Goal: Task Accomplishment & Management: Manage account settings

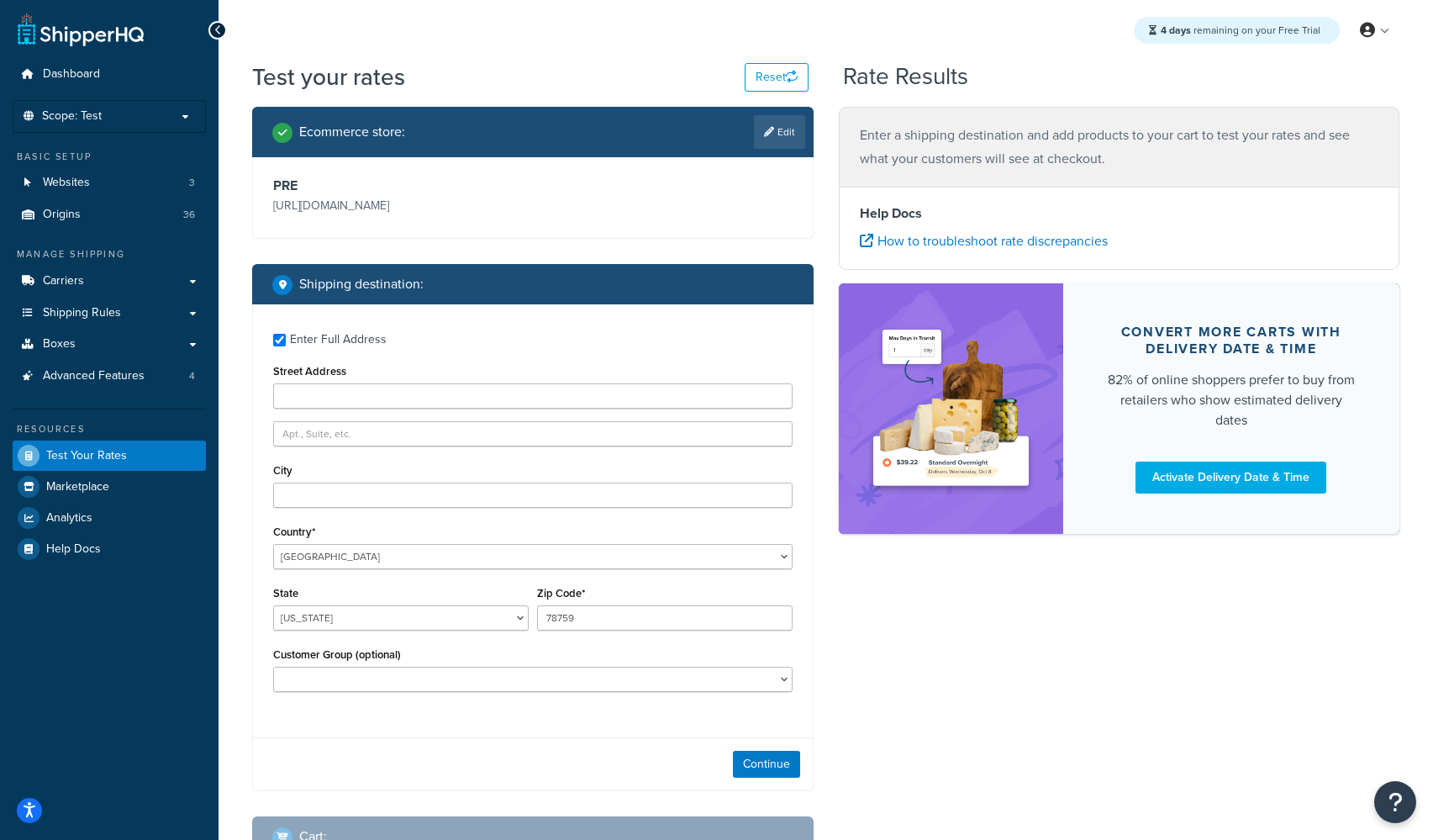
select select "TX"
click at [341, 400] on input "Street Address" at bounding box center [533, 396] width 519 height 25
type input "256 Main Street"
type input "Holyoke"
select select "MA"
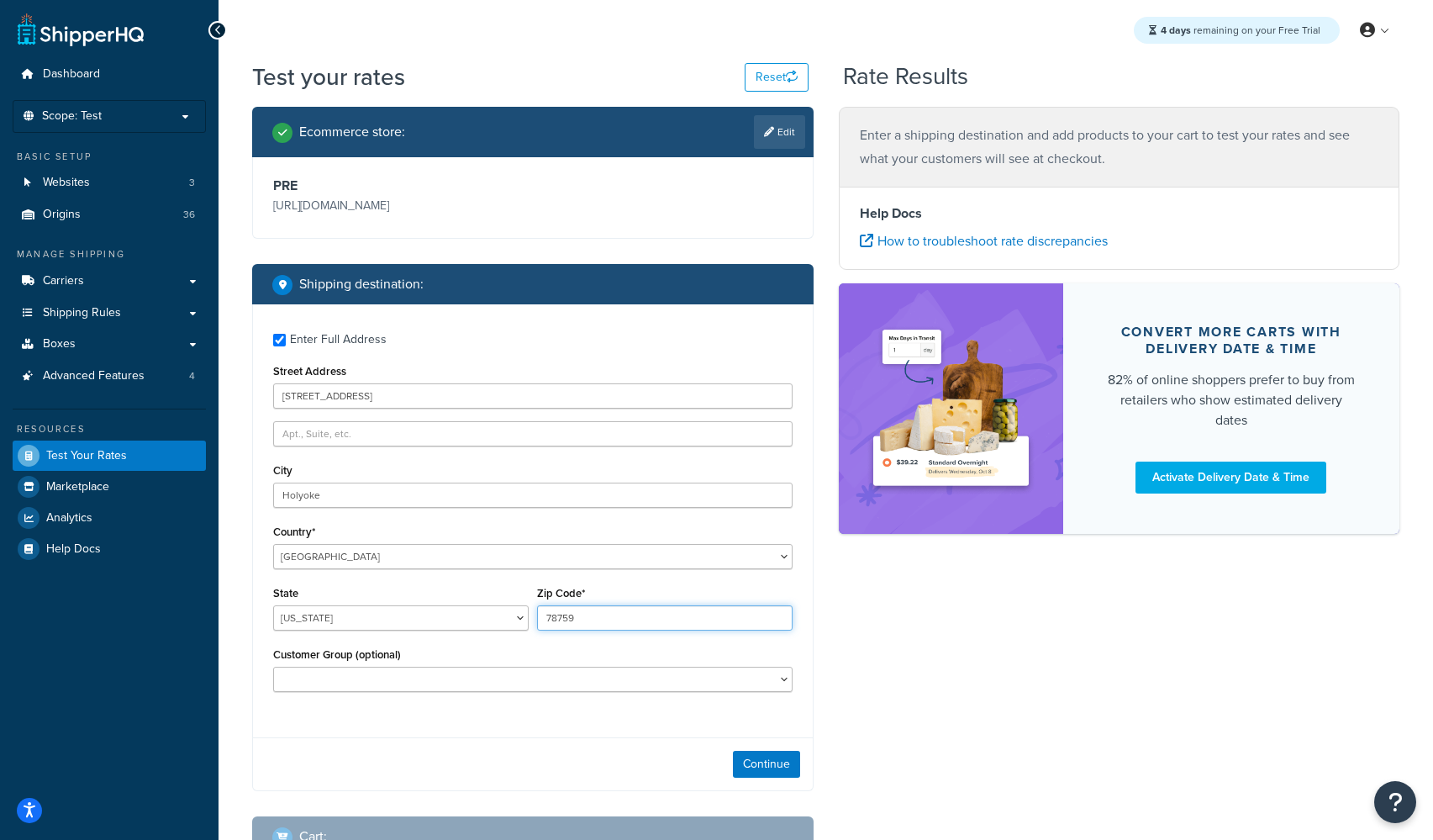
click at [569, 621] on input "78759" at bounding box center [665, 618] width 255 height 25
type input "01040"
click at [1041, 703] on div "Ecommerce store : Edit PRE https://acousticalsolutions.p.tomandco.uk/ Shipping …" at bounding box center [826, 495] width 1173 height 776
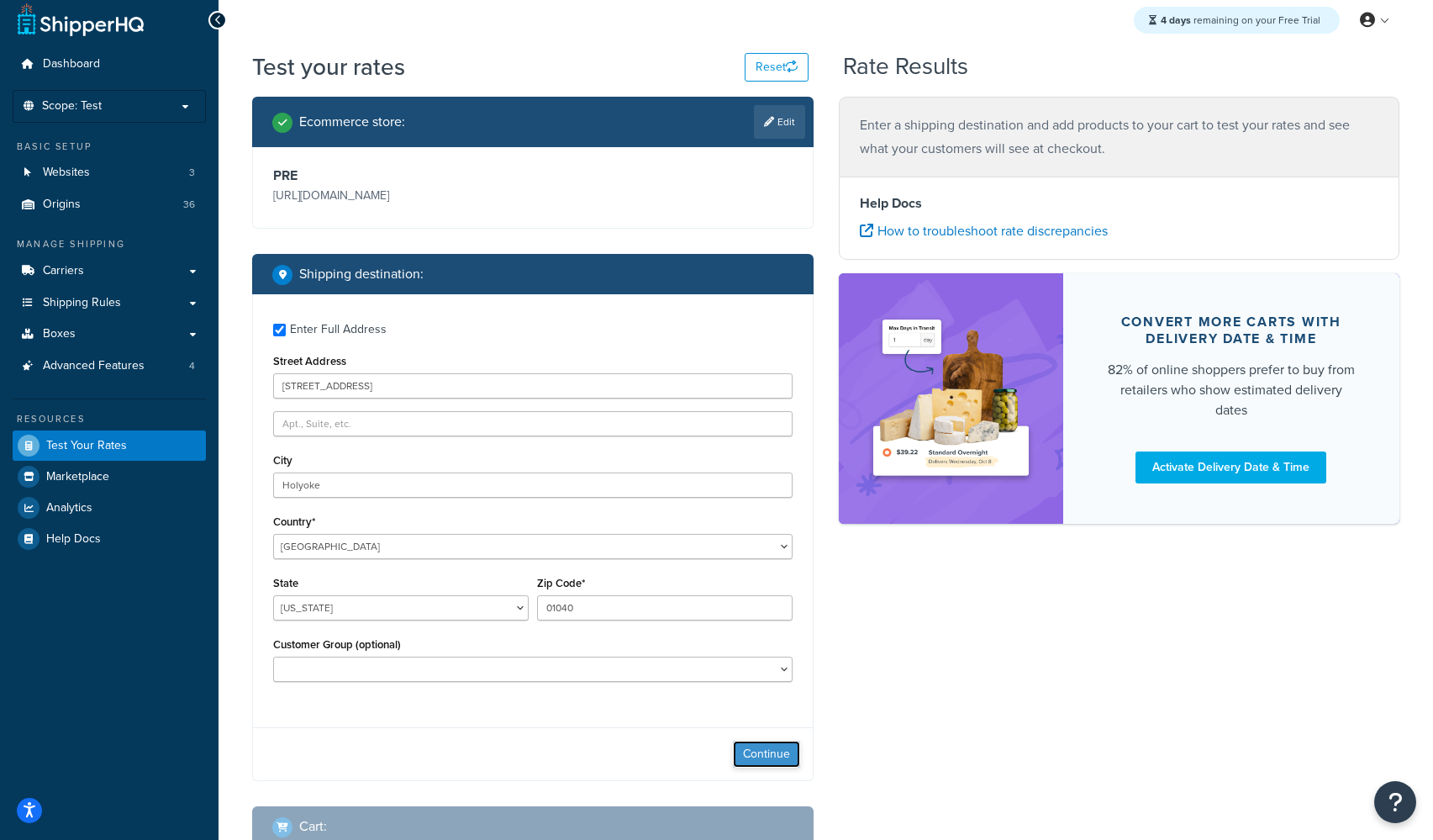
click at [763, 759] on button "Continue" at bounding box center [766, 754] width 67 height 27
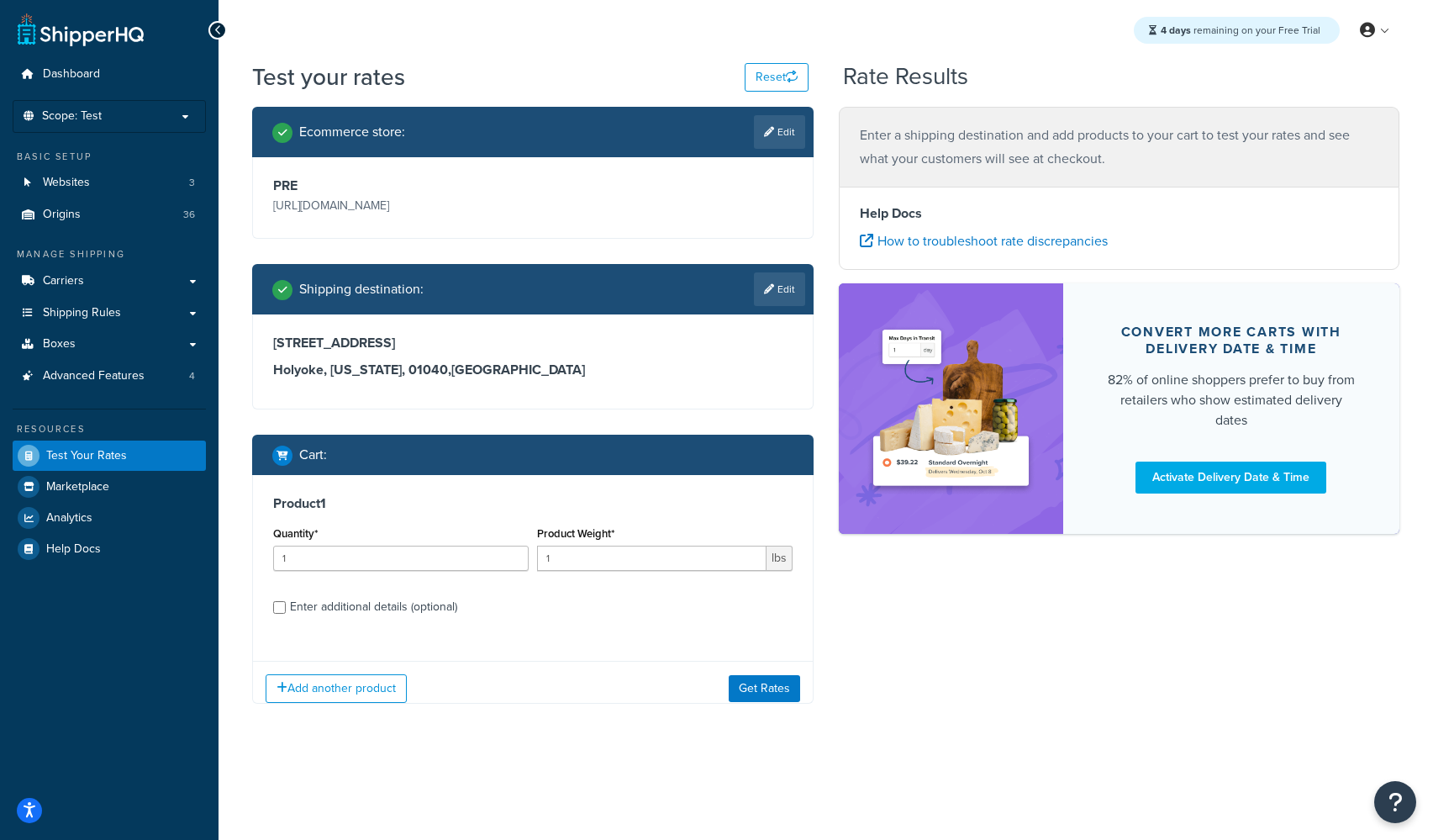
scroll to position [0, 0]
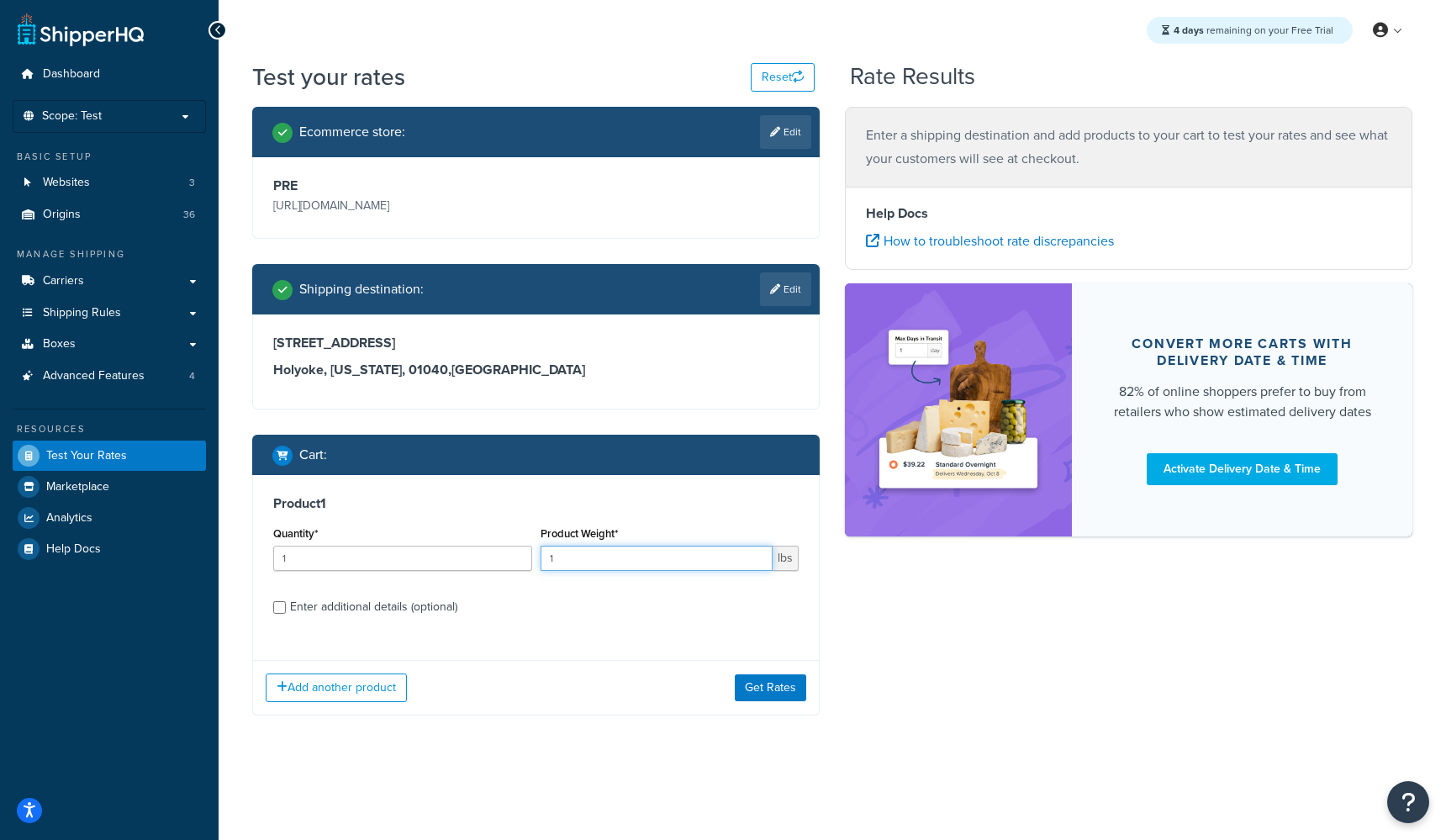
click at [592, 563] on input "1" at bounding box center [657, 558] width 233 height 25
type input "36"
click at [280, 609] on input "Enter additional details (optional)" at bounding box center [279, 606] width 13 height 13
checkbox input "true"
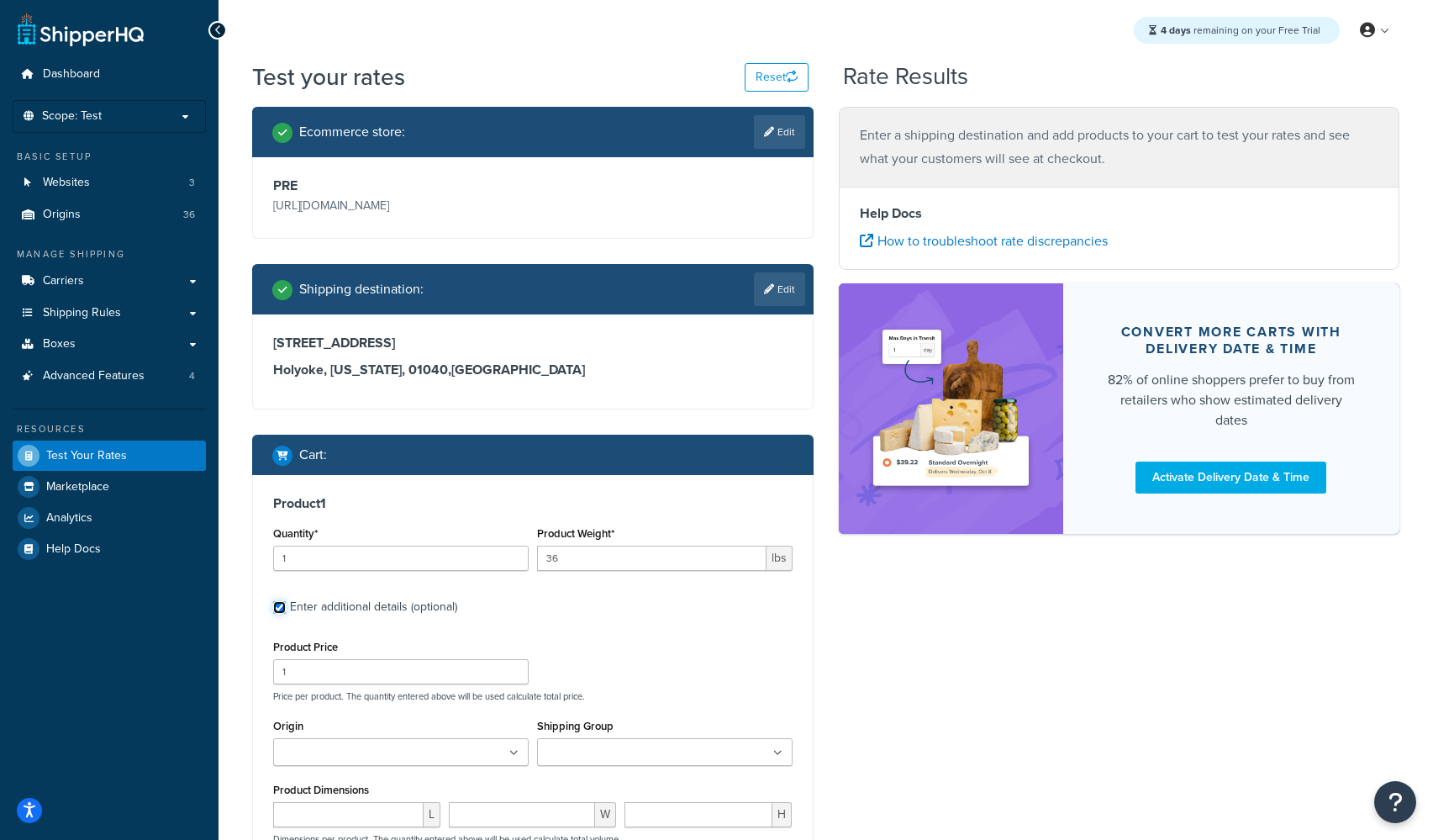
scroll to position [331, 0]
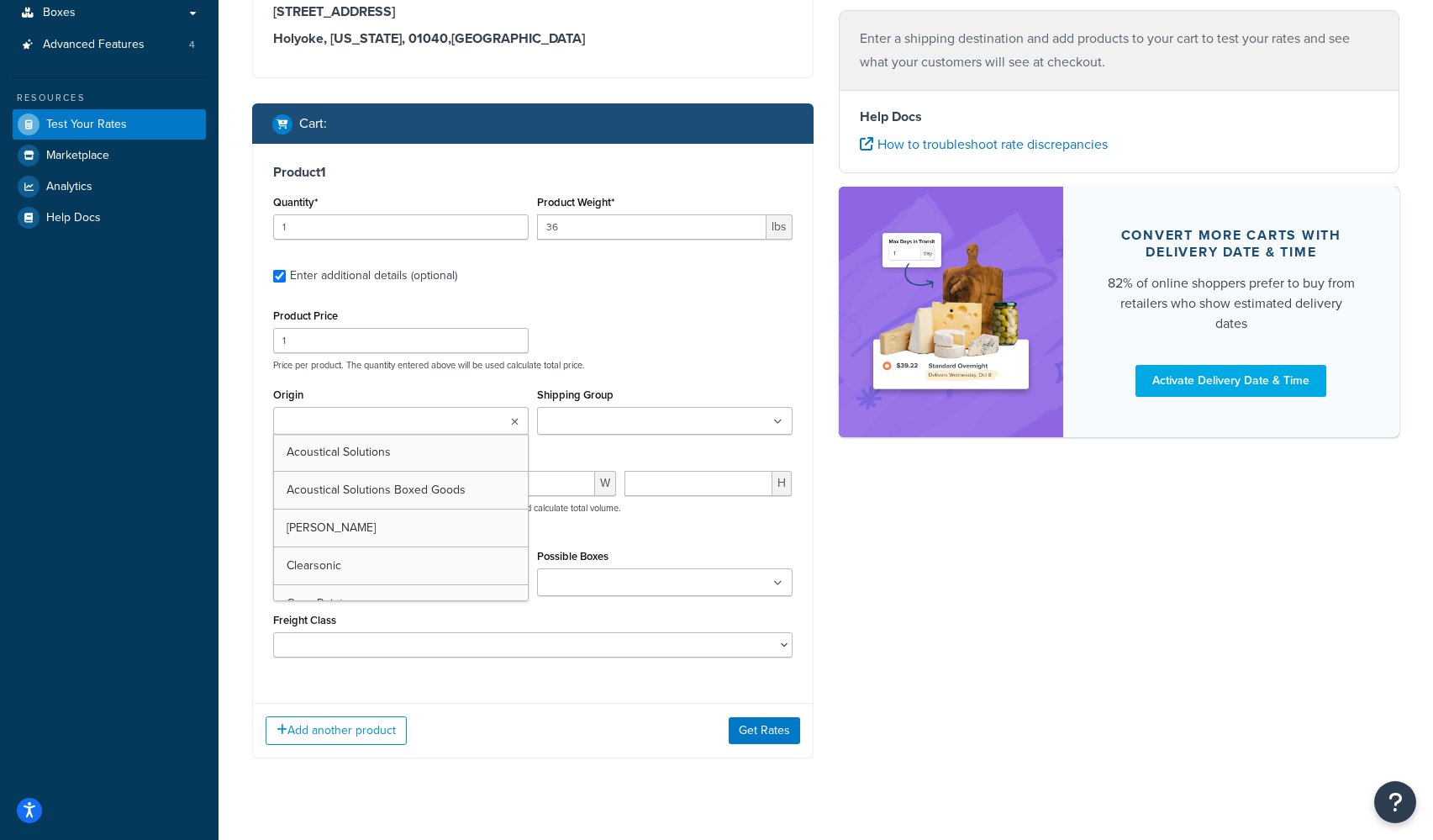
click at [385, 433] on ul at bounding box center [401, 420] width 255 height 28
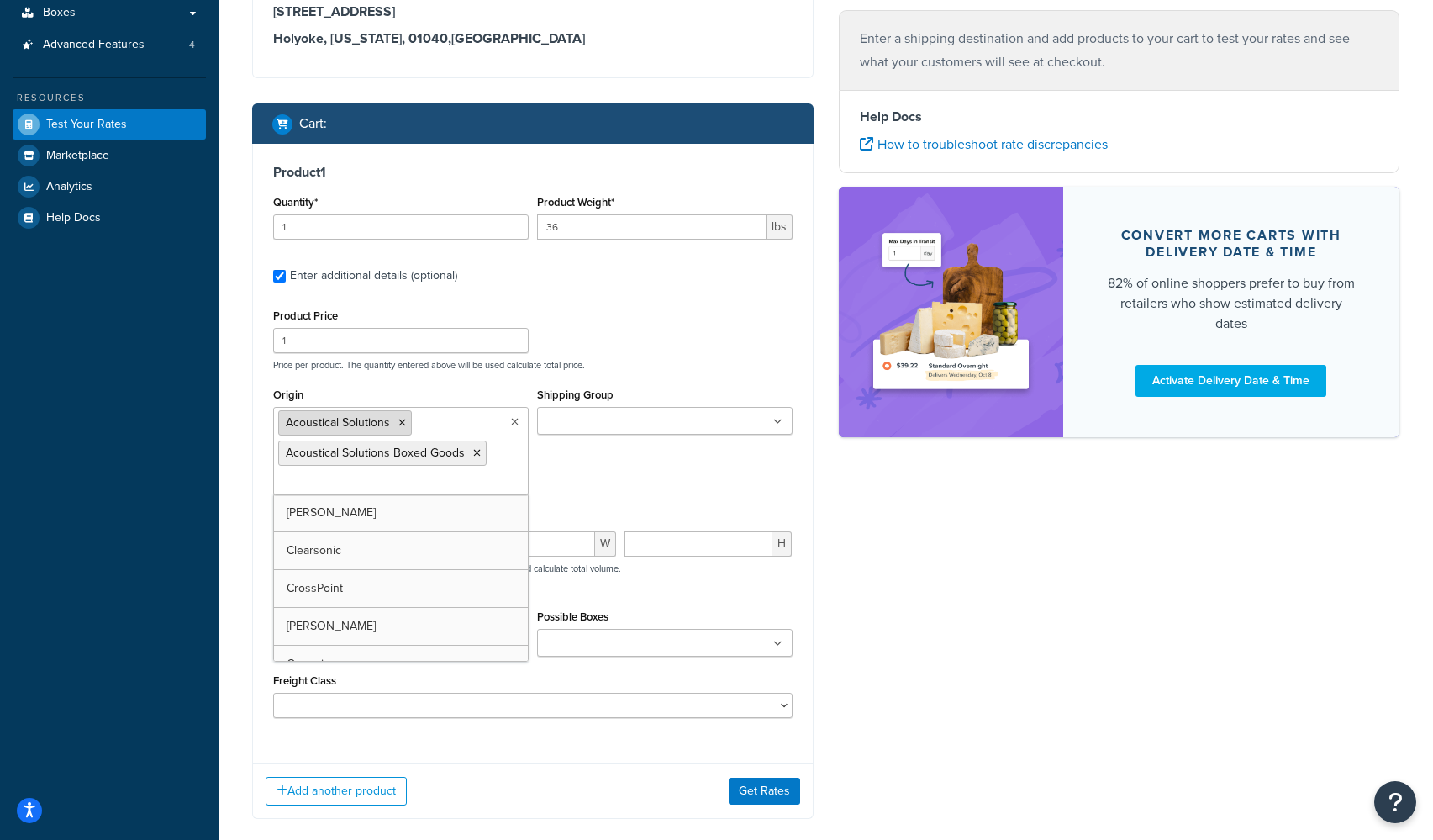
click at [402, 424] on icon at bounding box center [403, 423] width 8 height 10
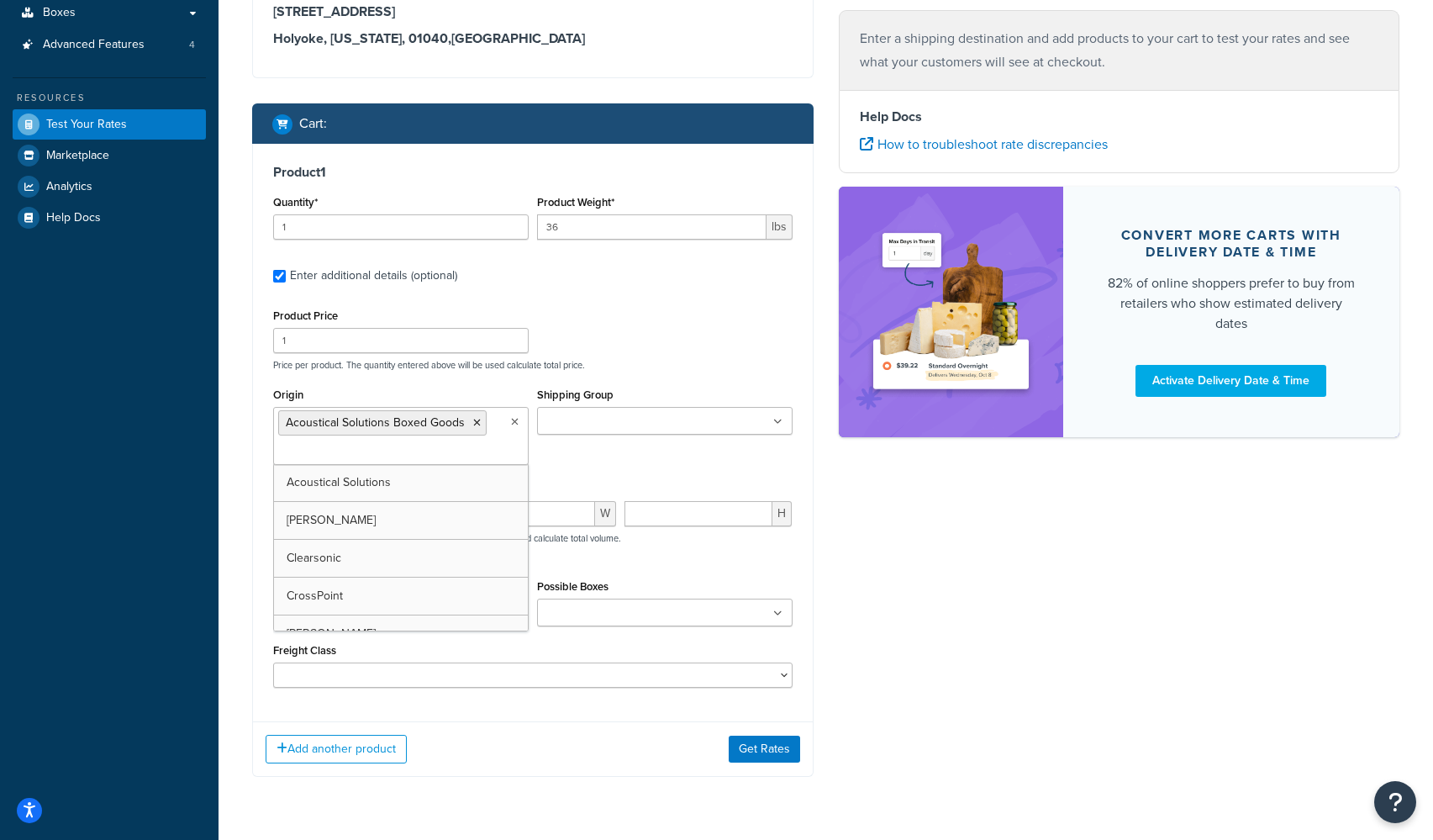
click at [577, 418] on input "Shipping Group" at bounding box center [616, 421] width 148 height 18
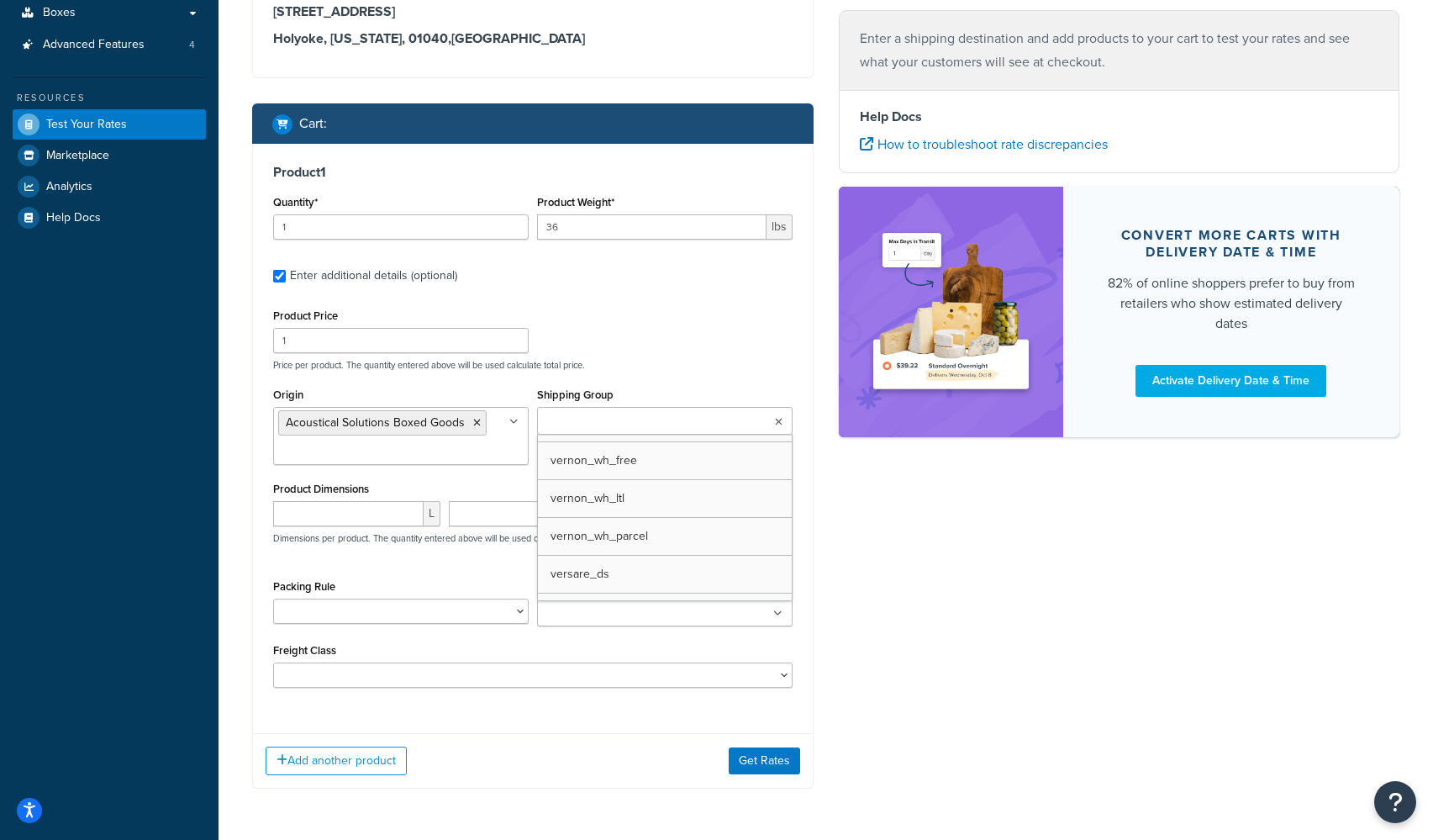
scroll to position [1179, 0]
click at [928, 551] on div "Ecommerce store : Edit PRE https://acousticalsolutions.p.tomandco.uk/ Shipping …" at bounding box center [826, 295] width 1173 height 1038
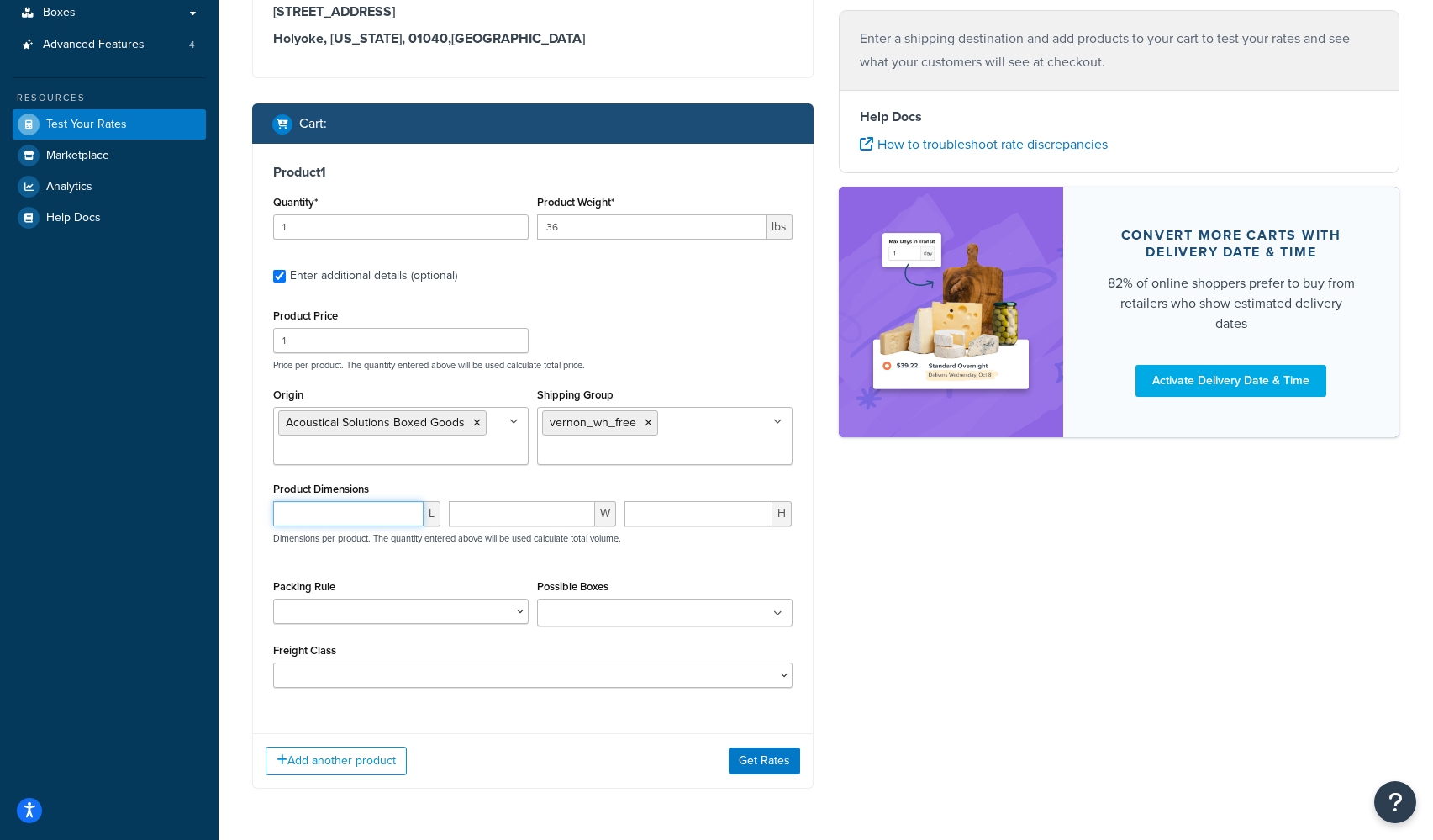
click at [328, 522] on input "number" at bounding box center [348, 513] width 150 height 25
type input "12"
type input "9"
type input "14"
click at [598, 617] on input "Possible Boxes" at bounding box center [616, 613] width 148 height 18
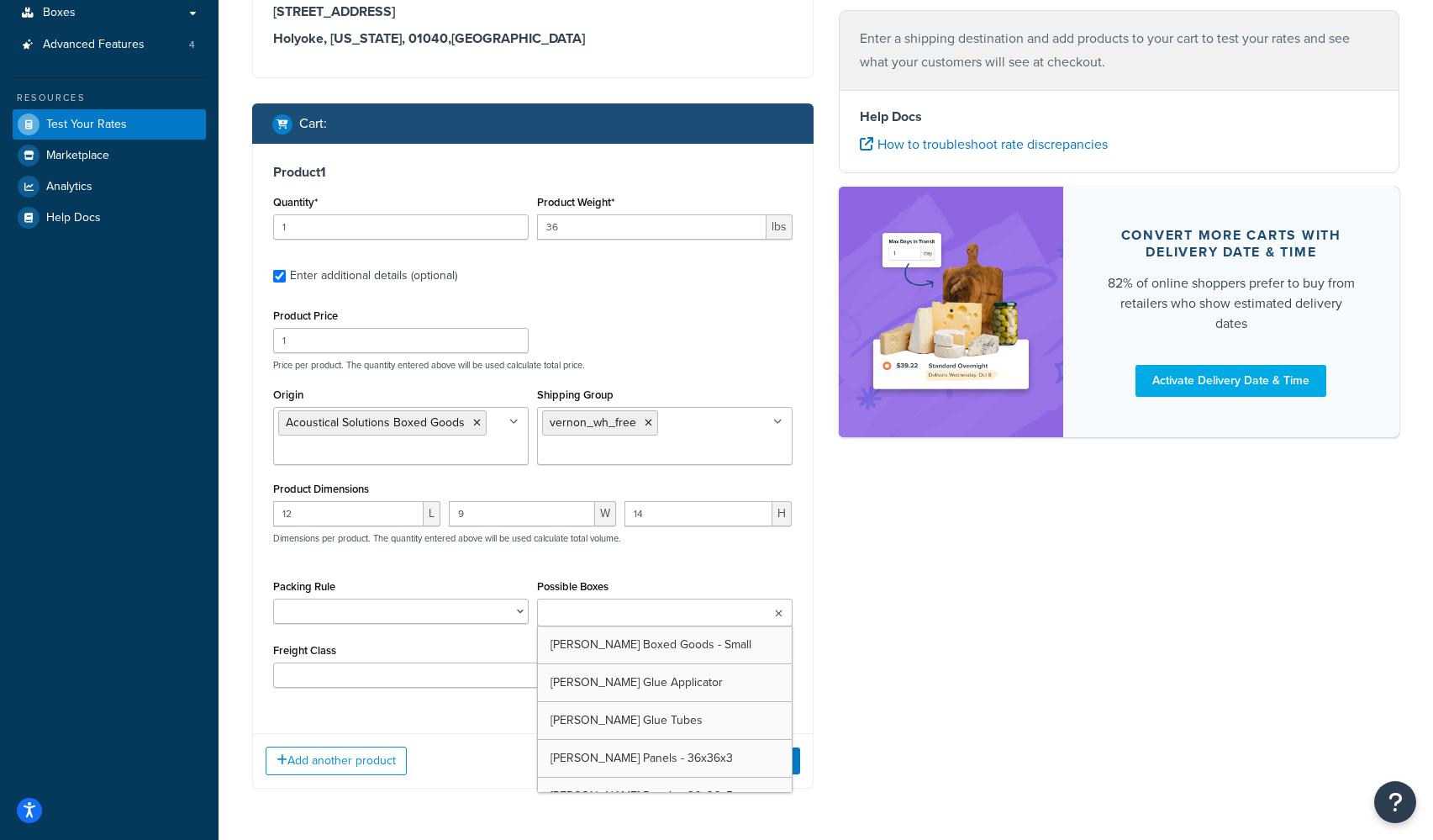
scroll to position [4475, 0]
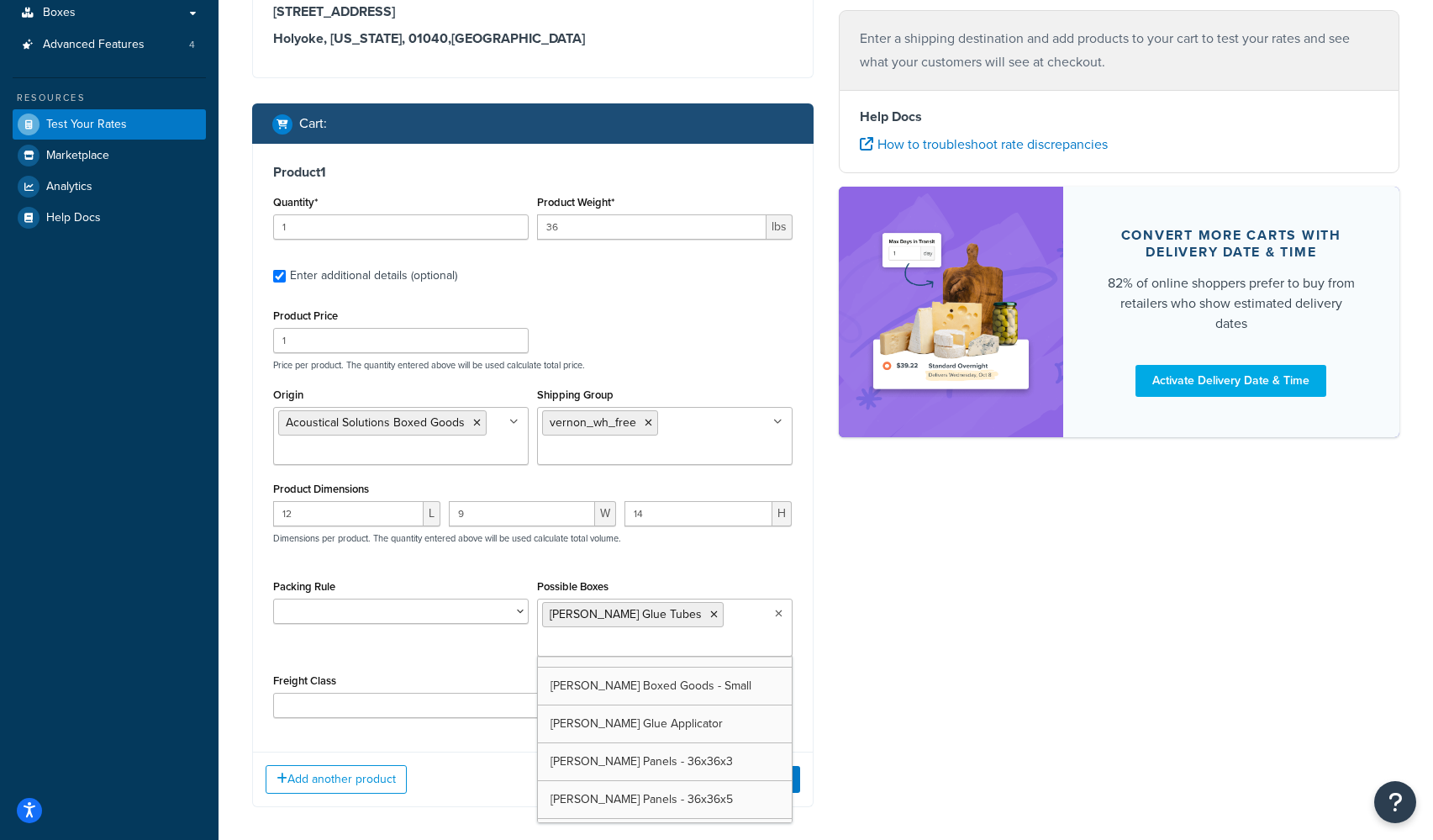
click at [408, 644] on div "Packing Rule Clearsonic AmpPac 10 Clearsonic AmpPac 20 Clearsonic AmpPac 21 Cle…" at bounding box center [533, 622] width 528 height 94
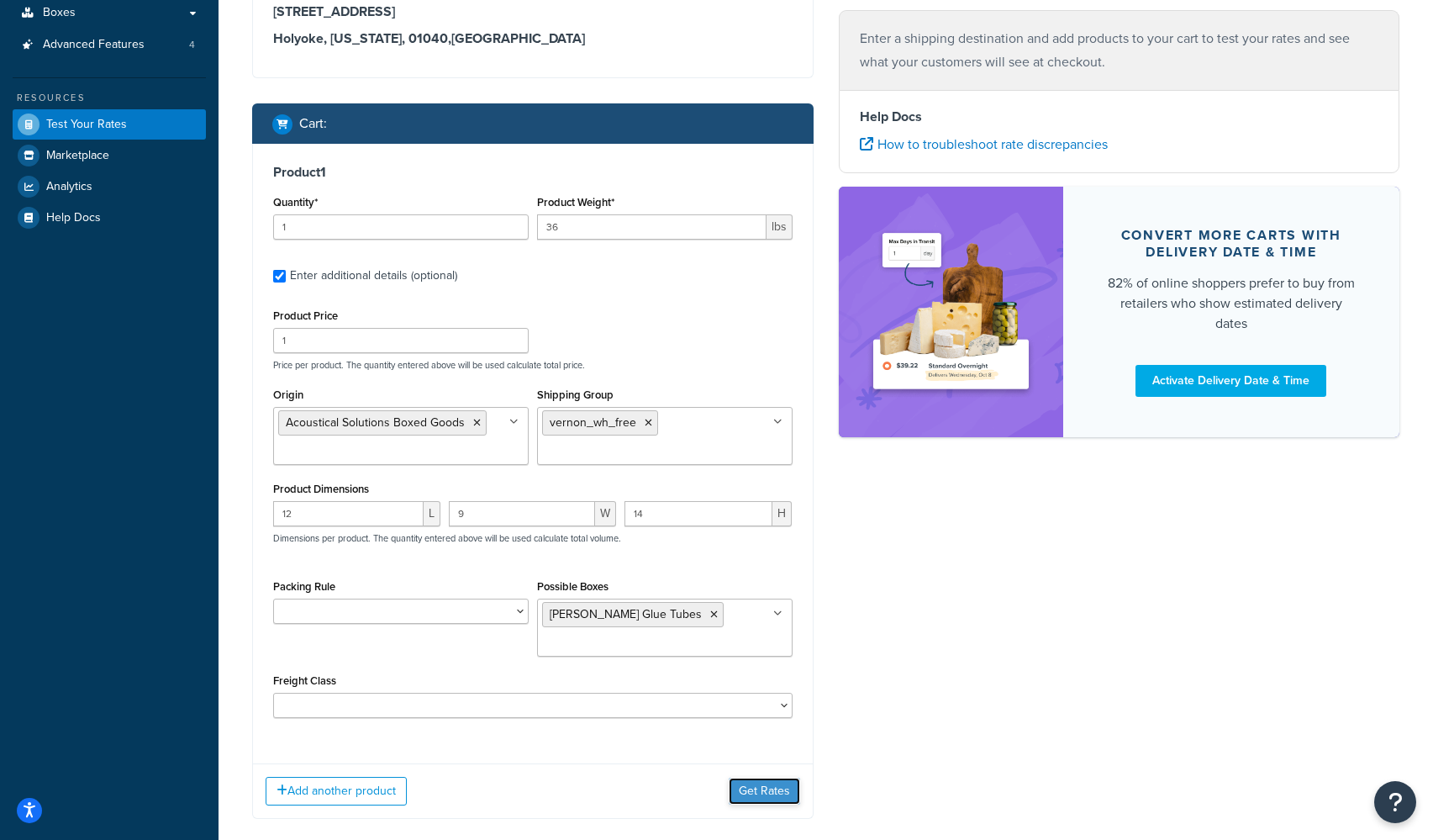
click at [752, 794] on button "Get Rates" at bounding box center [765, 791] width 72 height 27
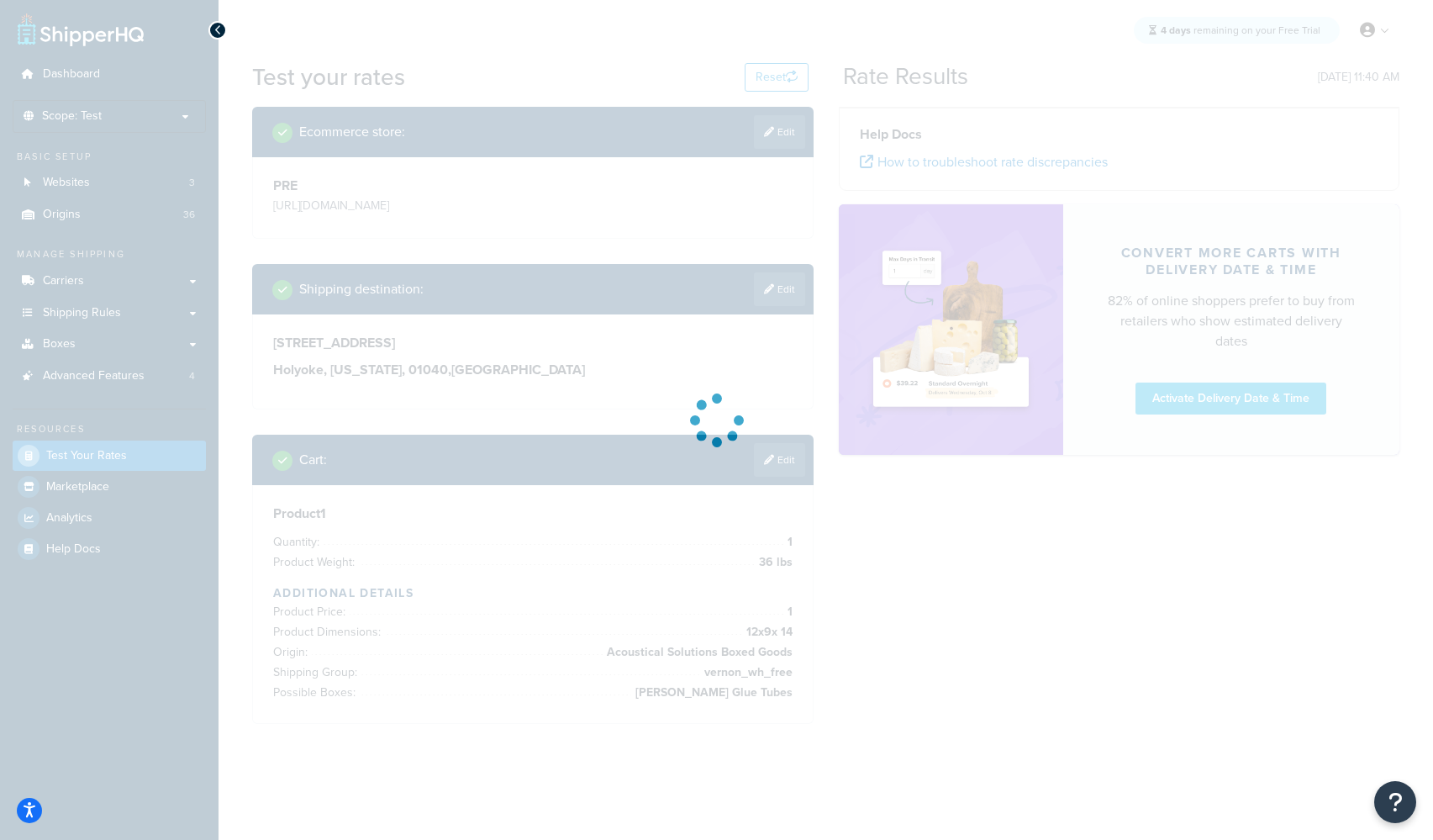
scroll to position [0, 0]
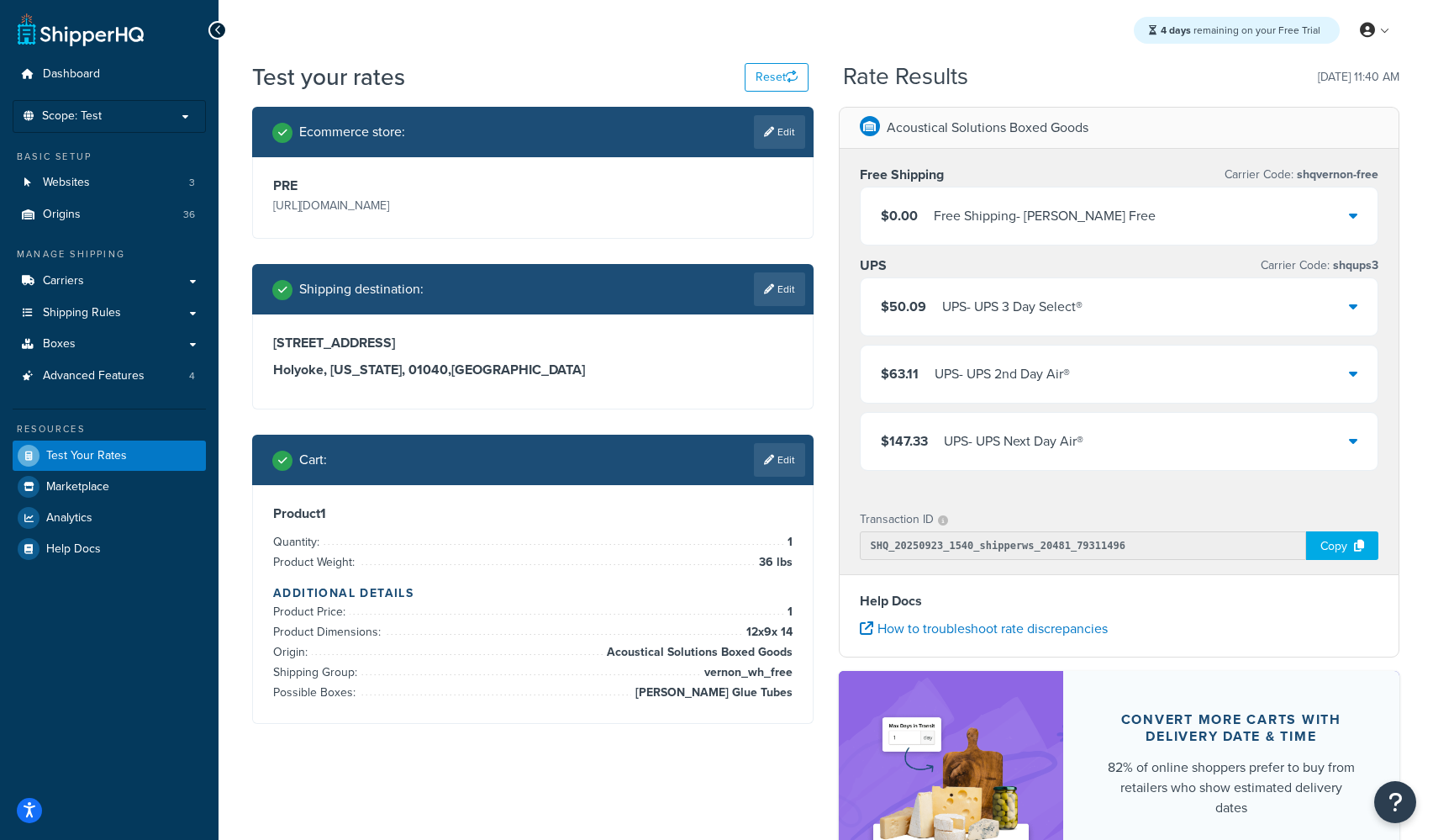
click at [1160, 219] on div "$0.00 Free Shipping - Vernon Free" at bounding box center [1120, 215] width 518 height 57
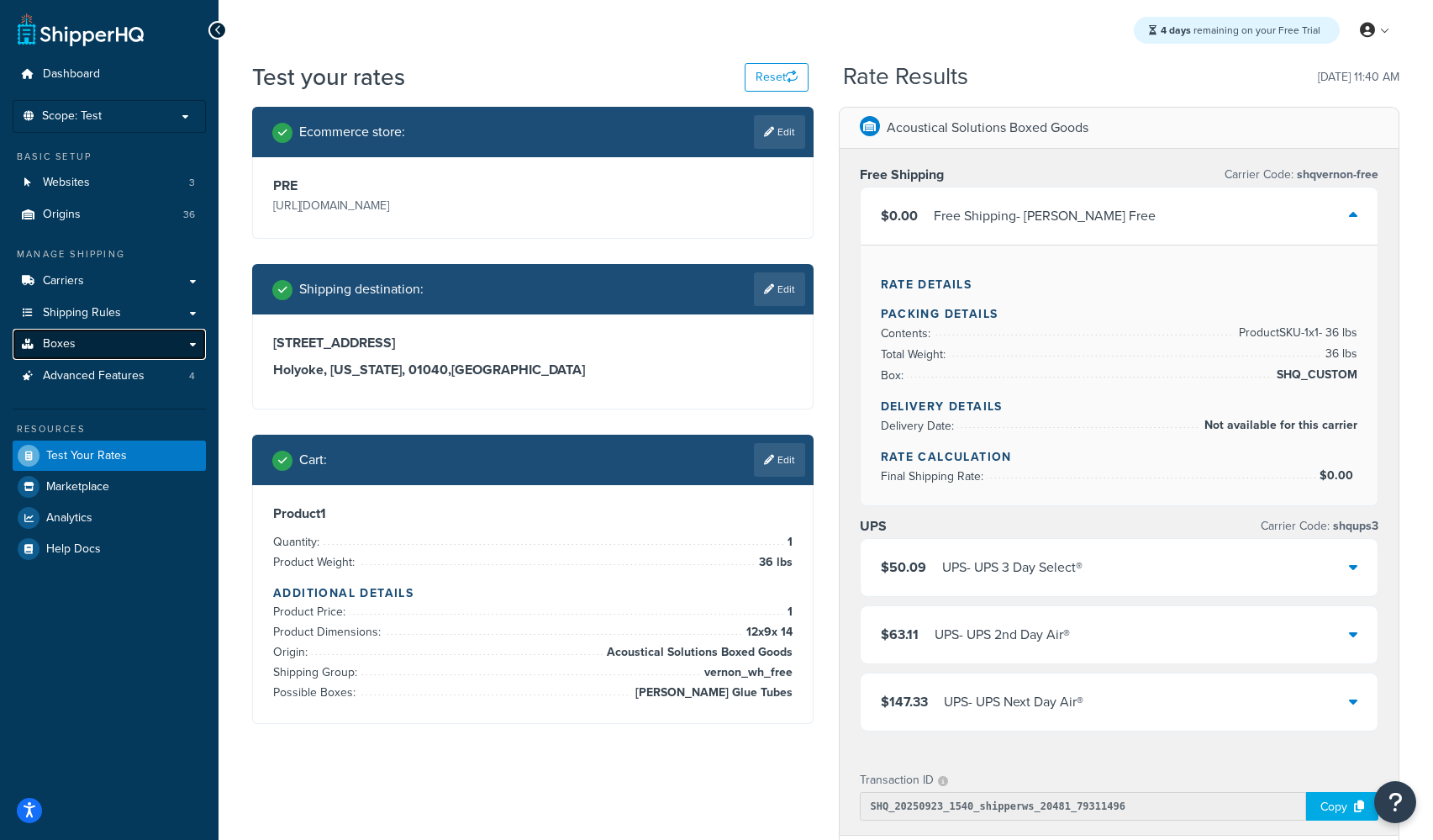
click at [91, 341] on link "Boxes" at bounding box center [109, 344] width 193 height 31
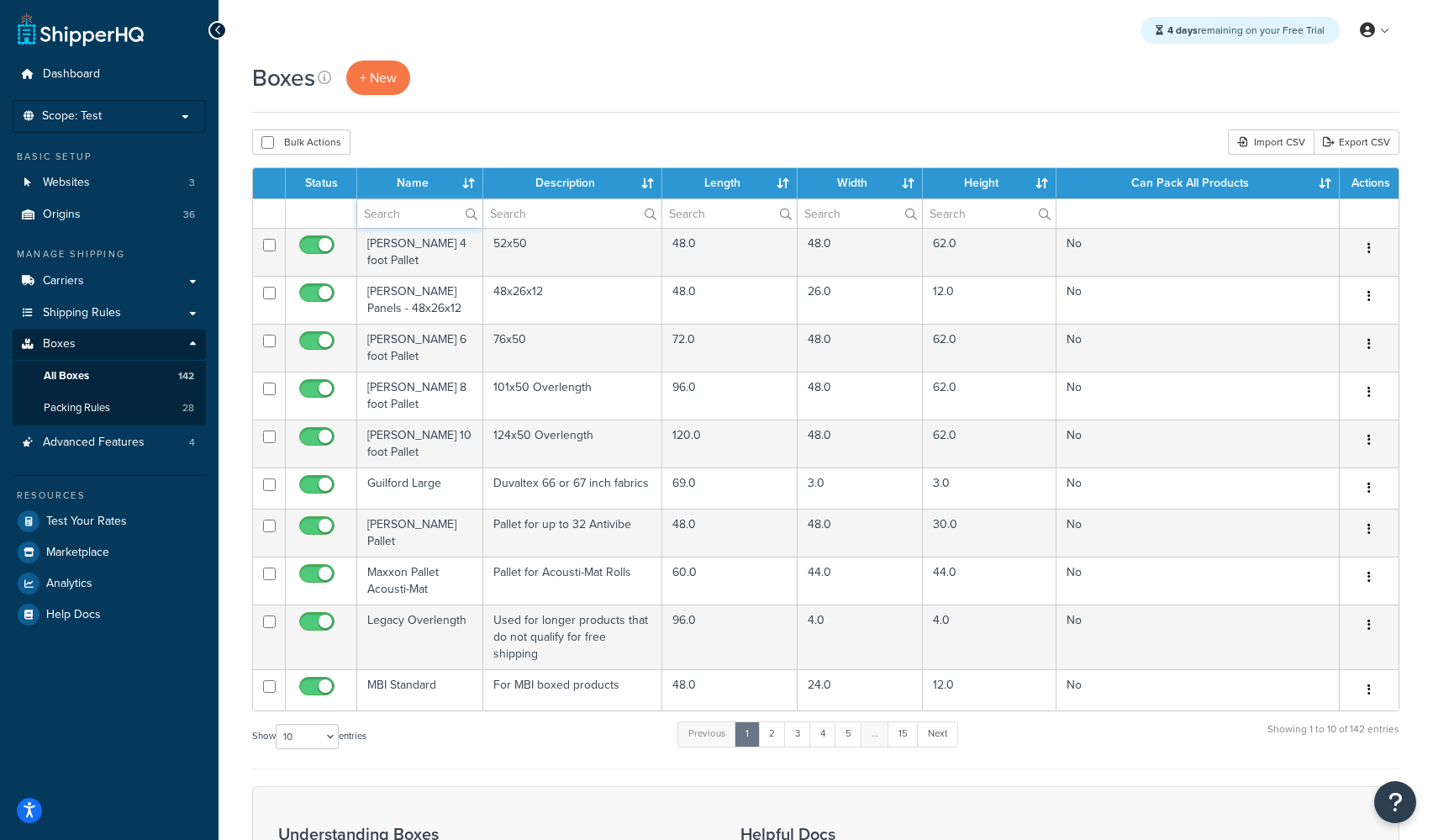
click at [423, 213] on input "text" at bounding box center [419, 212] width 125 height 28
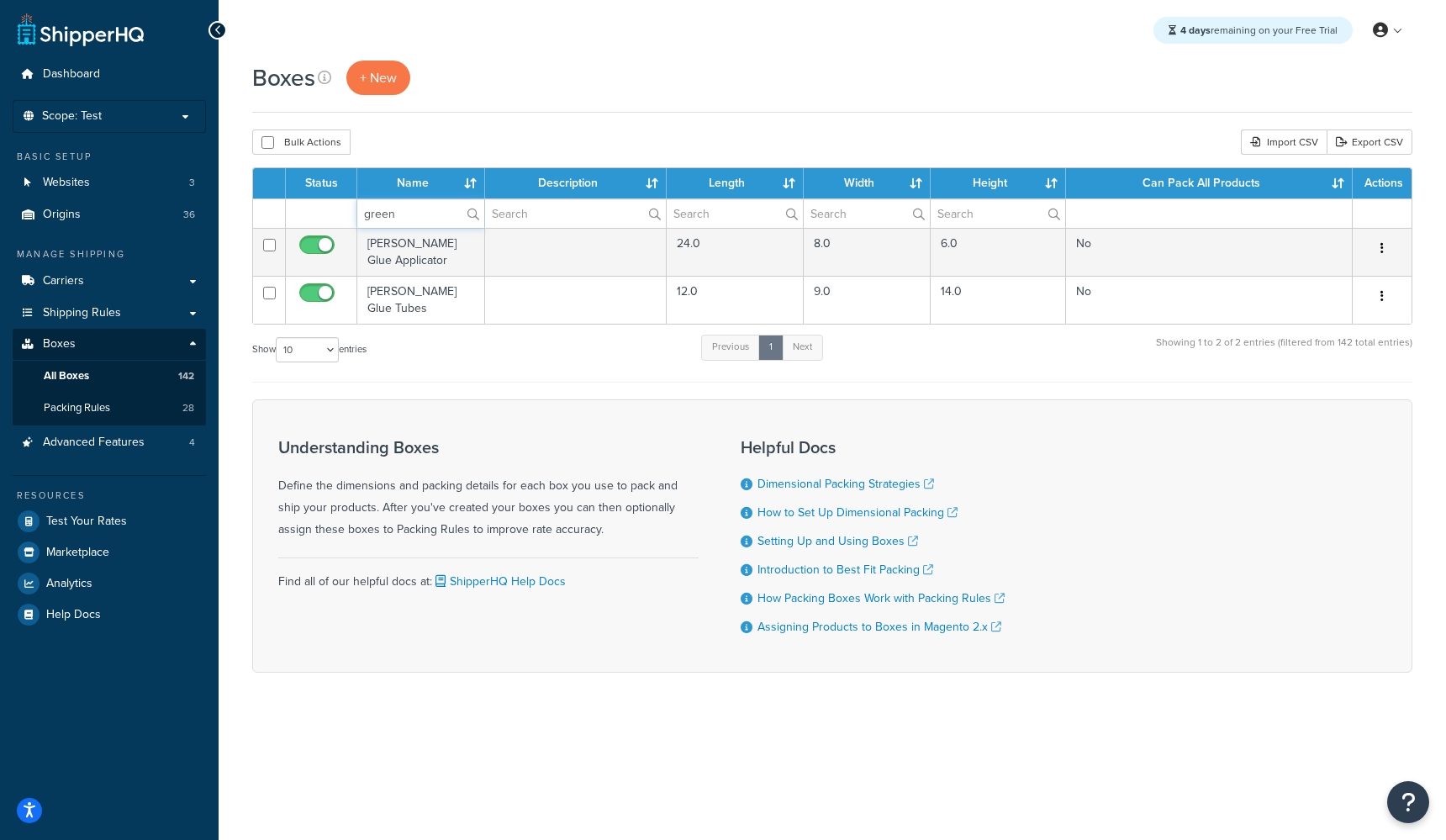
type input "green"
click at [550, 103] on div "Boxes + New" at bounding box center [833, 86] width 1161 height 52
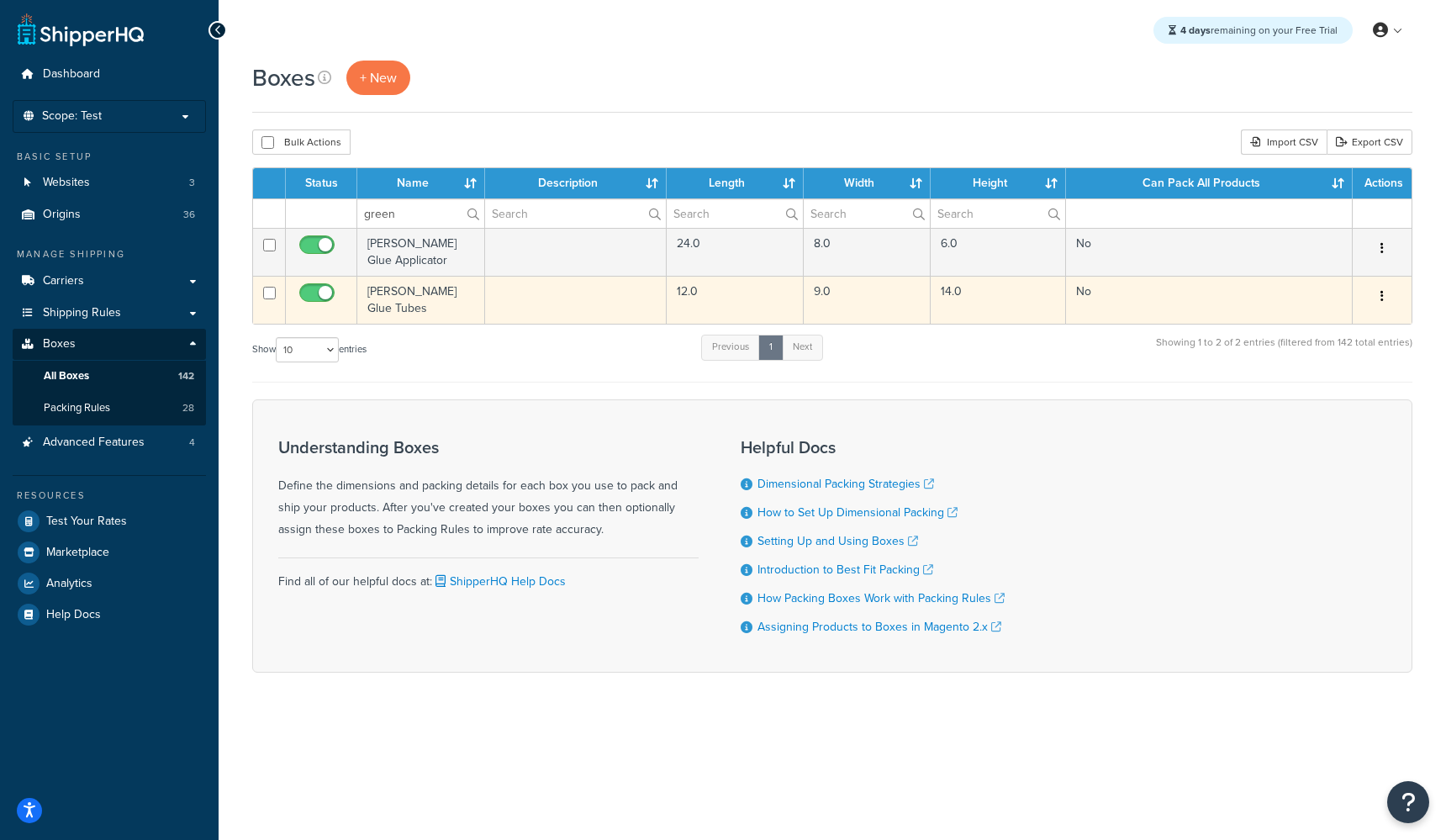
click at [380, 300] on td "[PERSON_NAME] Glue Tubes" at bounding box center [421, 299] width 128 height 48
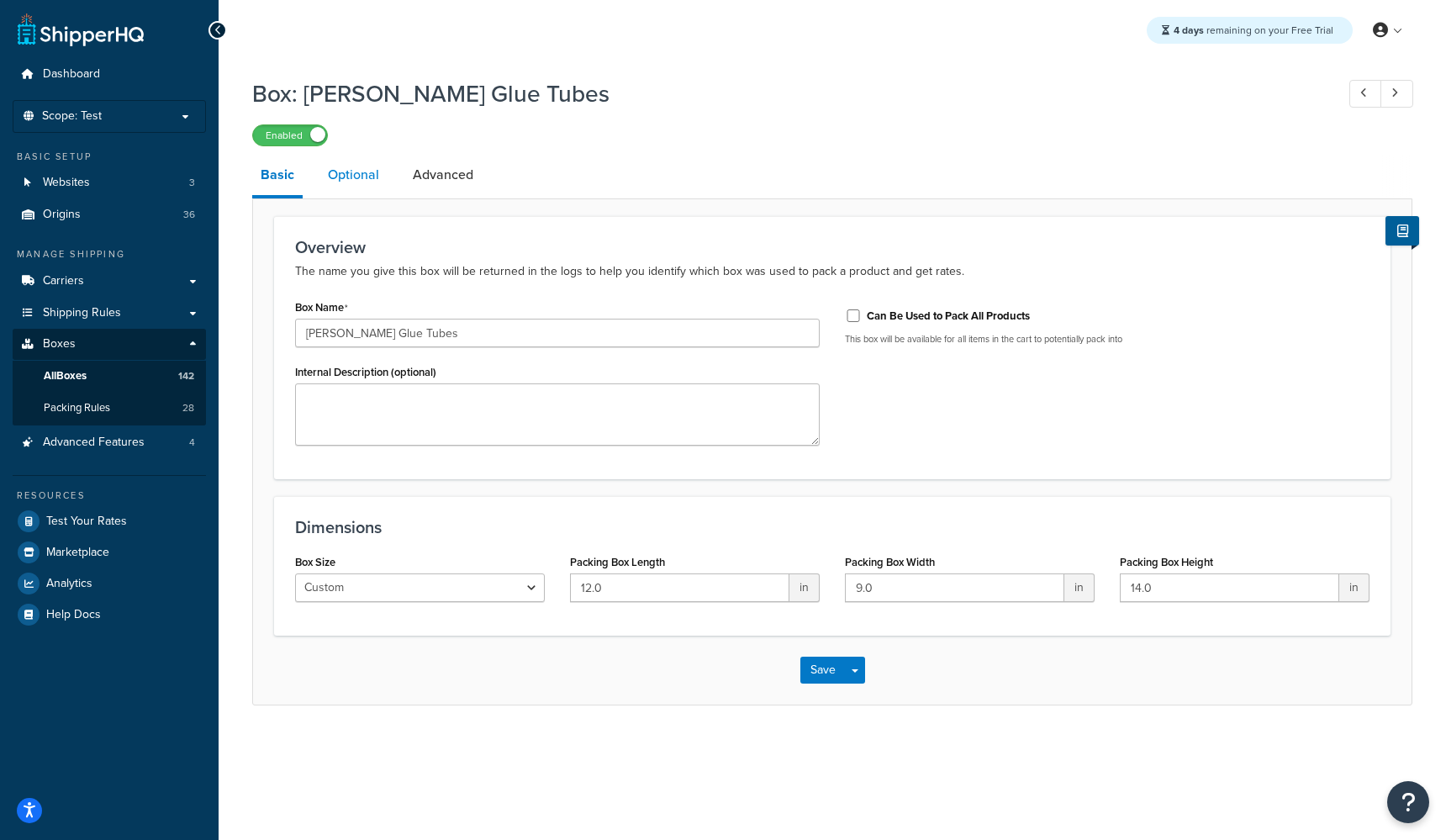
click at [373, 173] on link "Optional" at bounding box center [353, 175] width 68 height 41
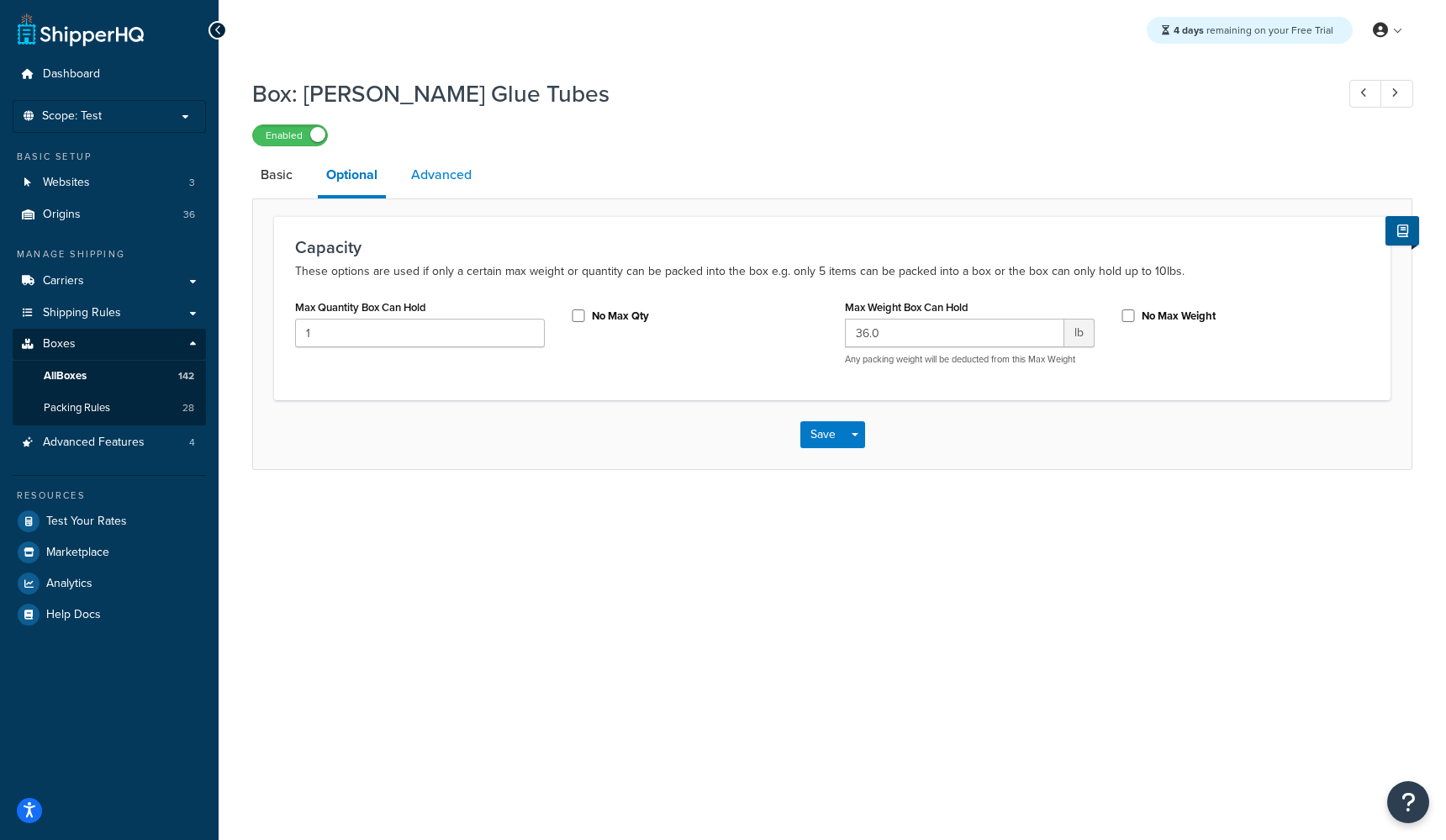
click at [436, 178] on link "Advanced" at bounding box center [442, 175] width 78 height 41
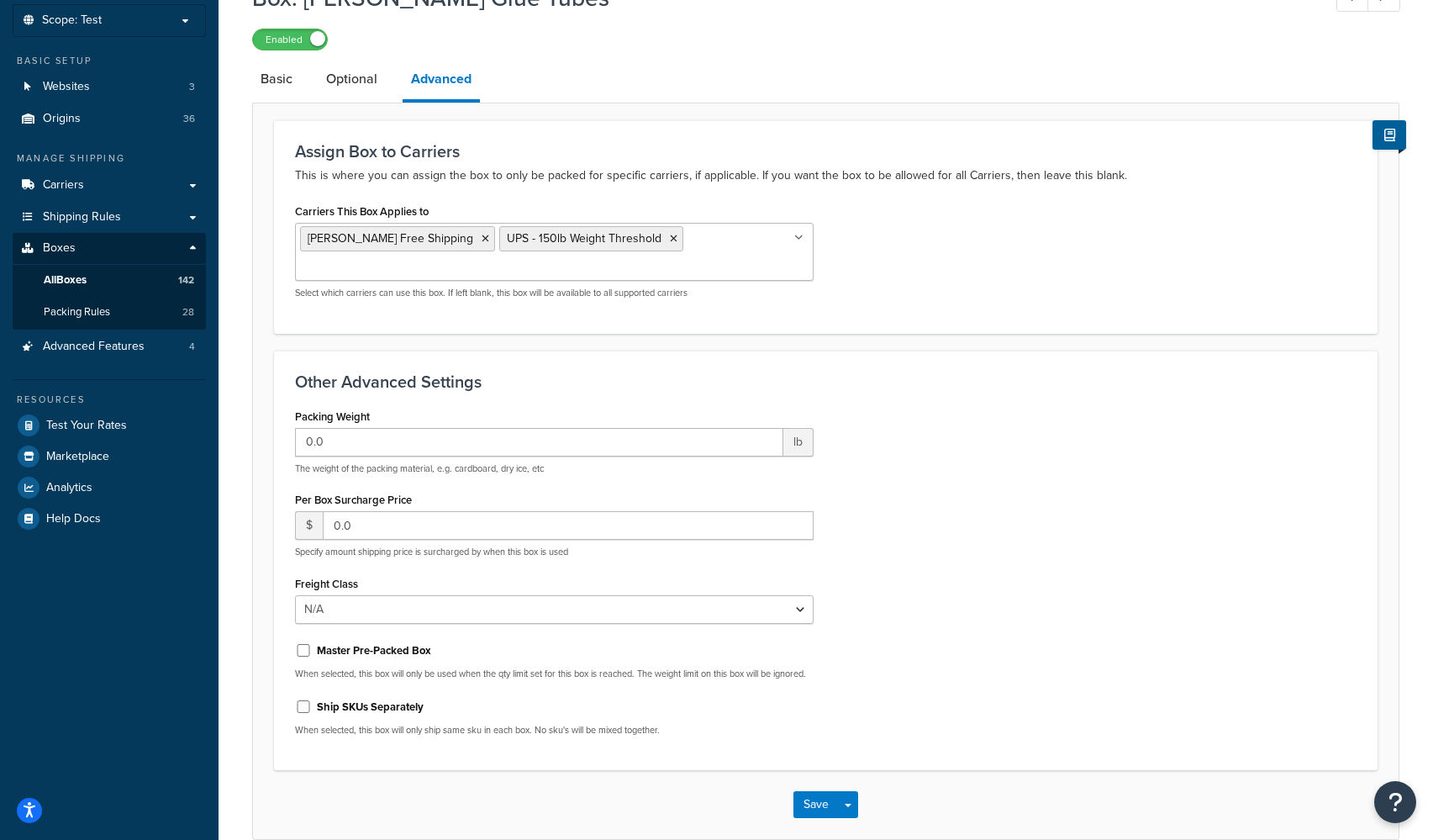
scroll to position [106, 0]
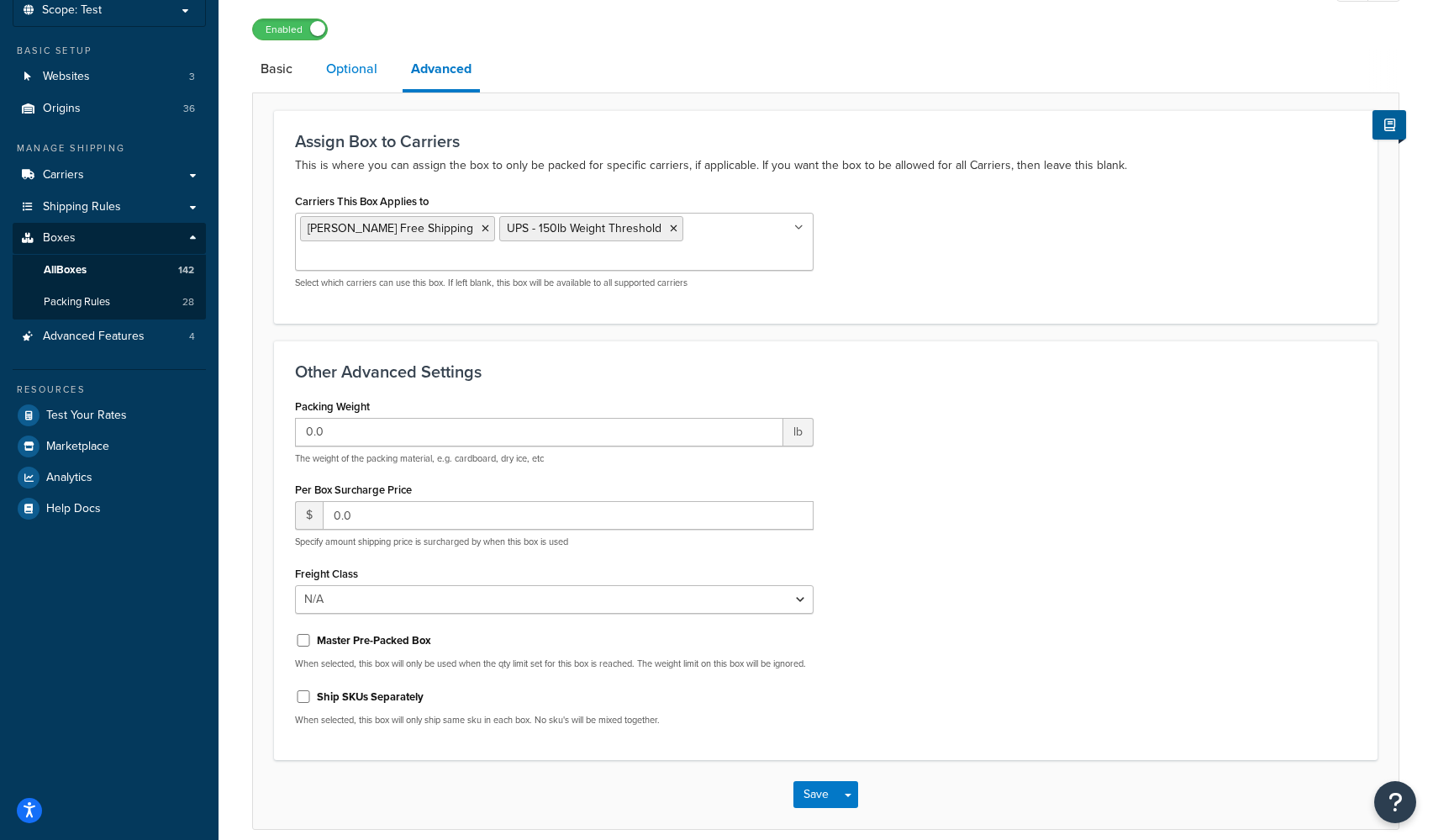
click at [348, 73] on link "Optional" at bounding box center [351, 69] width 68 height 41
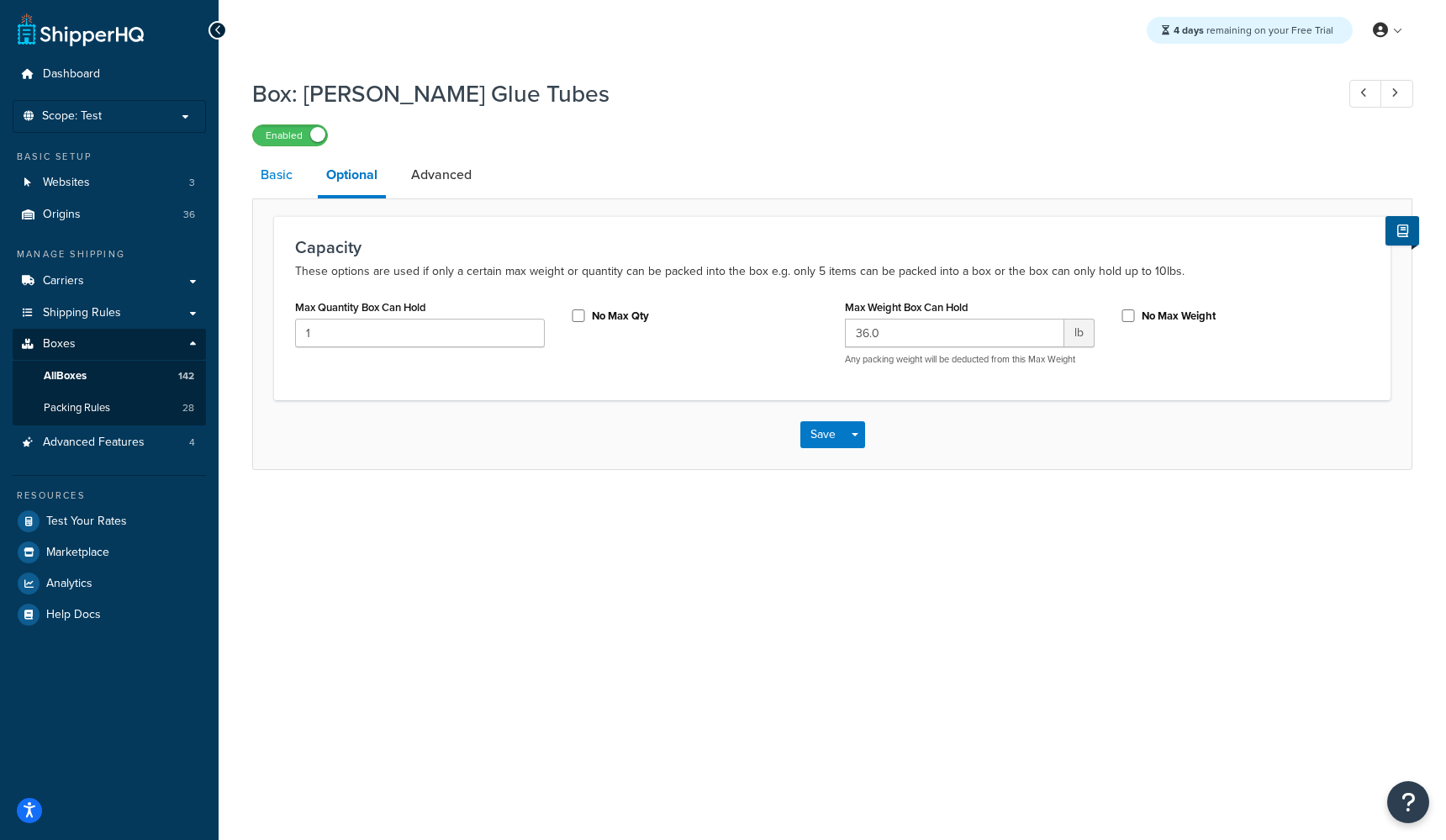
click at [272, 183] on link "Basic" at bounding box center [277, 175] width 49 height 41
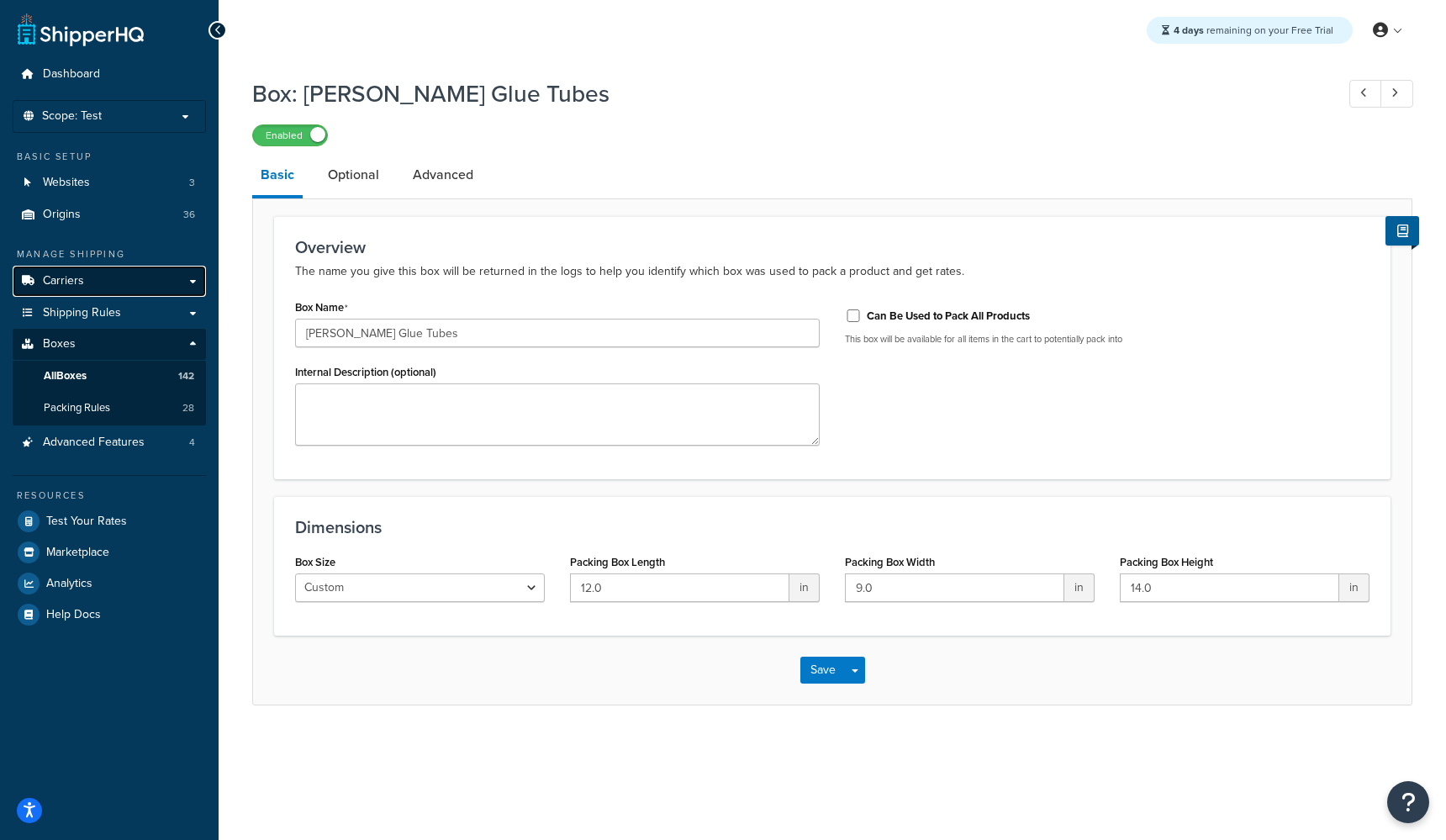
click at [53, 276] on span "Carriers" at bounding box center [63, 280] width 41 height 15
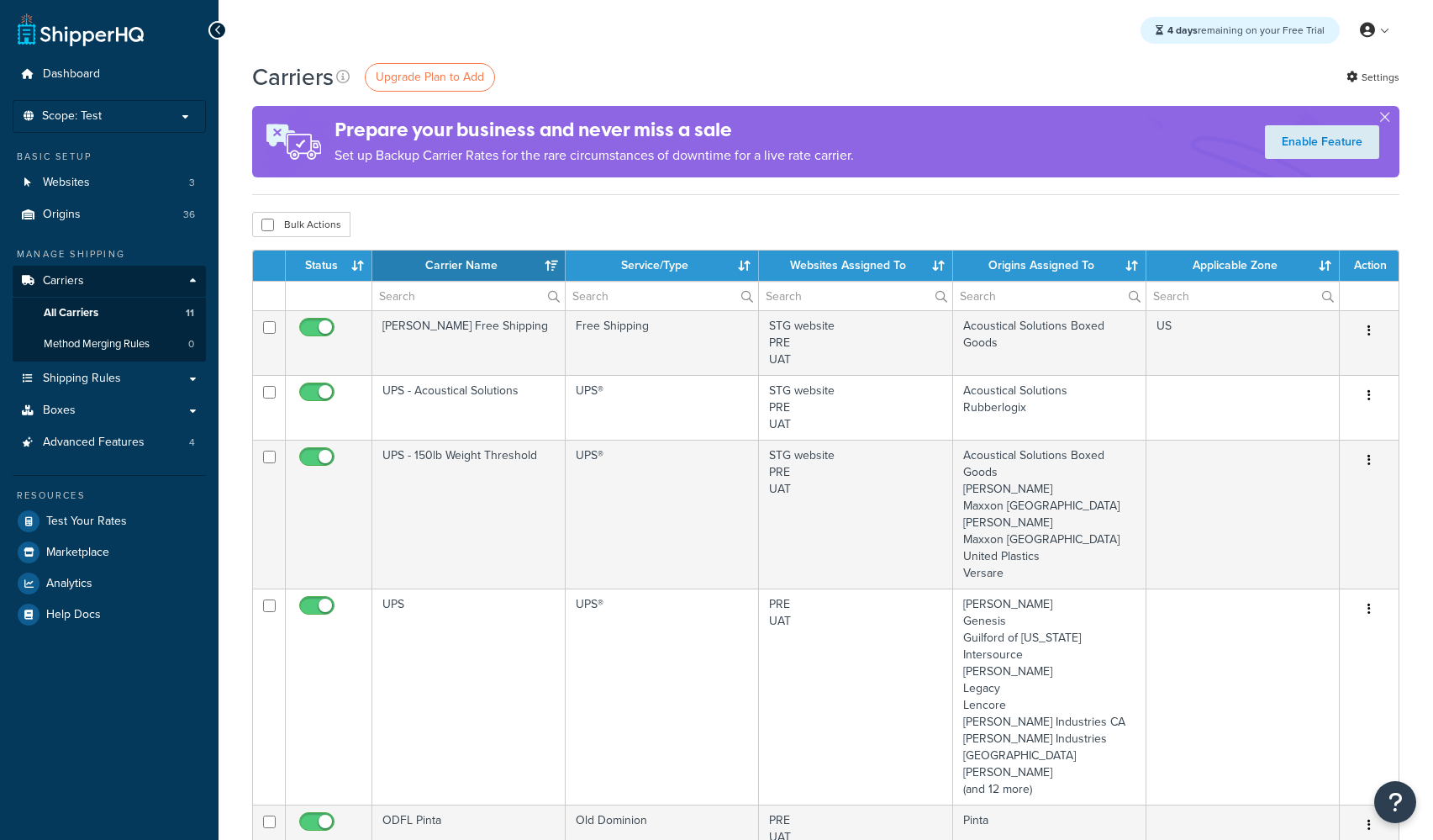
select select "15"
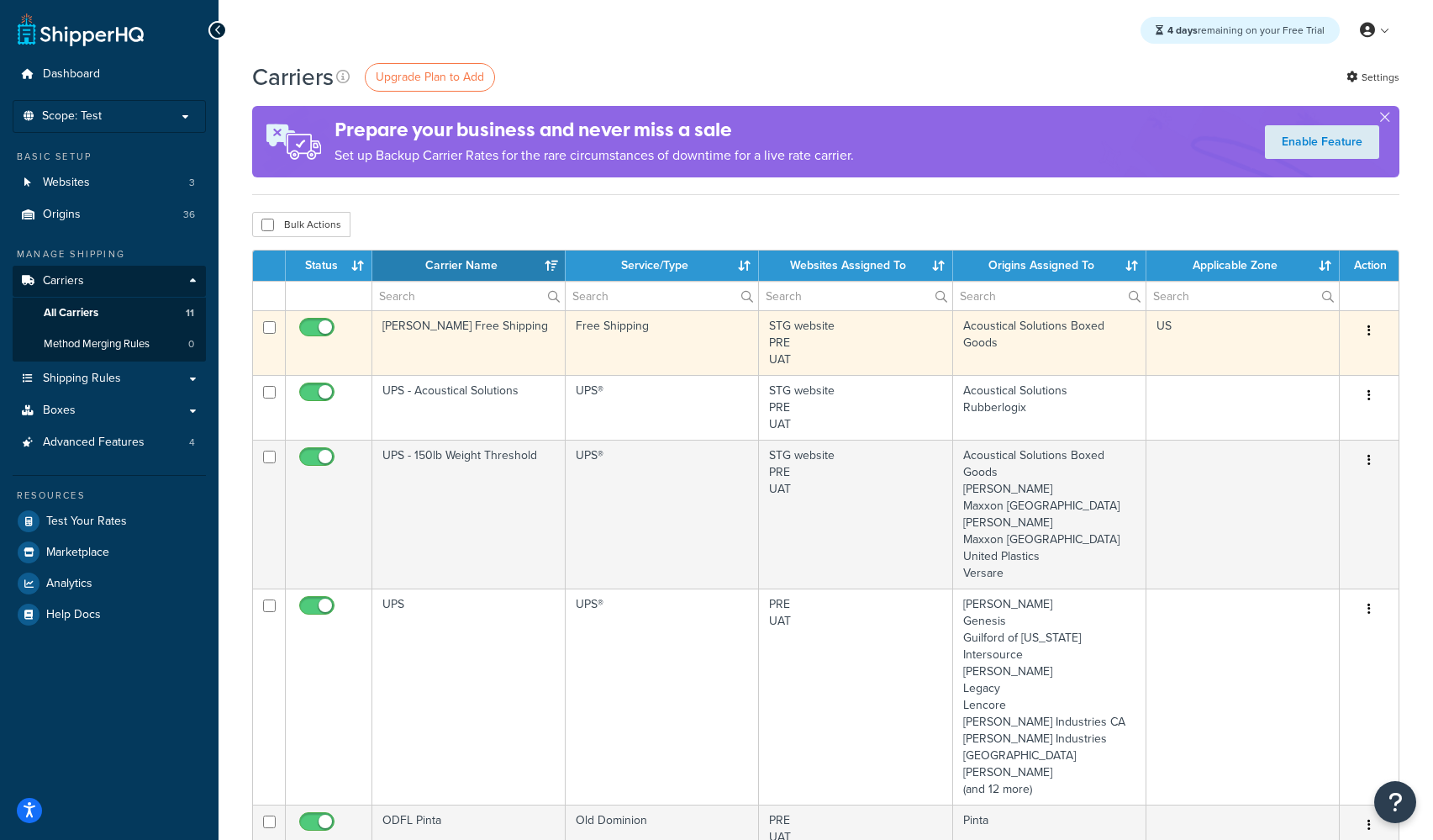
click at [428, 330] on td "[PERSON_NAME] Free Shipping" at bounding box center [469, 342] width 193 height 65
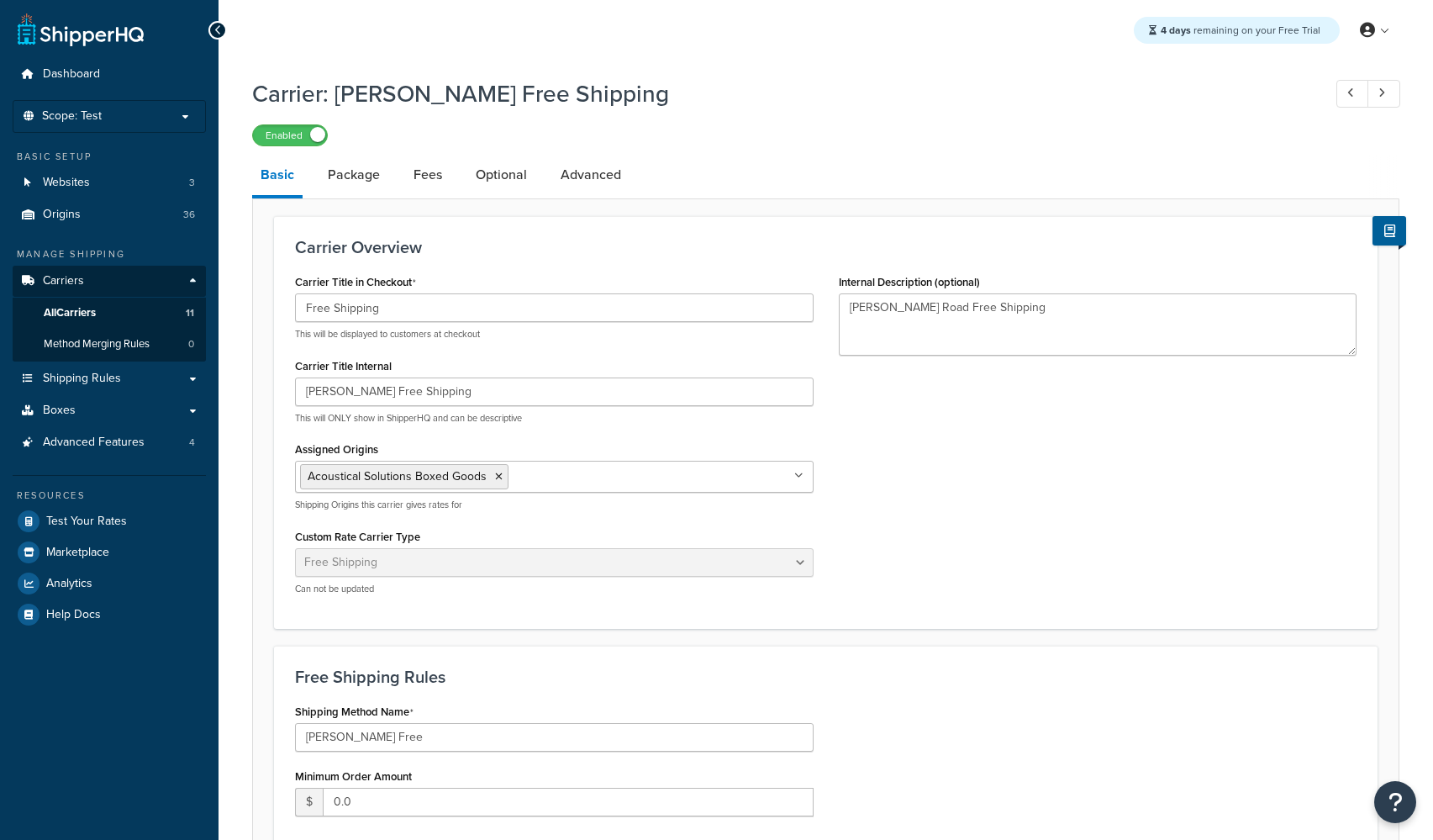
select select "free"
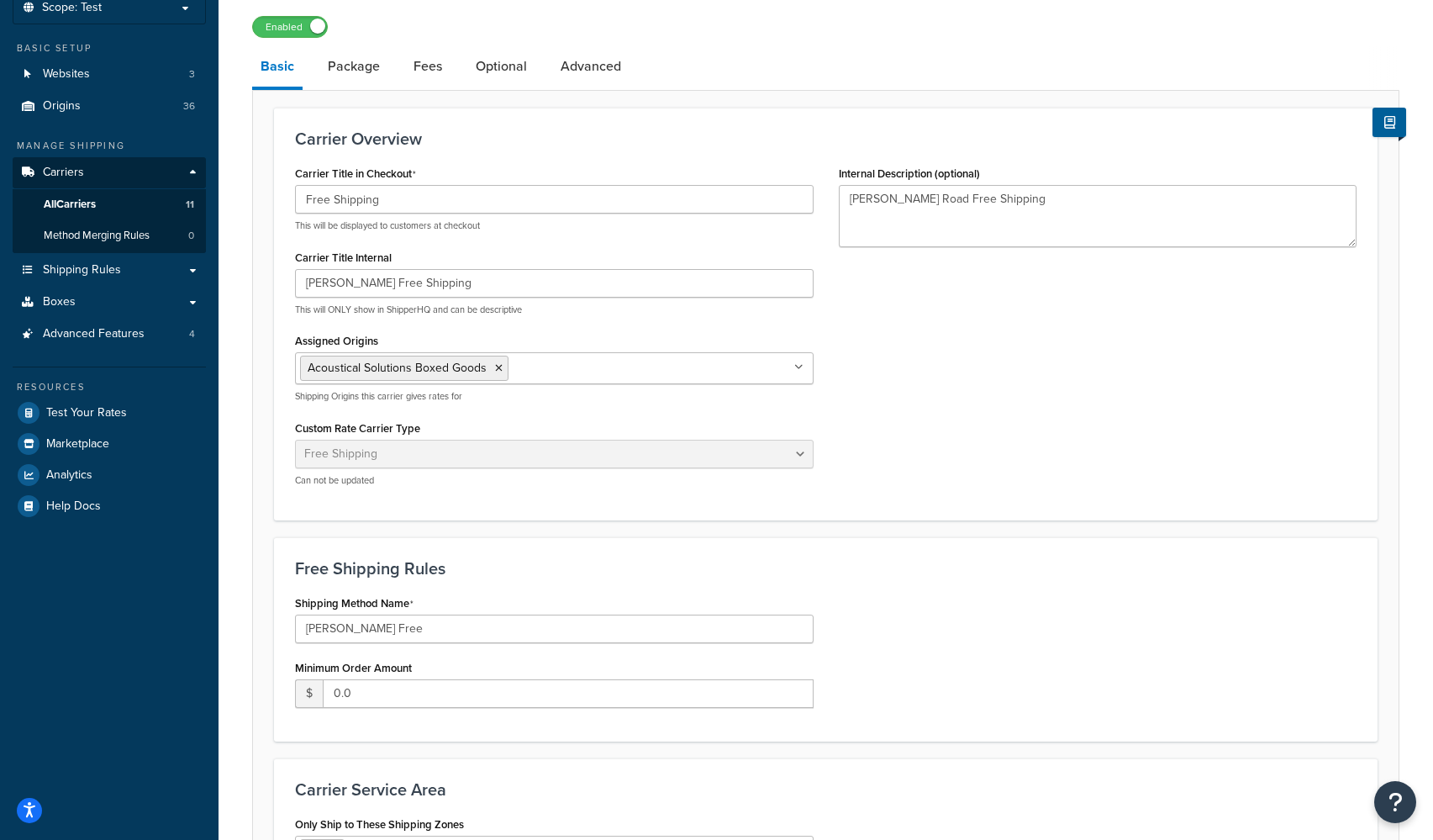
scroll to position [22, 0]
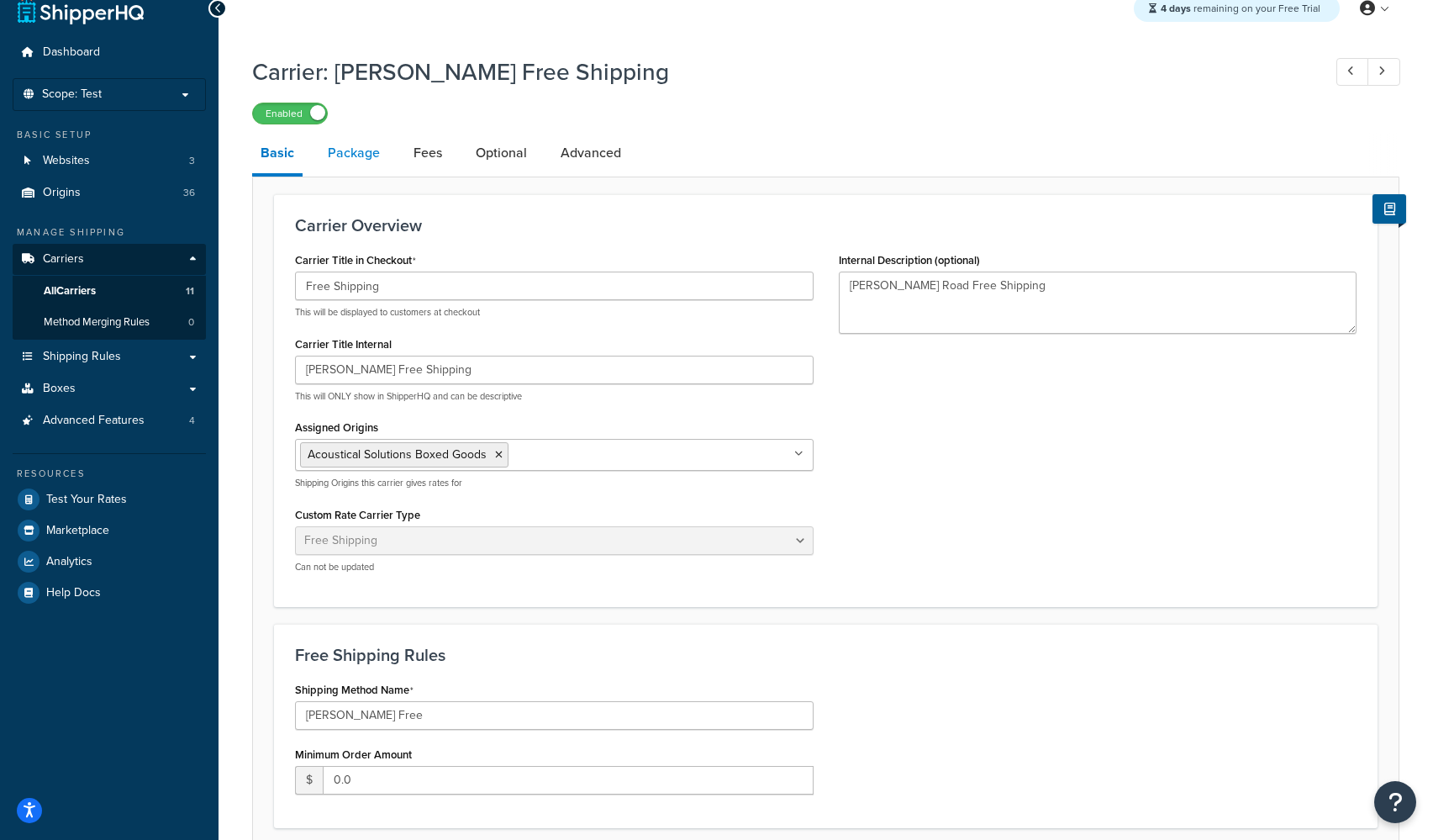
click at [340, 160] on link "Package" at bounding box center [353, 153] width 69 height 41
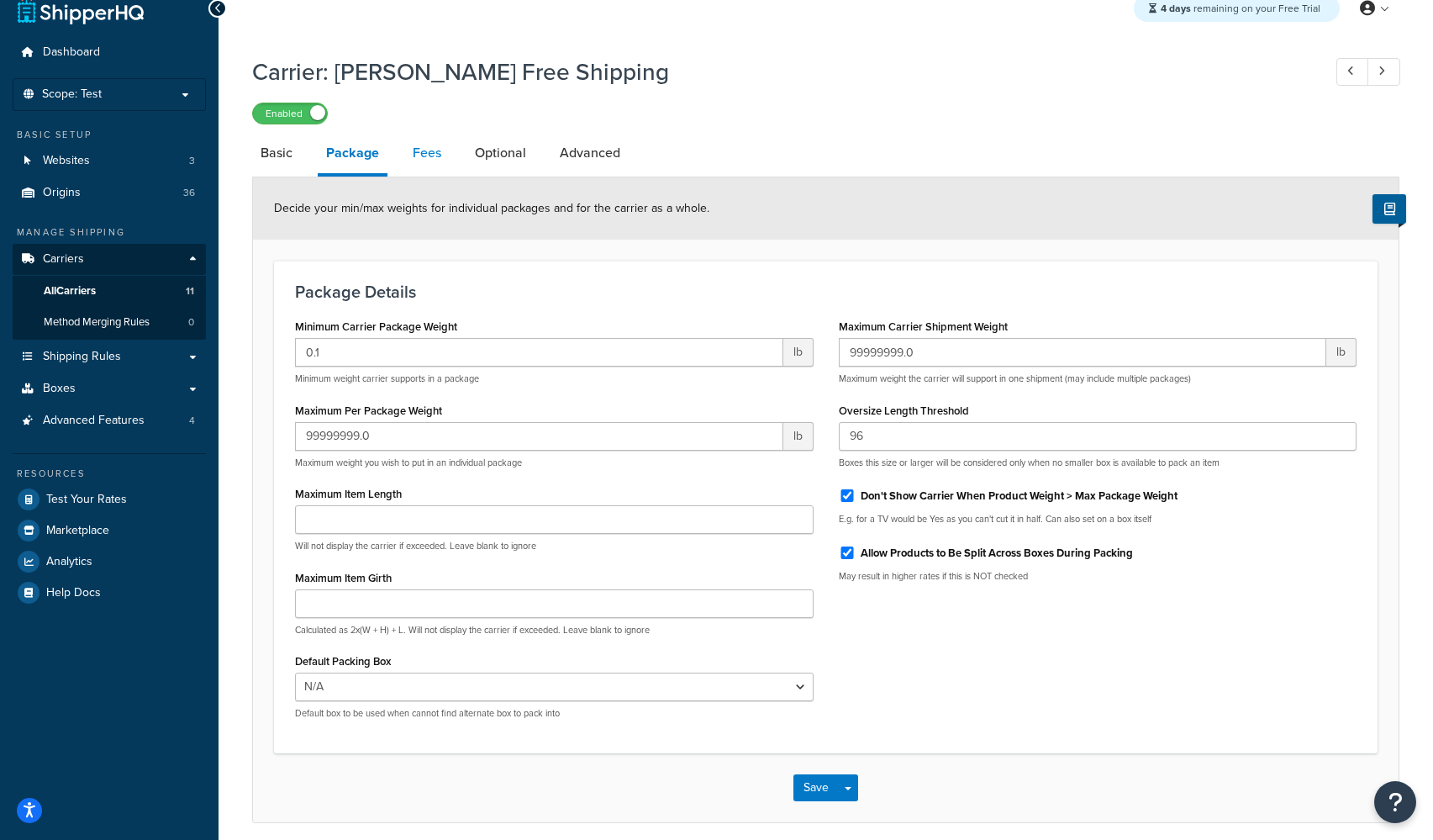
click at [413, 159] on link "Fees" at bounding box center [427, 153] width 46 height 41
select select "AFTER"
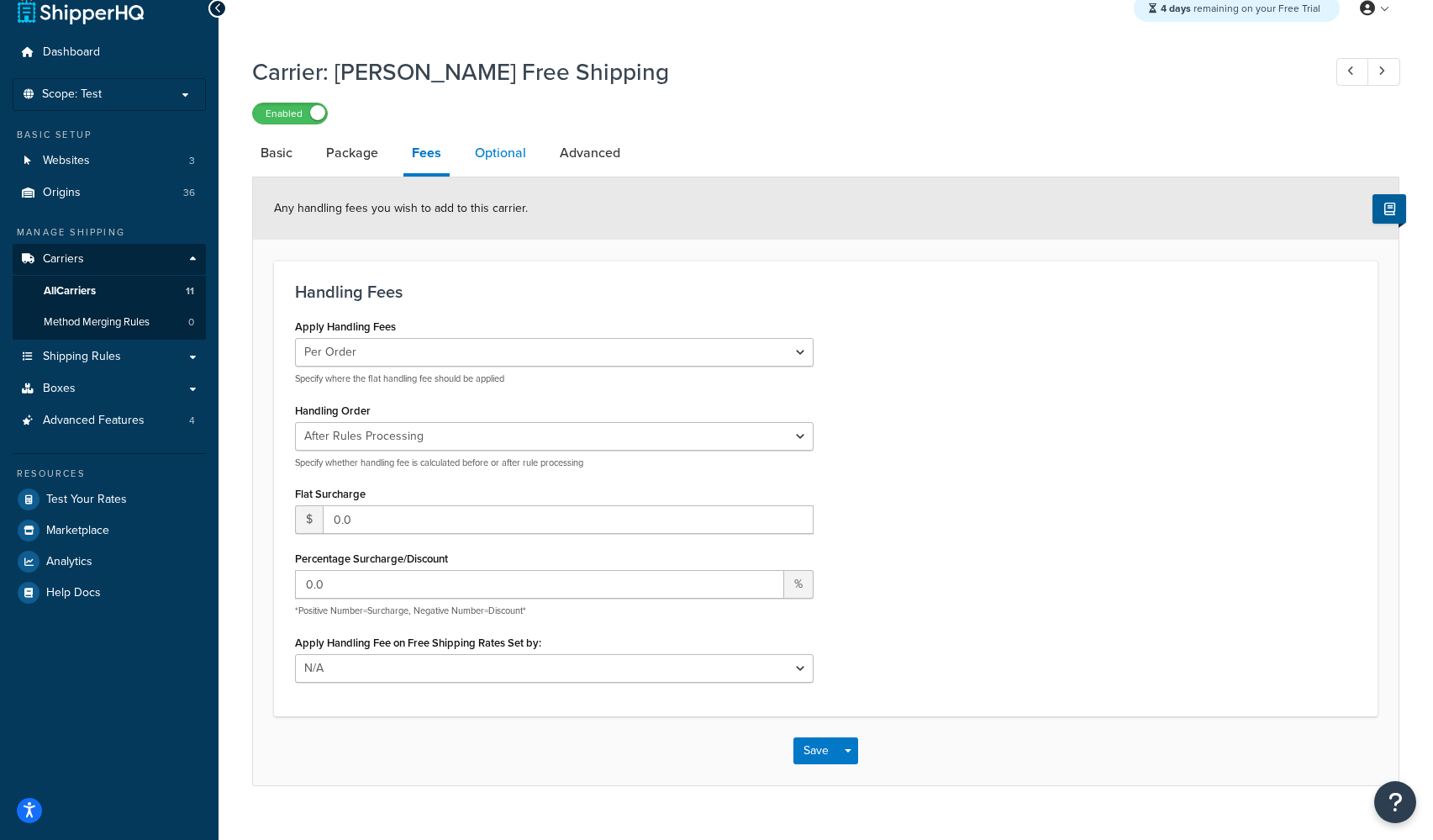
click at [485, 155] on link "Optional" at bounding box center [501, 153] width 68 height 41
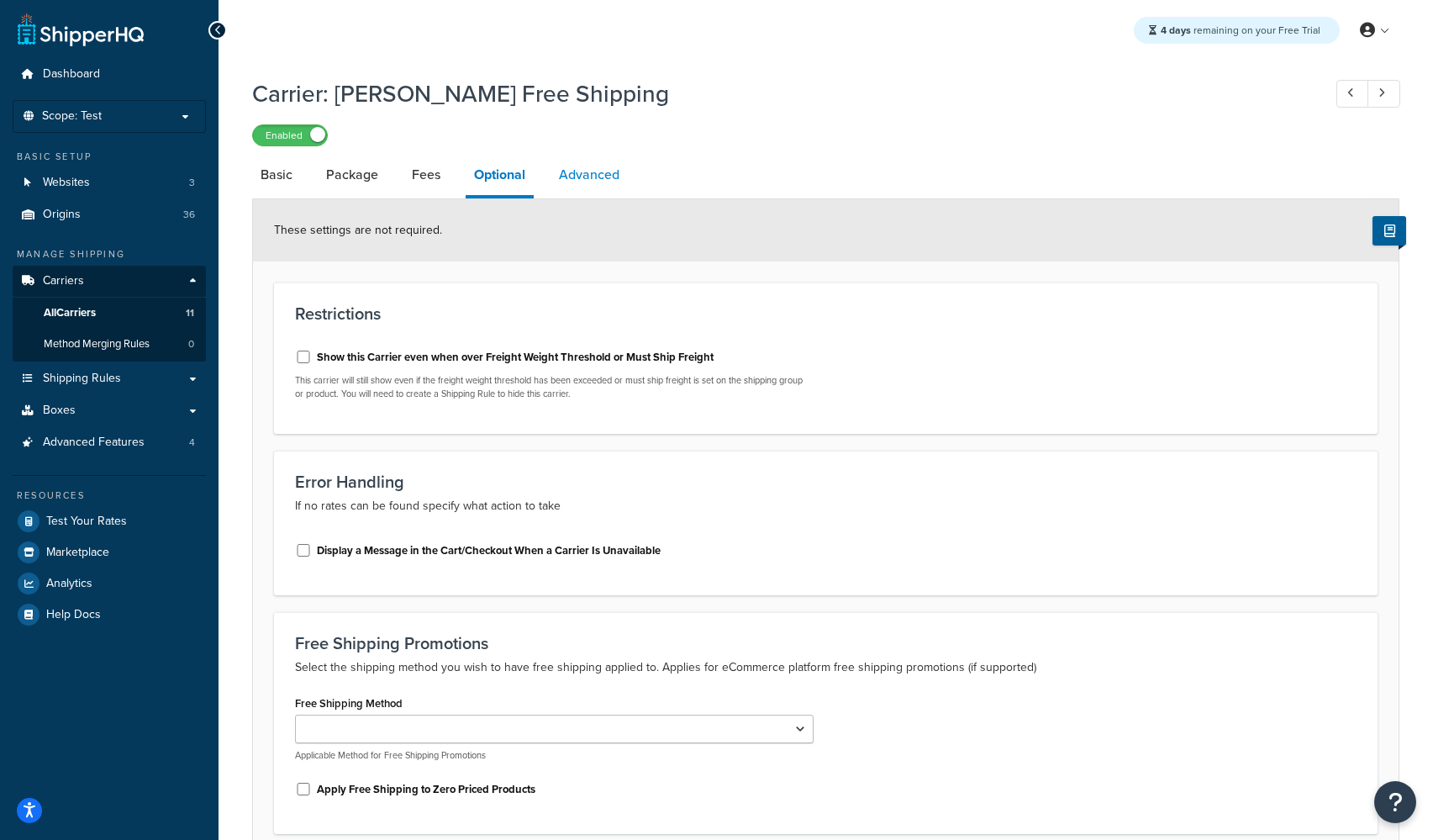
click at [585, 179] on link "Advanced" at bounding box center [589, 175] width 78 height 41
select select "false"
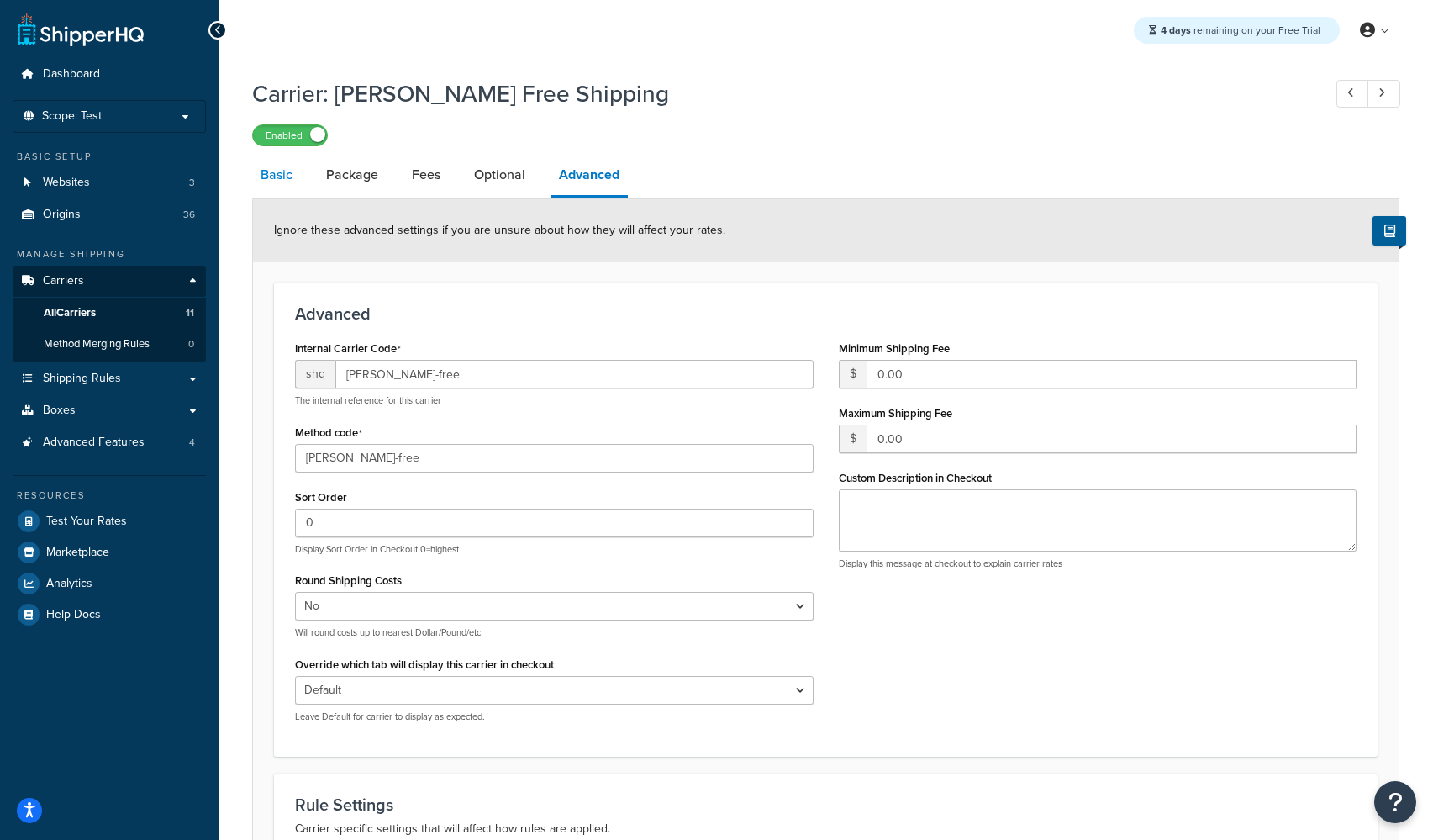
click at [269, 184] on link "Basic" at bounding box center [277, 175] width 49 height 41
select select "free"
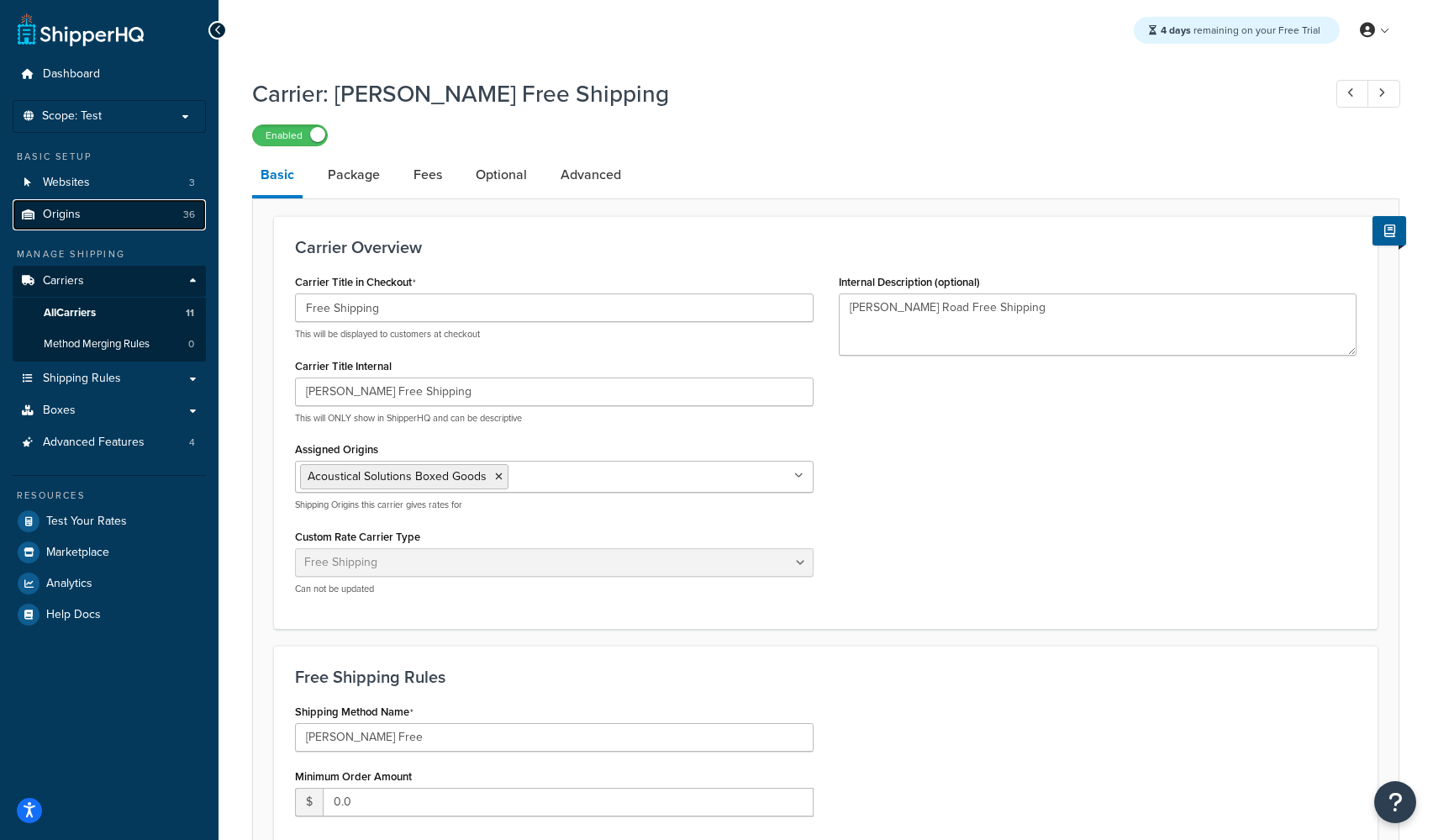
click at [56, 224] on link "Origins 36" at bounding box center [109, 214] width 193 height 31
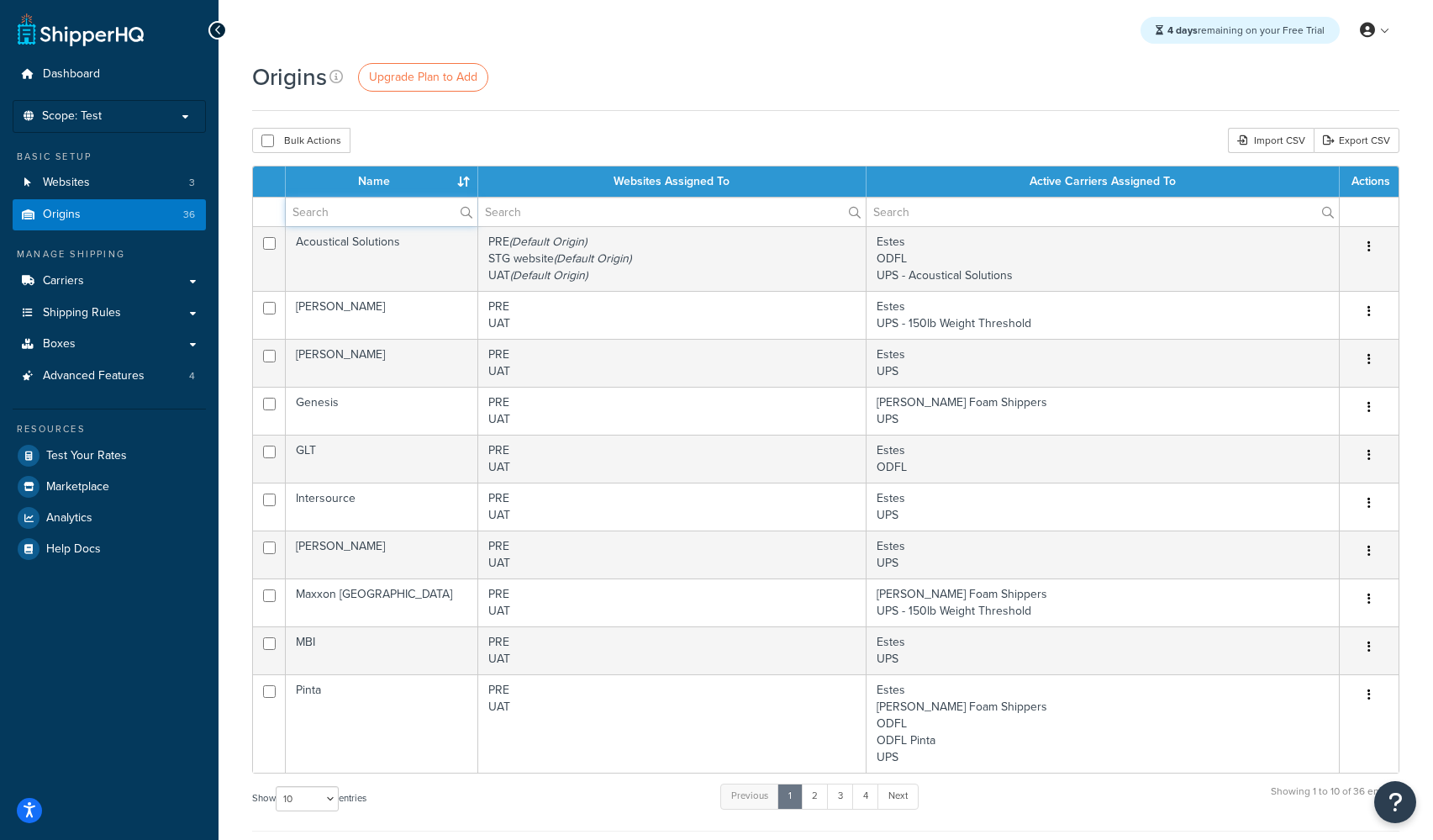
click at [393, 210] on input "text" at bounding box center [382, 211] width 192 height 28
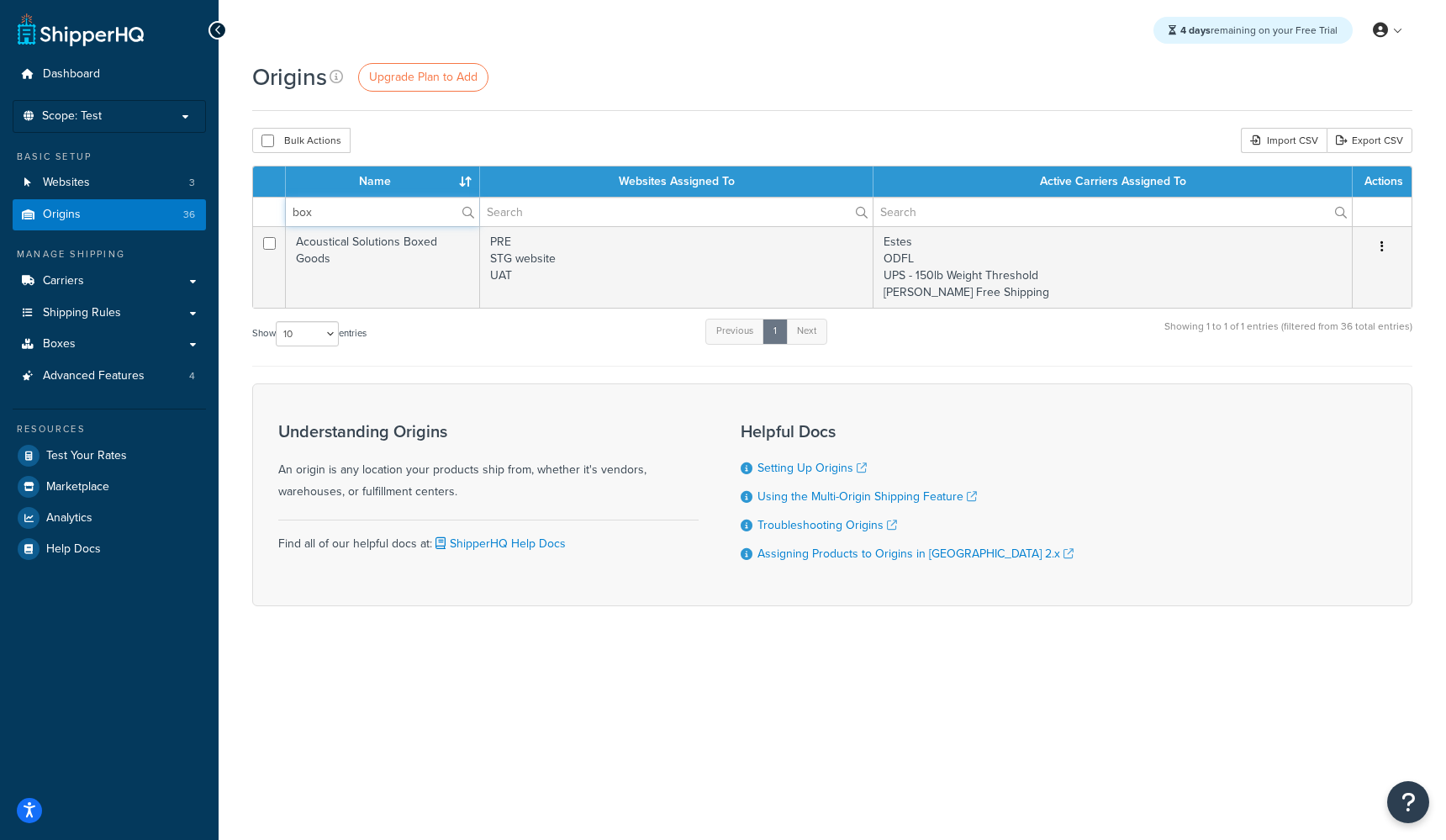
type input "box"
click at [558, 111] on div "Origins Upgrade Plan to Add" at bounding box center [833, 85] width 1161 height 50
click at [69, 345] on span "Boxes" at bounding box center [59, 343] width 33 height 15
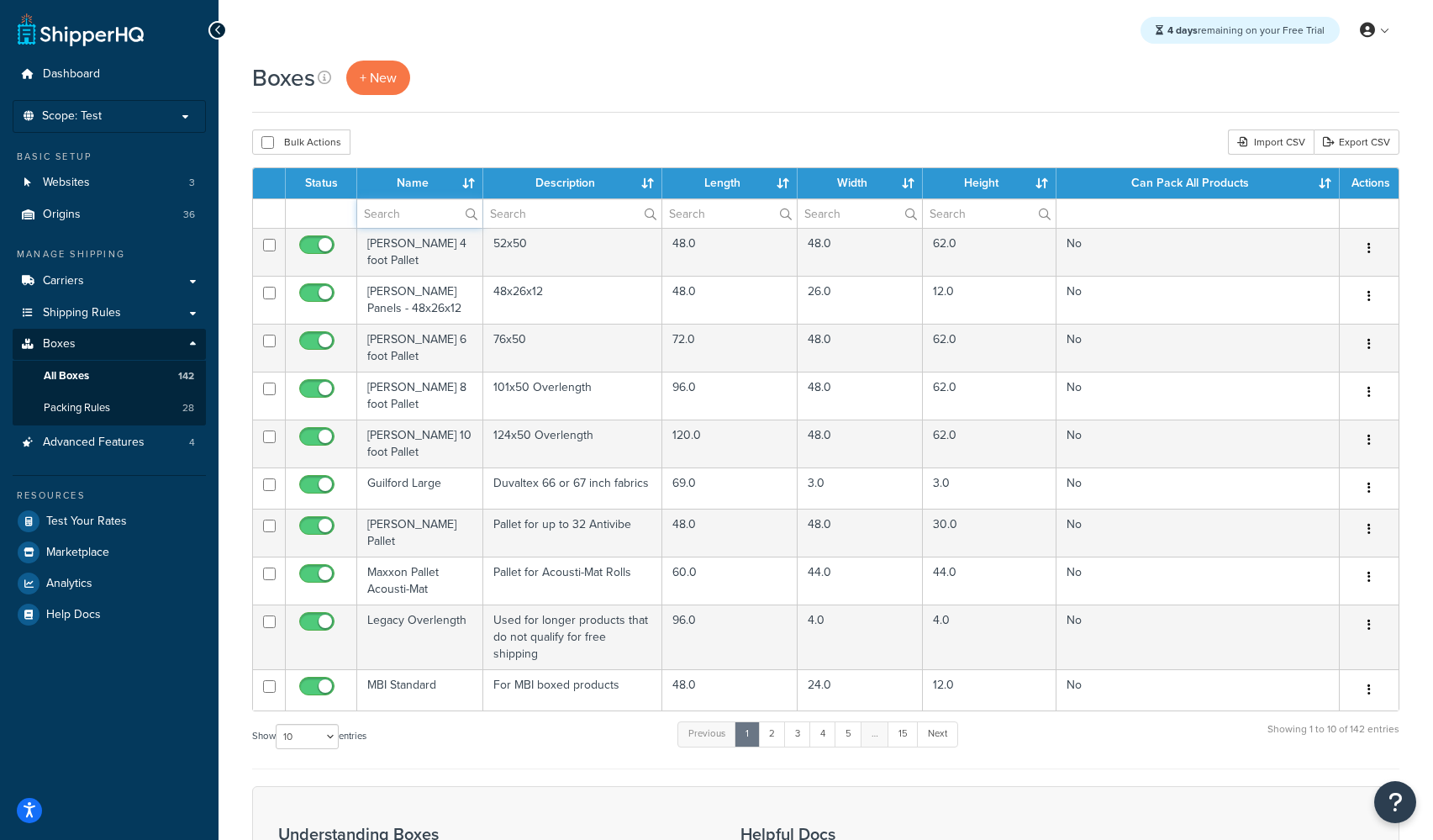
click at [393, 214] on input "text" at bounding box center [419, 212] width 125 height 28
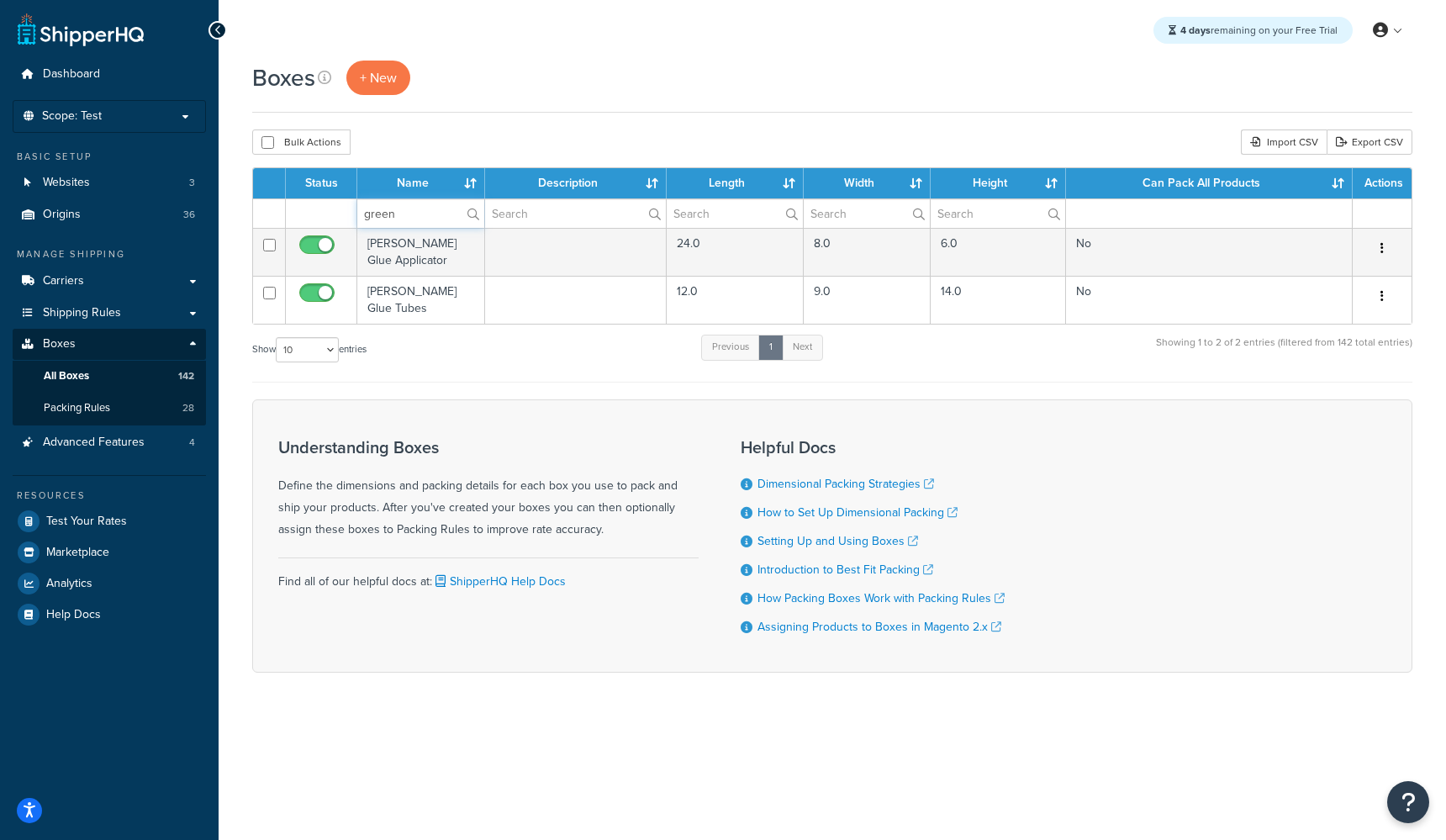
type input "green"
click at [534, 126] on div "Boxes + New Bulk Actions Duplicate Delete Import CSV Export CSV Contact Us Send…" at bounding box center [832, 395] width 1228 height 670
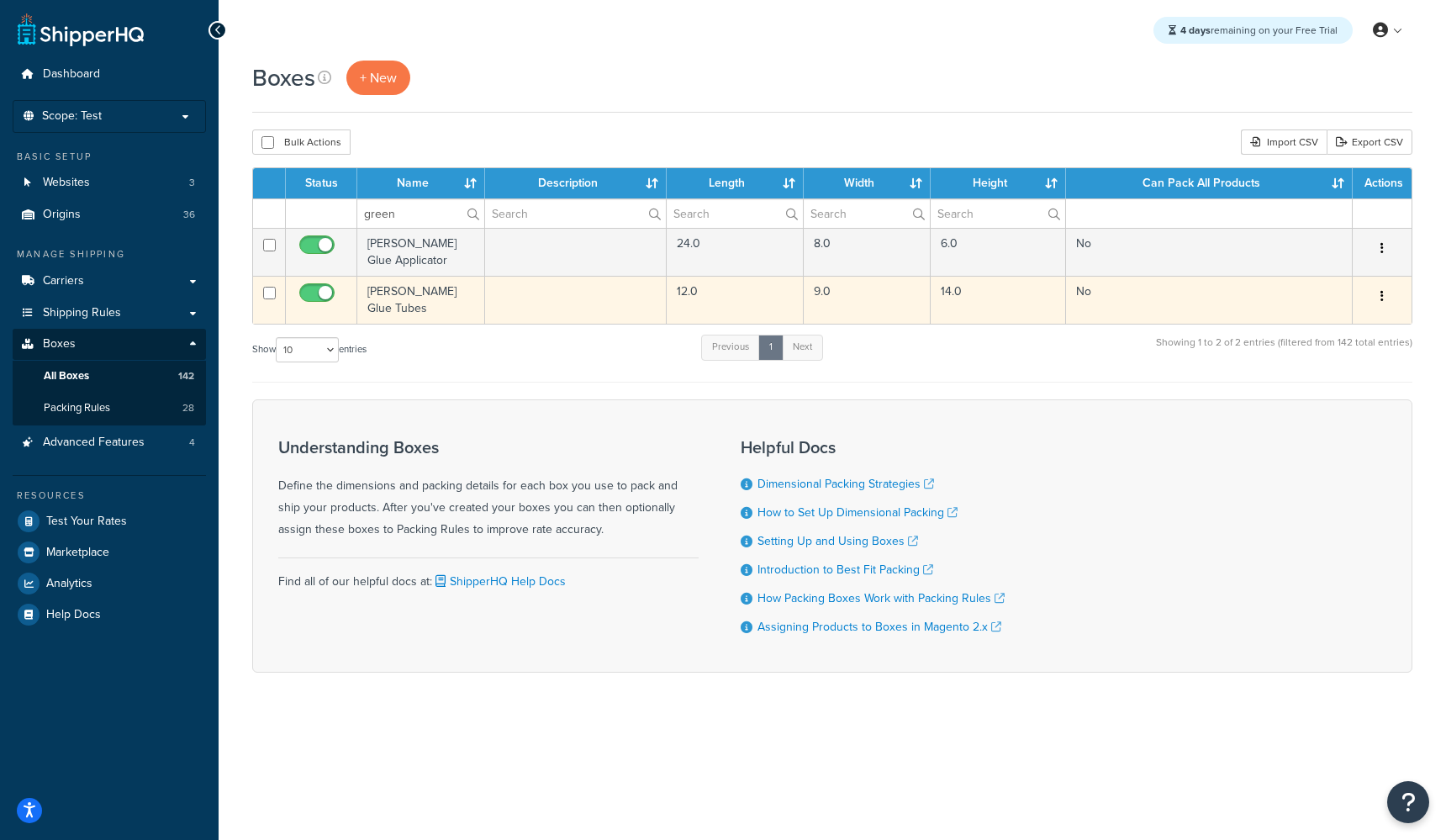
click at [423, 290] on td "[PERSON_NAME] Glue Tubes" at bounding box center [421, 299] width 128 height 48
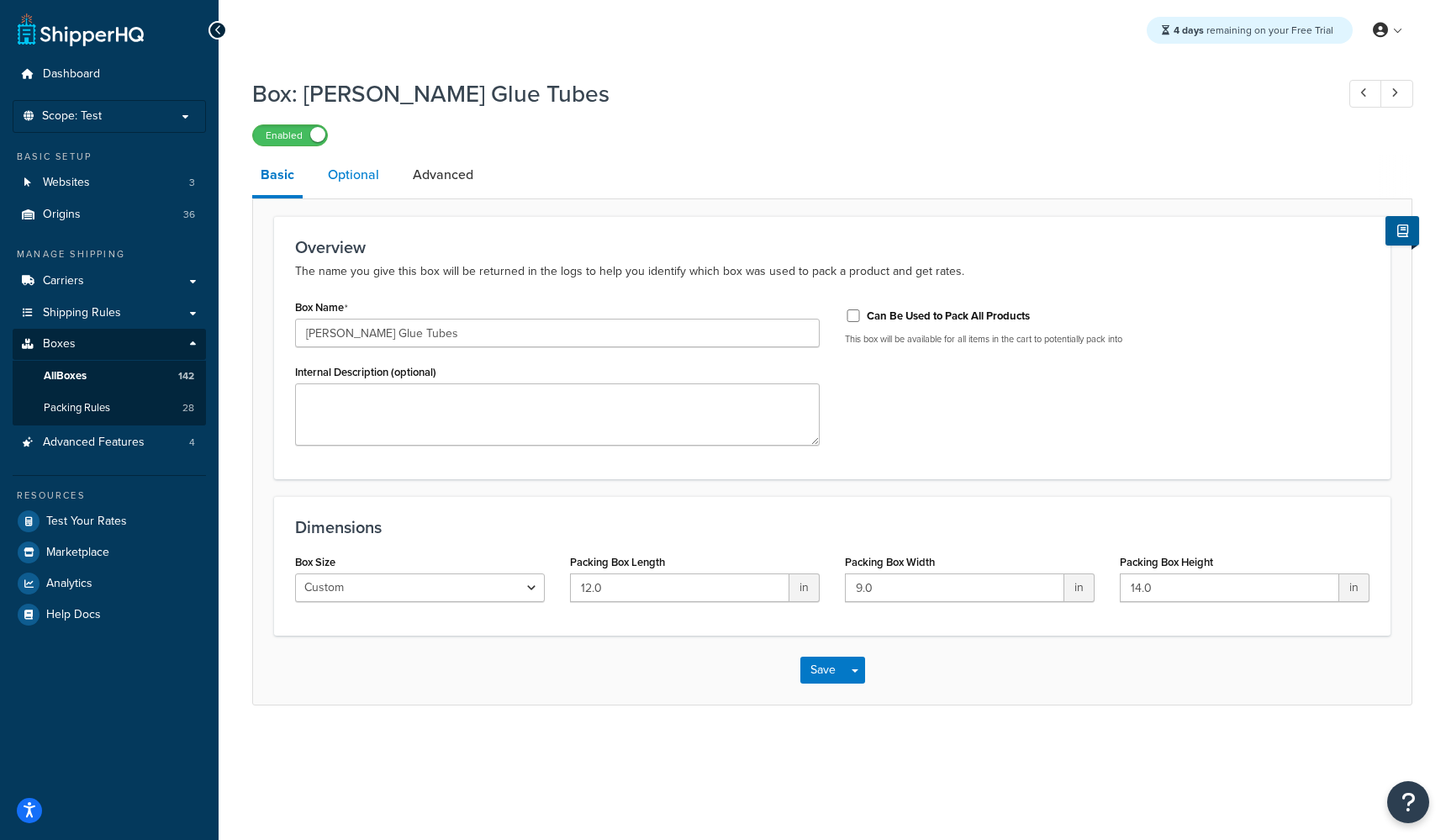
click at [345, 185] on link "Optional" at bounding box center [353, 175] width 68 height 41
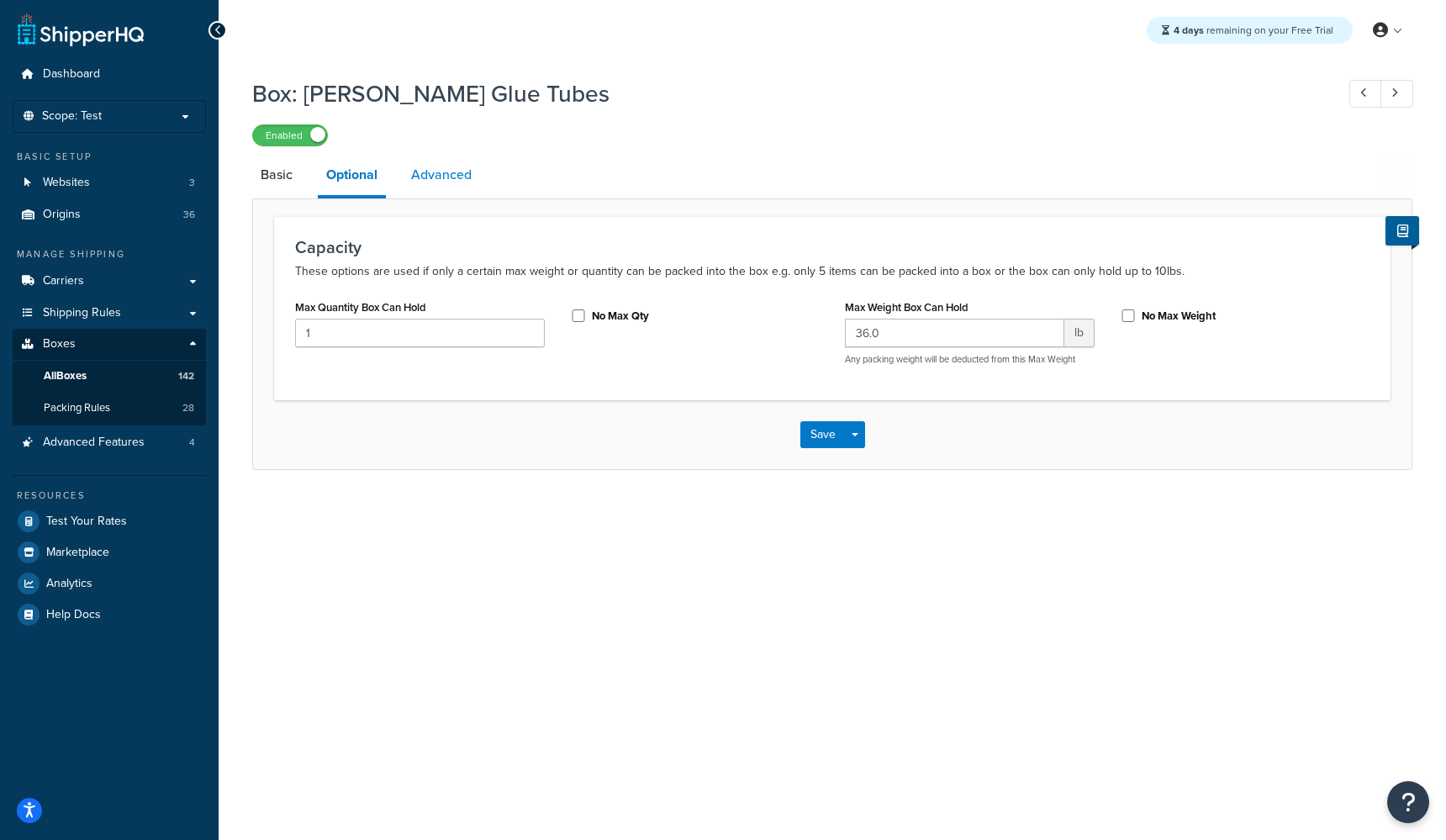
click at [451, 173] on link "Advanced" at bounding box center [442, 175] width 78 height 41
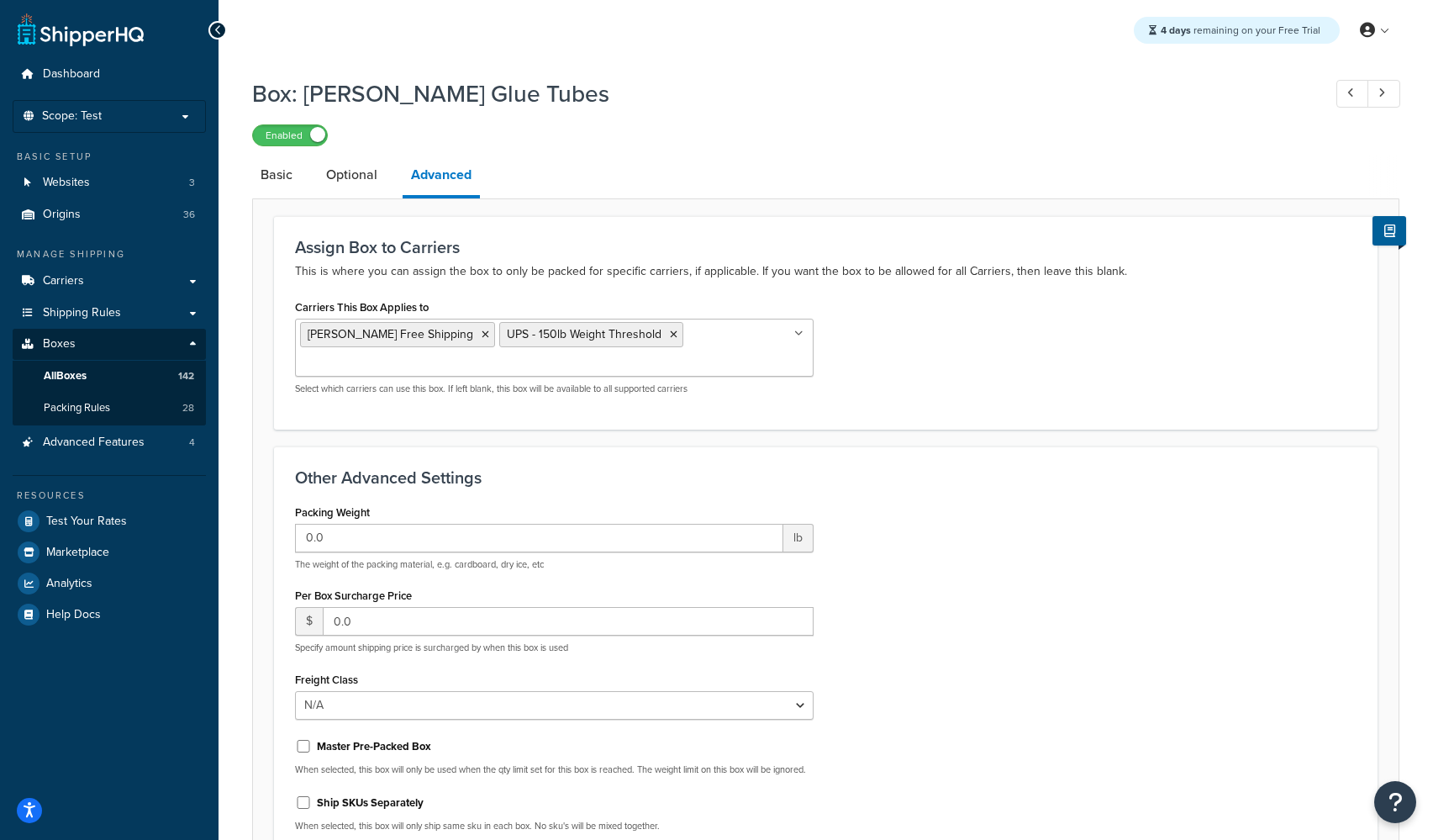
click at [449, 355] on input "Carriers This Box Applies to" at bounding box center [374, 364] width 148 height 18
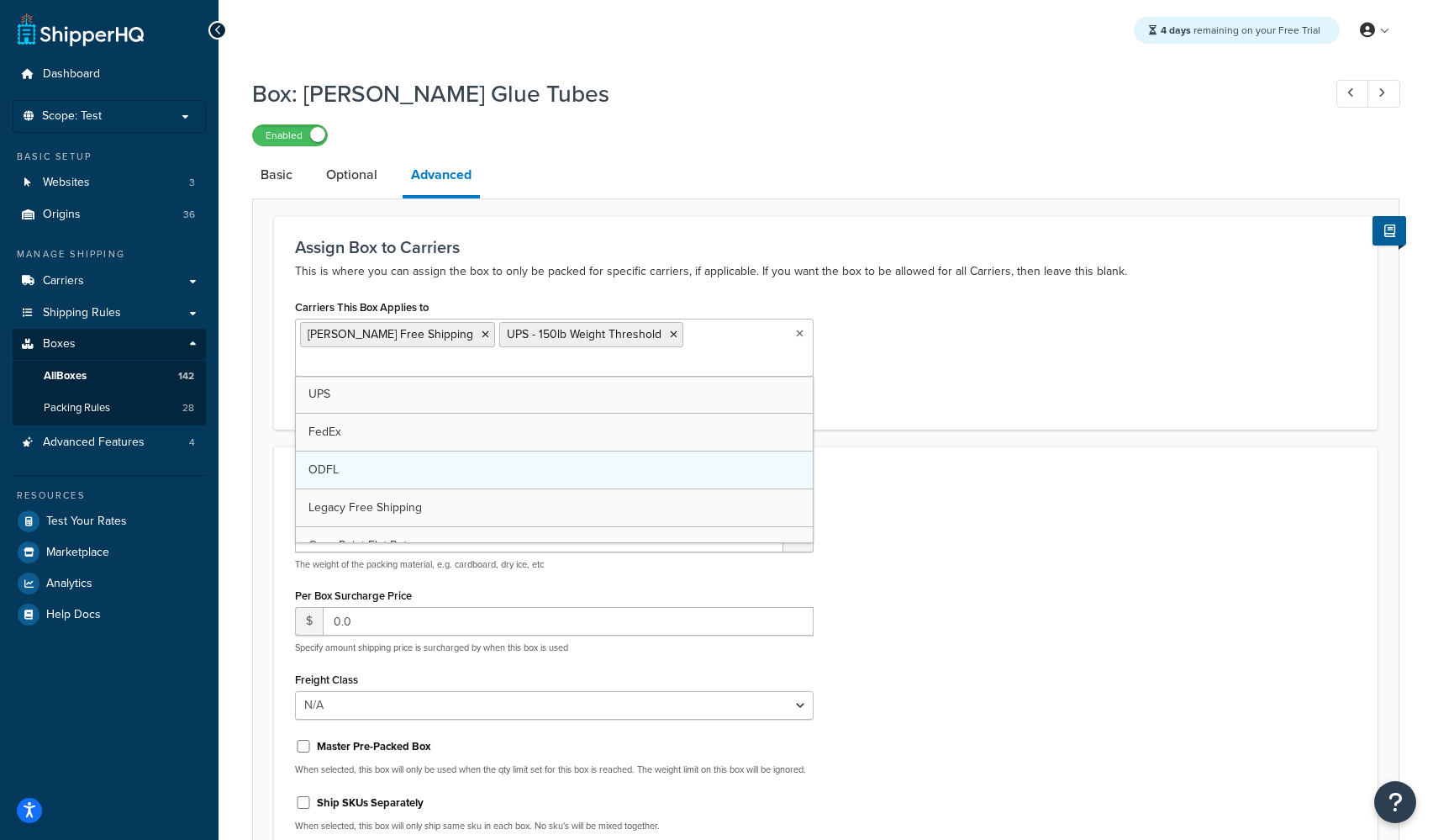
scroll to position [173, 0]
click at [987, 505] on div "Packing Weight 0.0 lb The weight of the packing material, e.g. cardboard, dry i…" at bounding box center [826, 673] width 1087 height 345
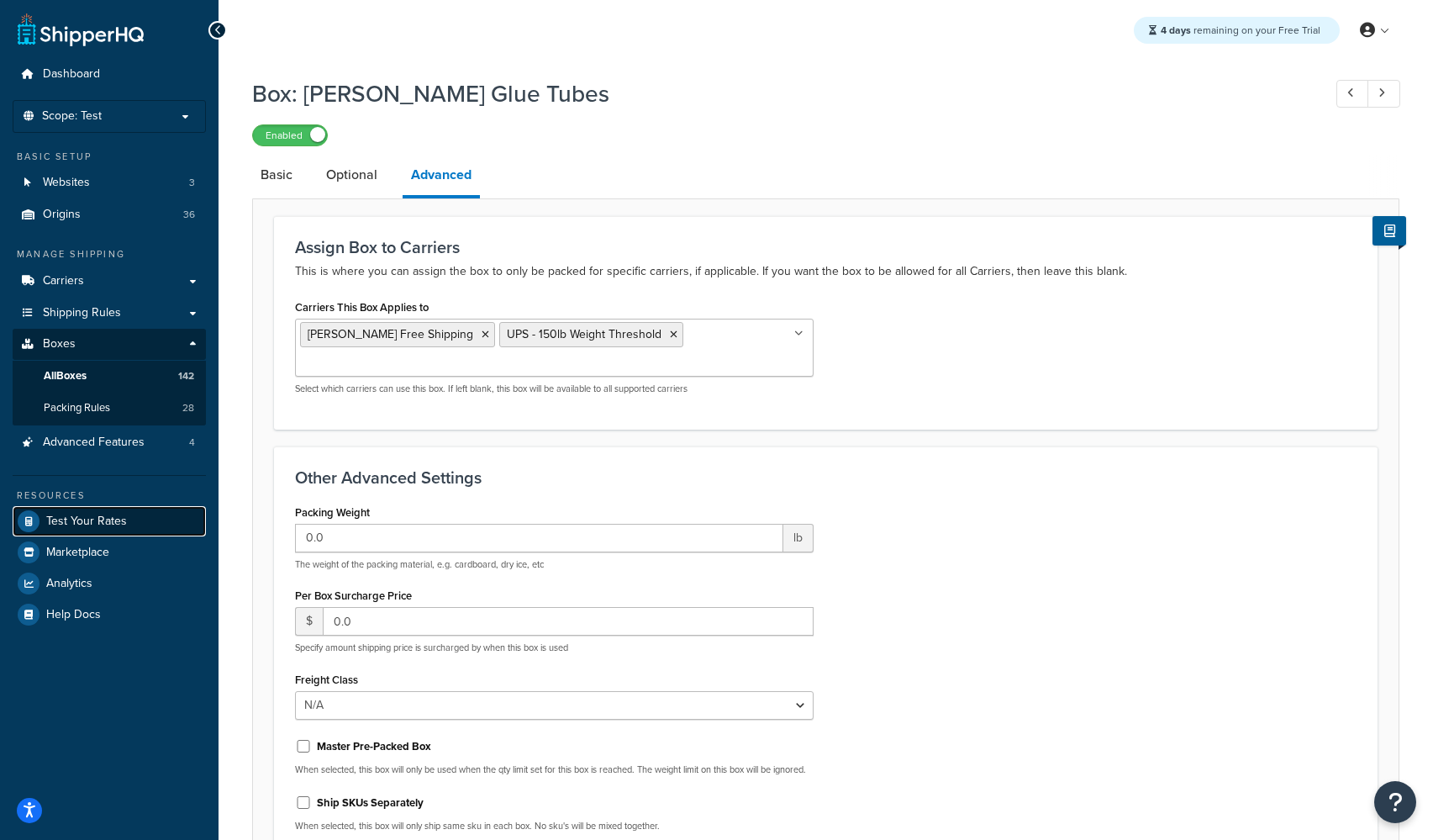
click at [89, 525] on span "Test Your Rates" at bounding box center [86, 521] width 81 height 15
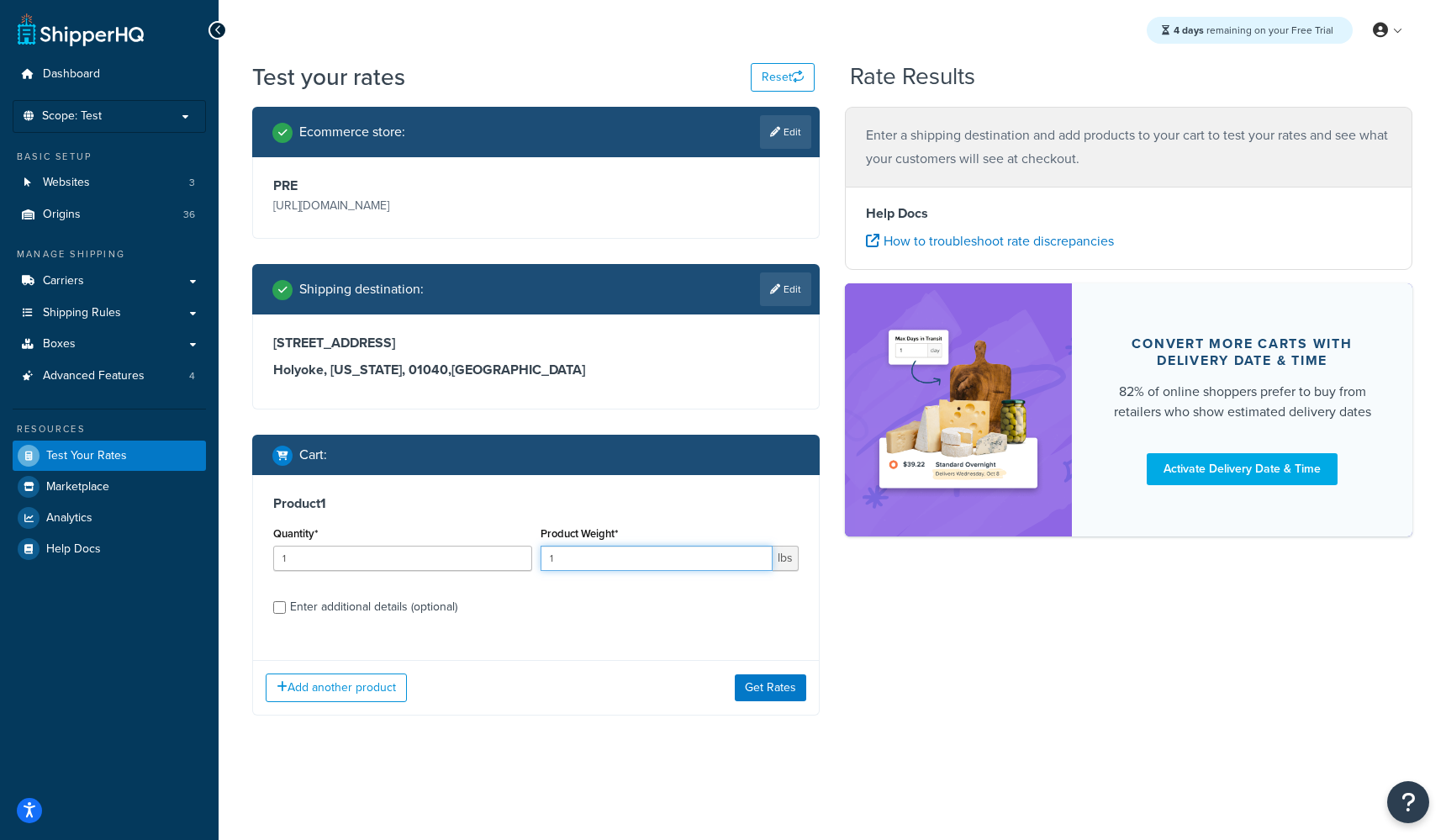
drag, startPoint x: 563, startPoint y: 562, endPoint x: 501, endPoint y: 560, distance: 62.0
click at [501, 560] on div "Quantity* 1 Product Weight* 1 lbs" at bounding box center [536, 552] width 534 height 61
type input "36"
click at [279, 609] on input "Enter additional details (optional)" at bounding box center [279, 606] width 13 height 13
checkbox input "true"
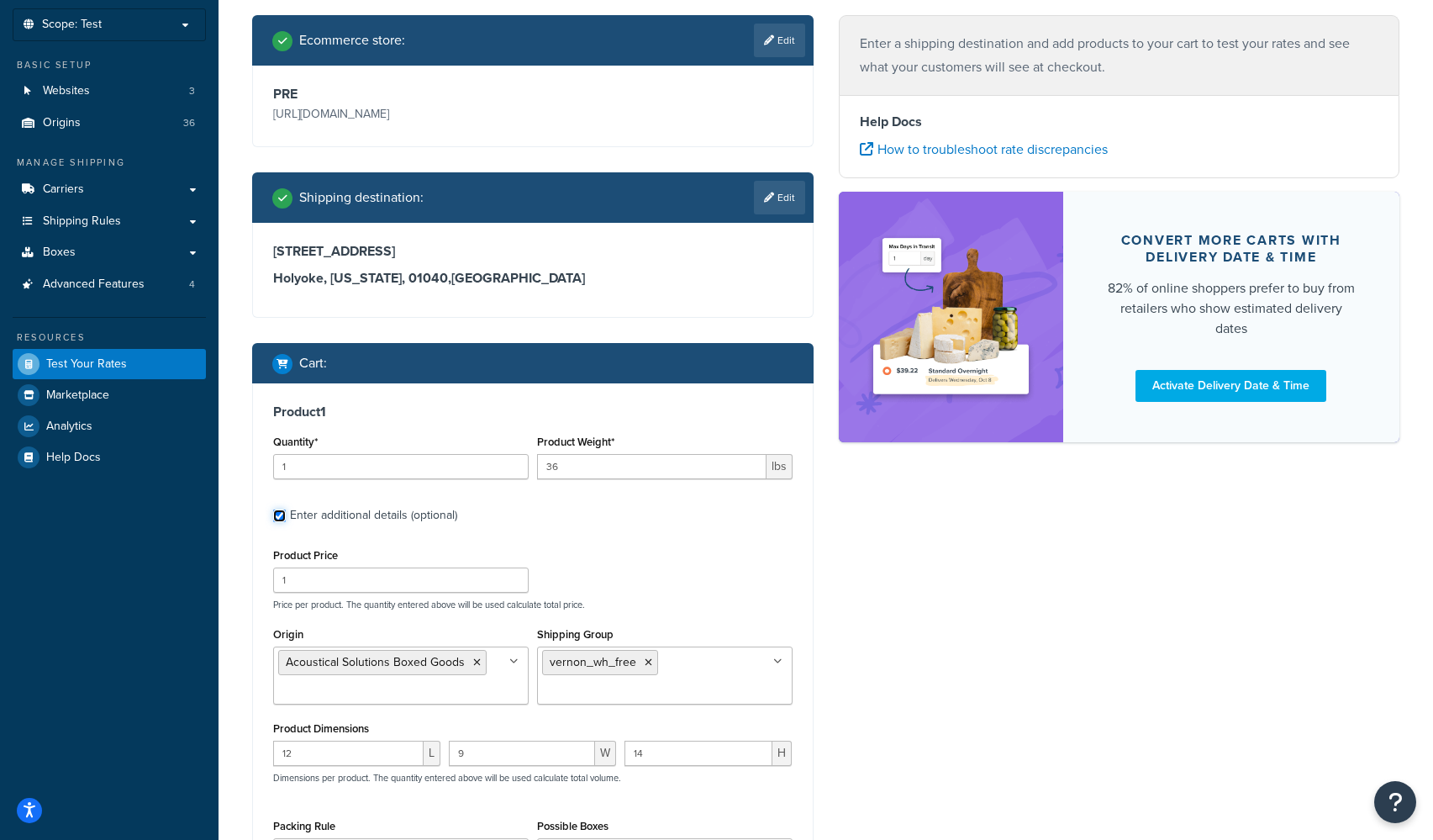
scroll to position [113, 0]
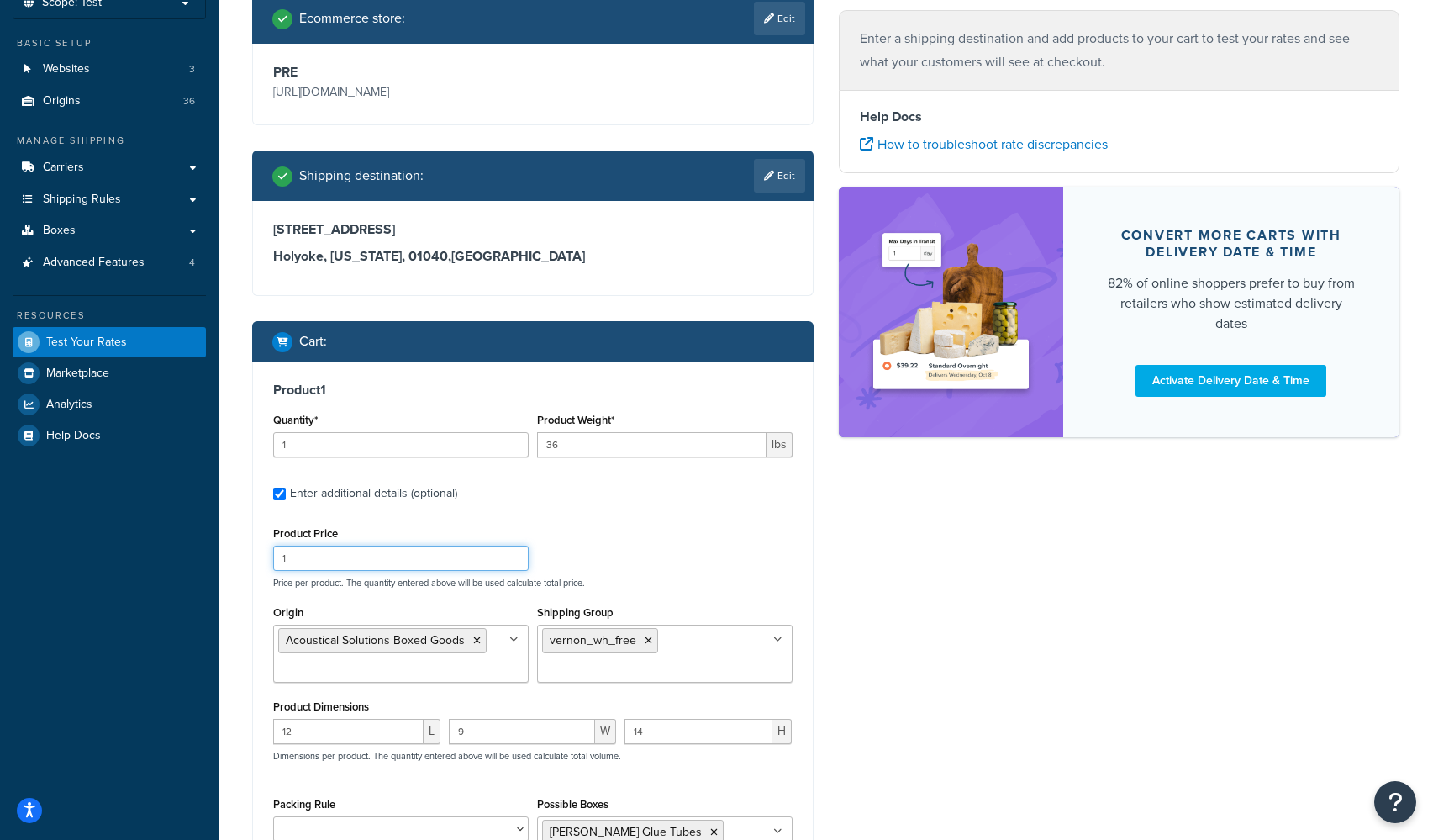
click at [358, 563] on input "1" at bounding box center [401, 558] width 255 height 25
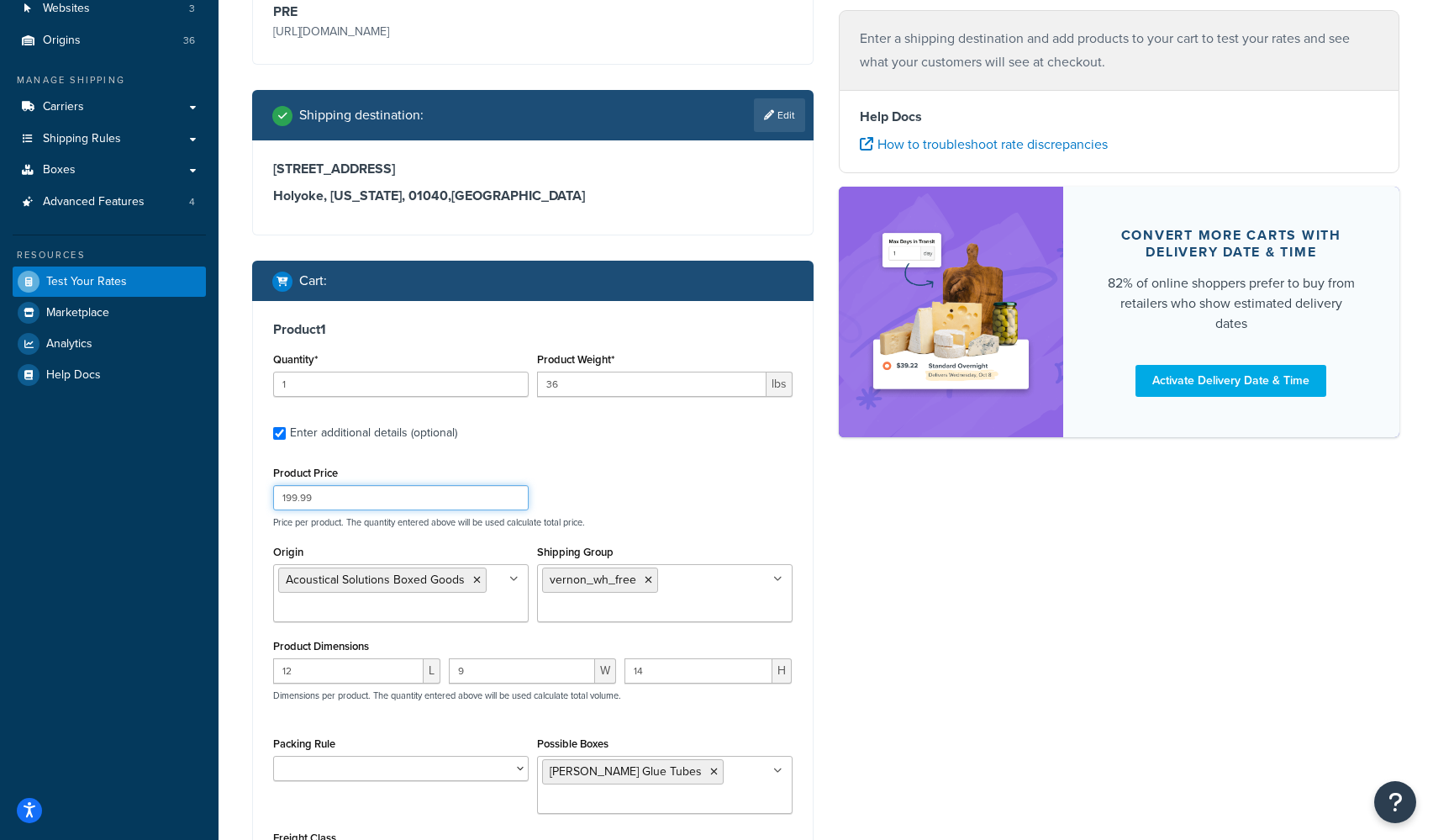
scroll to position [410, 0]
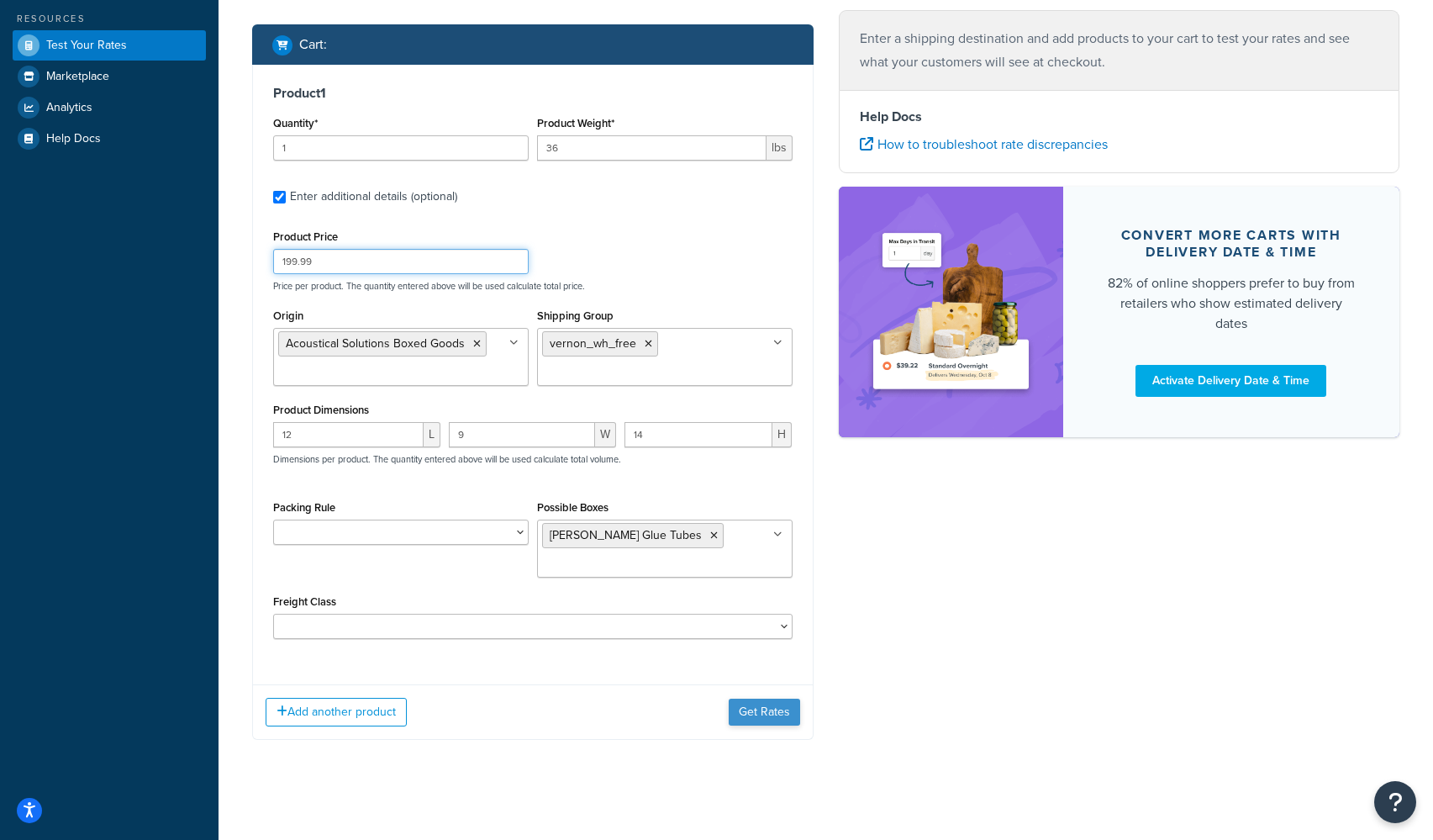
type input "199.99"
click at [764, 716] on button "Get Rates" at bounding box center [765, 712] width 72 height 27
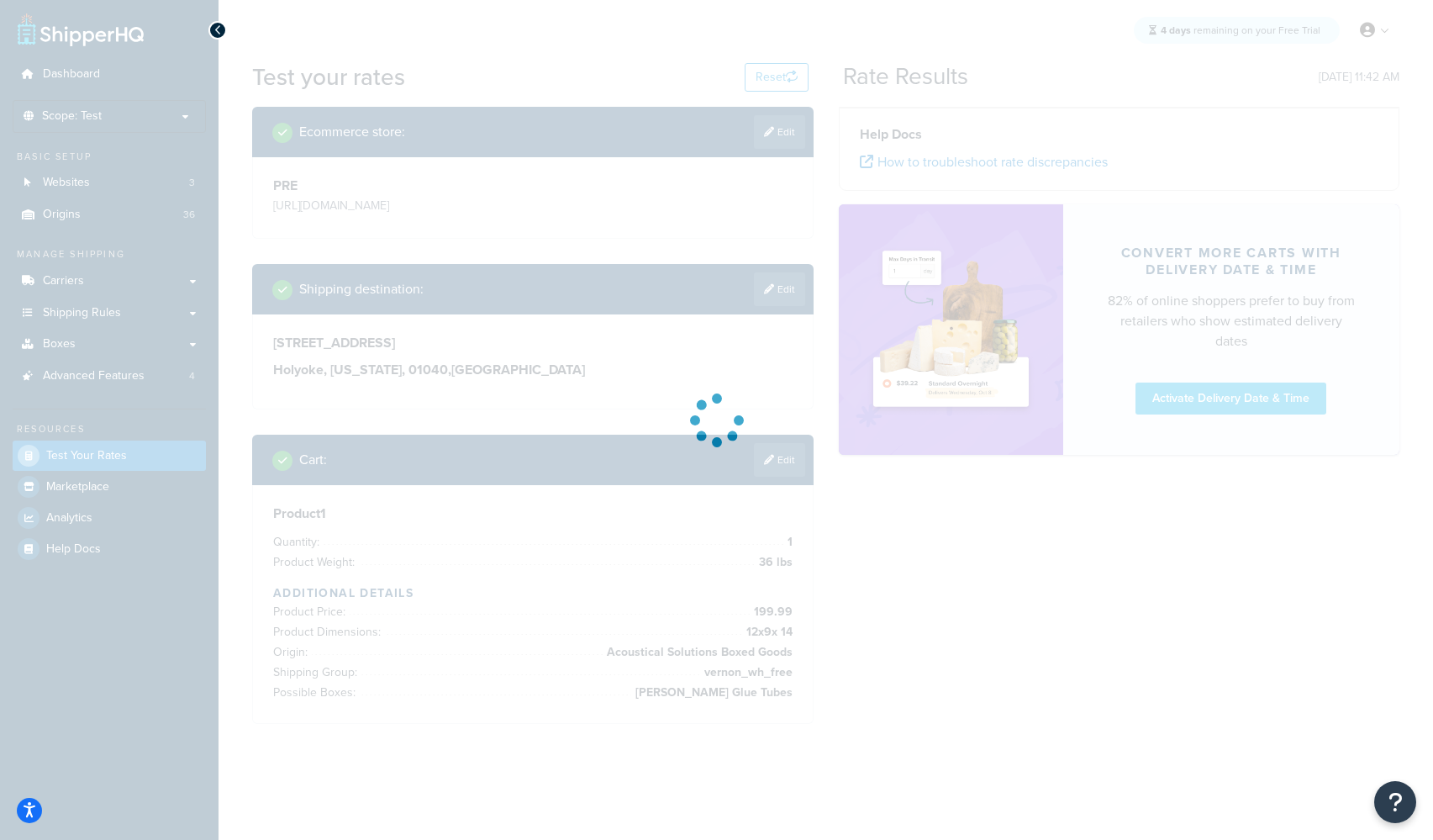
scroll to position [0, 0]
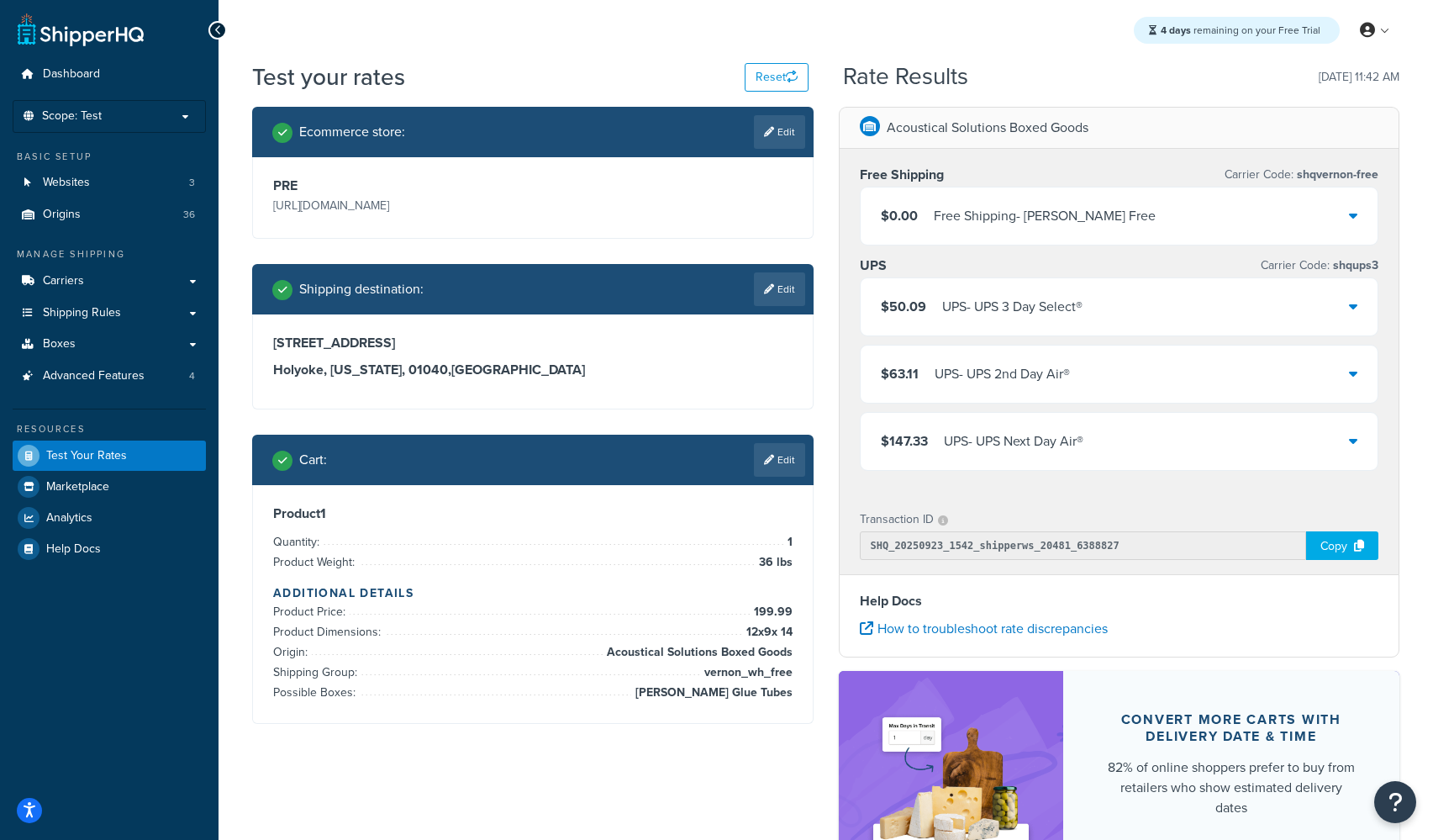
click at [1139, 203] on div "$0.00 Free Shipping - Vernon Free" at bounding box center [1120, 215] width 518 height 57
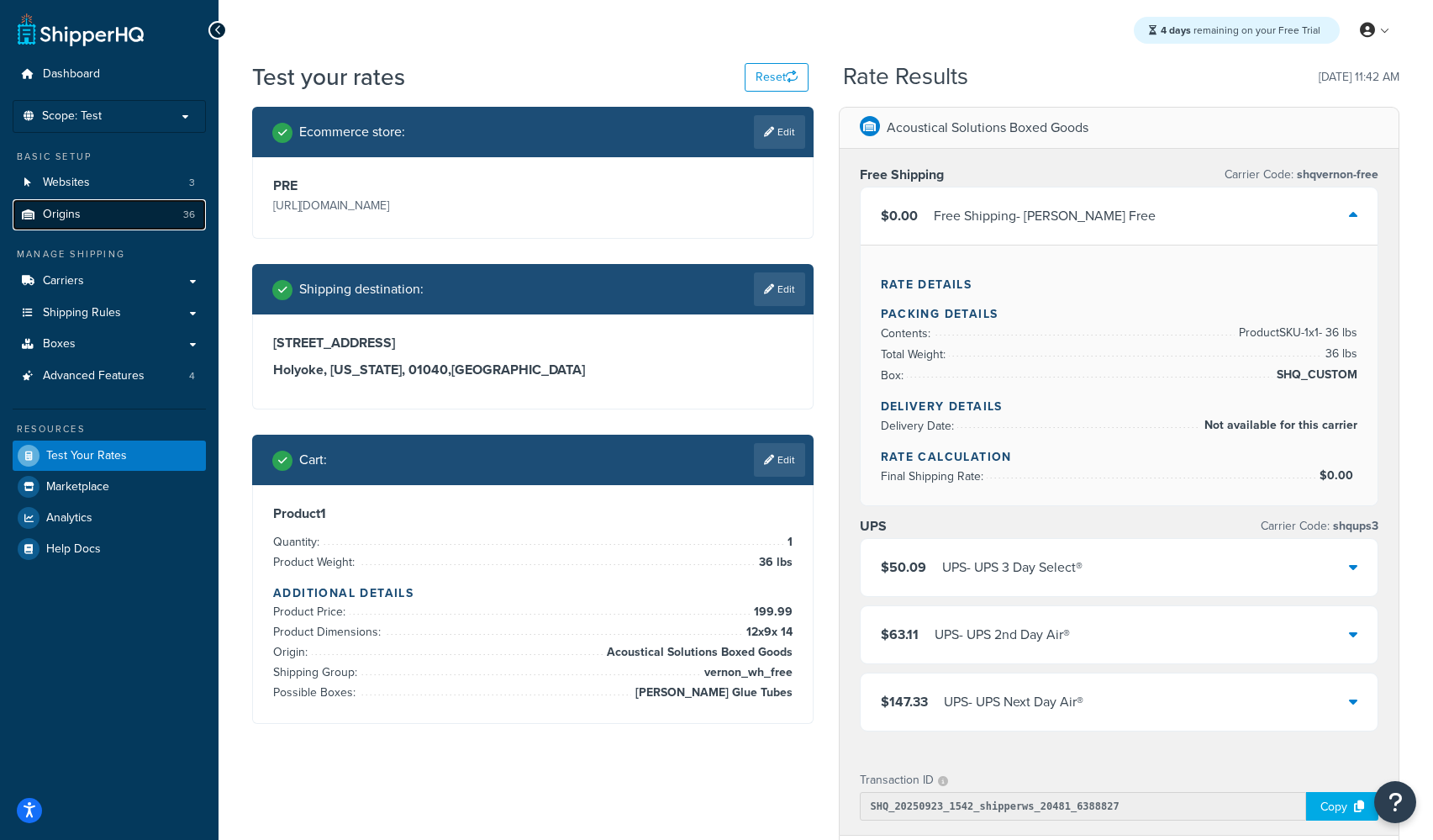
click at [68, 214] on span "Origins" at bounding box center [61, 214] width 38 height 15
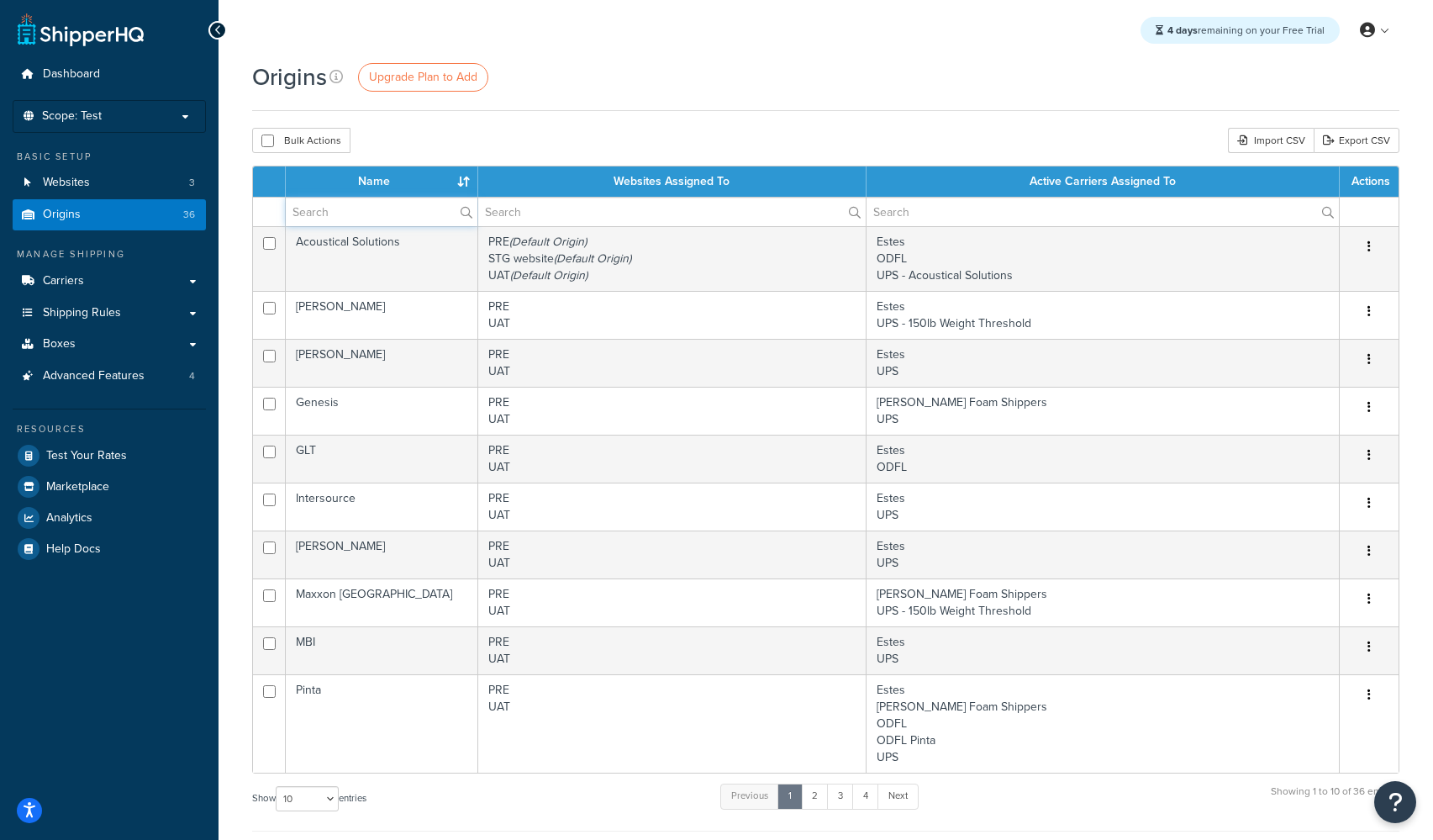
click at [355, 206] on input "text" at bounding box center [382, 211] width 192 height 28
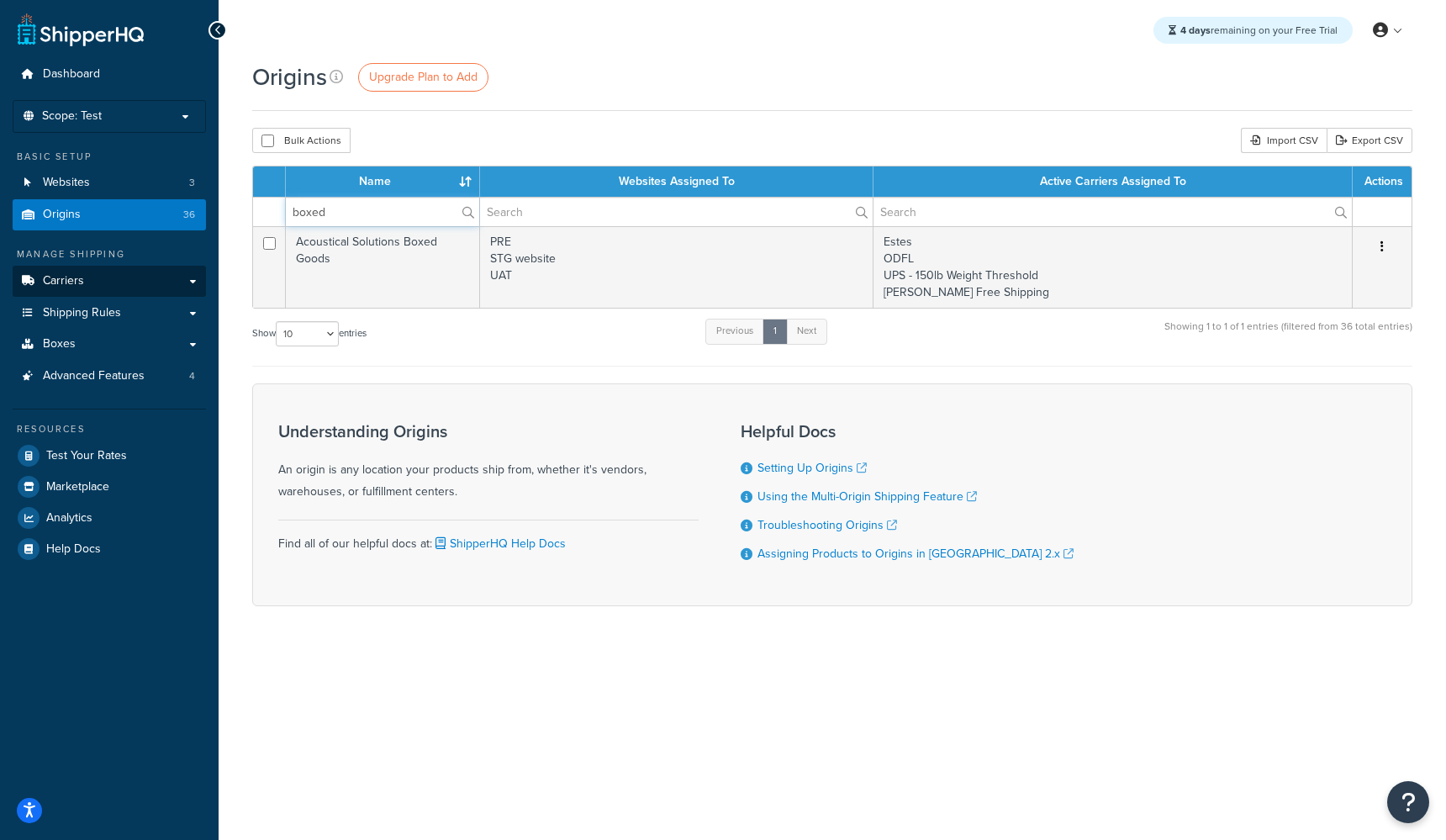
type input "boxed"
click at [66, 286] on span "Carriers" at bounding box center [63, 280] width 41 height 15
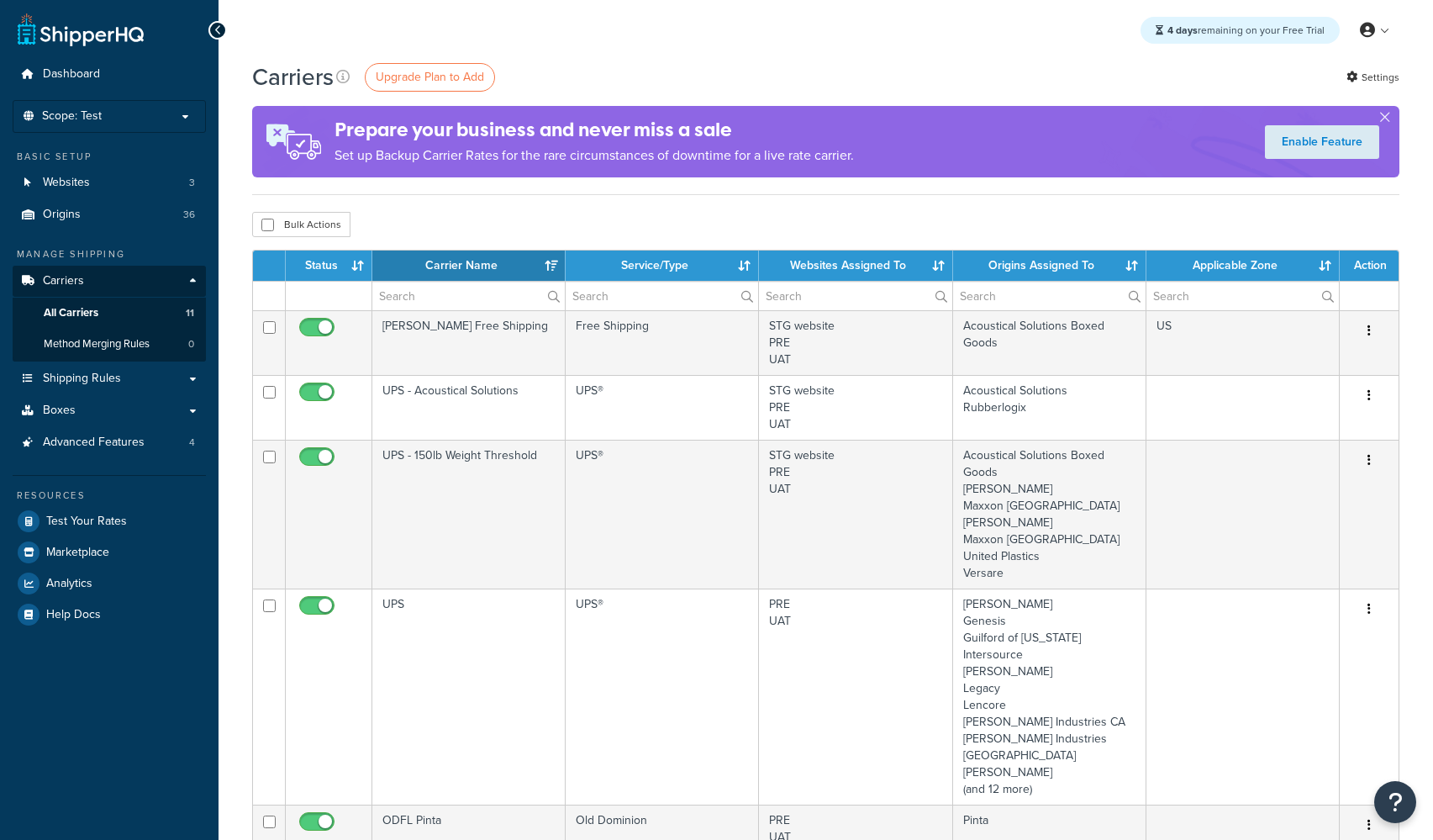
select select "15"
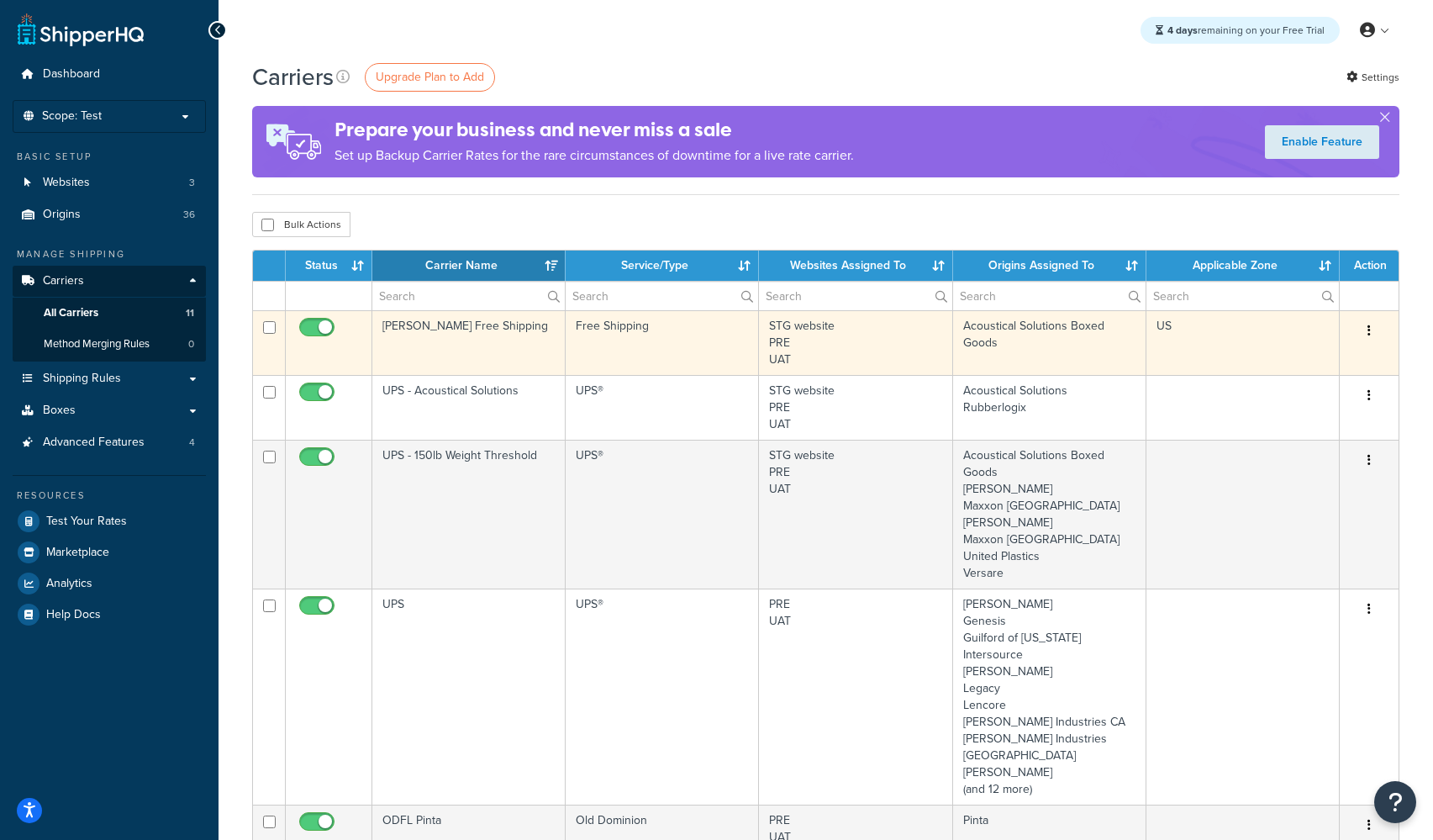
click at [454, 334] on td "[PERSON_NAME] Free Shipping" at bounding box center [469, 342] width 193 height 65
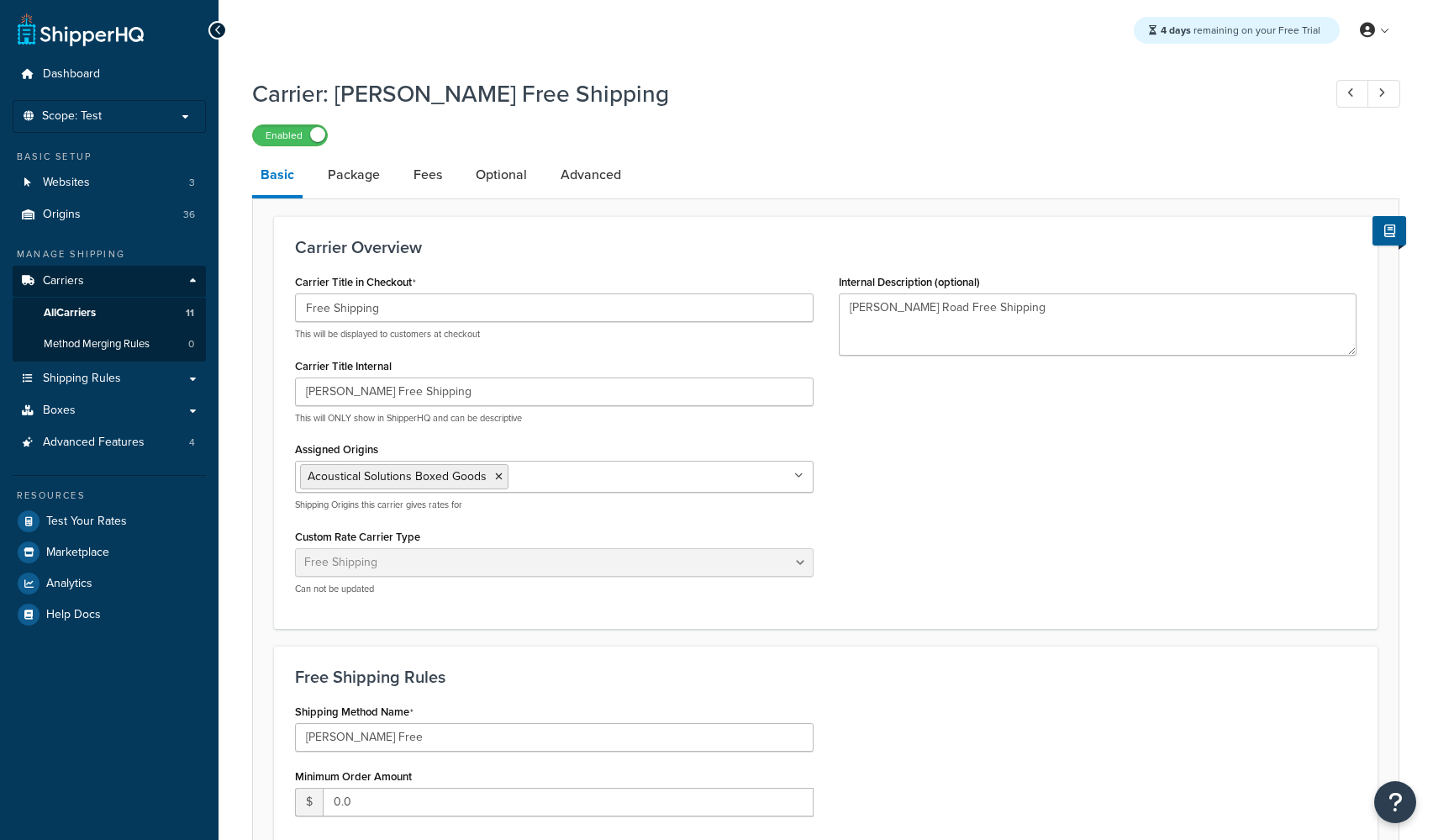
select select "free"
click at [356, 186] on link "Package" at bounding box center [353, 175] width 69 height 41
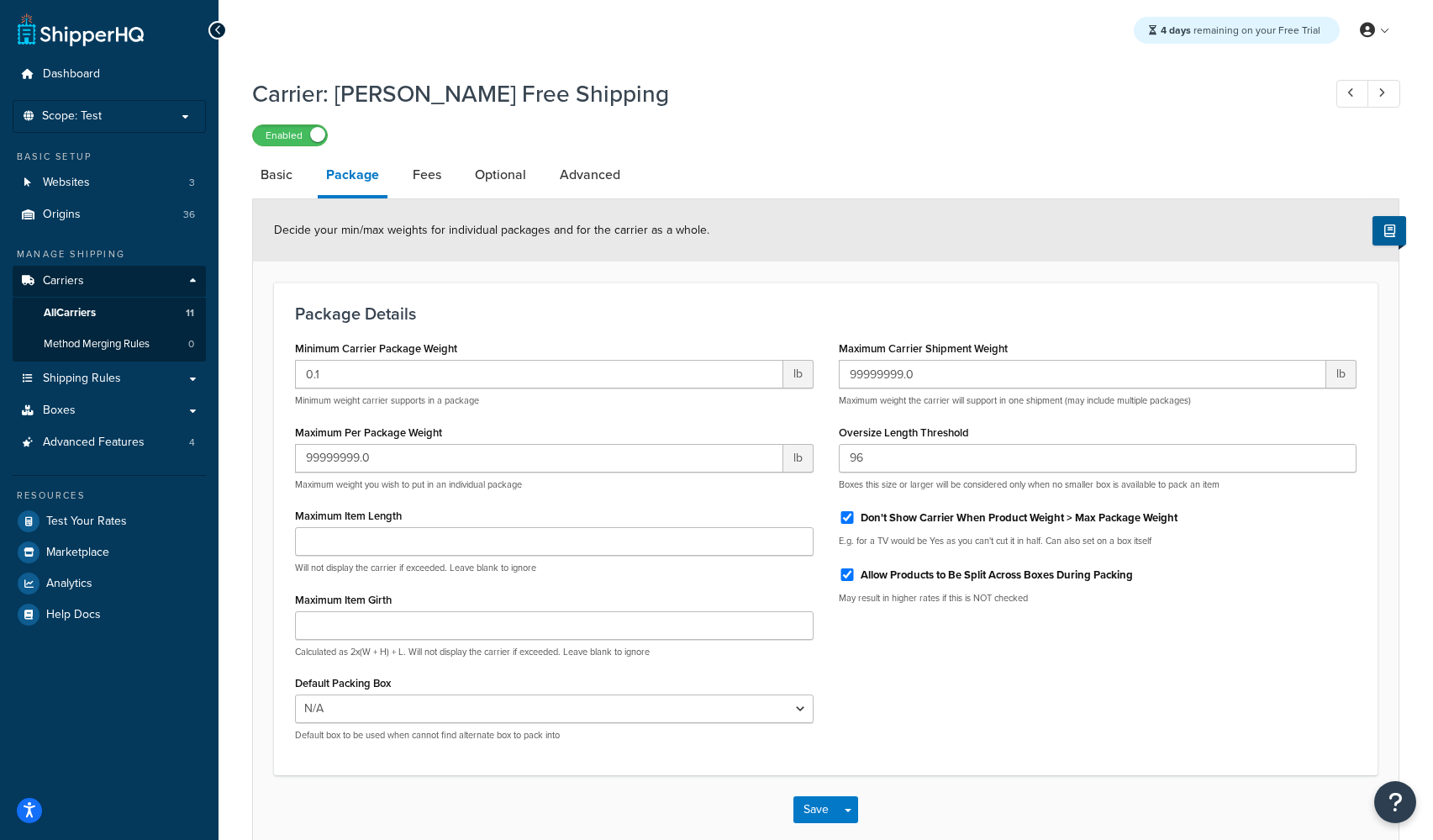
scroll to position [91, 0]
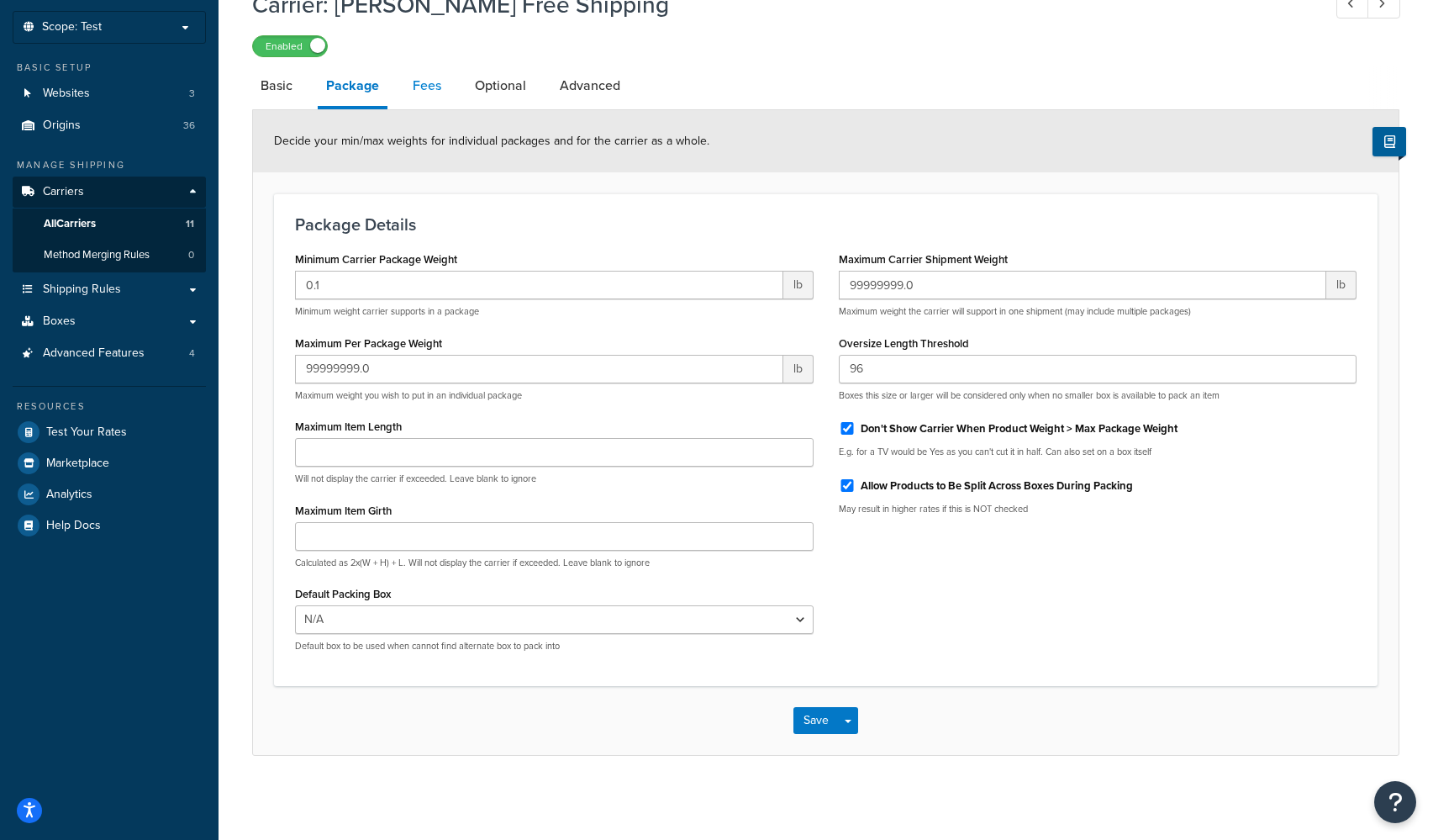
click at [425, 84] on link "Fees" at bounding box center [427, 86] width 46 height 41
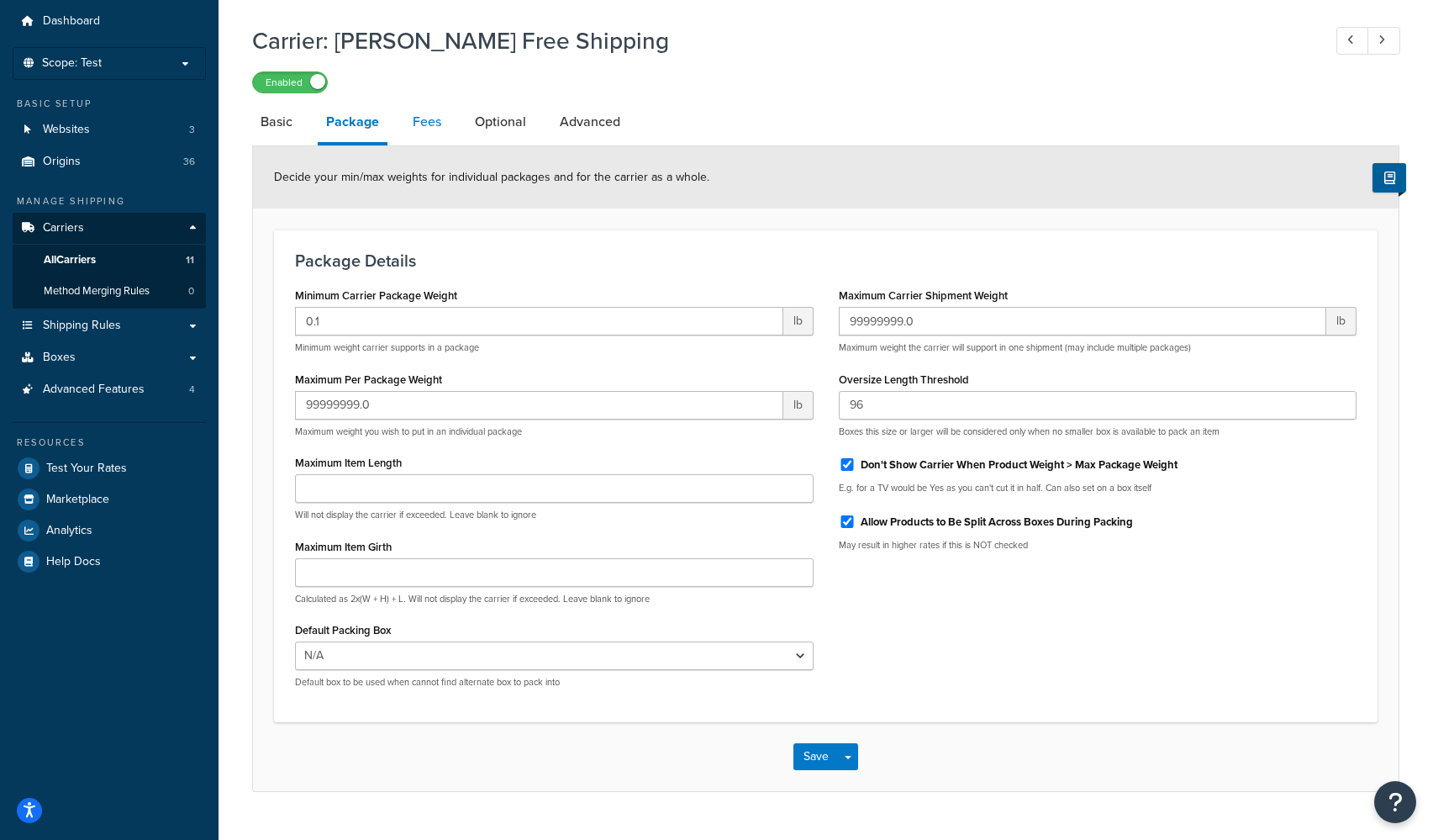
select select "AFTER"
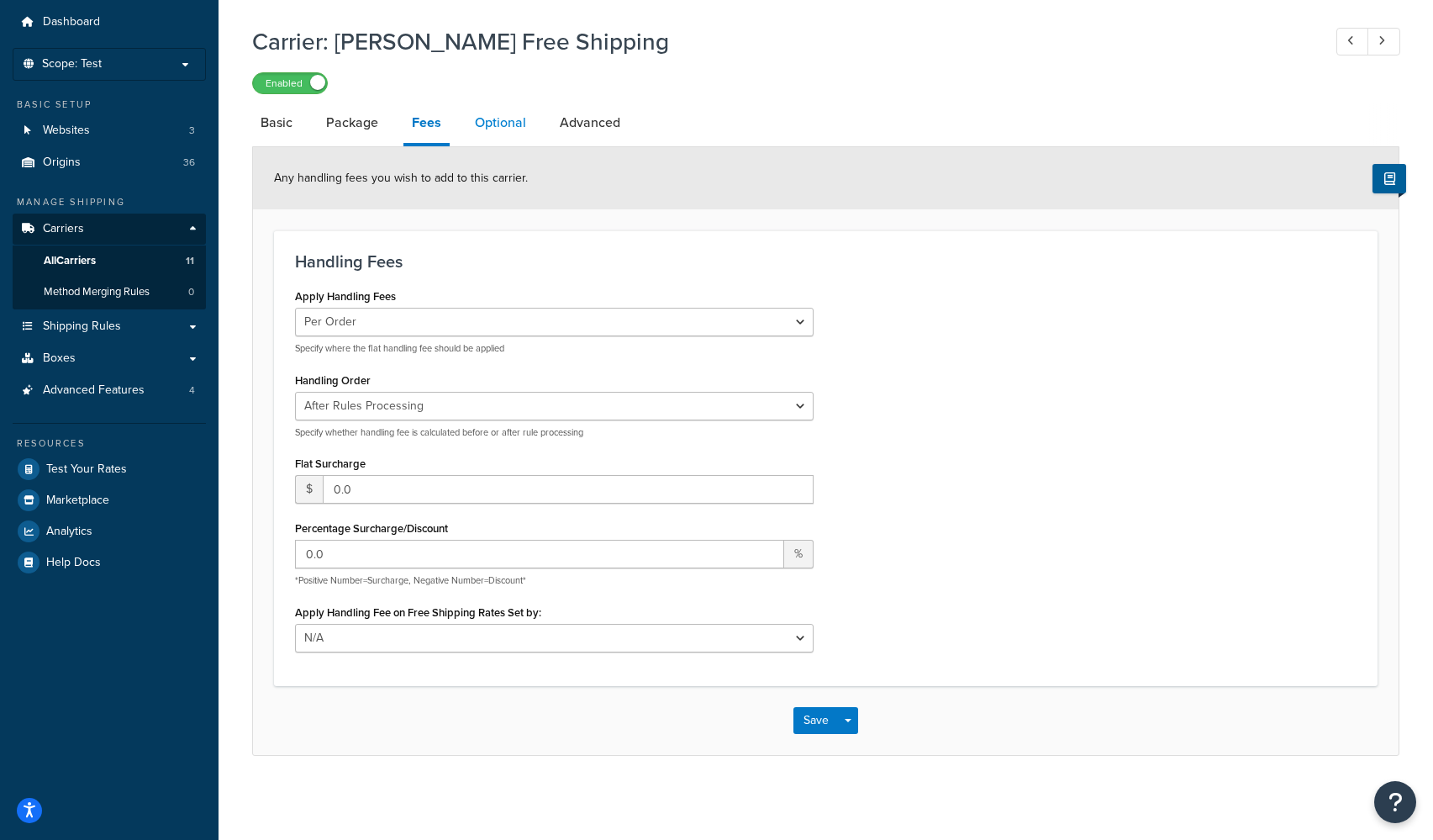
click at [488, 117] on link "Optional" at bounding box center [501, 123] width 68 height 41
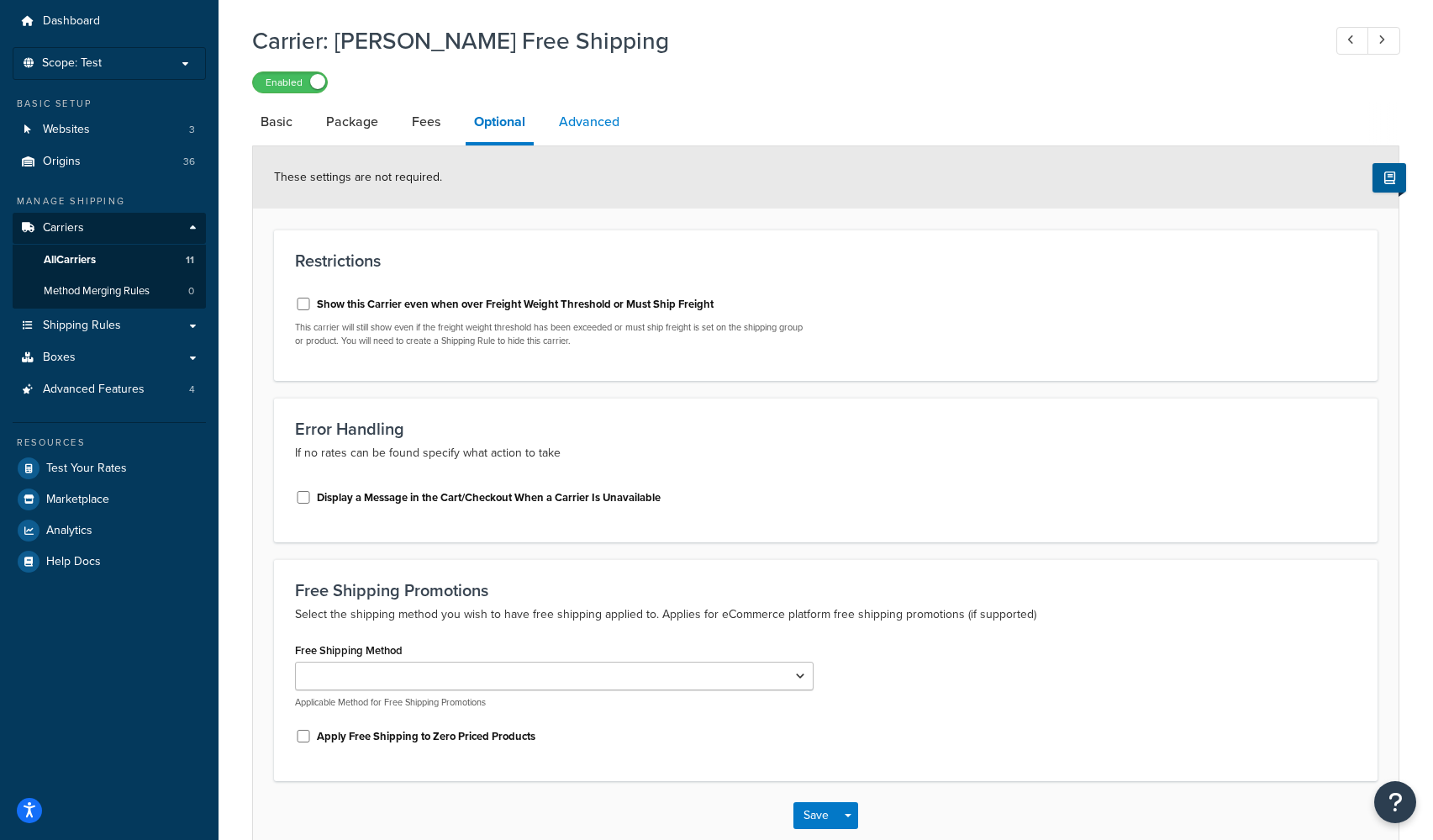
click at [573, 129] on link "Advanced" at bounding box center [589, 122] width 78 height 41
select select "false"
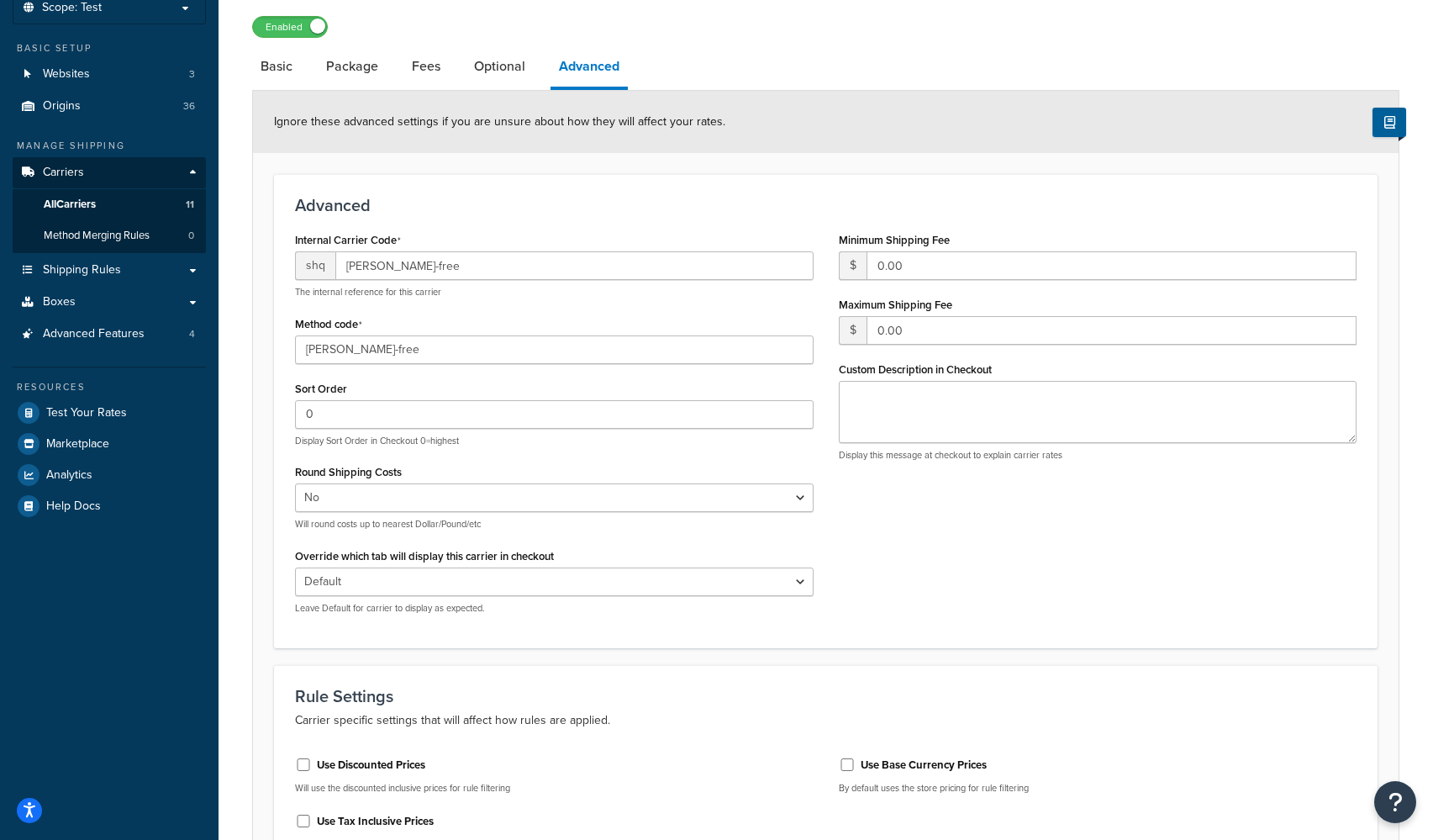
scroll to position [22, 0]
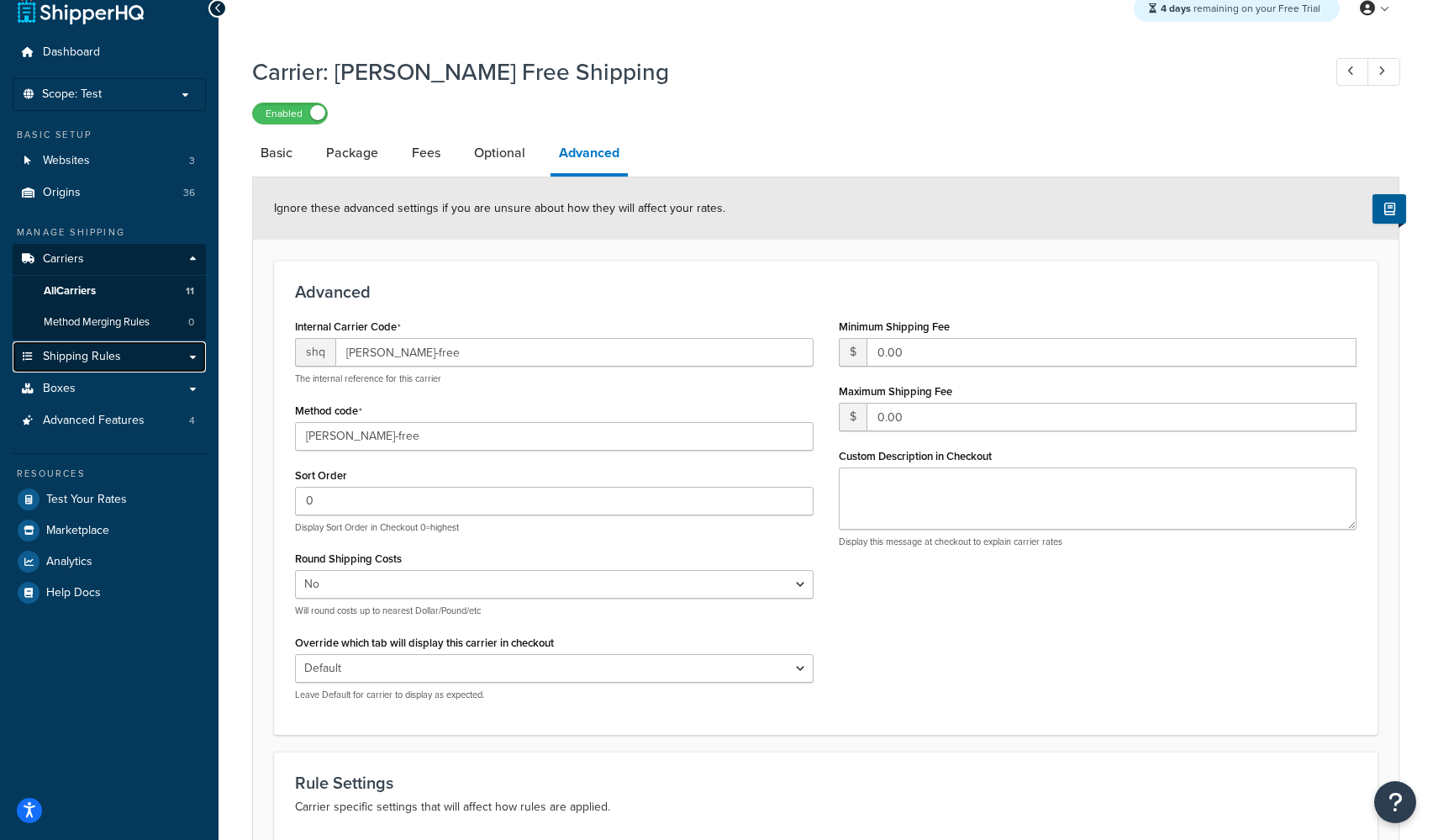
click at [77, 361] on span "Shipping Rules" at bounding box center [81, 356] width 79 height 15
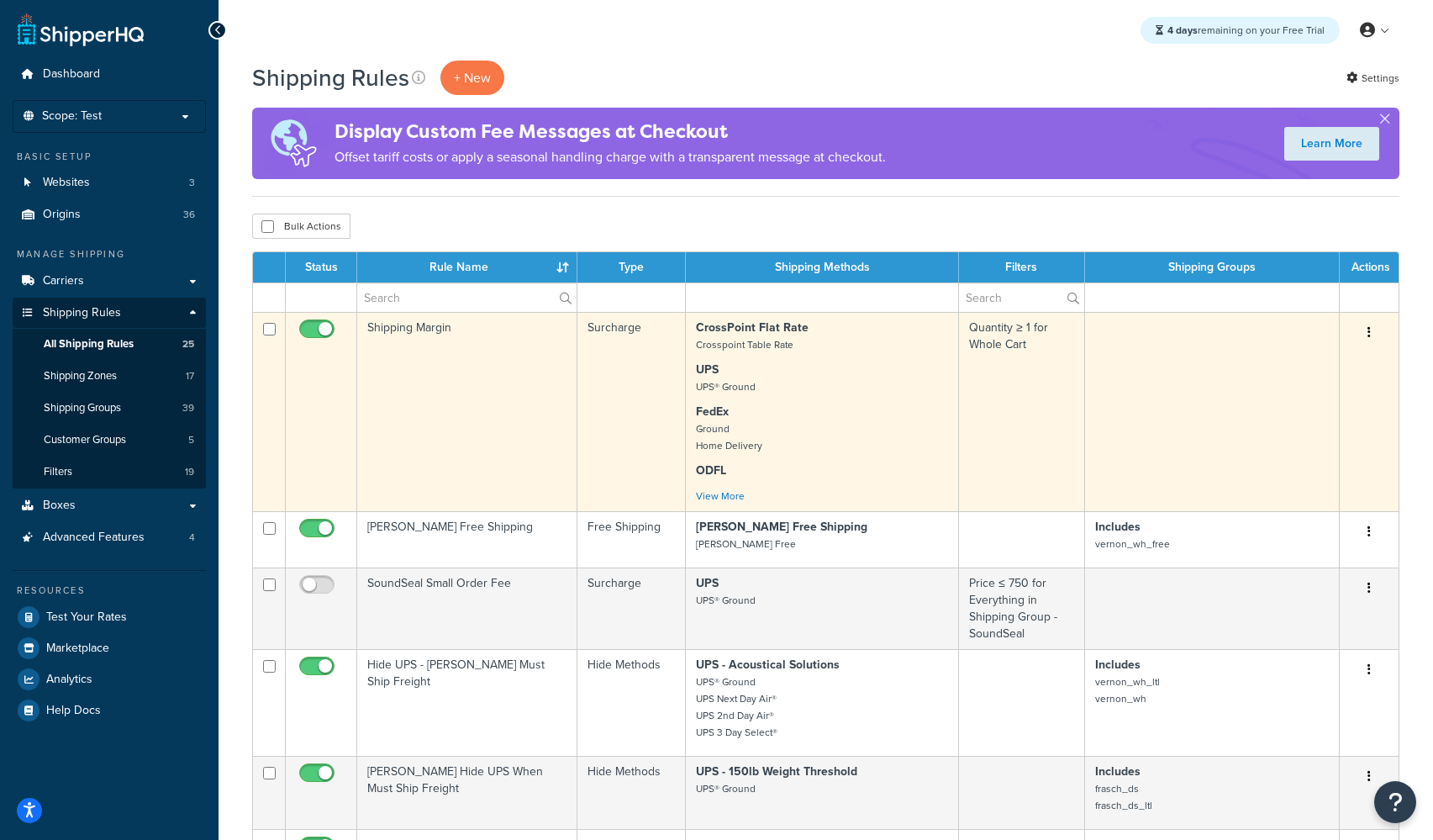
scroll to position [10, 0]
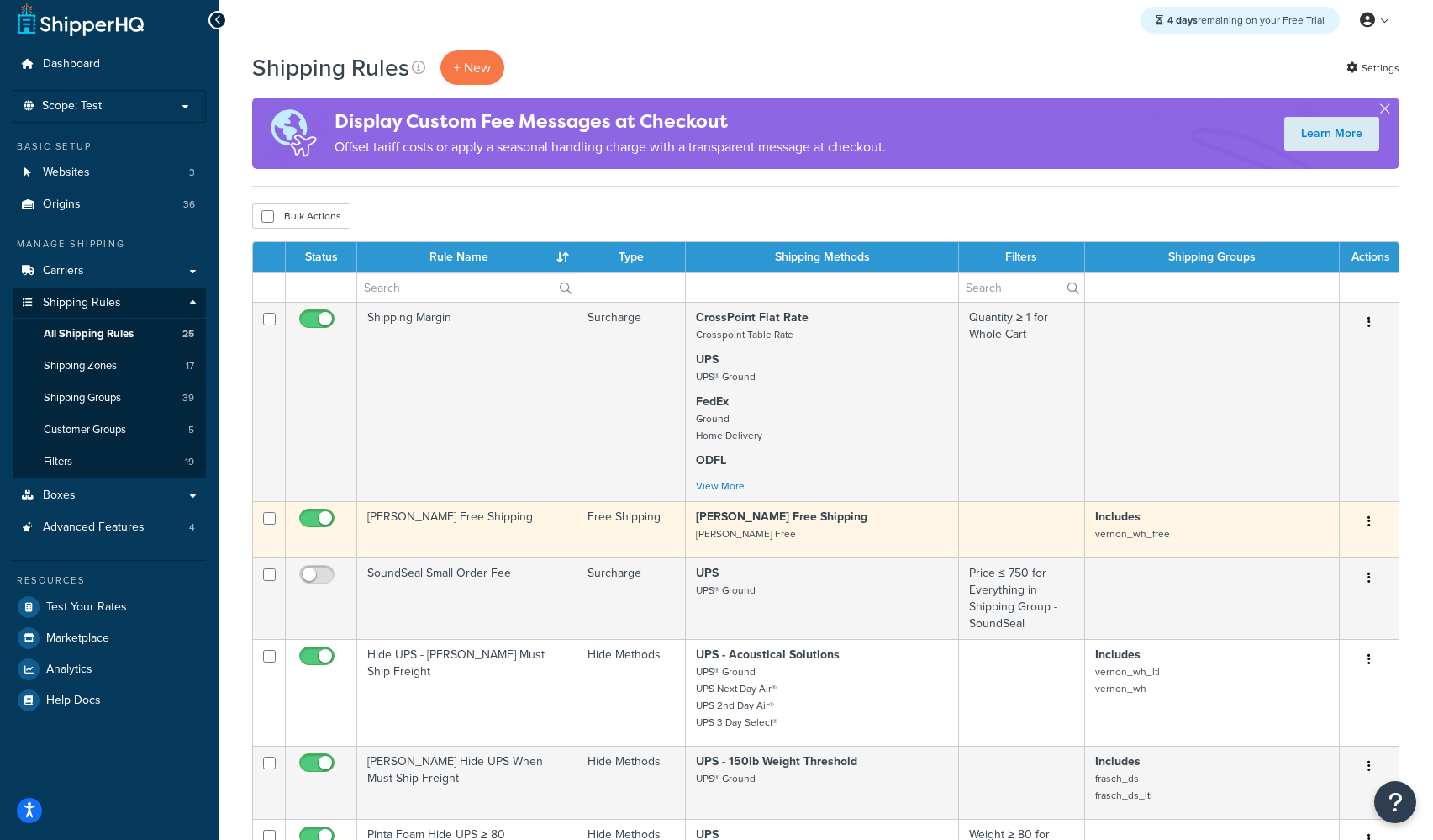
click at [411, 514] on td "[PERSON_NAME] Free Shipping" at bounding box center [467, 529] width 220 height 56
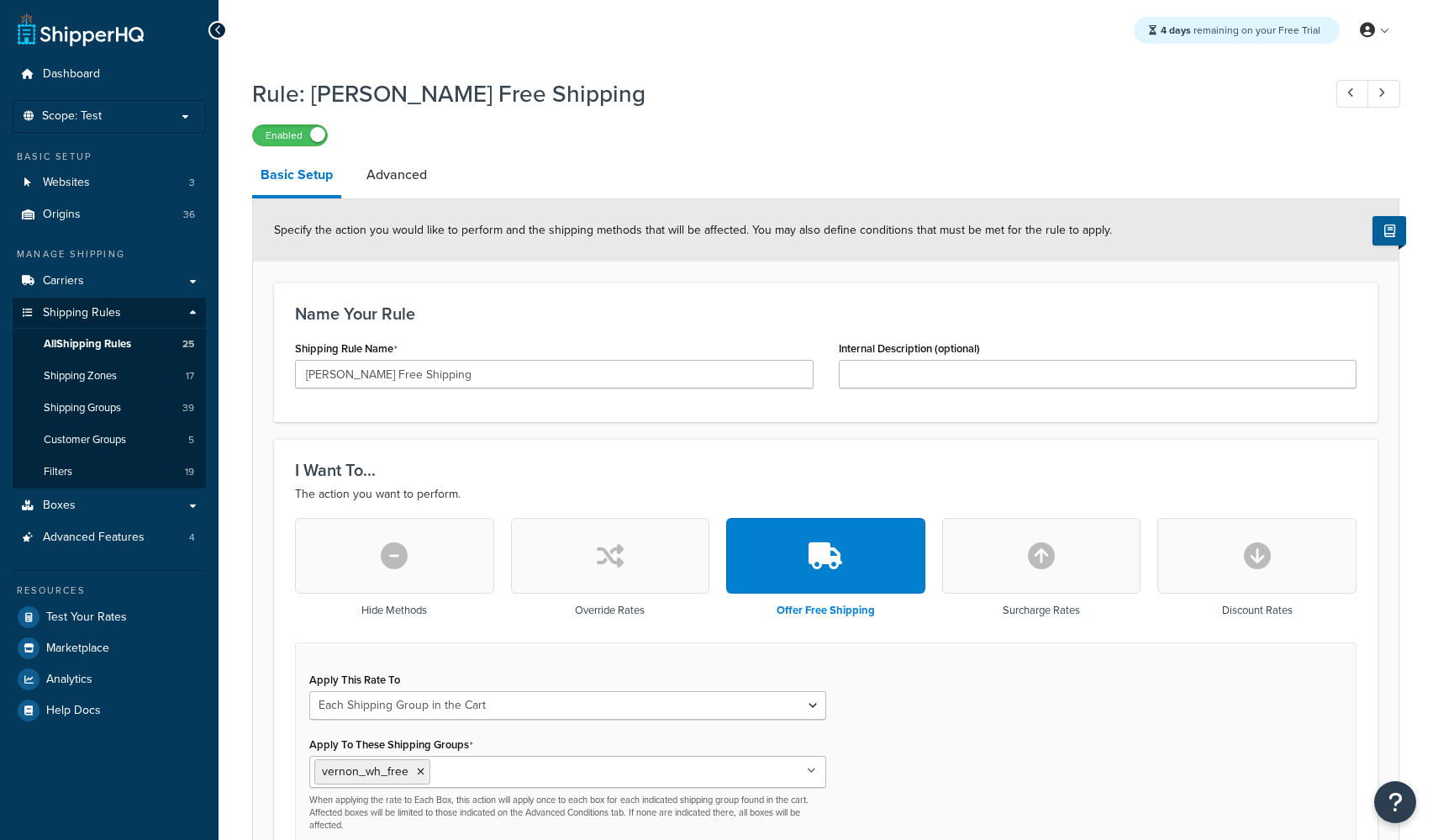
select select "SHIPPING_GROUP"
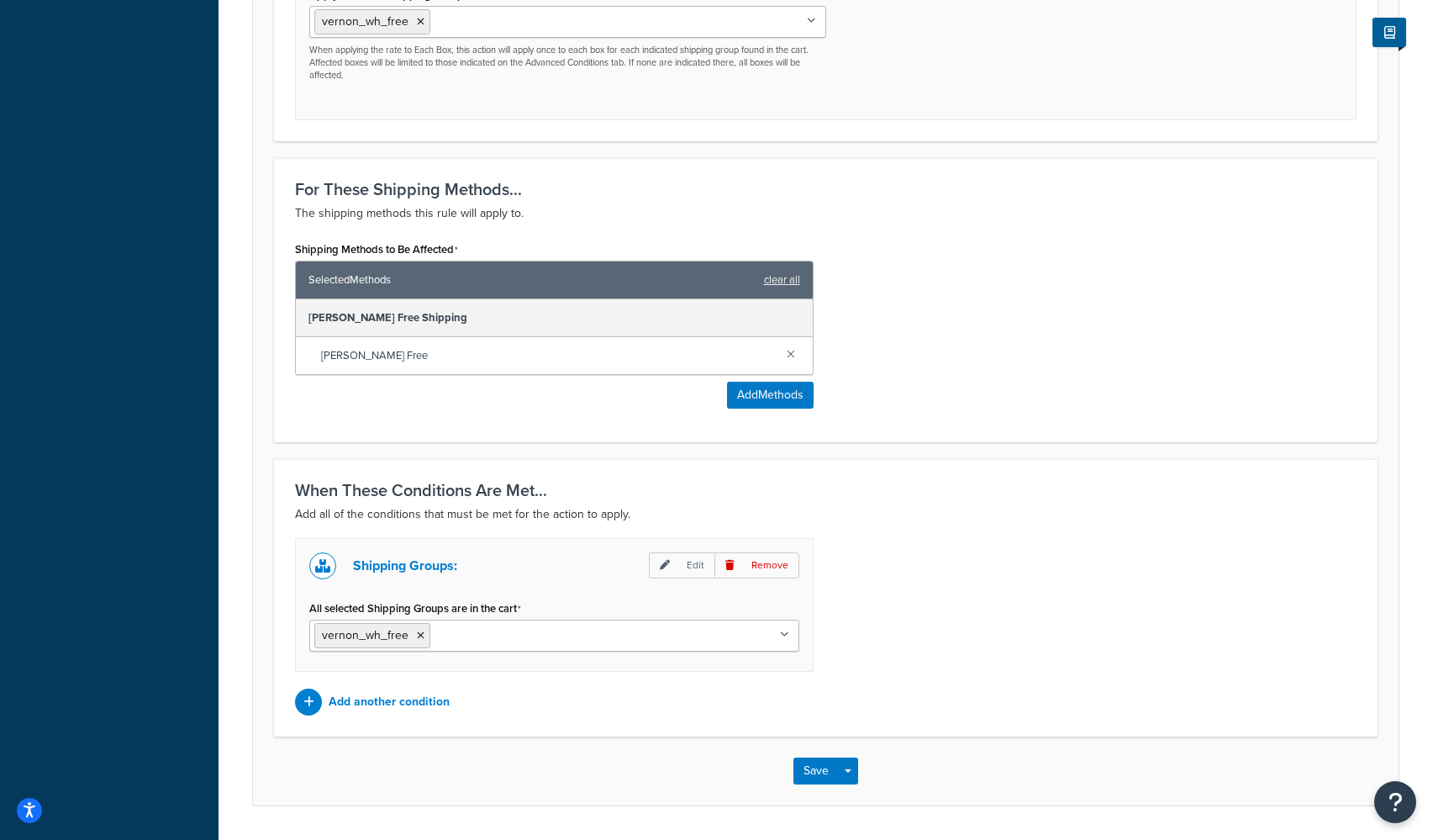
scroll to position [802, 0]
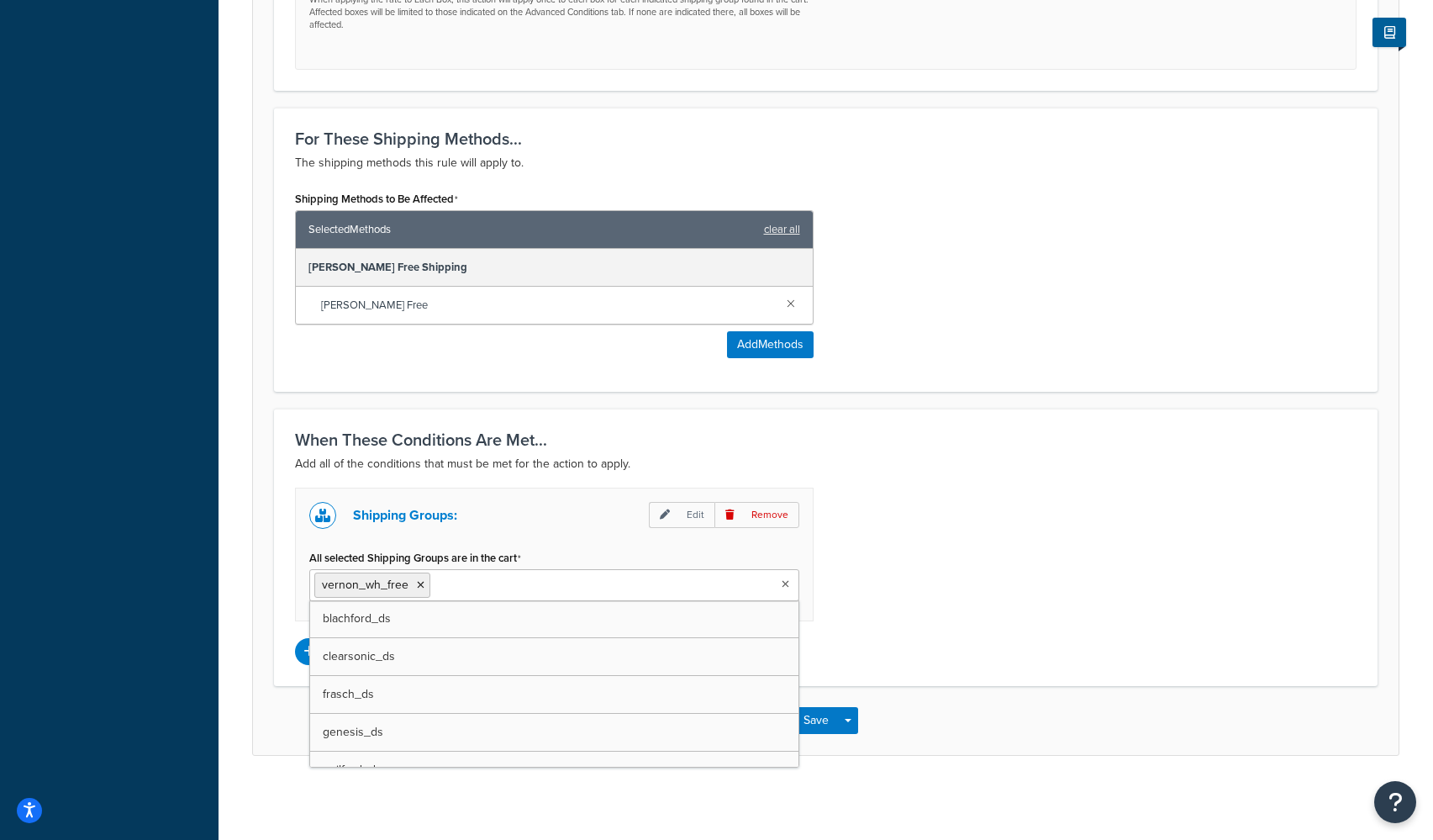
click at [506, 588] on input "All selected Shipping Groups are in the cart" at bounding box center [508, 584] width 148 height 18
click at [984, 602] on div "Shipping Groups: Edit Remove All selected Shipping Groups are in the cart verno…" at bounding box center [826, 576] width 1087 height 178
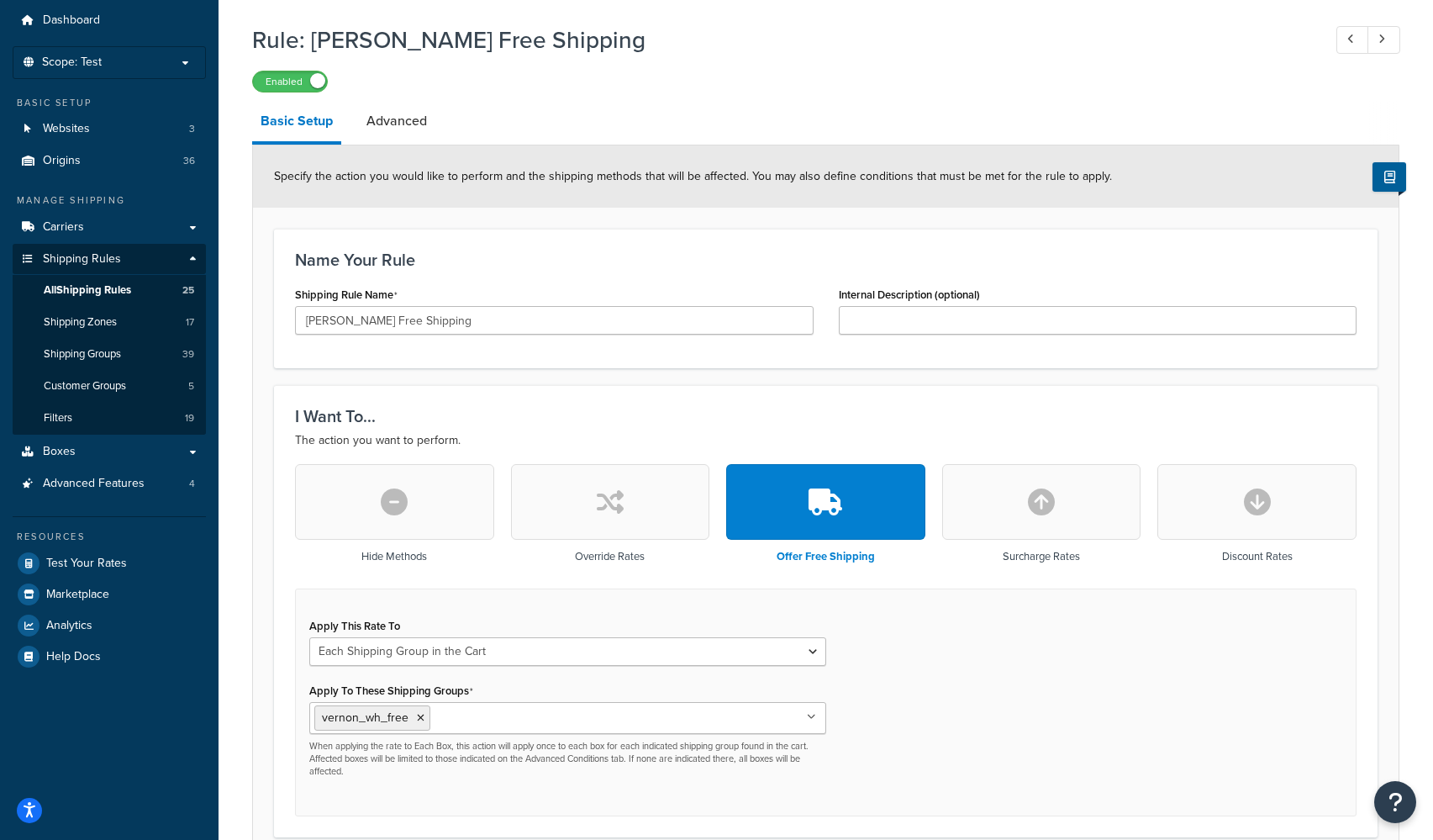
scroll to position [0, 0]
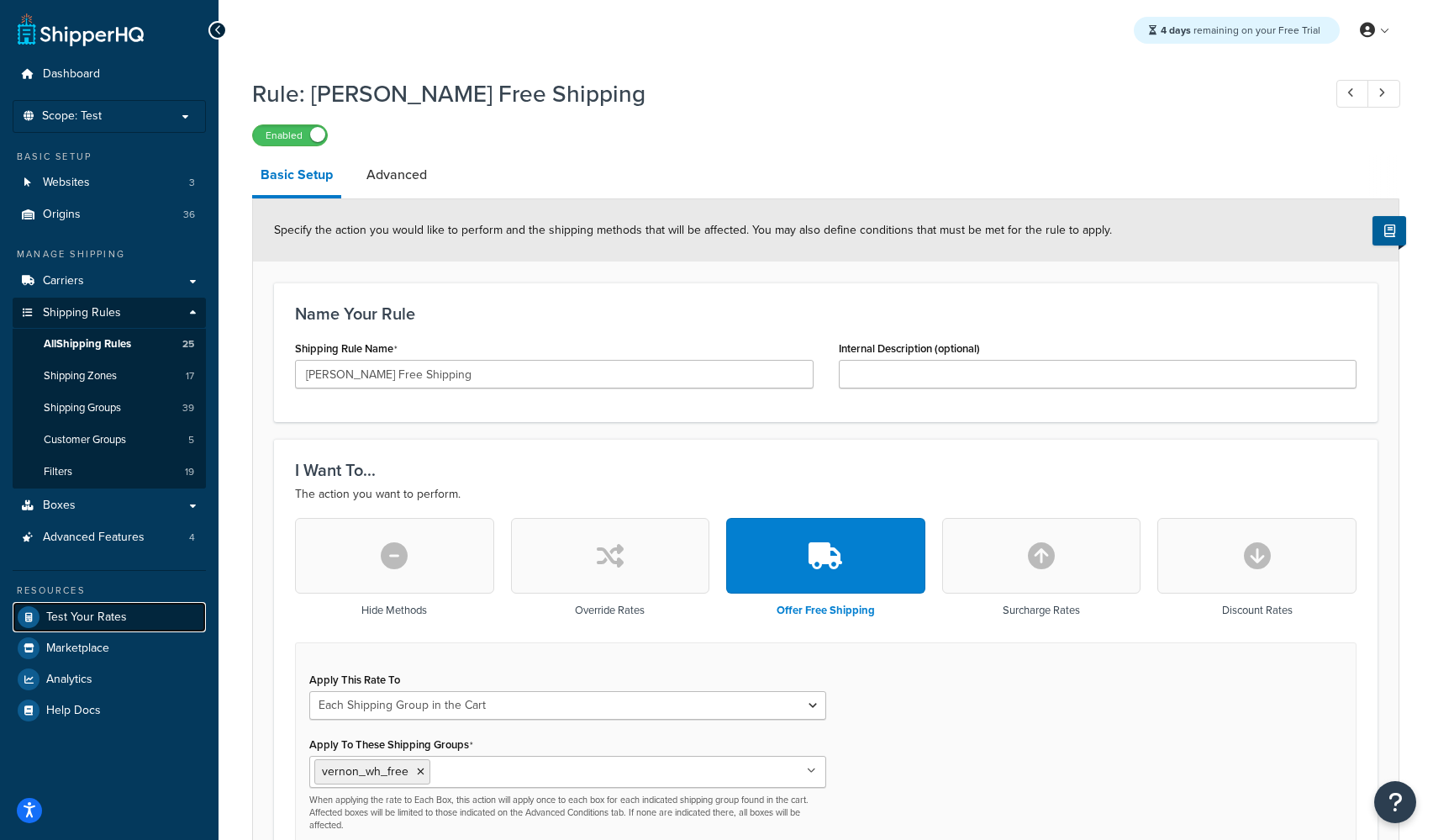
click at [90, 621] on span "Test Your Rates" at bounding box center [86, 617] width 81 height 15
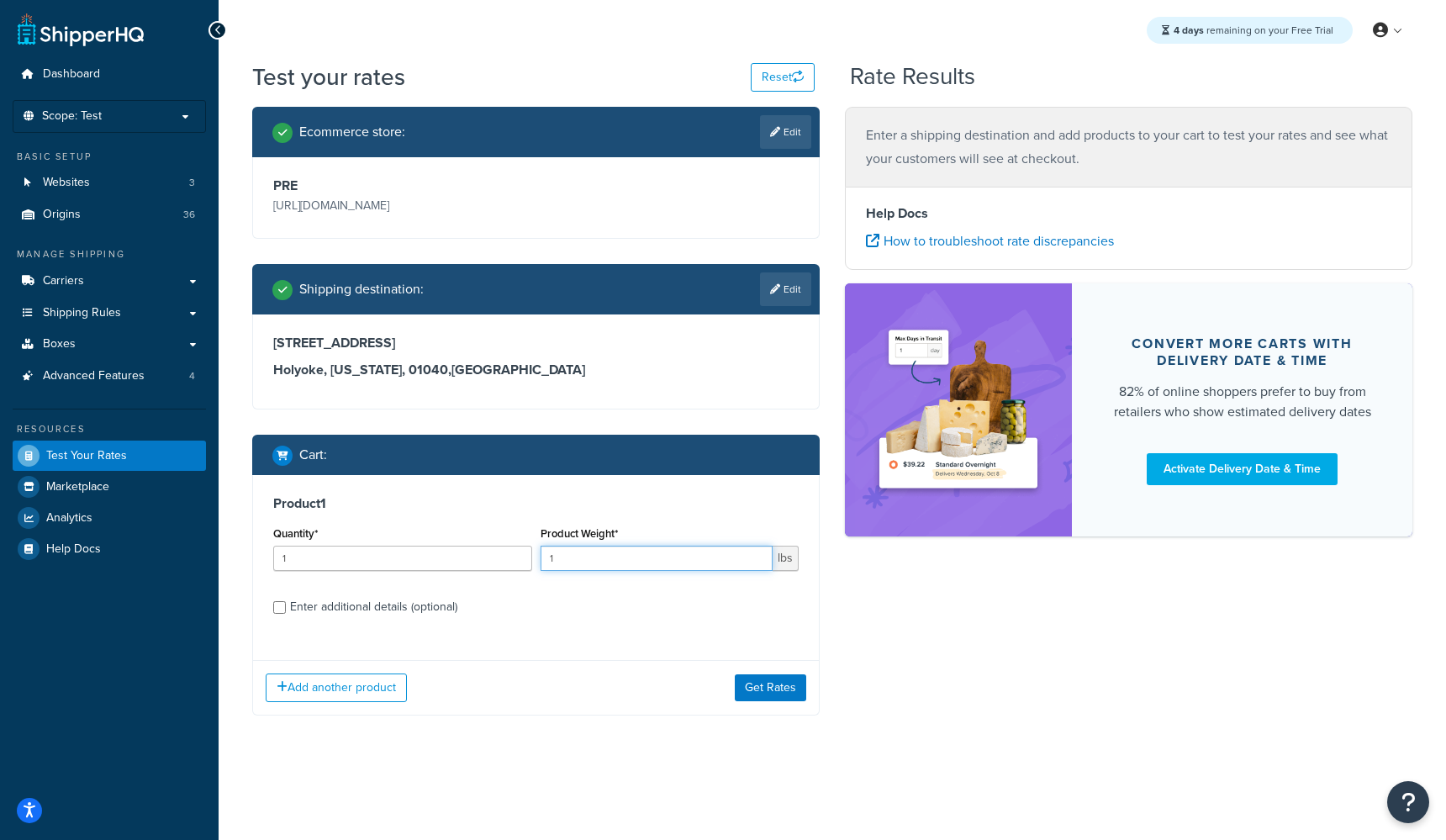
drag, startPoint x: 555, startPoint y: 557, endPoint x: 464, endPoint y: 552, distance: 91.1
click at [464, 552] on div "Quantity* 1 Product Weight* 1 lbs" at bounding box center [536, 552] width 534 height 61
type input "36"
click at [280, 610] on input "Enter additional details (optional)" at bounding box center [279, 606] width 13 height 13
checkbox input "true"
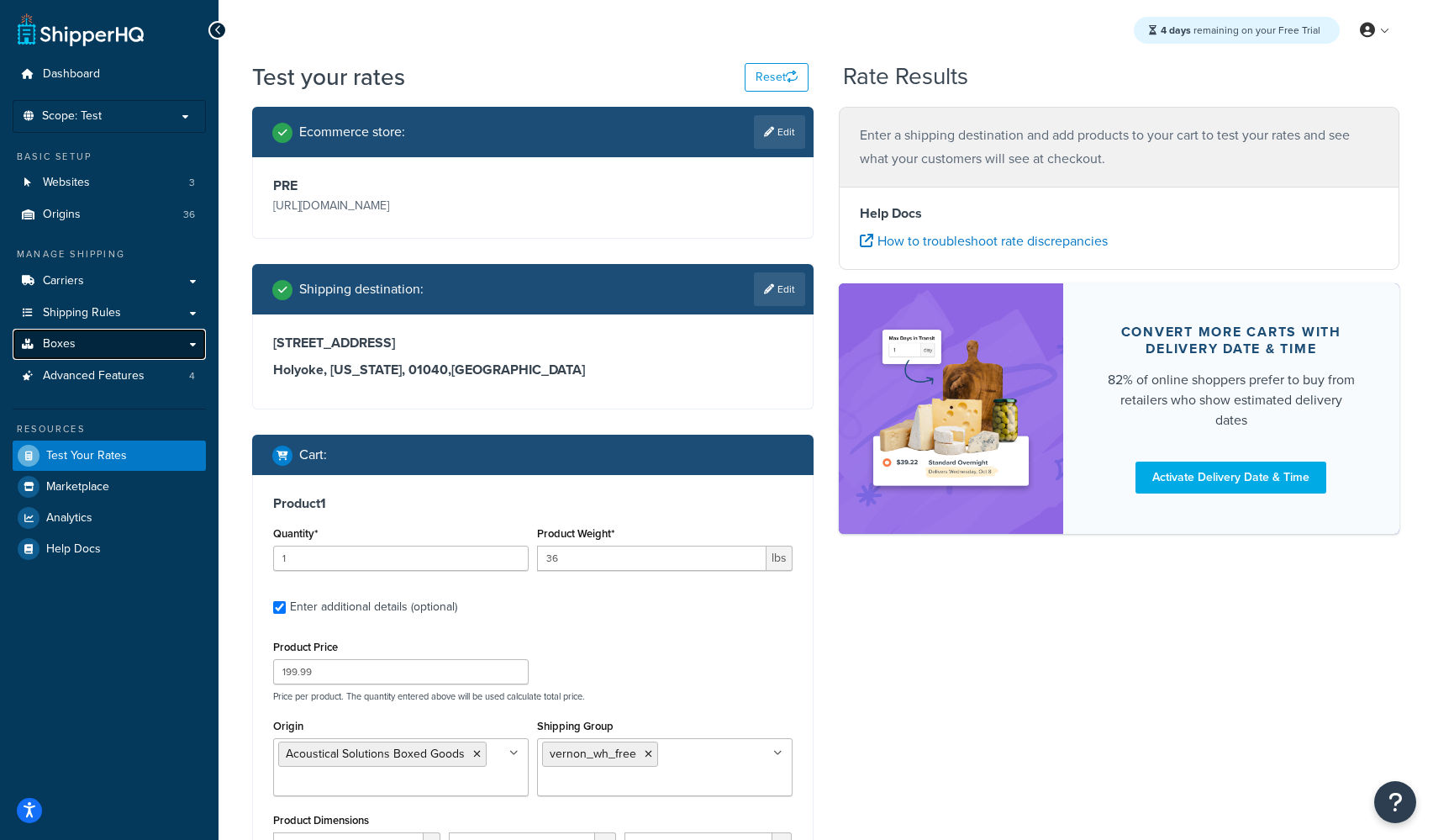
click at [64, 346] on span "Boxes" at bounding box center [59, 343] width 33 height 15
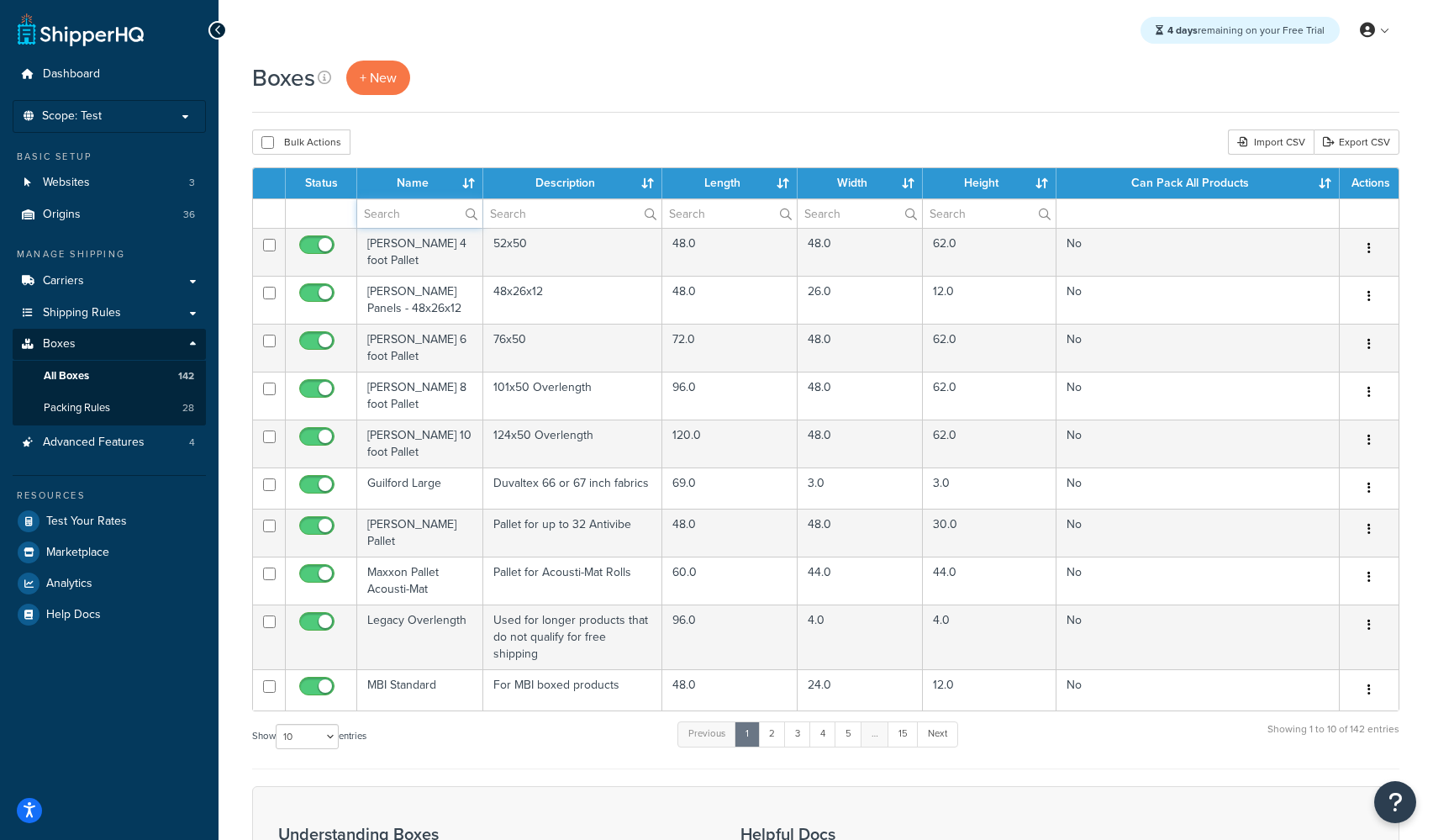
click at [422, 214] on input "text" at bounding box center [419, 212] width 125 height 28
type input "green"
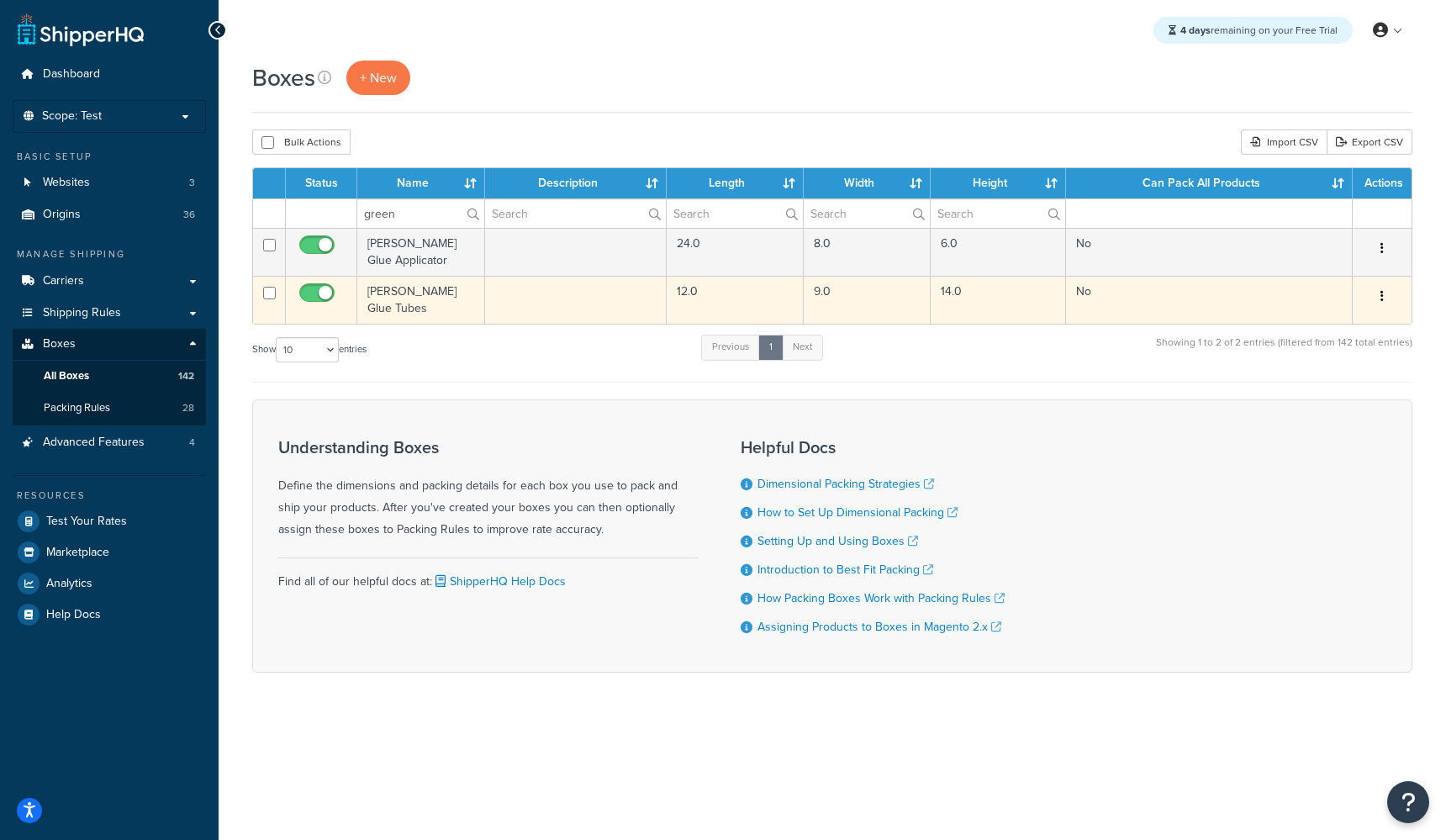
click at [388, 295] on td "[PERSON_NAME] Glue Tubes" at bounding box center [421, 299] width 128 height 48
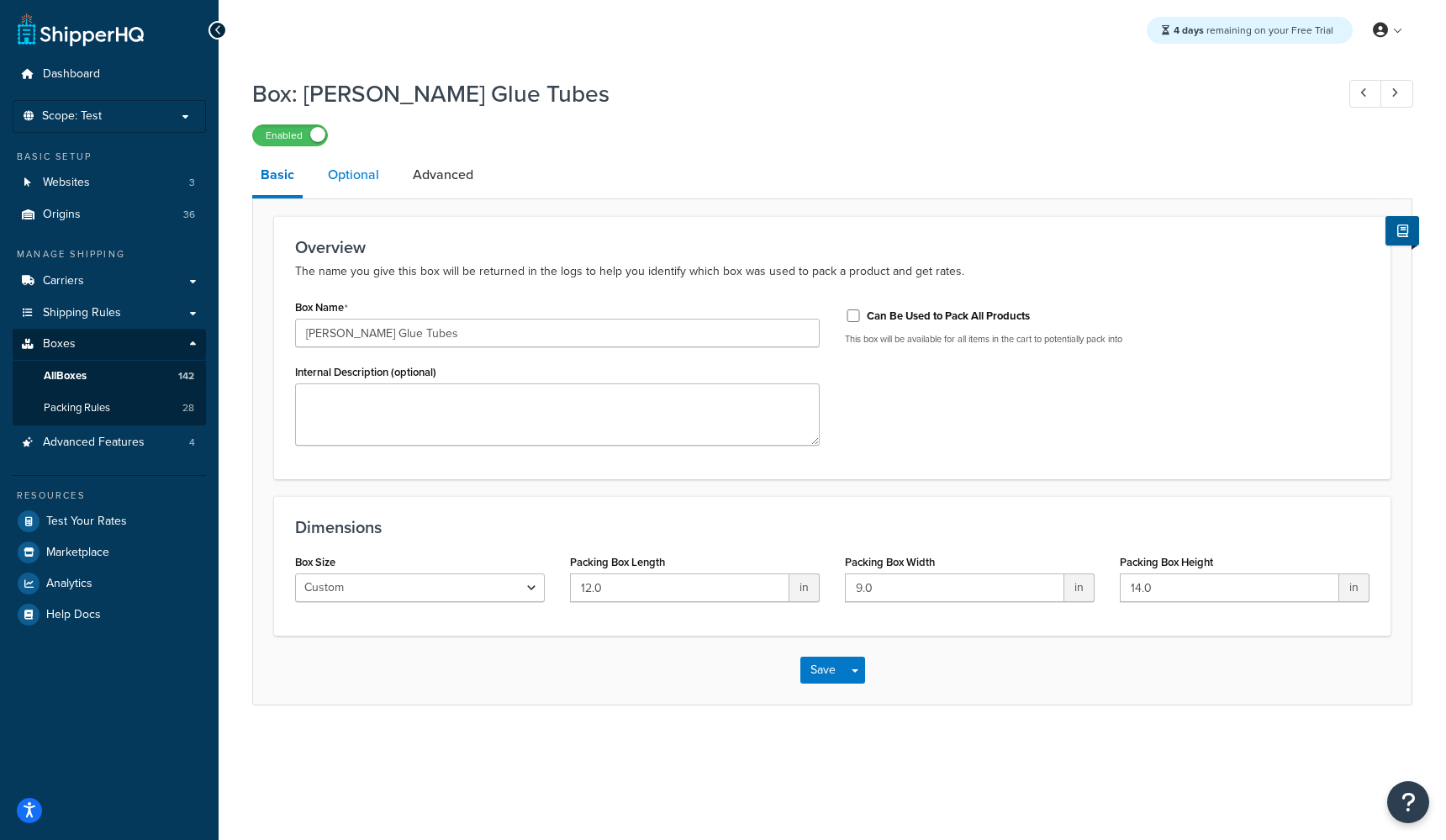
click at [346, 178] on link "Optional" at bounding box center [353, 175] width 68 height 41
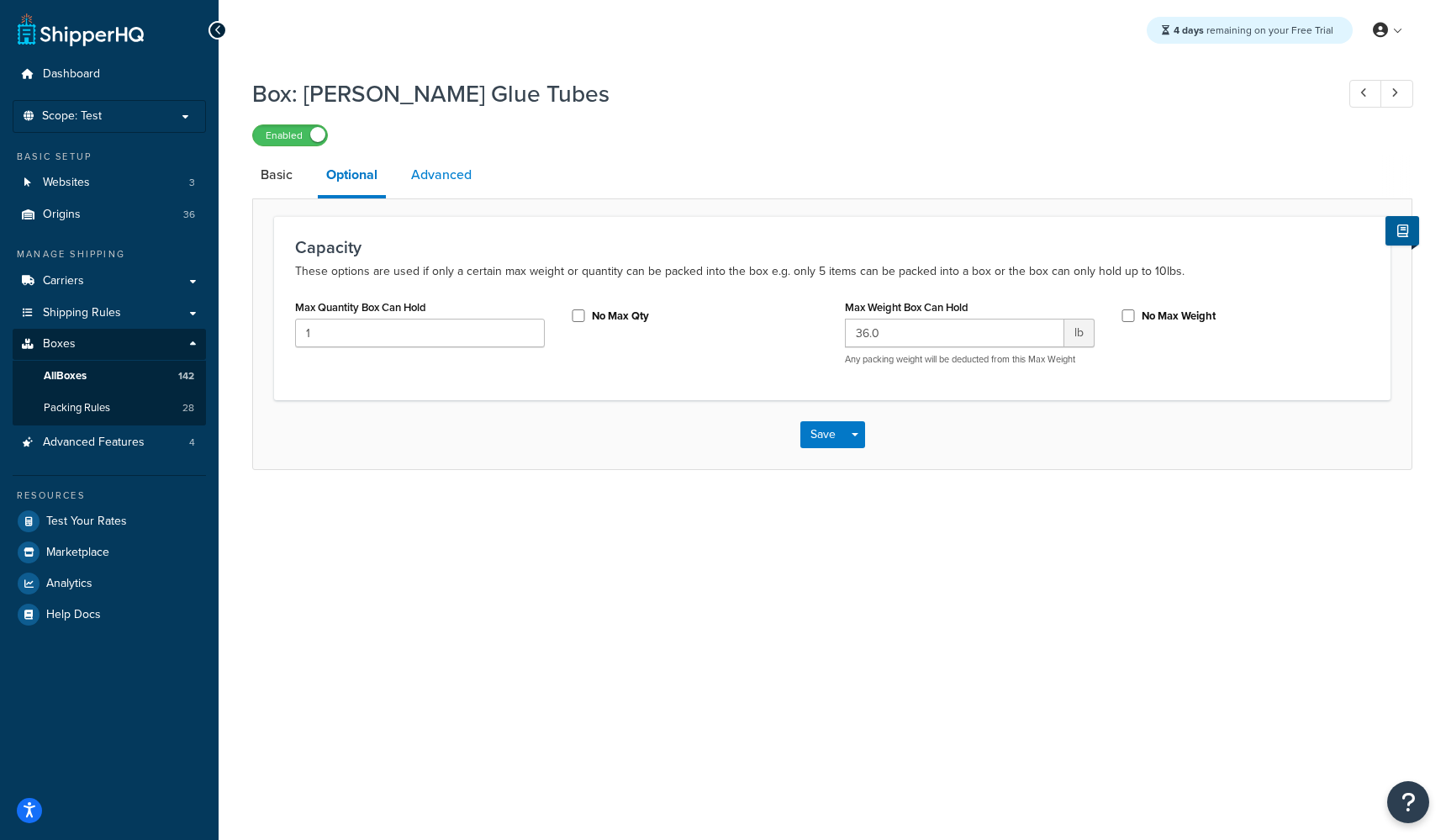
click at [431, 179] on link "Advanced" at bounding box center [442, 175] width 78 height 41
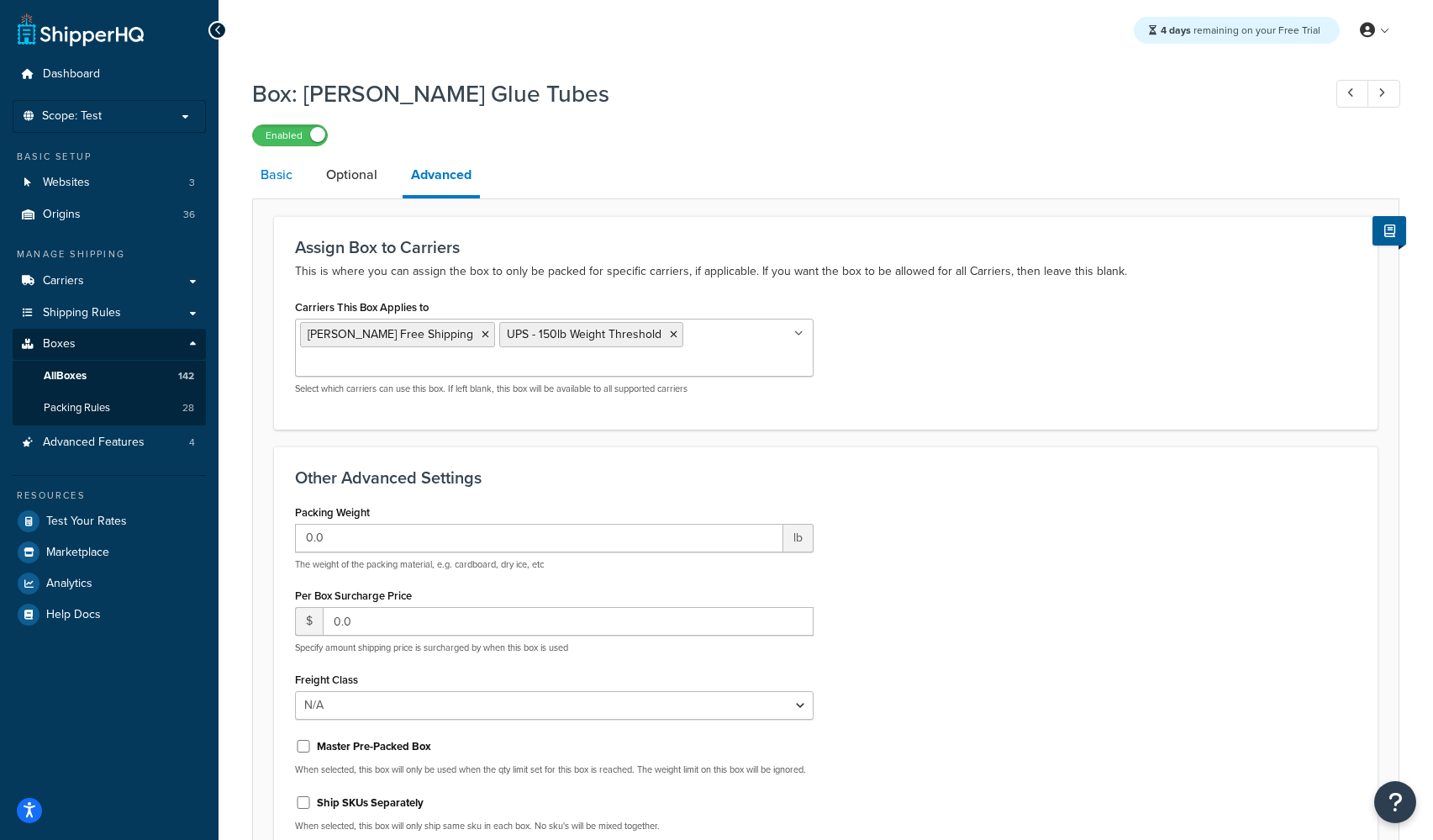
click at [280, 181] on link "Basic" at bounding box center [277, 175] width 49 height 41
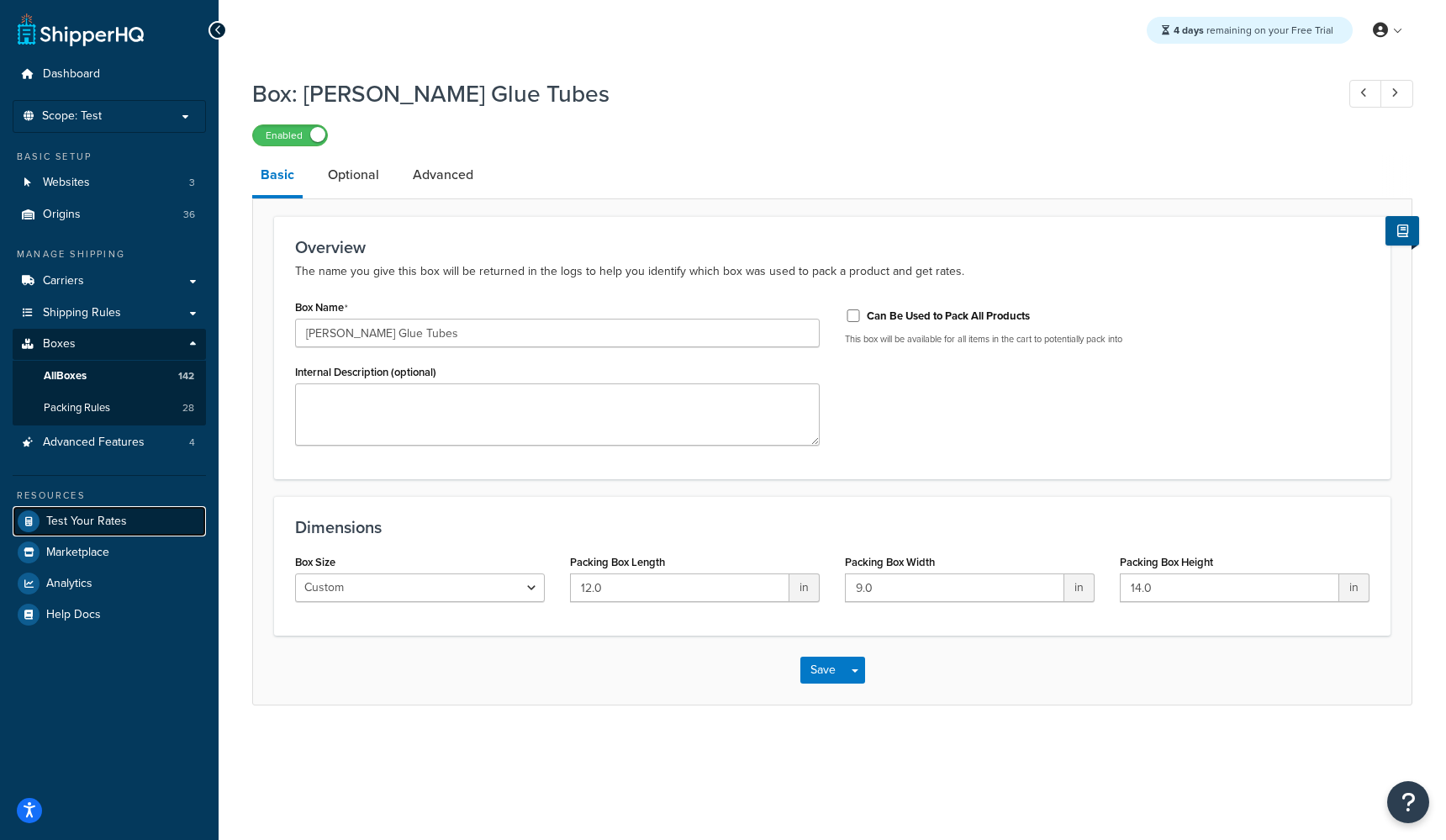
click at [84, 521] on span "Test Your Rates" at bounding box center [86, 521] width 81 height 15
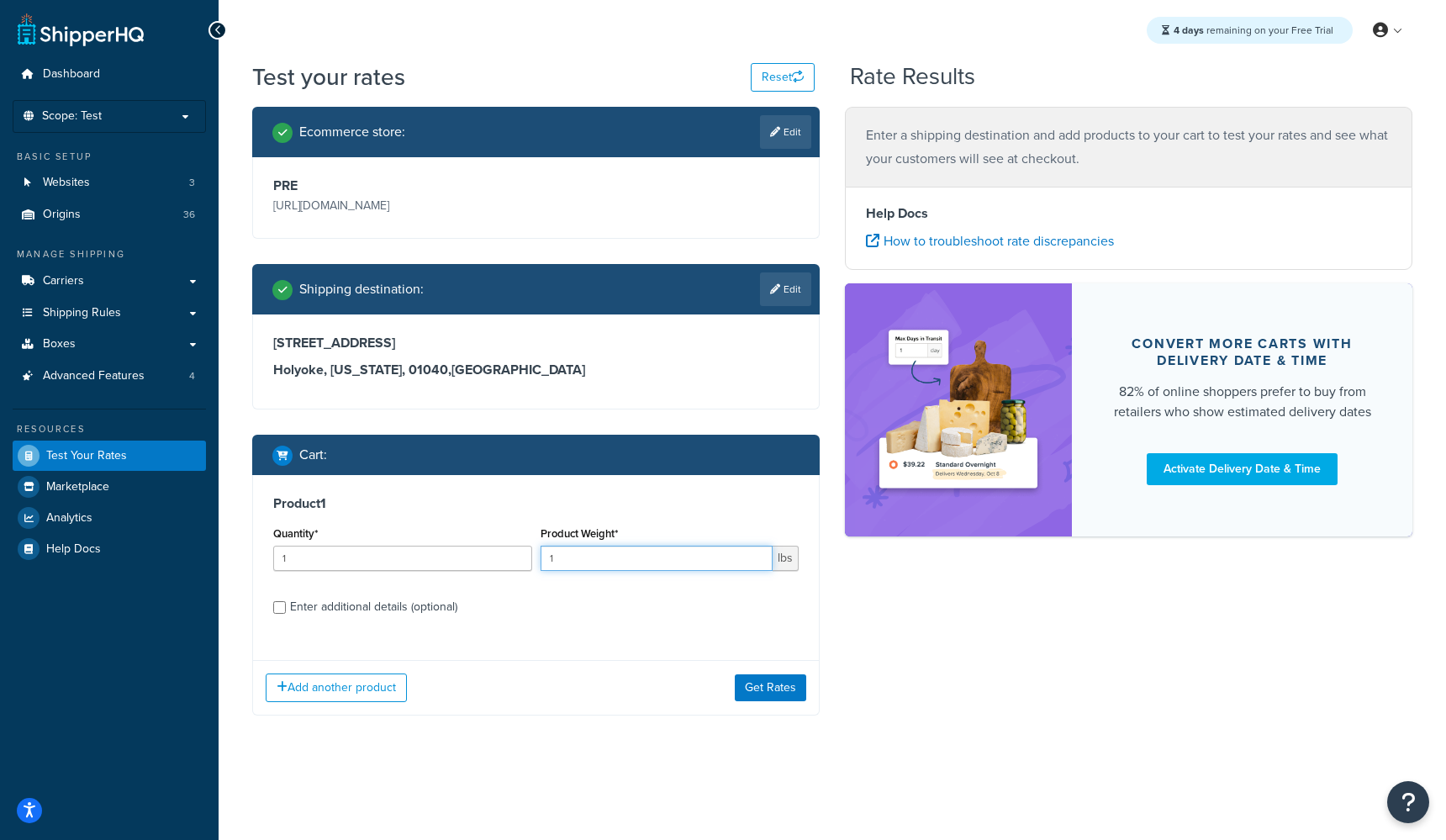
drag, startPoint x: 617, startPoint y: 563, endPoint x: 512, endPoint y: 556, distance: 105.2
click at [512, 556] on div "Quantity* 1 Product Weight* 1 lbs" at bounding box center [536, 552] width 534 height 61
type input "36"
click at [279, 608] on input "Enter additional details (optional)" at bounding box center [279, 606] width 13 height 13
checkbox input "true"
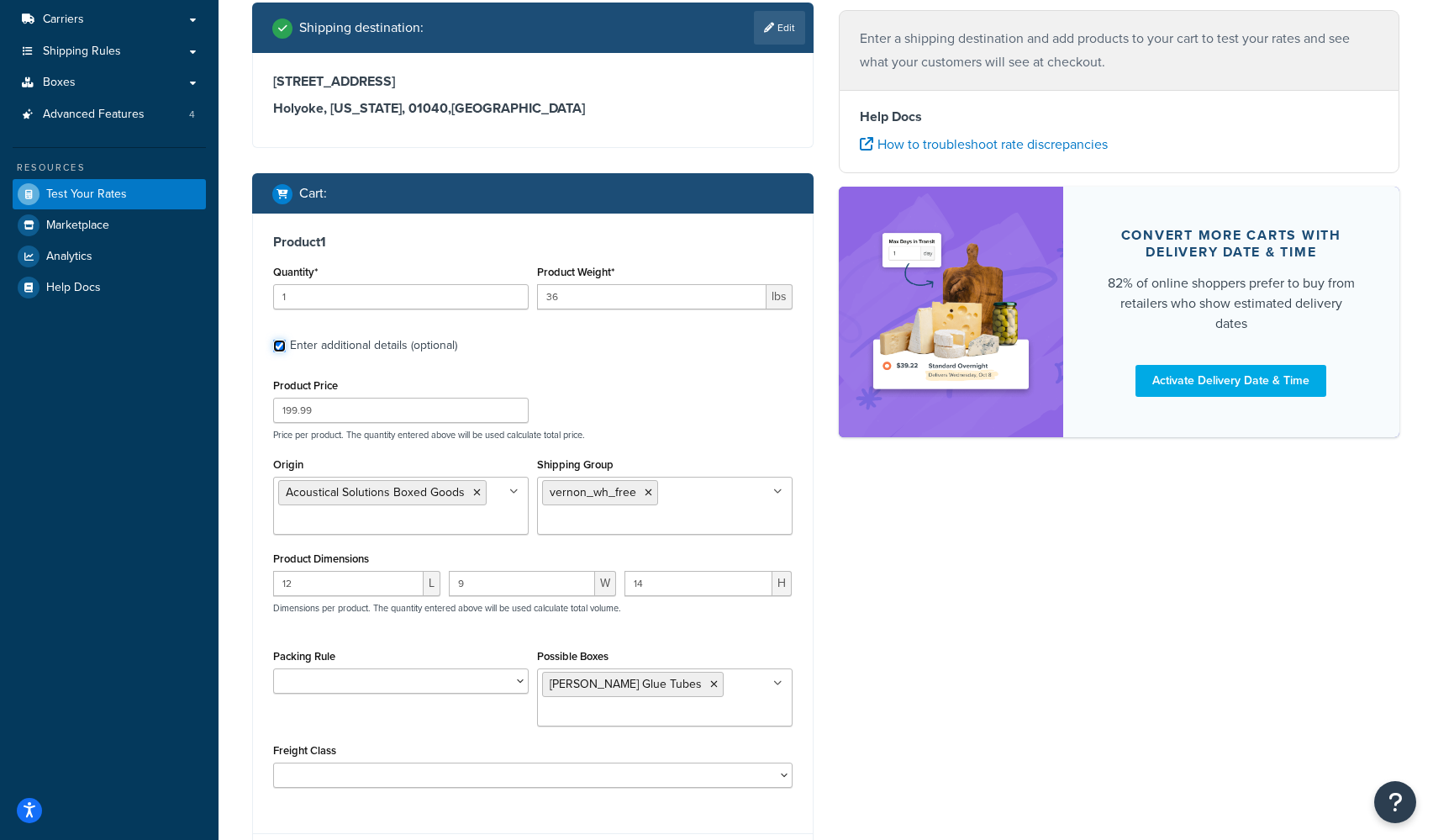
scroll to position [289, 0]
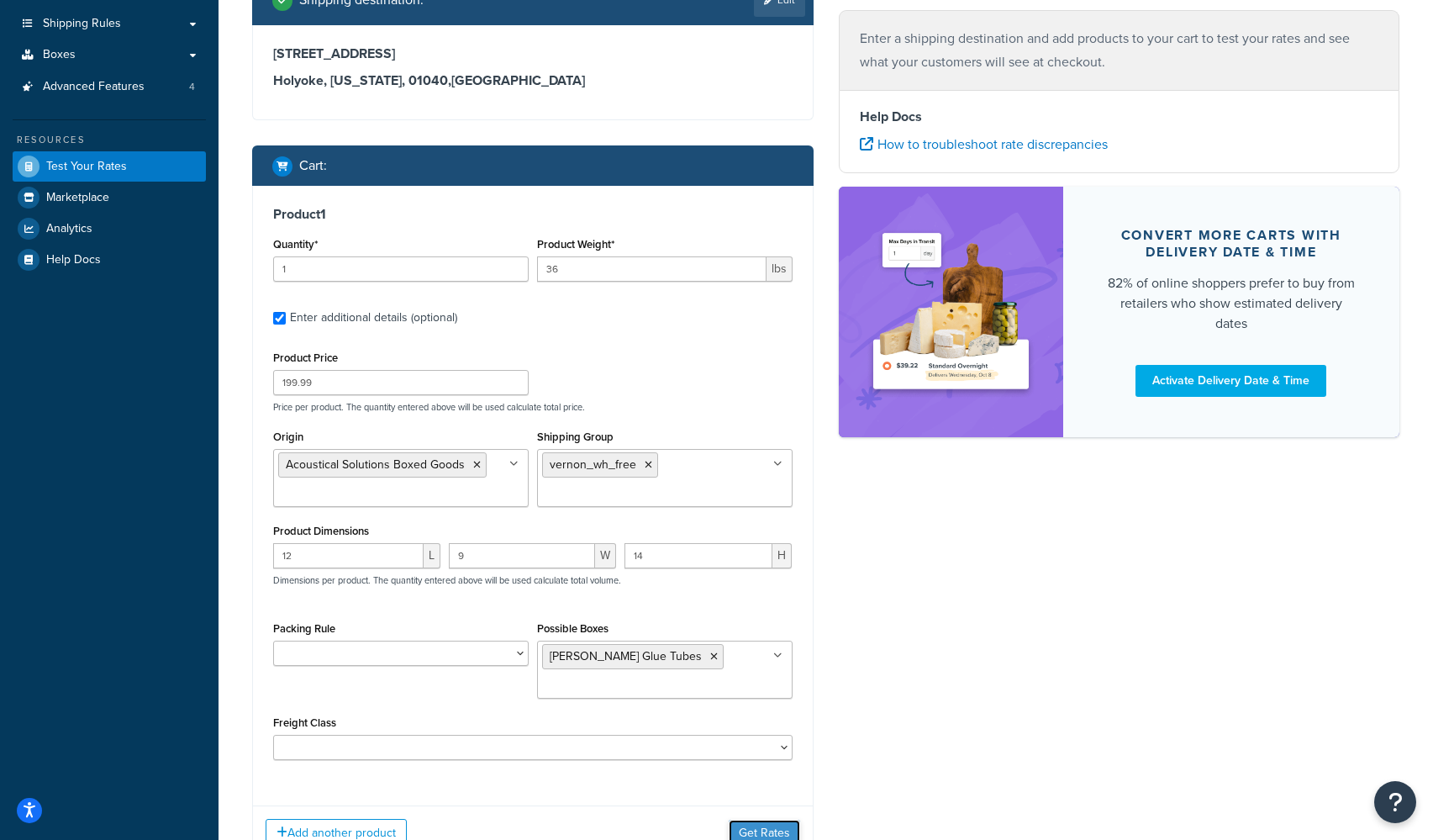
click at [767, 833] on button "Get Rates" at bounding box center [765, 833] width 72 height 27
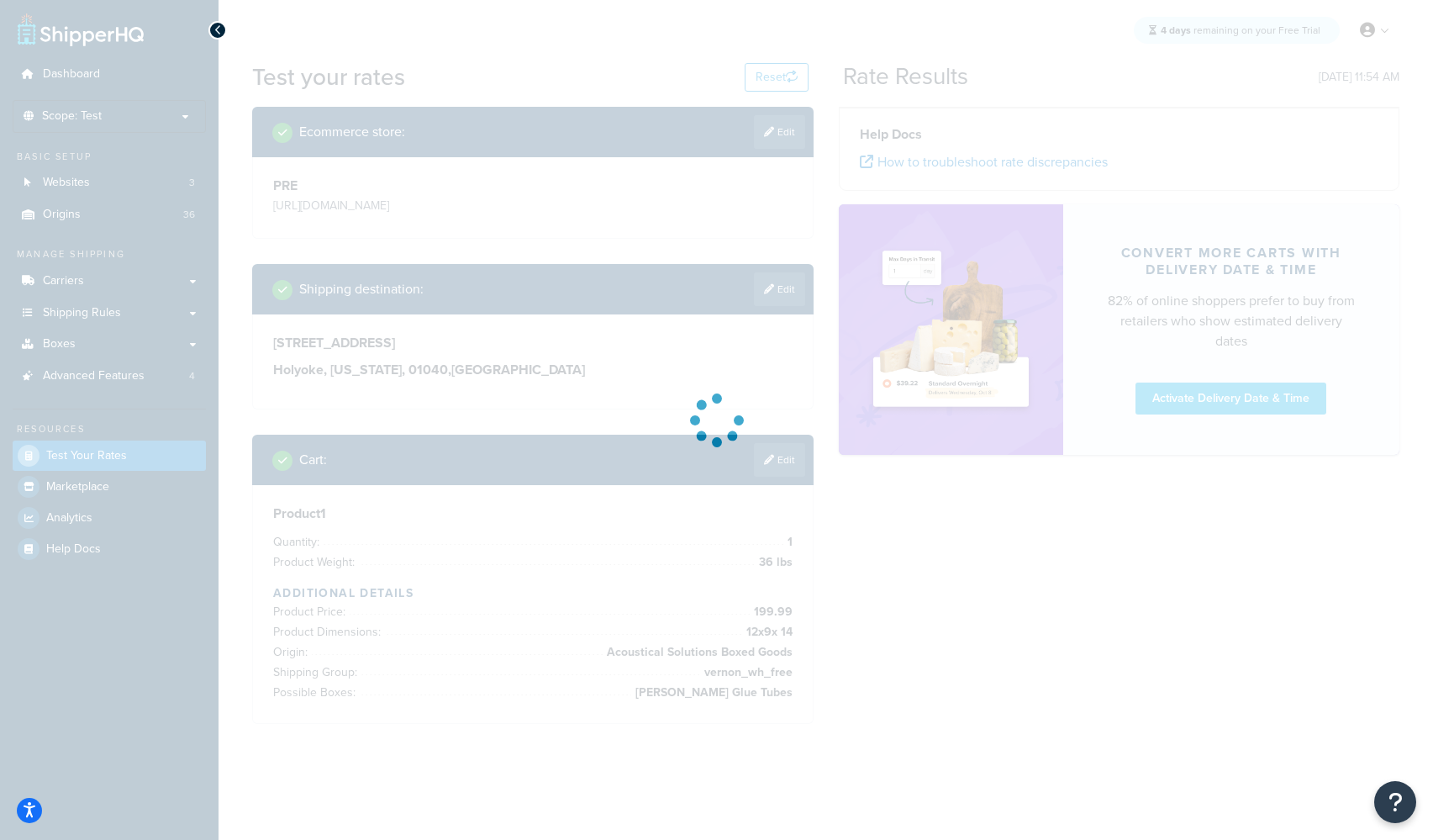
scroll to position [0, 0]
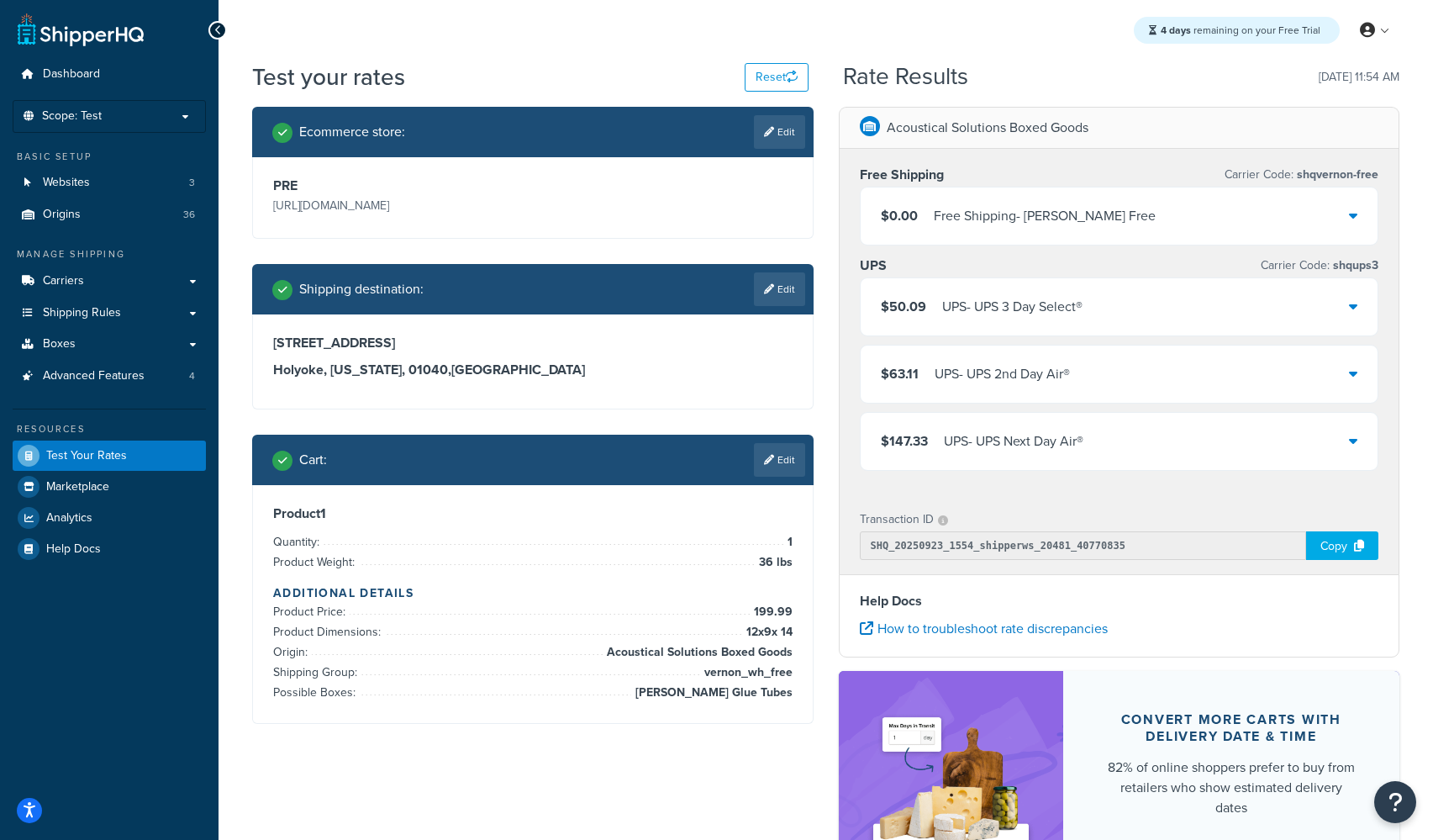
click at [1170, 445] on div "$147.33 UPS - UPS Next Day Air®" at bounding box center [1120, 440] width 518 height 57
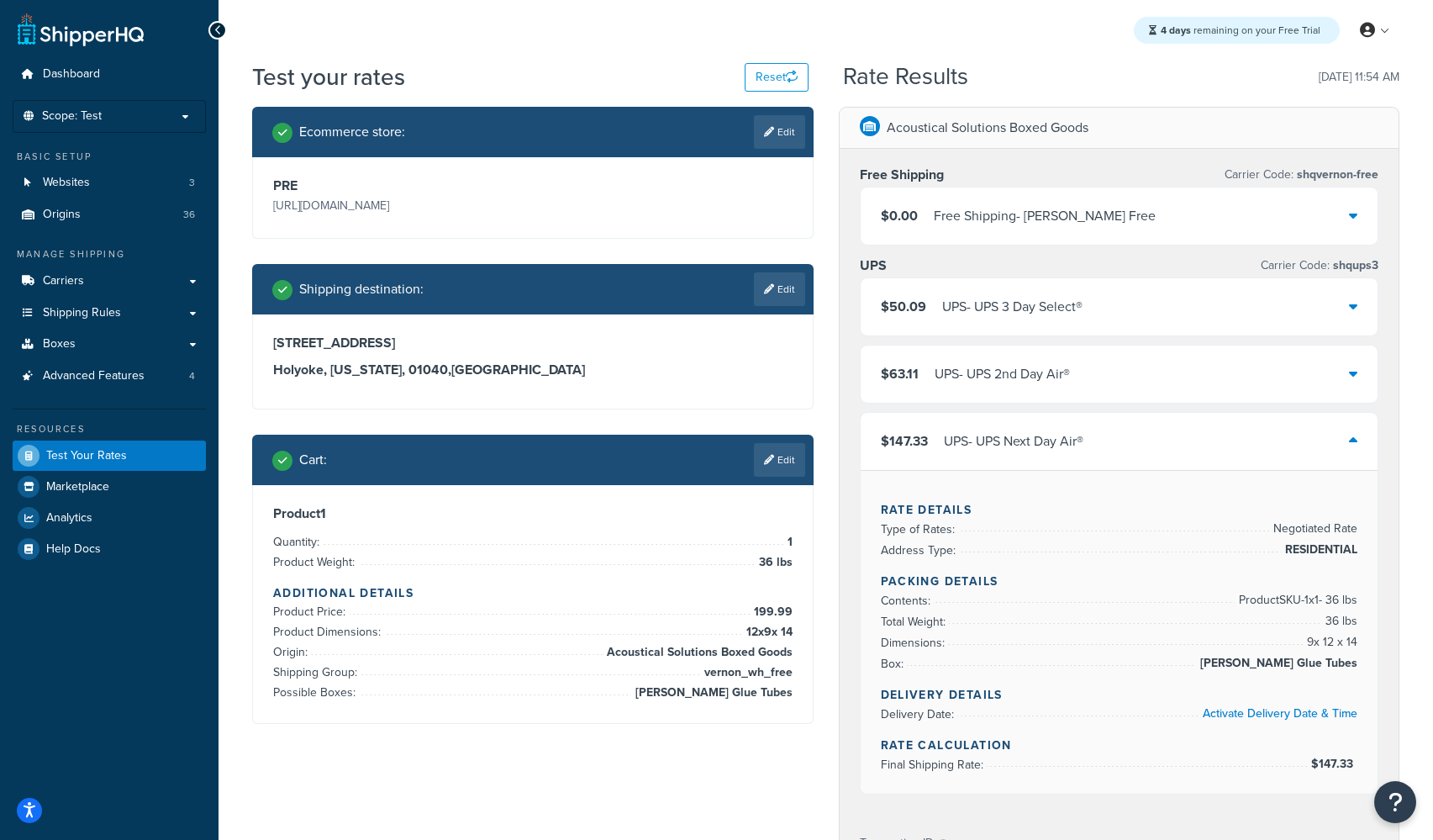
click at [1136, 222] on div "$0.00 Free Shipping - Vernon Free" at bounding box center [1120, 215] width 518 height 57
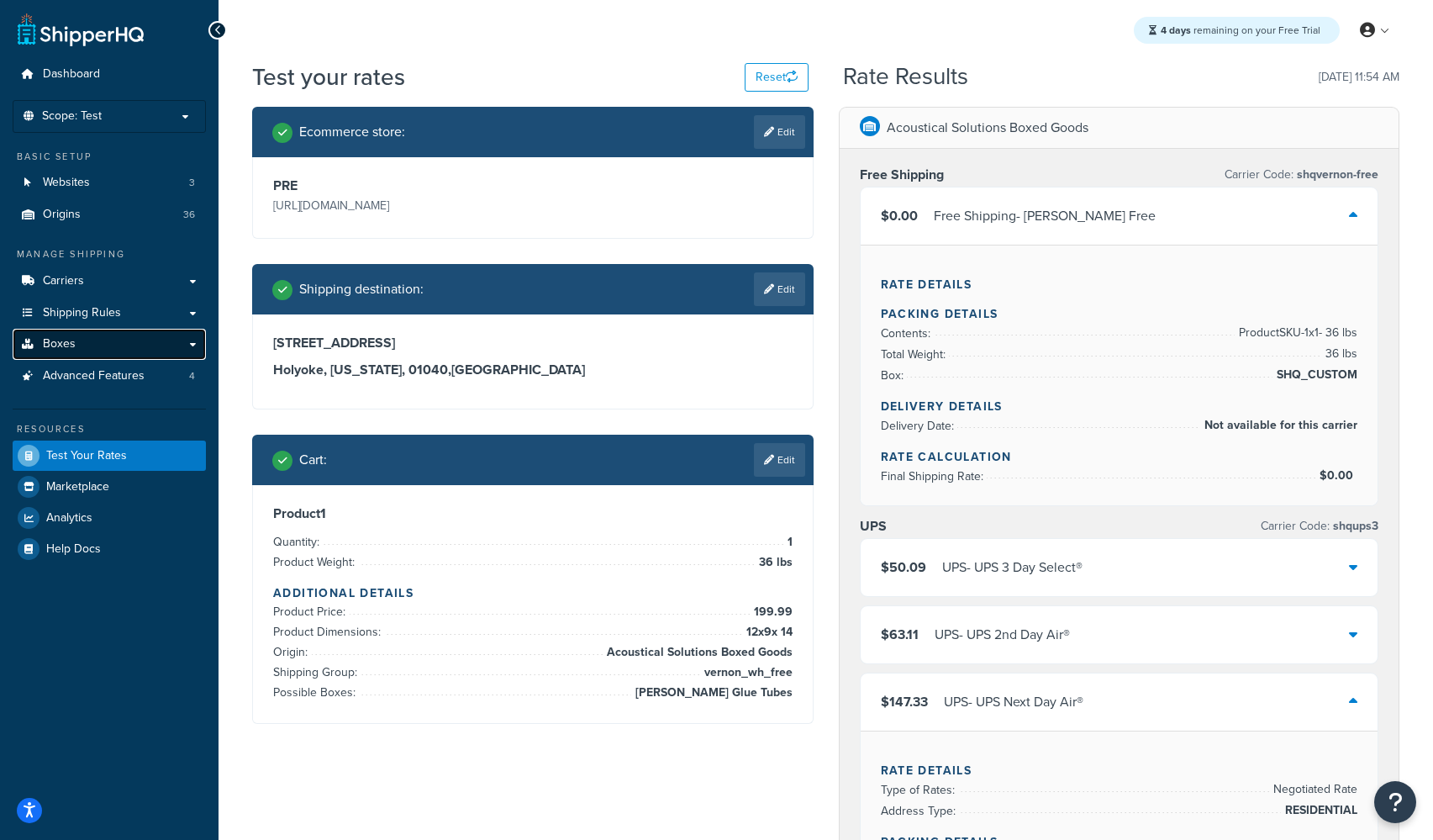
click at [63, 342] on span "Boxes" at bounding box center [59, 343] width 33 height 15
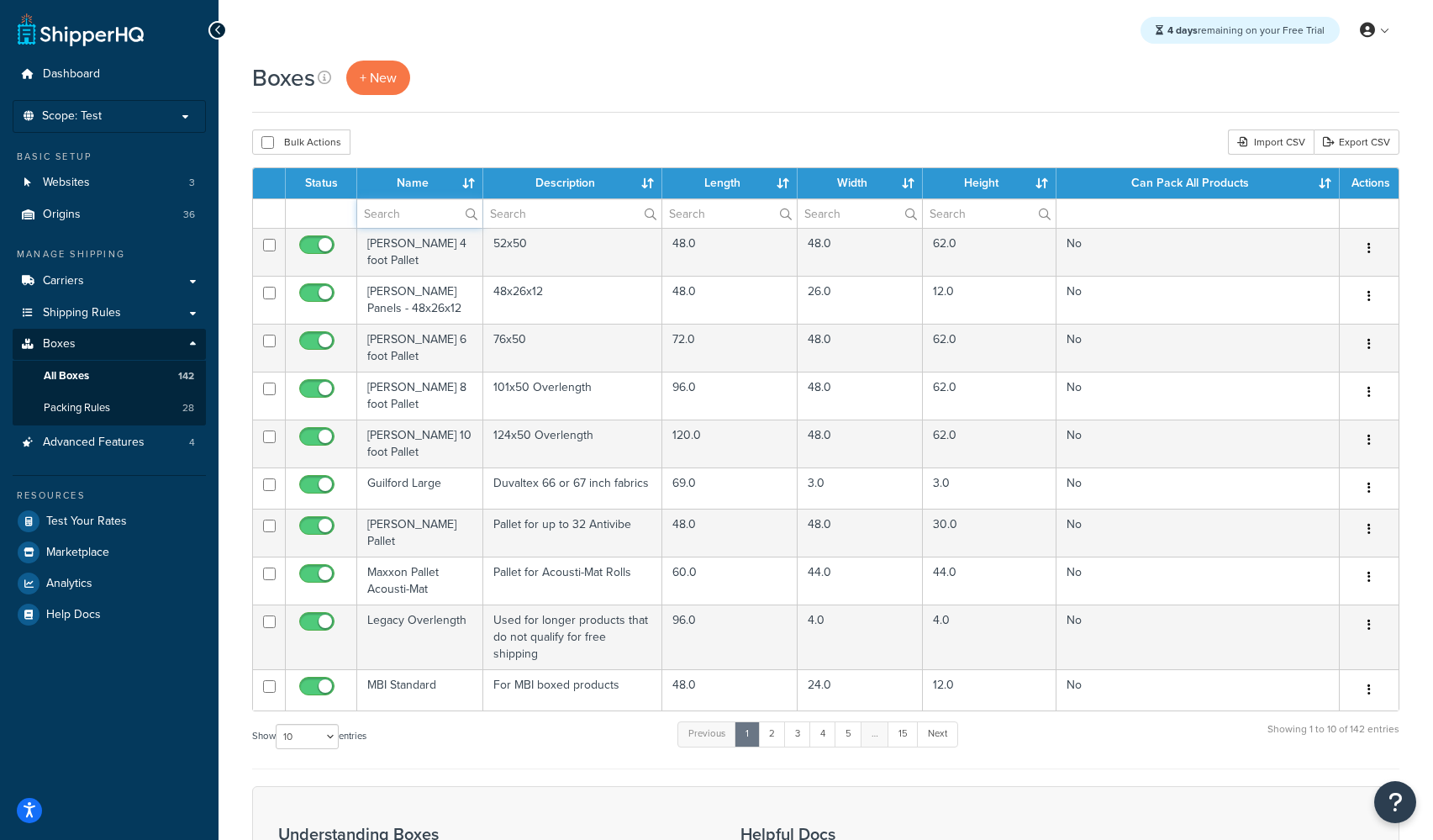
click at [384, 219] on input "text" at bounding box center [419, 212] width 125 height 28
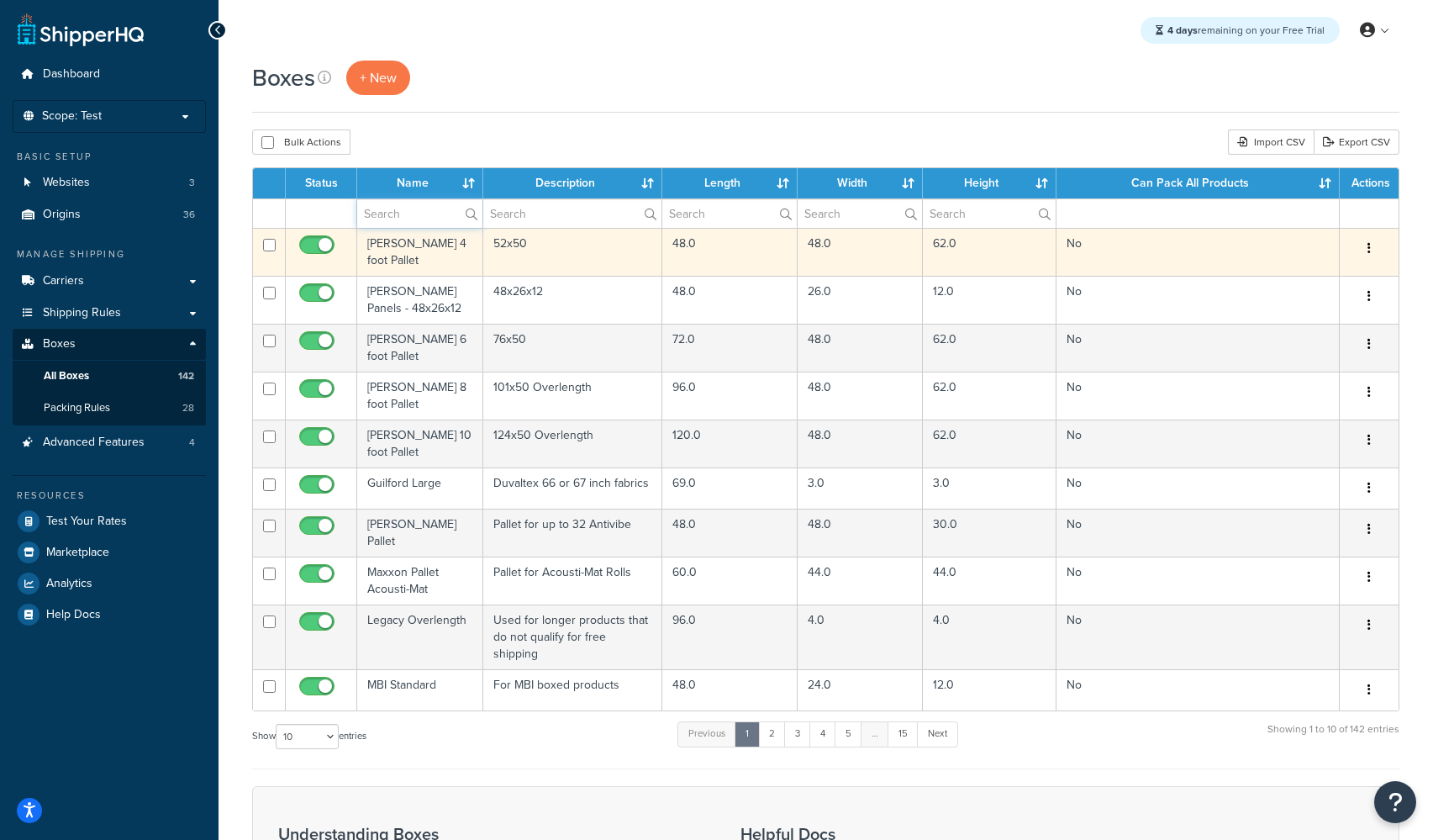
type input "green"
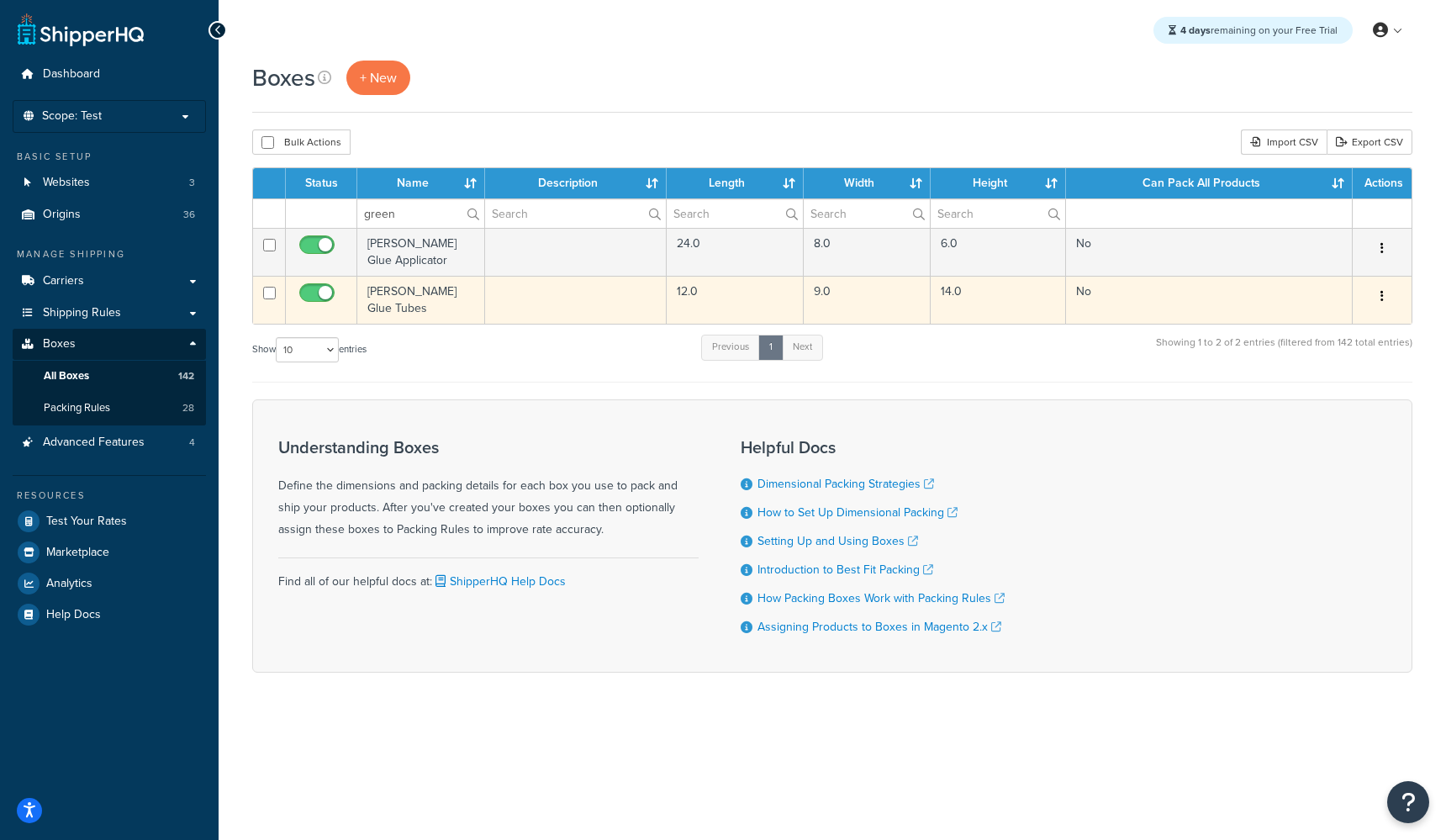
click at [381, 288] on td "[PERSON_NAME] Glue Tubes" at bounding box center [421, 299] width 128 height 48
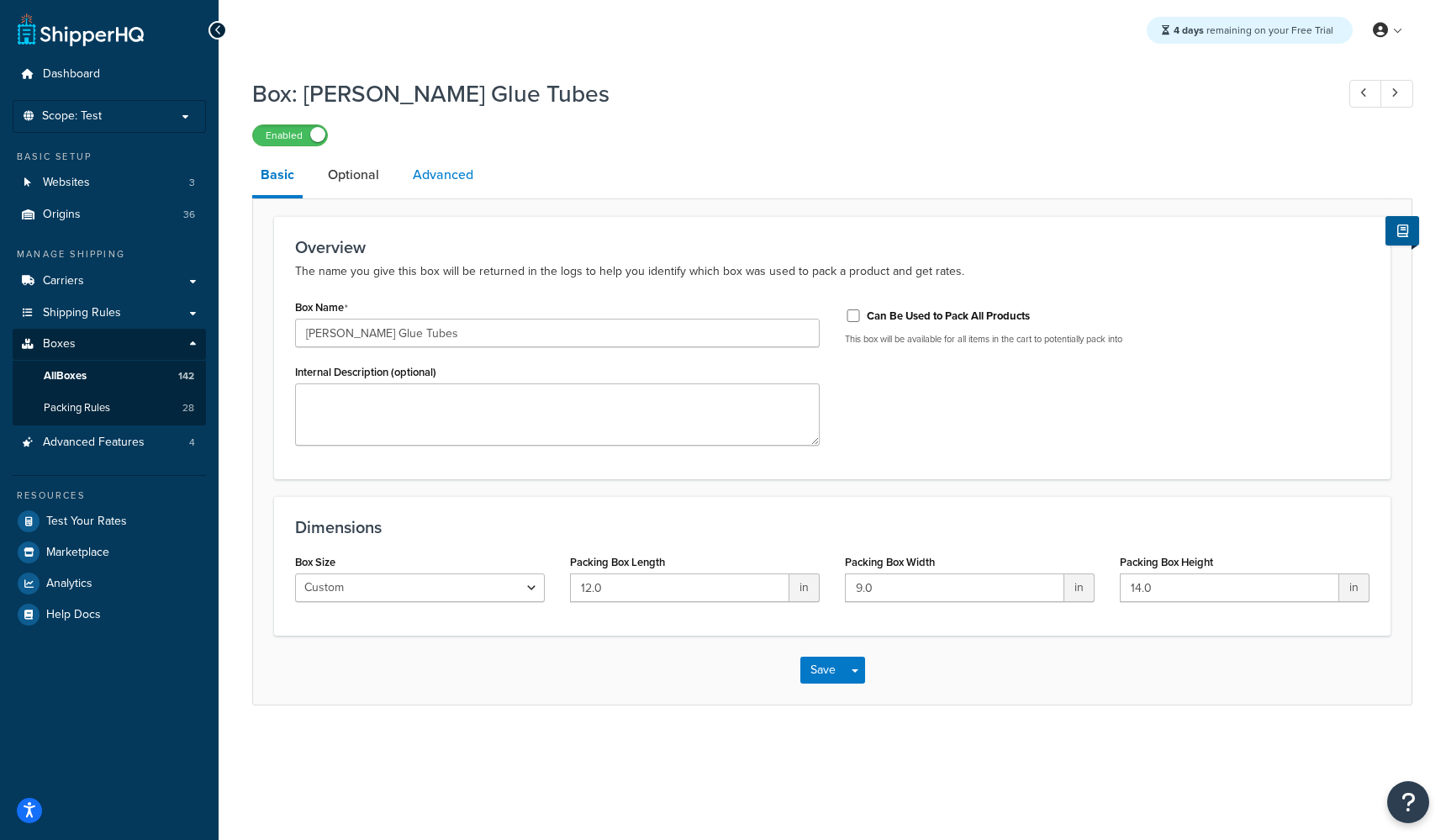
click at [434, 180] on link "Advanced" at bounding box center [444, 175] width 78 height 41
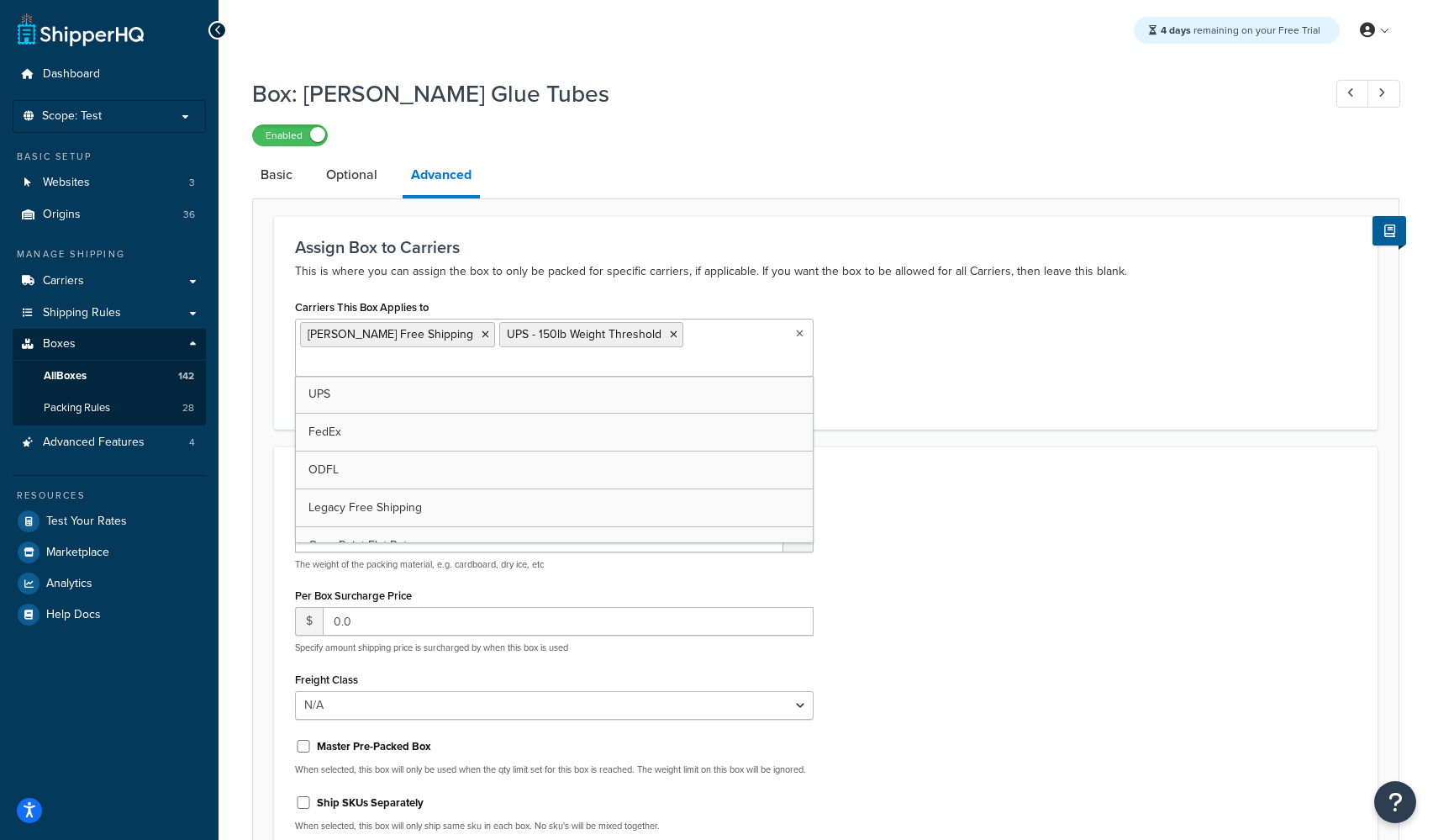
click at [449, 355] on input "Carriers This Box Applies to" at bounding box center [374, 364] width 148 height 18
click at [941, 374] on div "Carriers This Box Applies to Vernon Free Shipping UPS - 150lb Weight Threshold …" at bounding box center [826, 351] width 1087 height 113
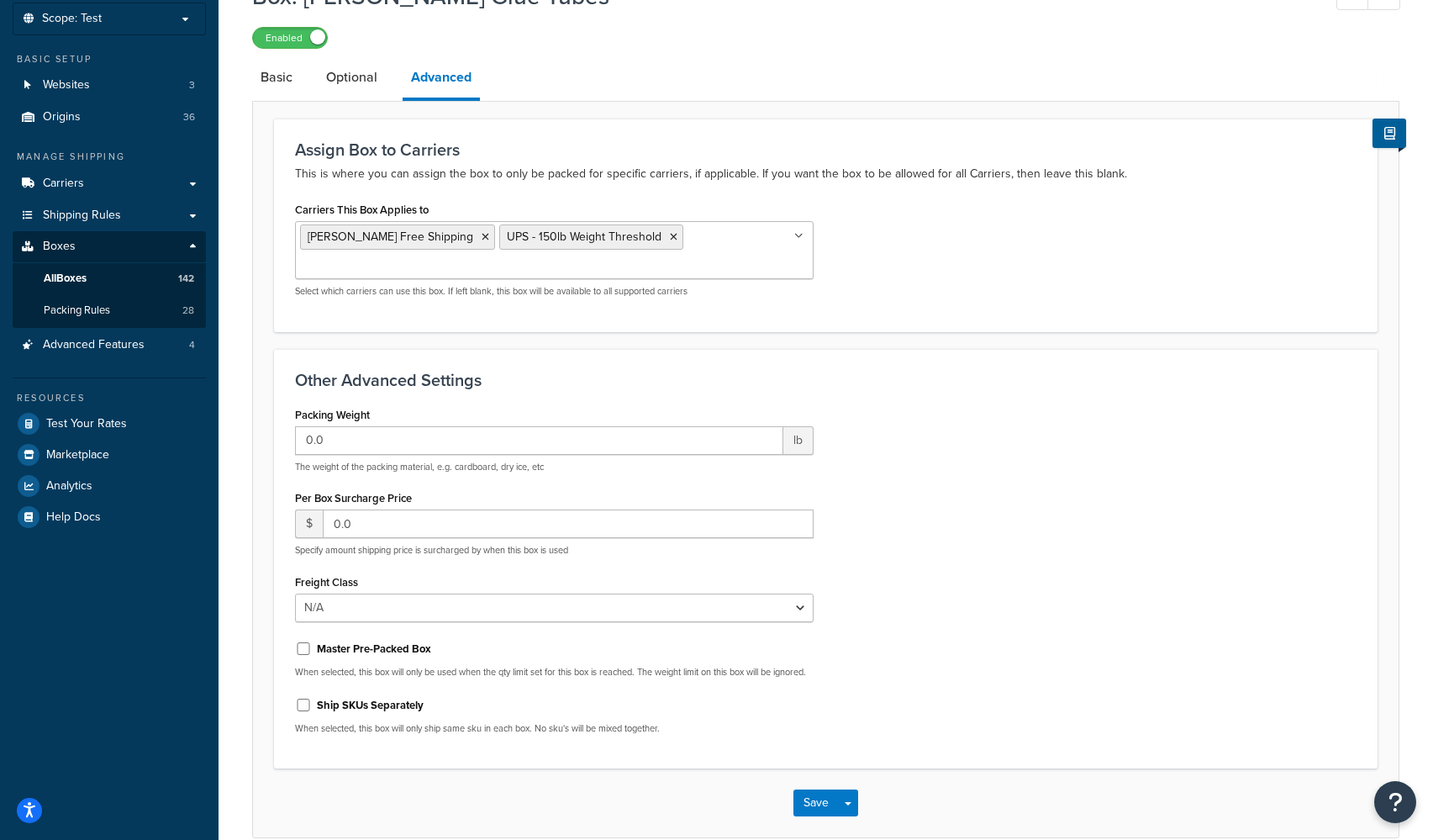
scroll to position [0, 0]
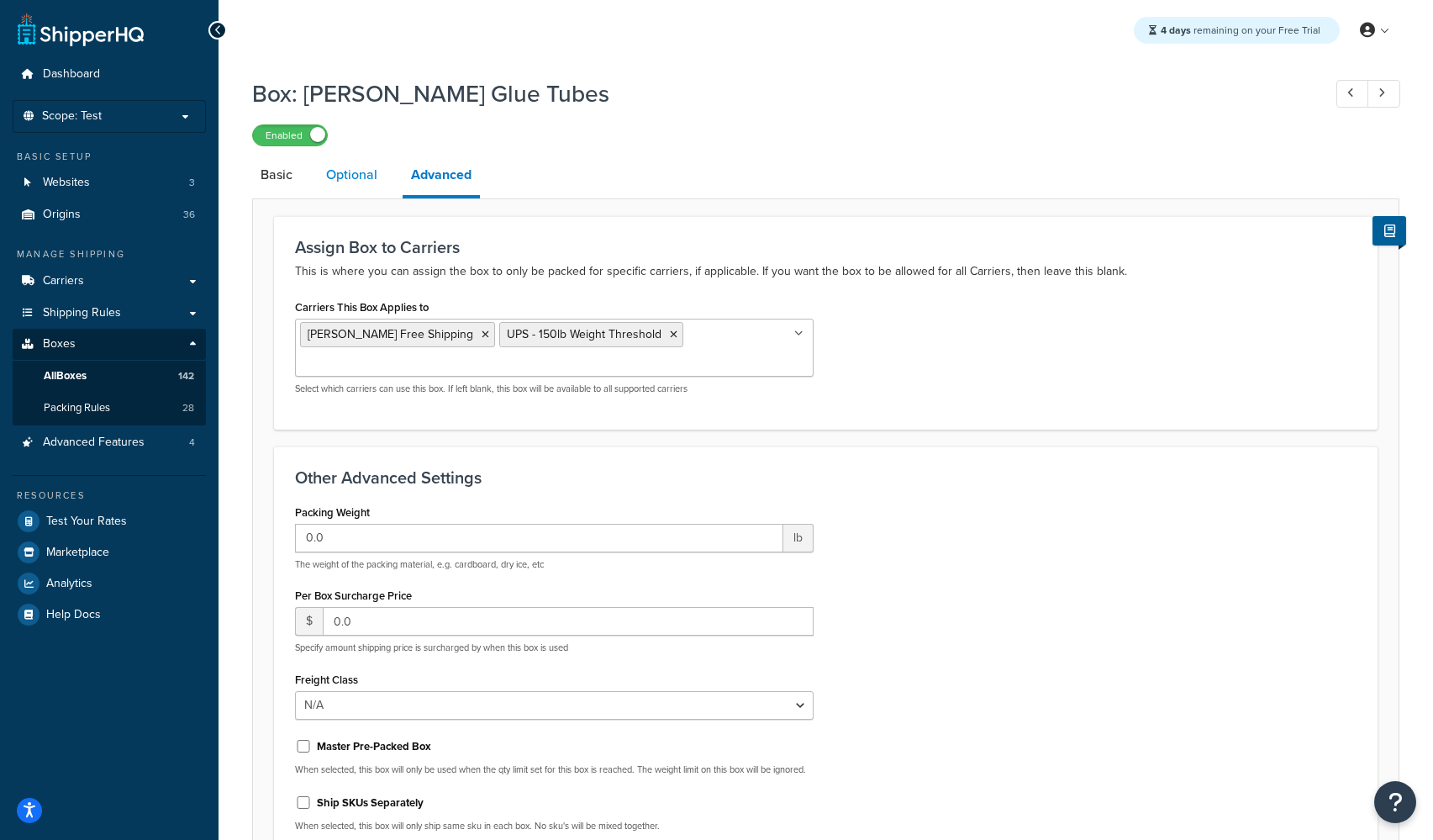
click at [345, 170] on link "Optional" at bounding box center [351, 175] width 68 height 41
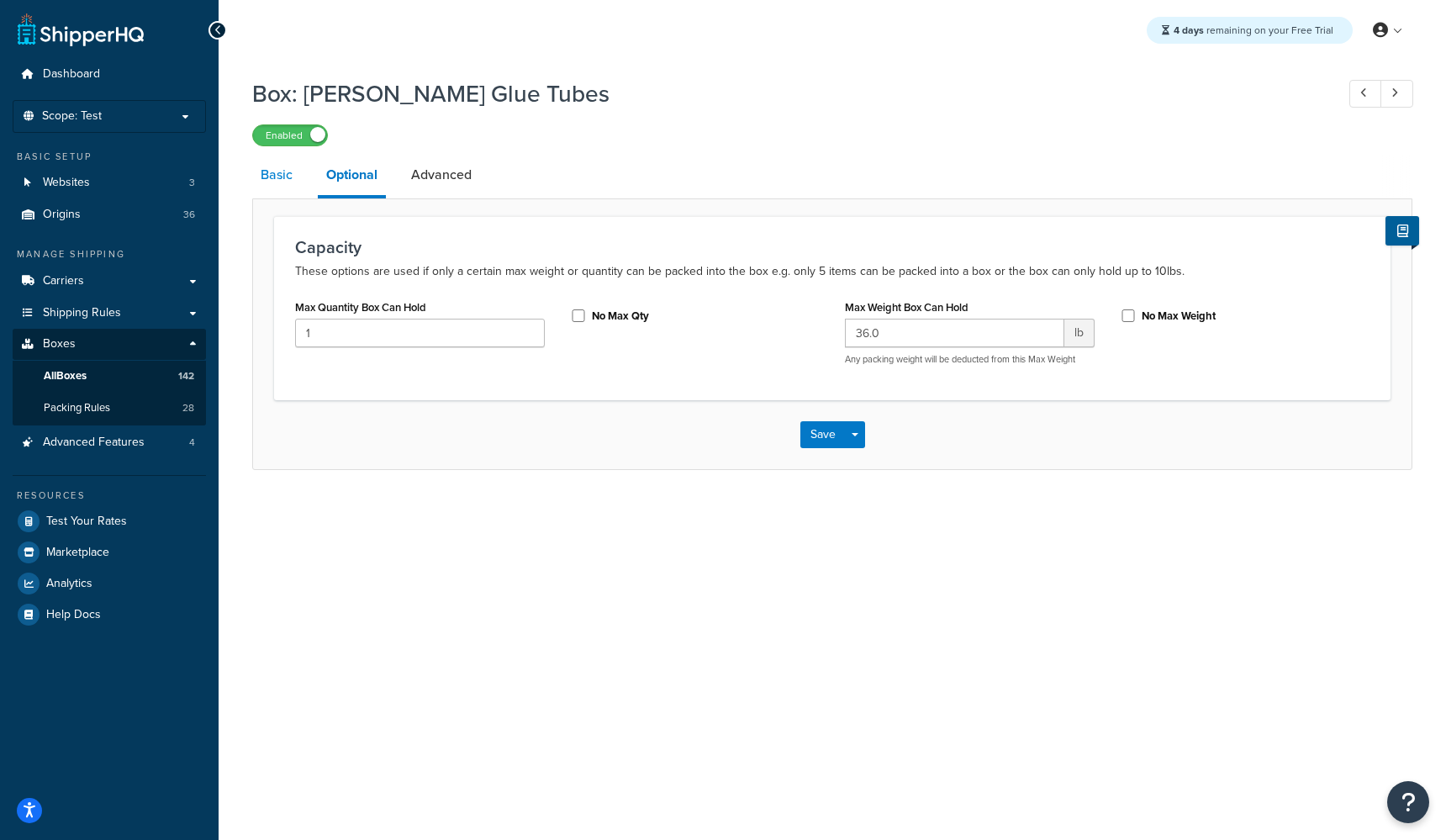
click at [272, 178] on link "Basic" at bounding box center [277, 175] width 49 height 41
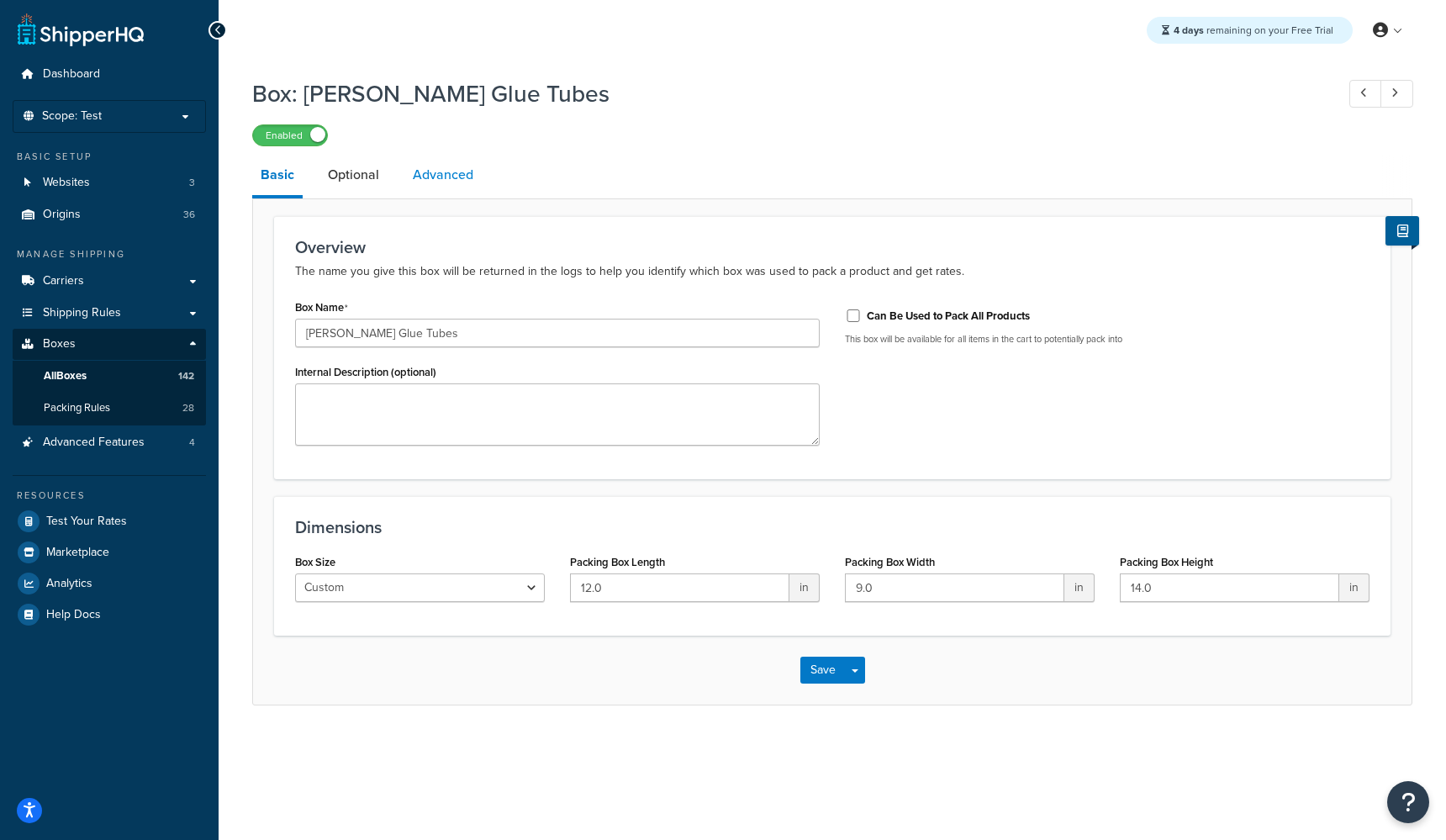
click at [452, 181] on link "Advanced" at bounding box center [444, 175] width 78 height 41
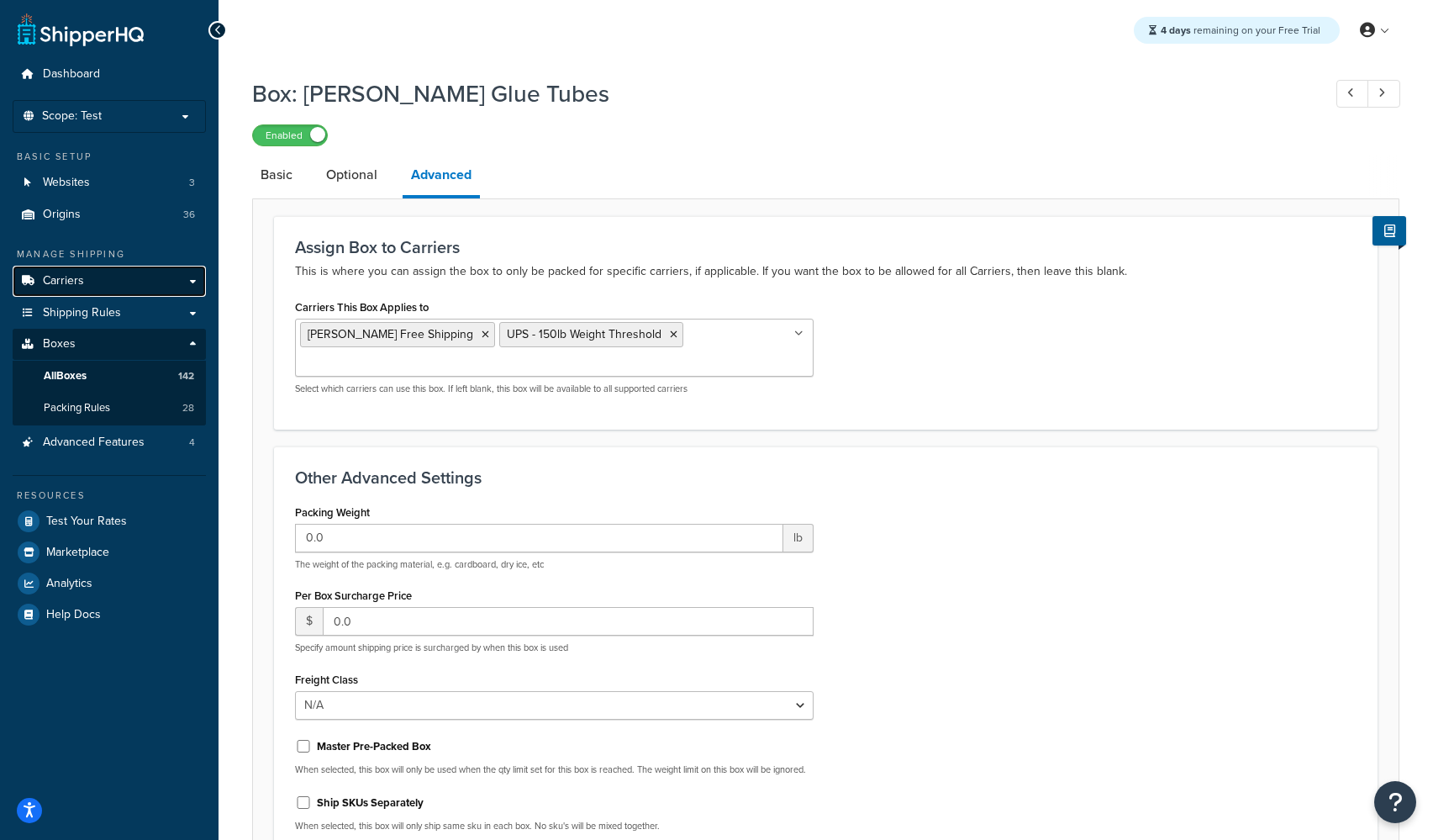
click at [60, 280] on span "Carriers" at bounding box center [63, 280] width 41 height 15
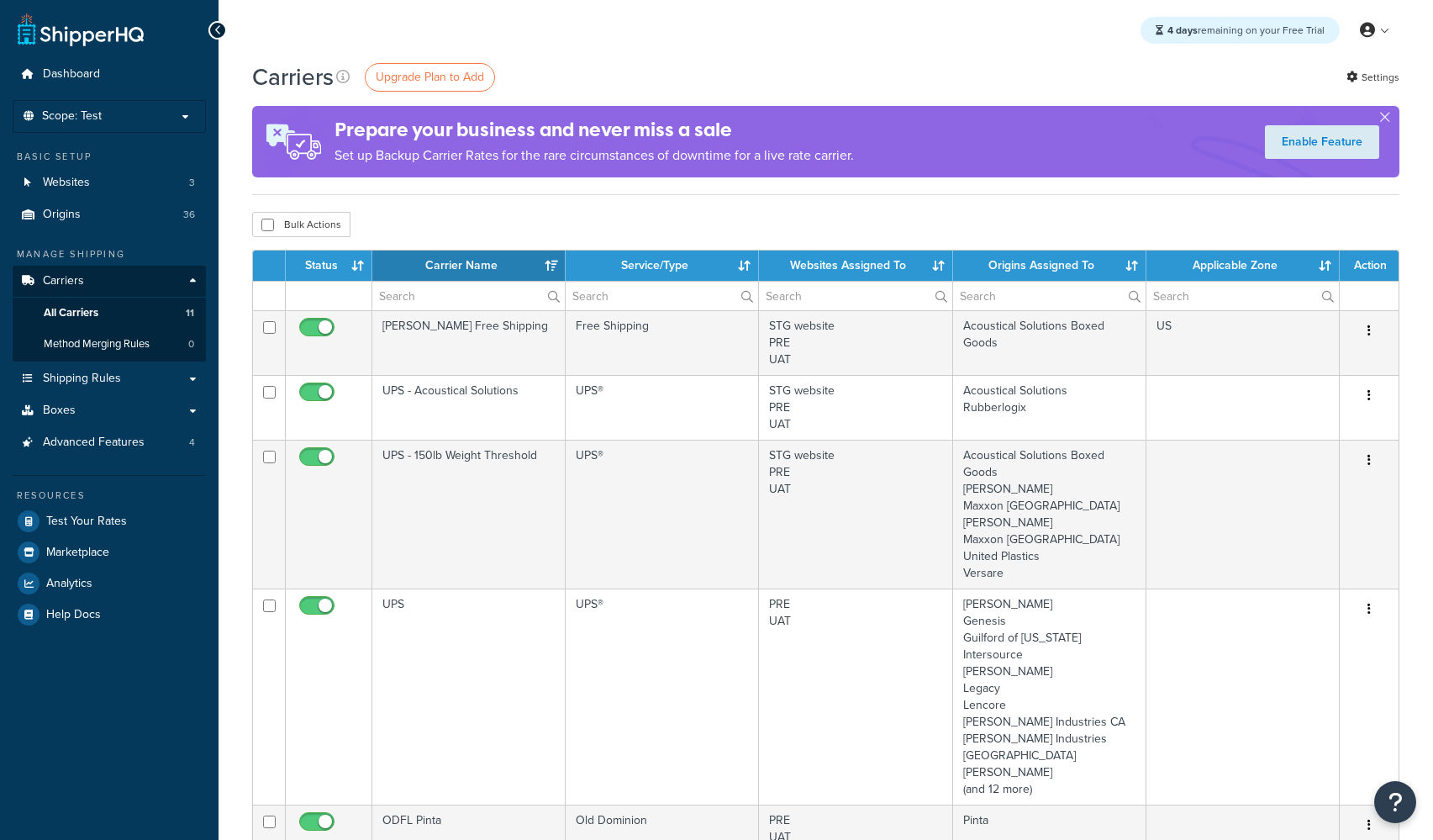
select select "15"
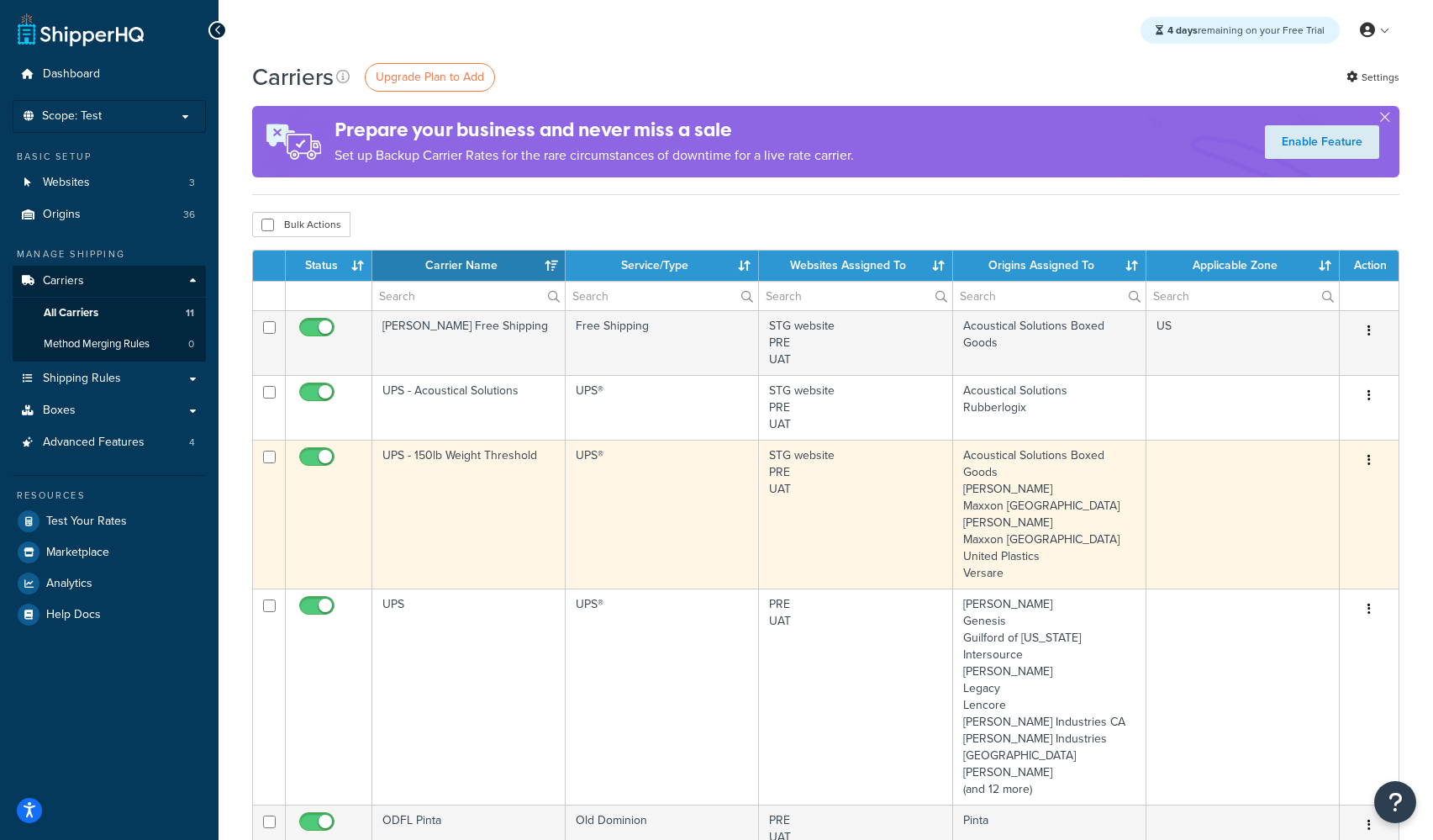
click at [472, 451] on td "UPS - 150lb Weight Threshold" at bounding box center [469, 513] width 193 height 148
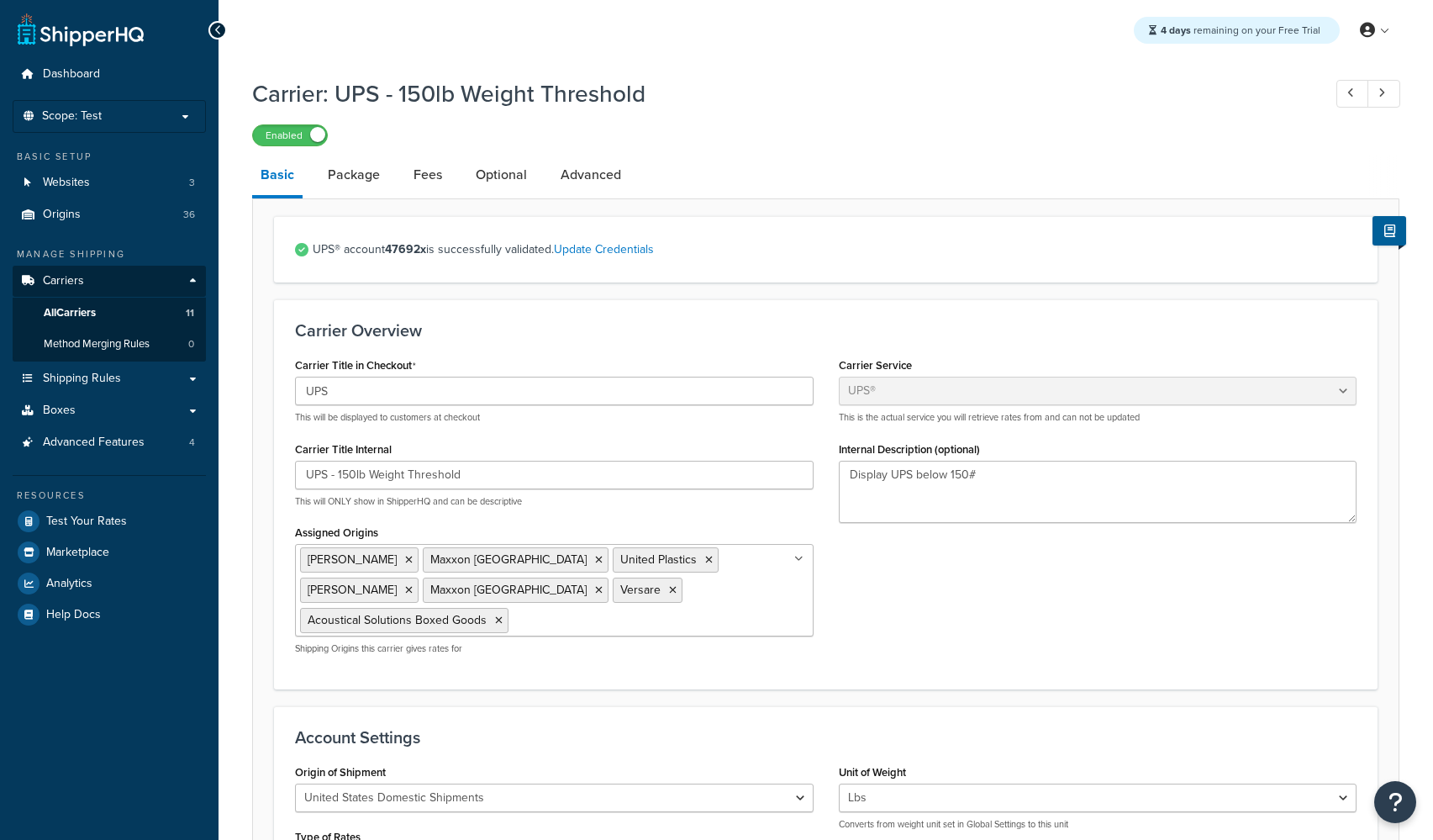
select select "ups"
click at [340, 174] on link "Package" at bounding box center [353, 175] width 69 height 41
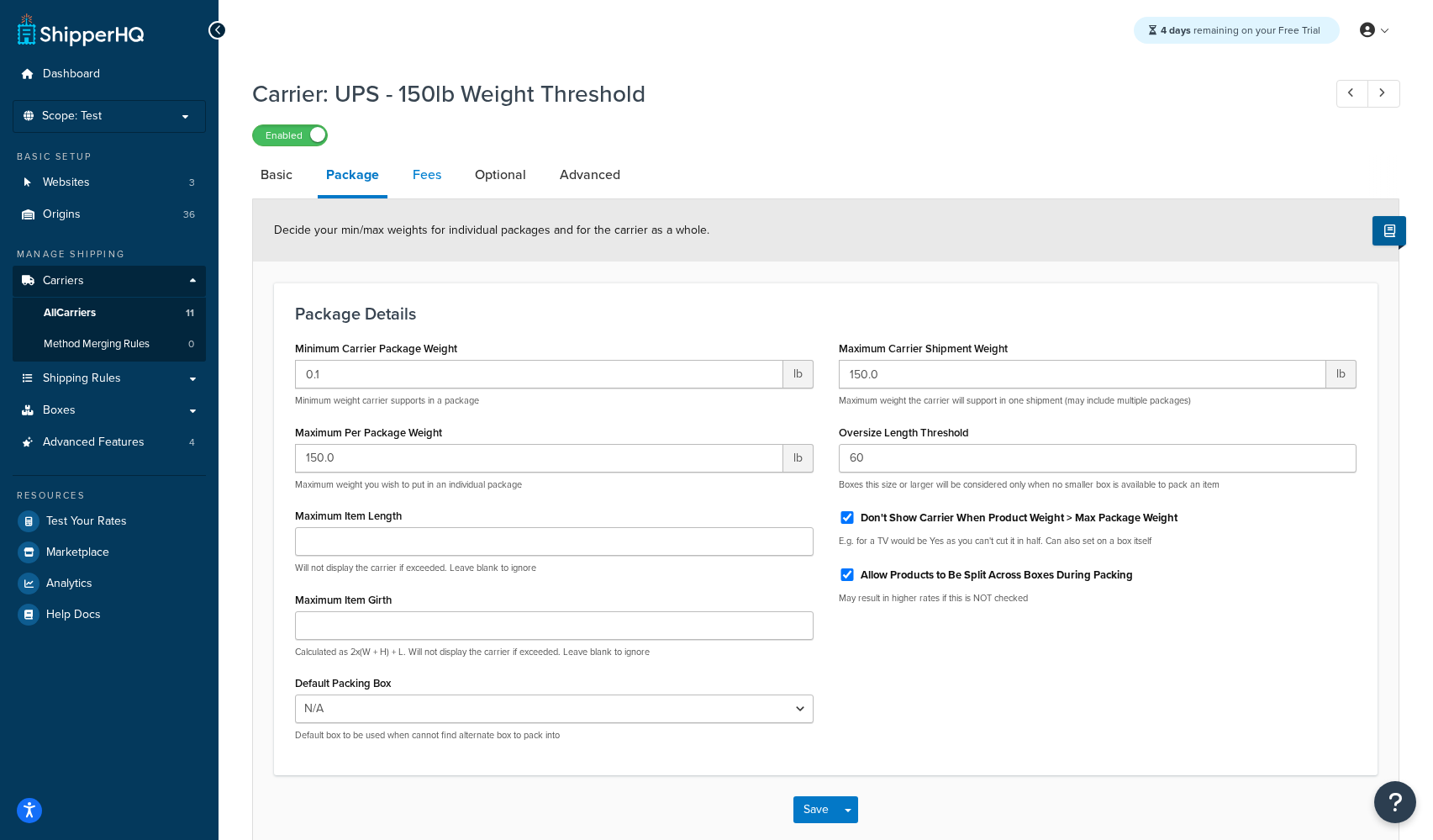
click at [428, 177] on link "Fees" at bounding box center [427, 175] width 46 height 41
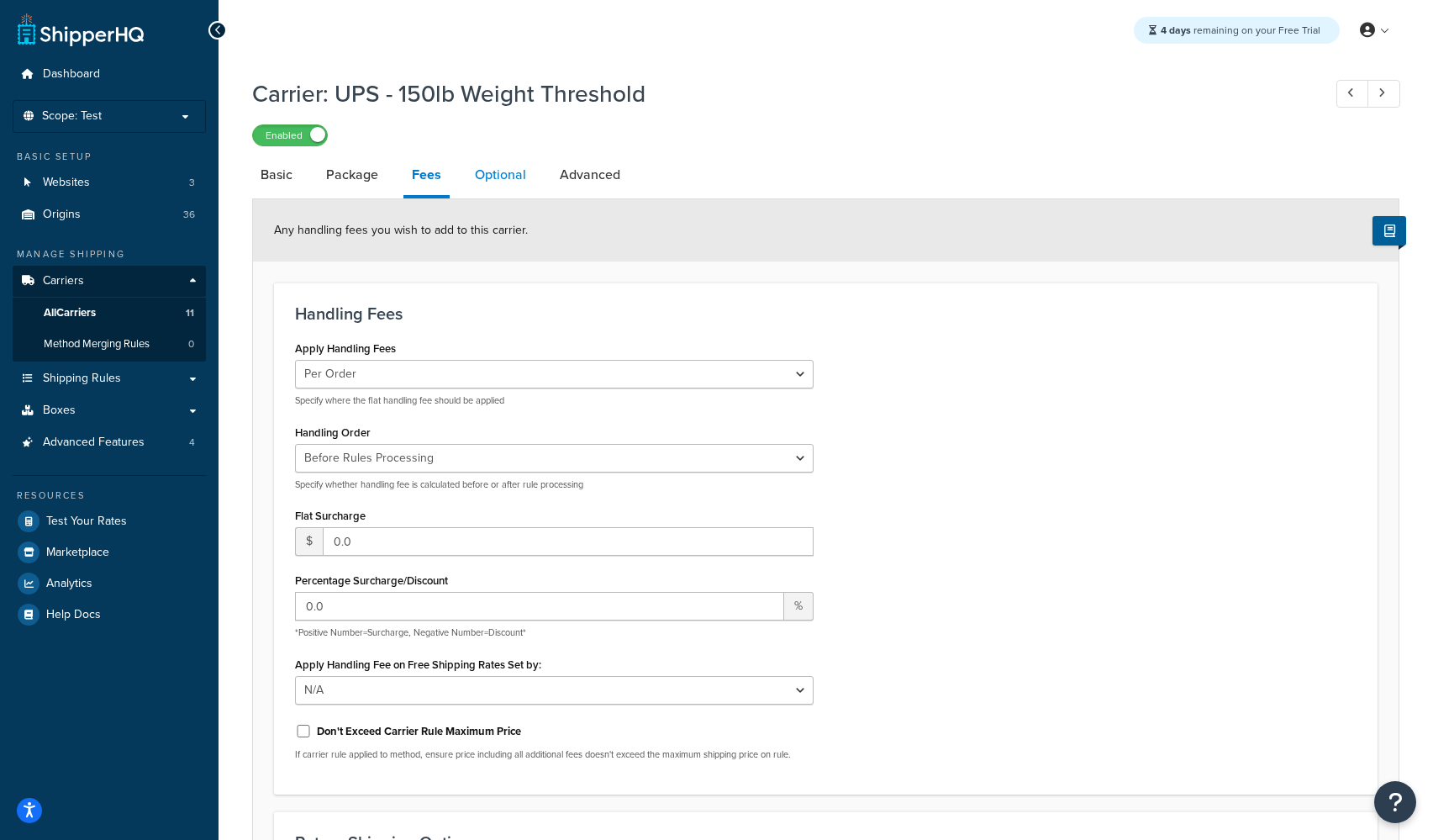
click at [500, 179] on link "Optional" at bounding box center [501, 175] width 68 height 41
select select "residential"
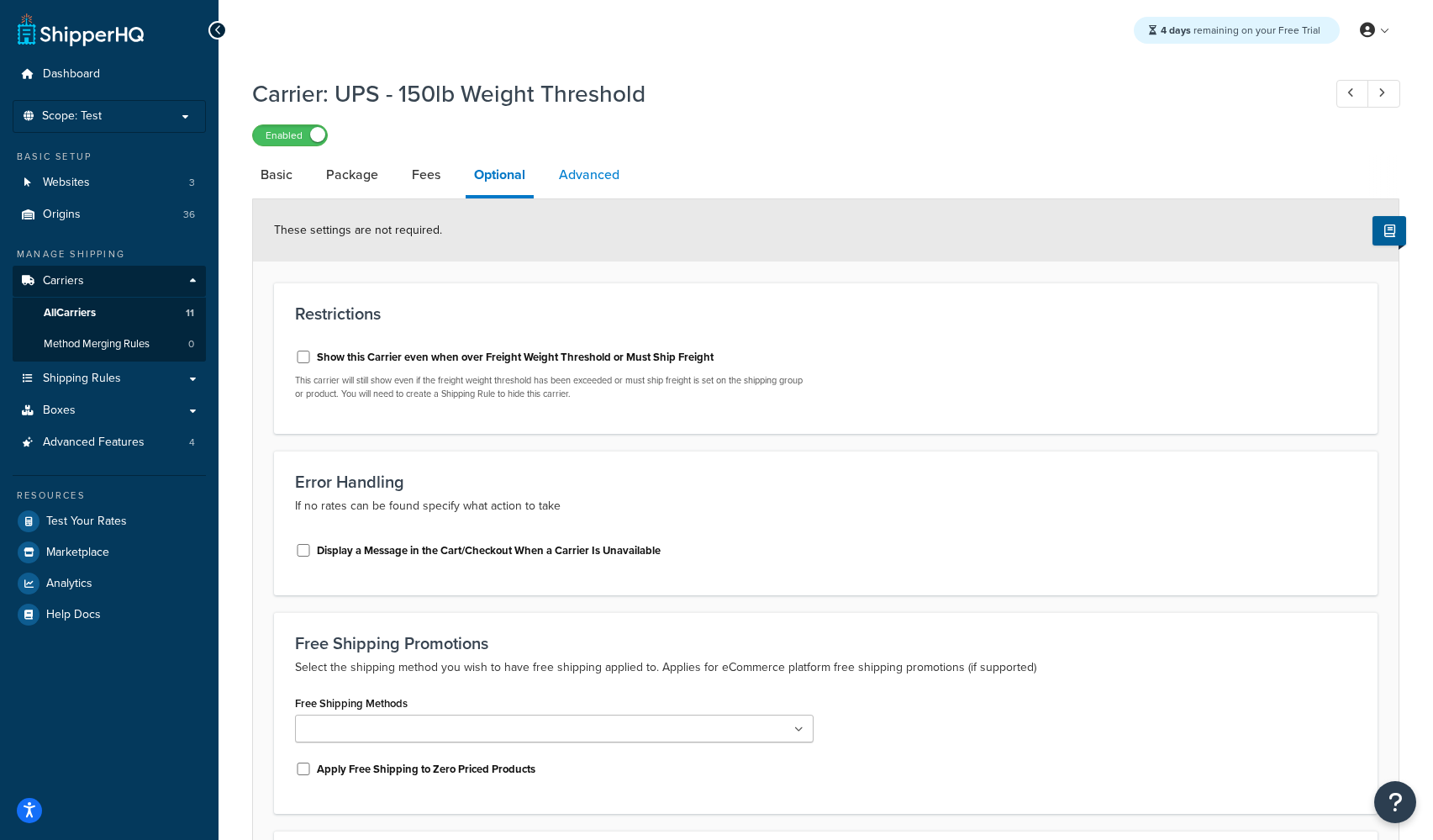
click at [595, 181] on link "Advanced" at bounding box center [589, 175] width 78 height 41
select select "false"
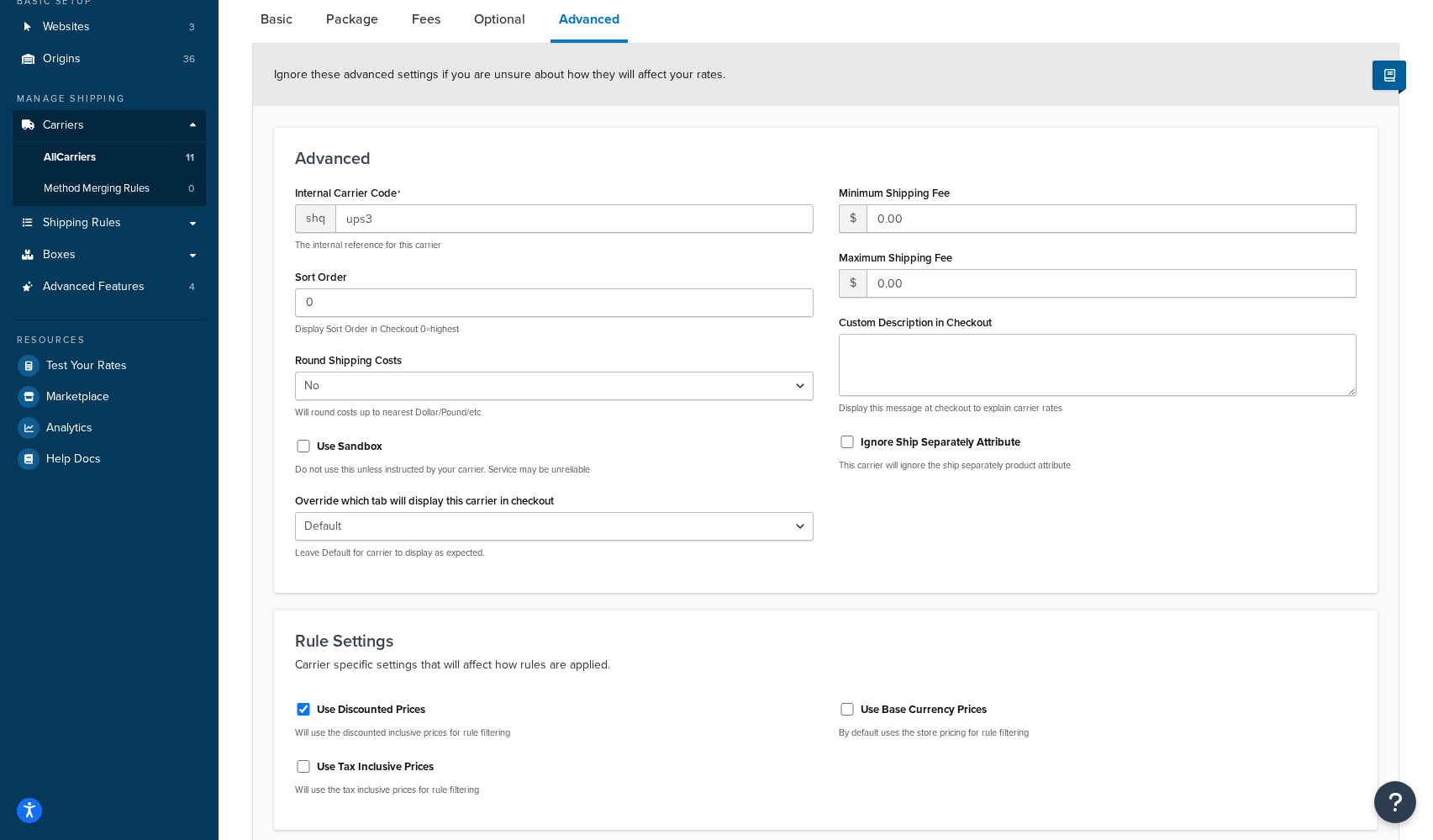
scroll to position [112, 0]
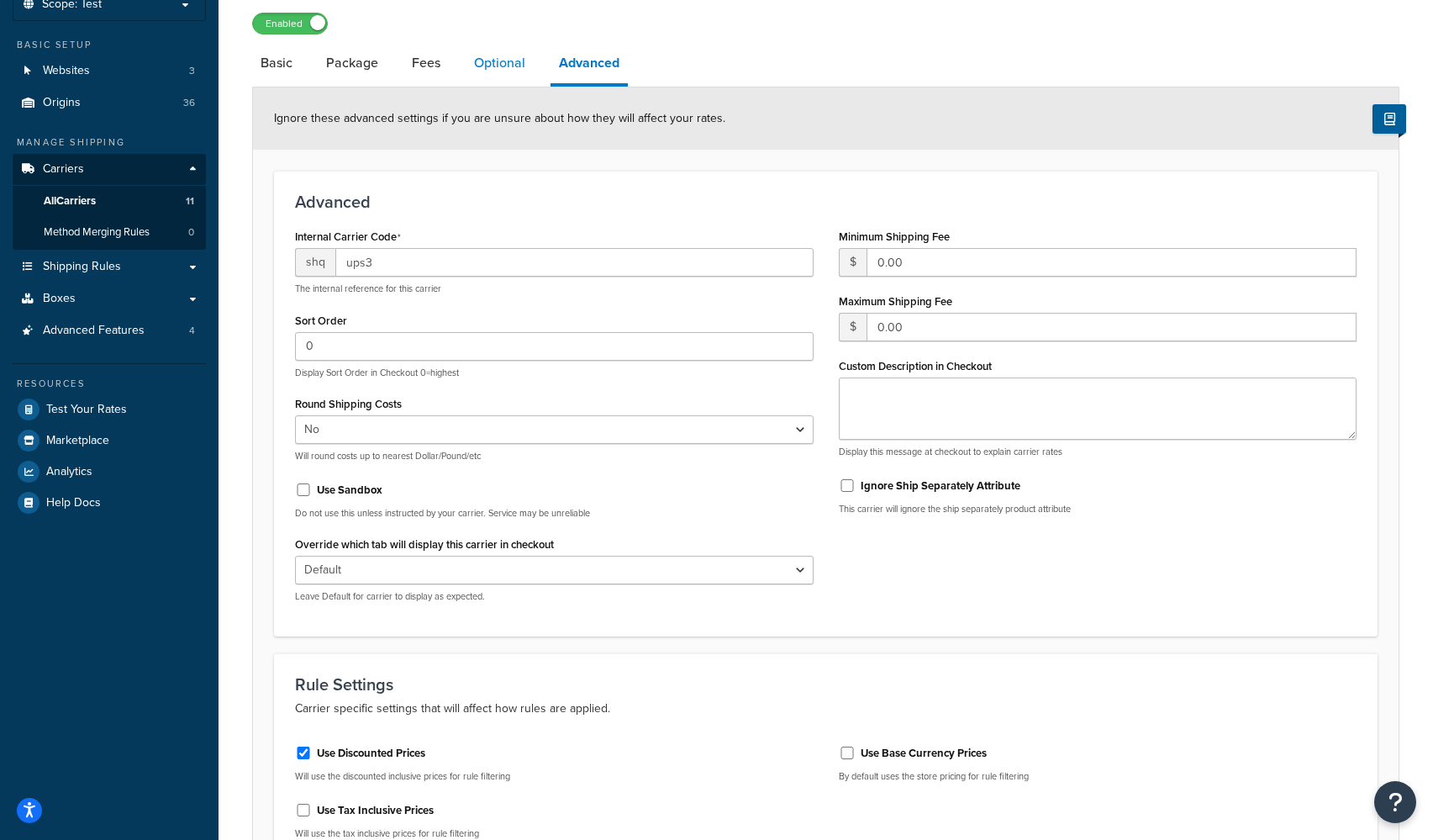
click at [501, 58] on link "Optional" at bounding box center [500, 63] width 68 height 41
select select "residential"
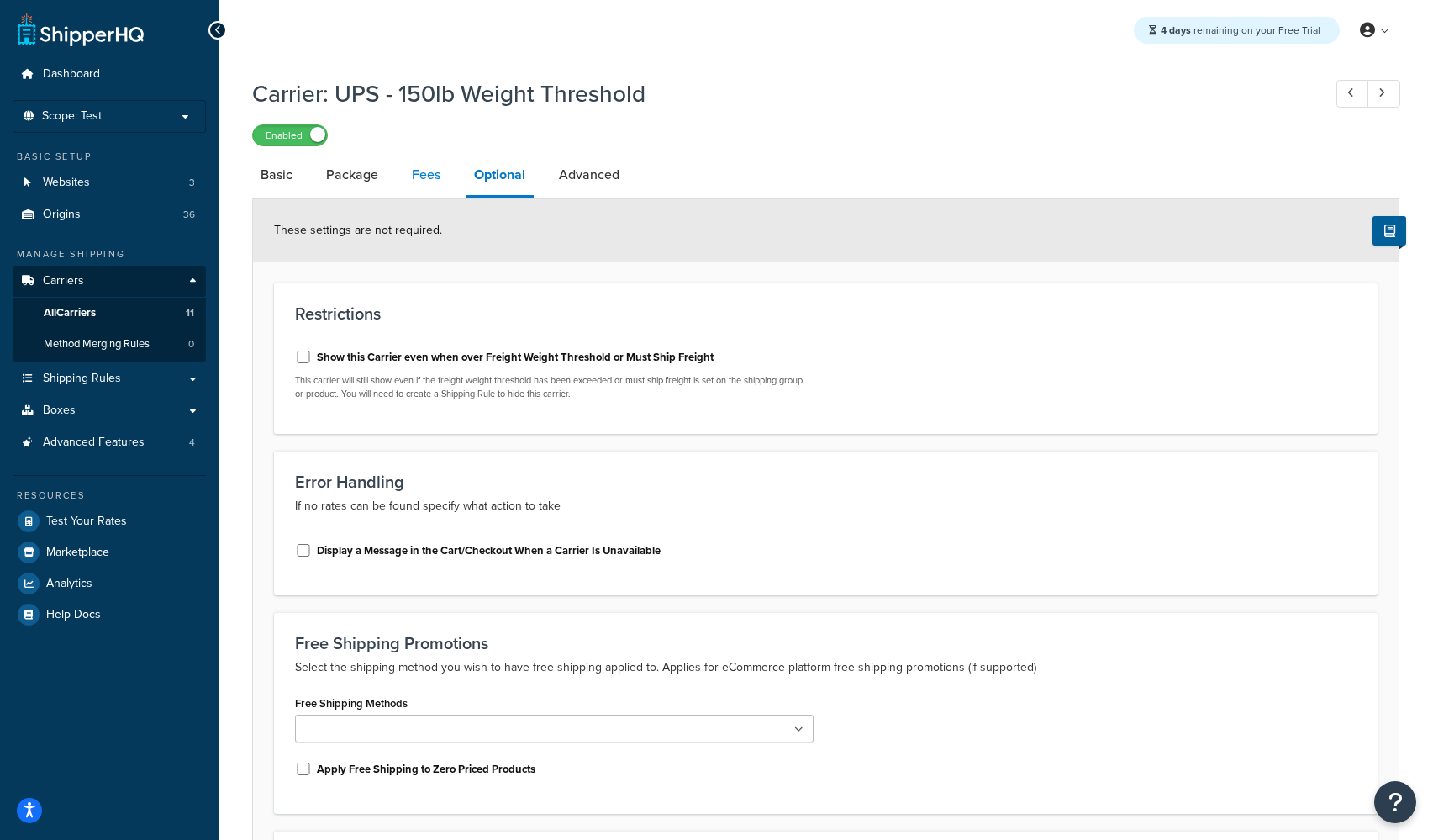
click at [410, 178] on link "Fees" at bounding box center [426, 175] width 46 height 41
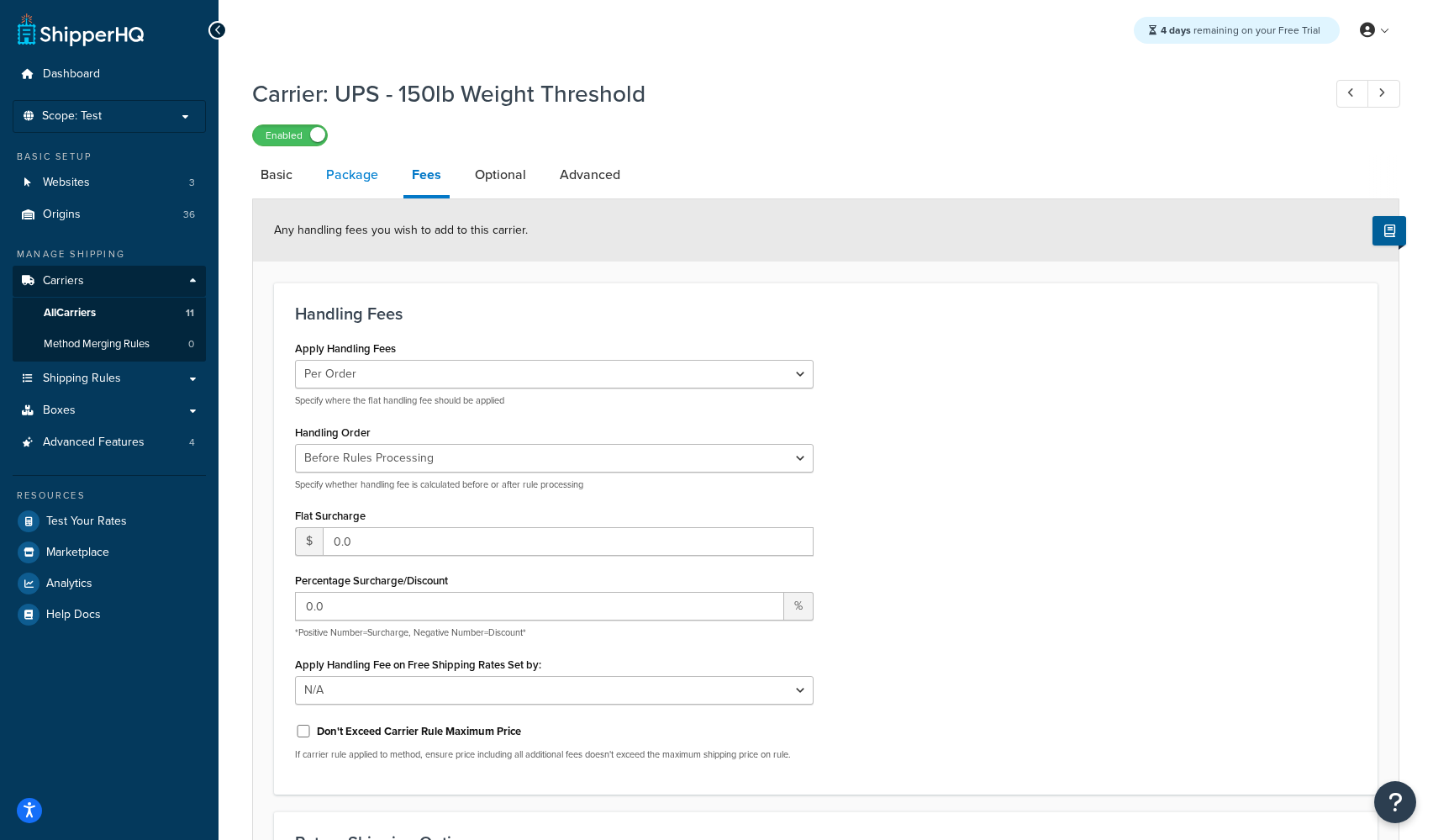
click at [362, 175] on link "Package" at bounding box center [351, 175] width 69 height 41
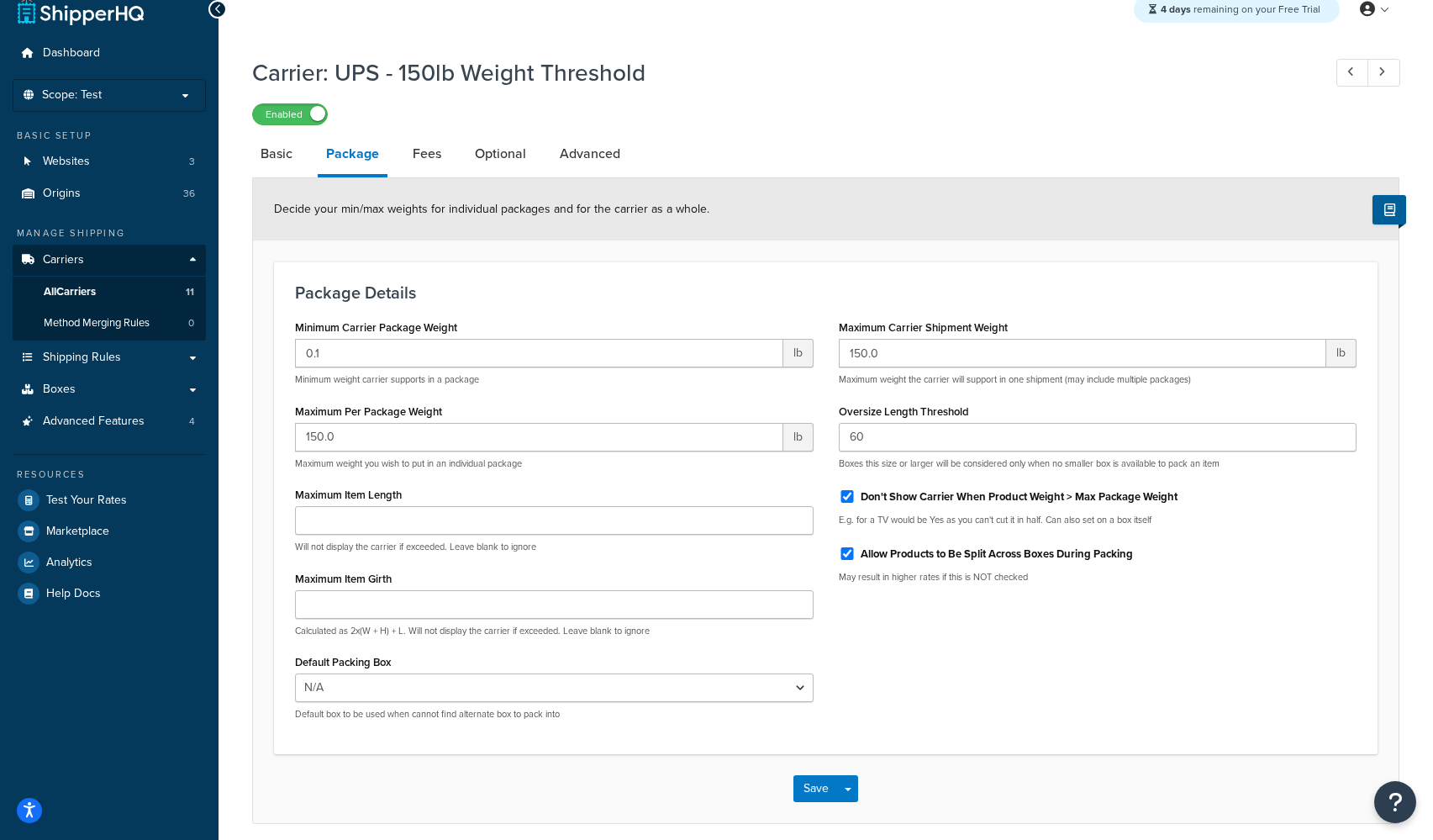
scroll to position [91, 0]
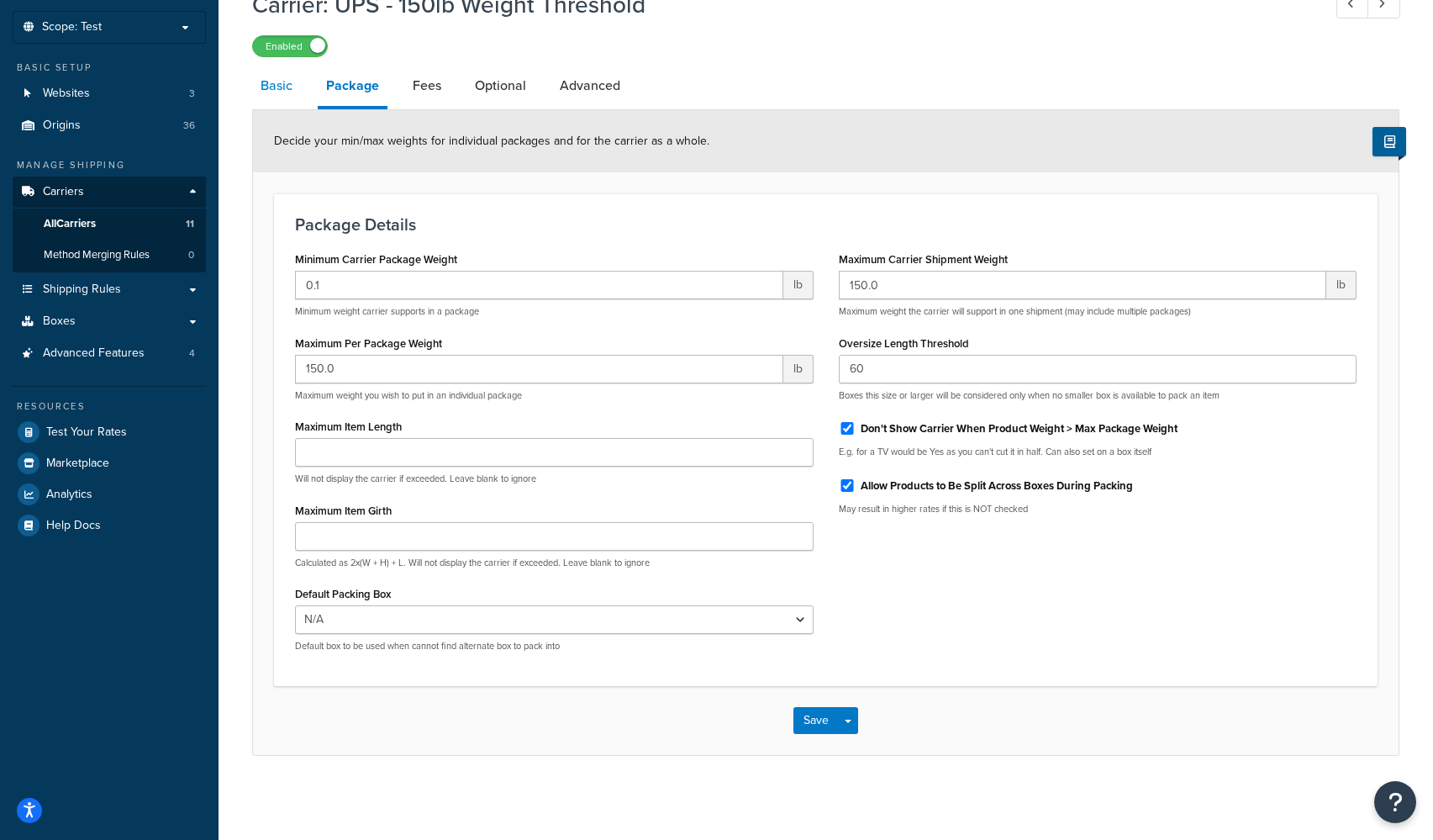
click at [272, 81] on link "Basic" at bounding box center [277, 86] width 49 height 41
select select "ups"
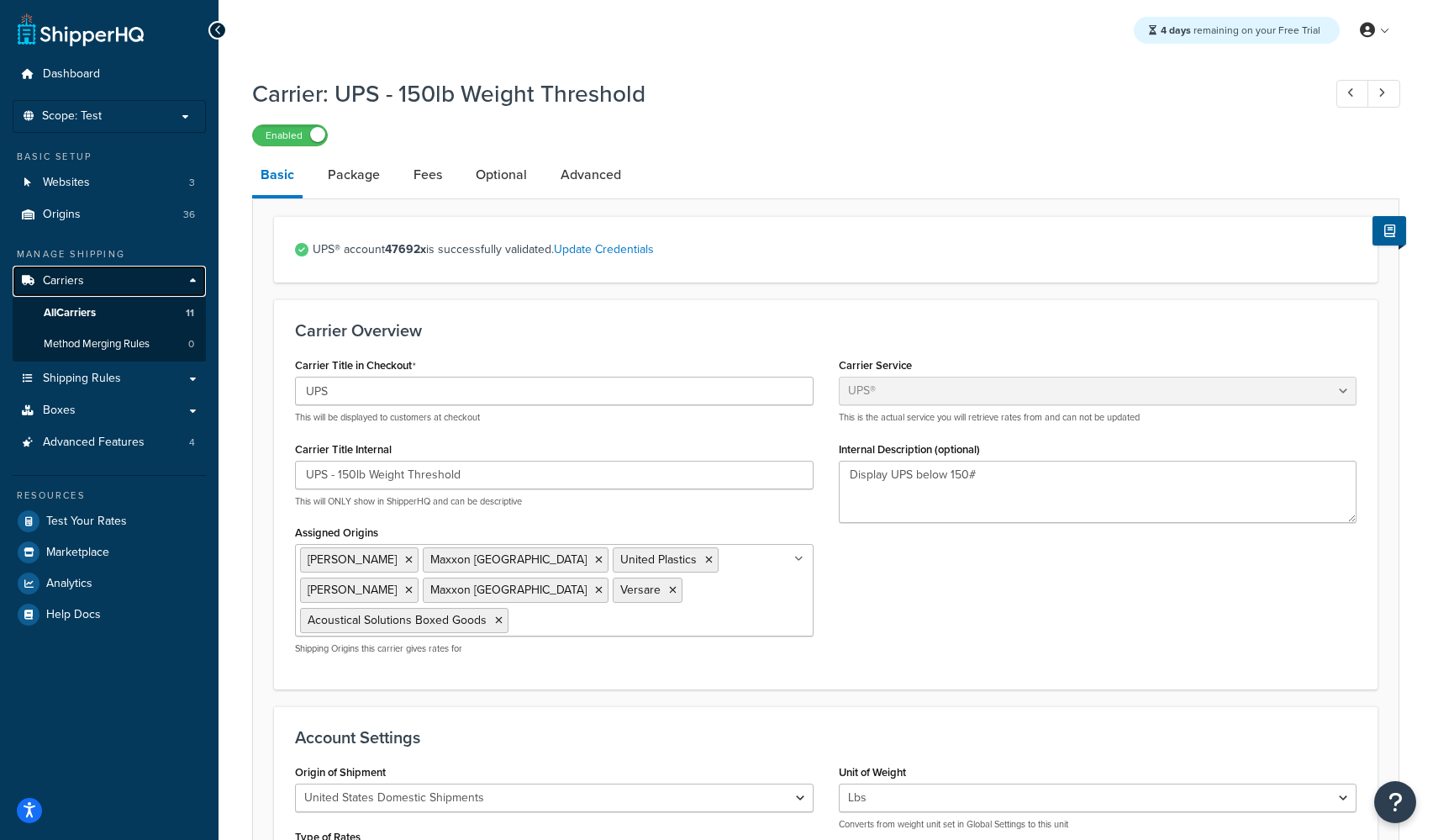
click at [75, 281] on span "Carriers" at bounding box center [63, 280] width 41 height 15
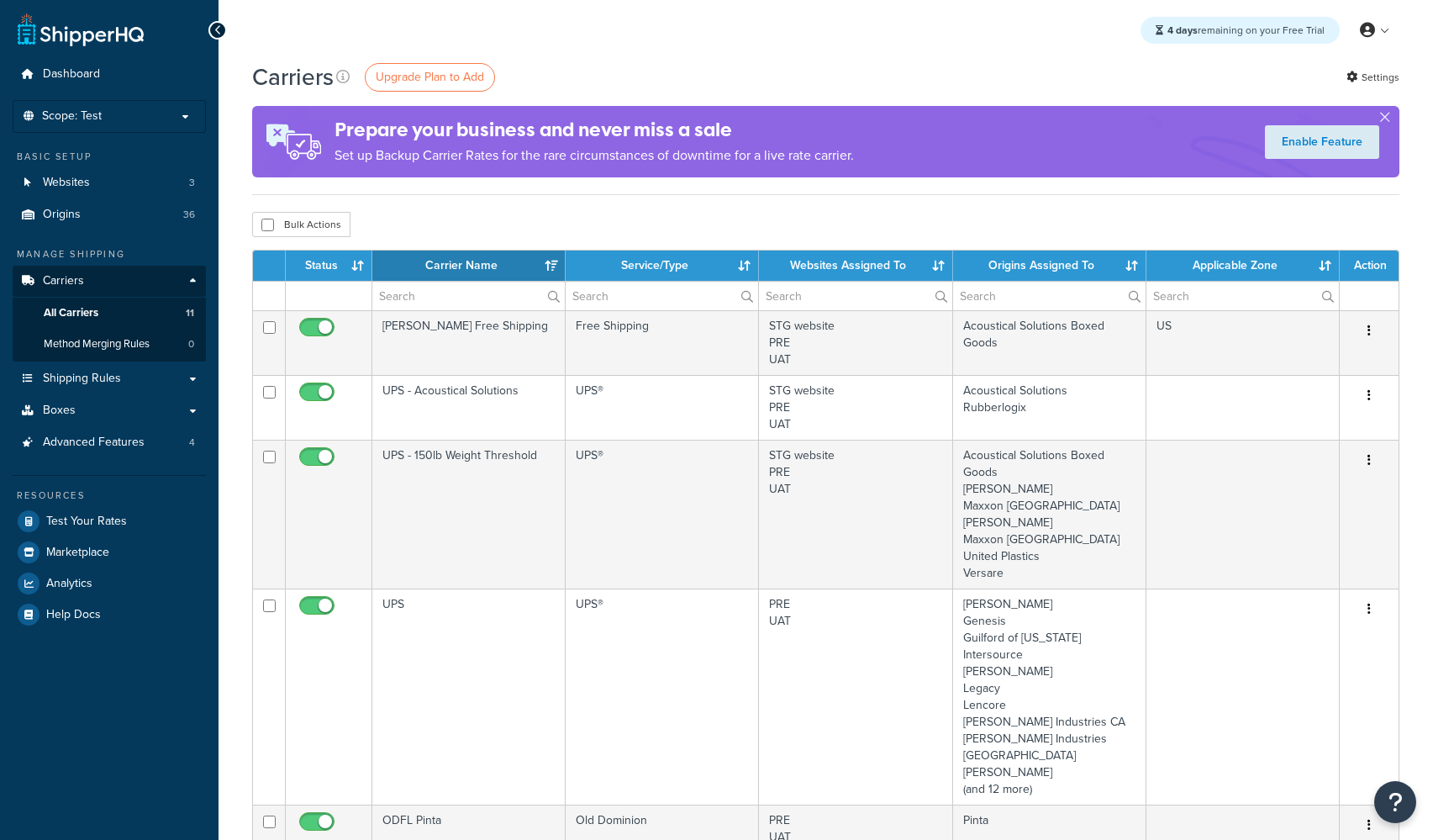
select select "15"
click at [1361, 72] on link "Settings" at bounding box center [1373, 78] width 53 height 23
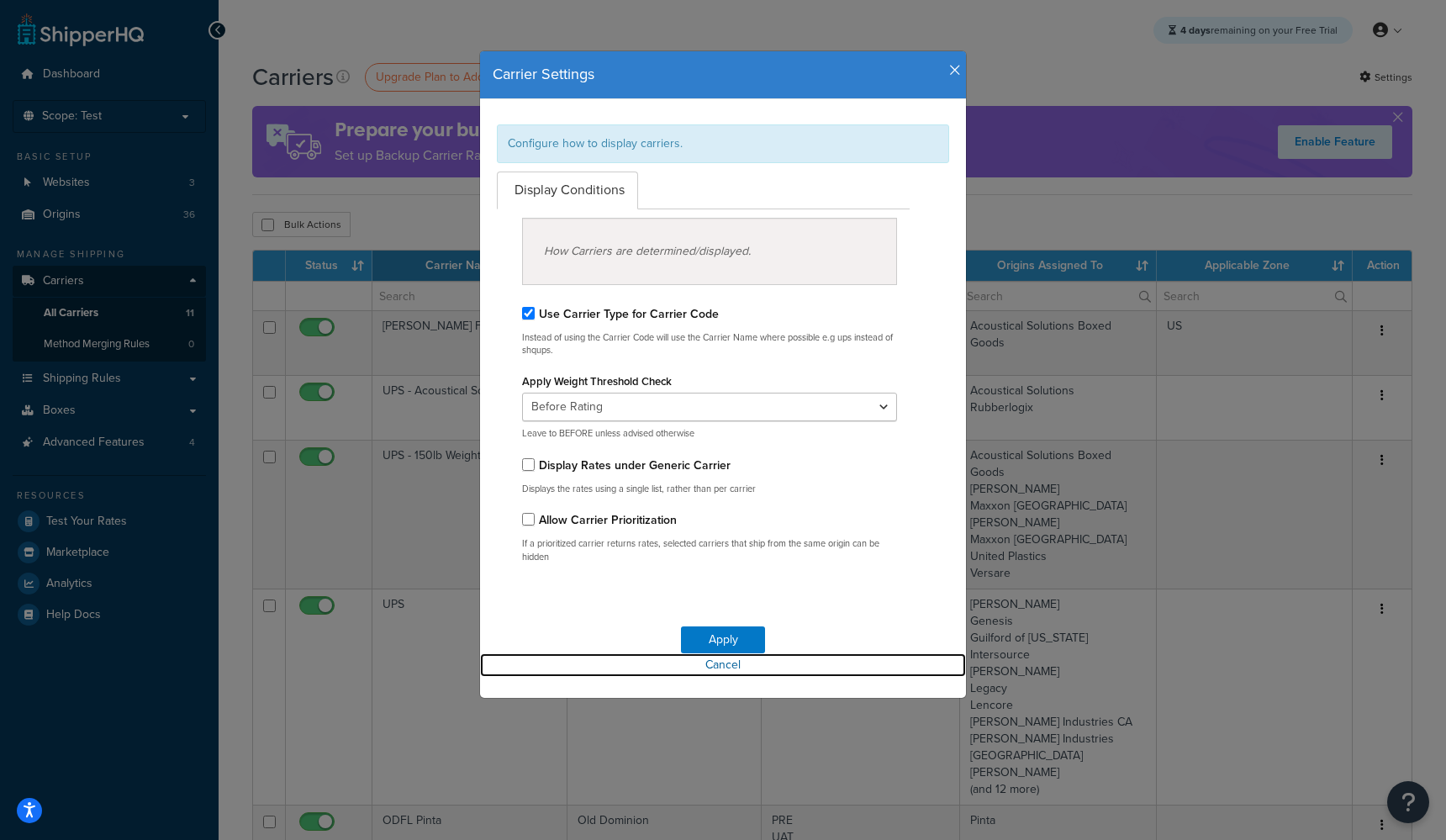
click at [727, 664] on link "Cancel" at bounding box center [723, 664] width 486 height 23
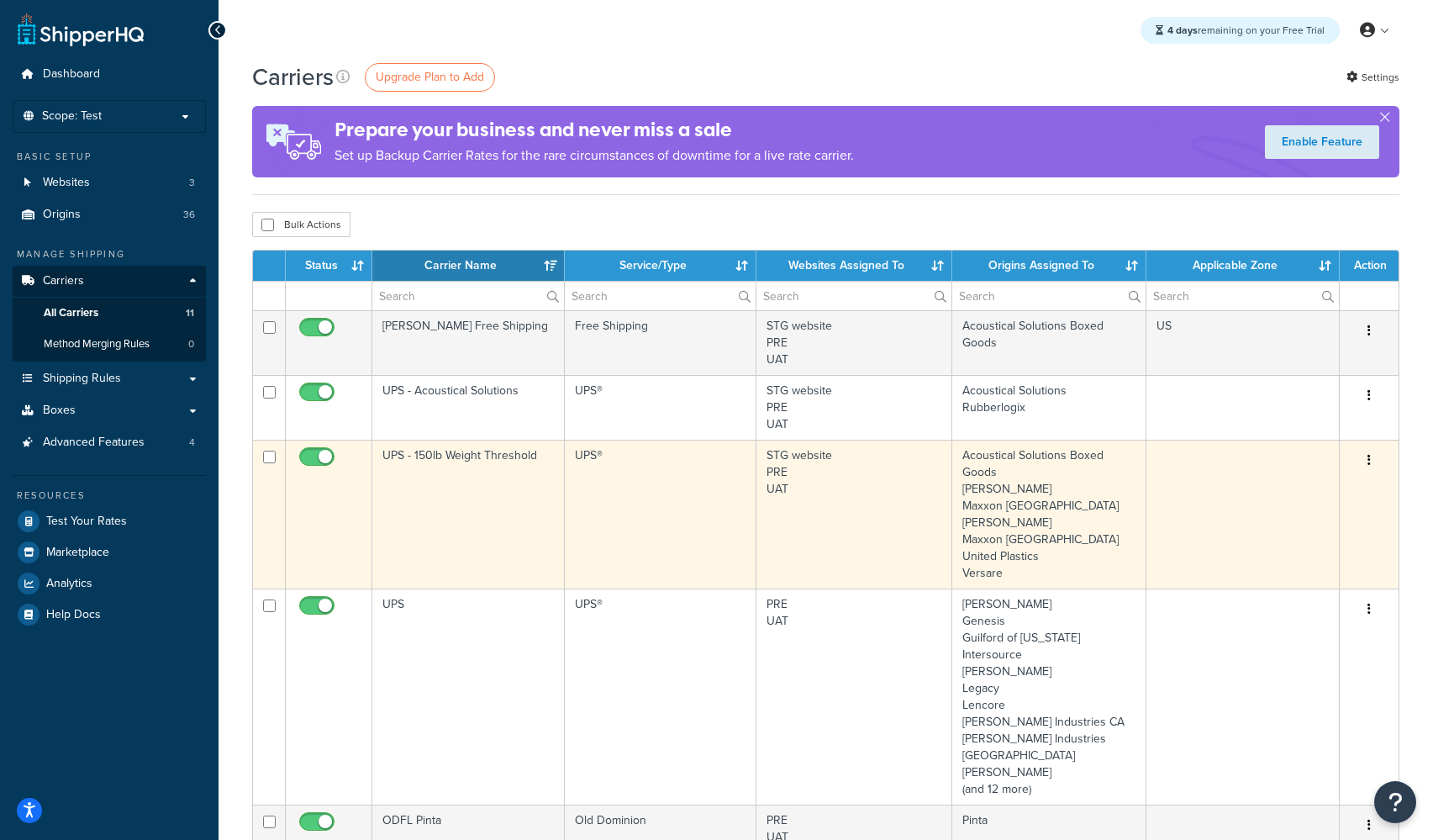
click at [449, 456] on td "UPS - 150lb Weight Threshold" at bounding box center [469, 513] width 192 height 148
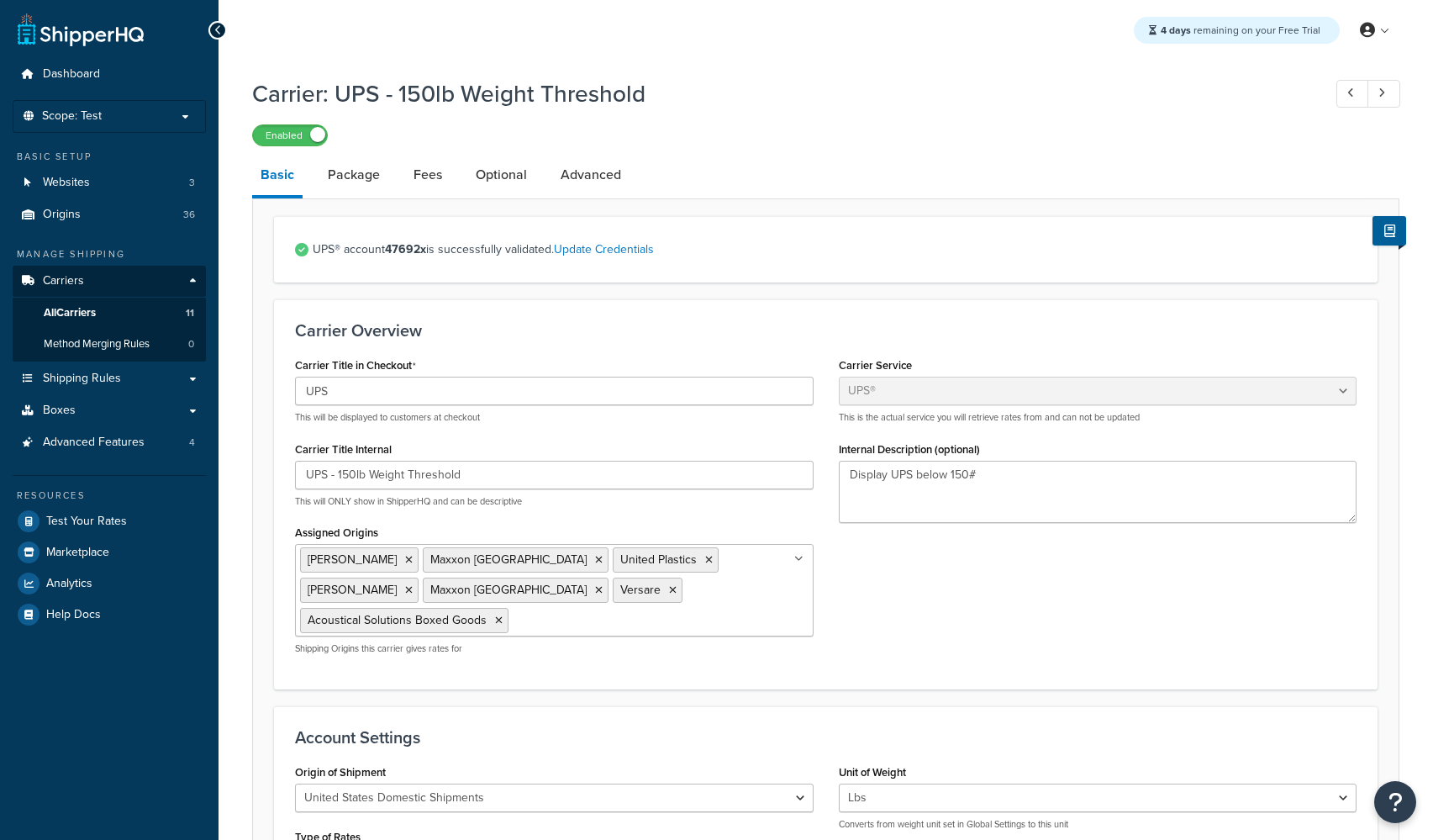
select select "ups"
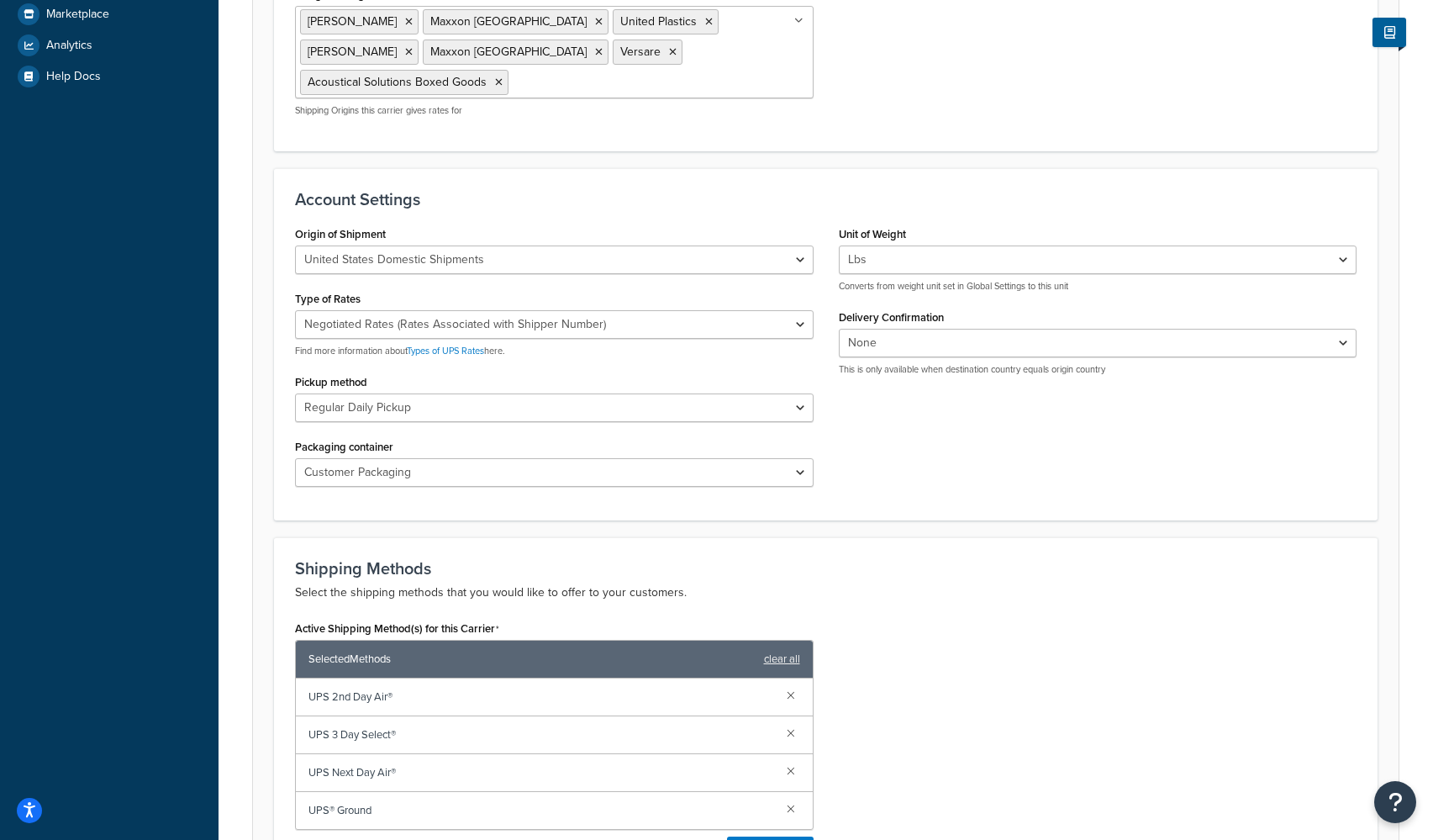
scroll to position [702, 0]
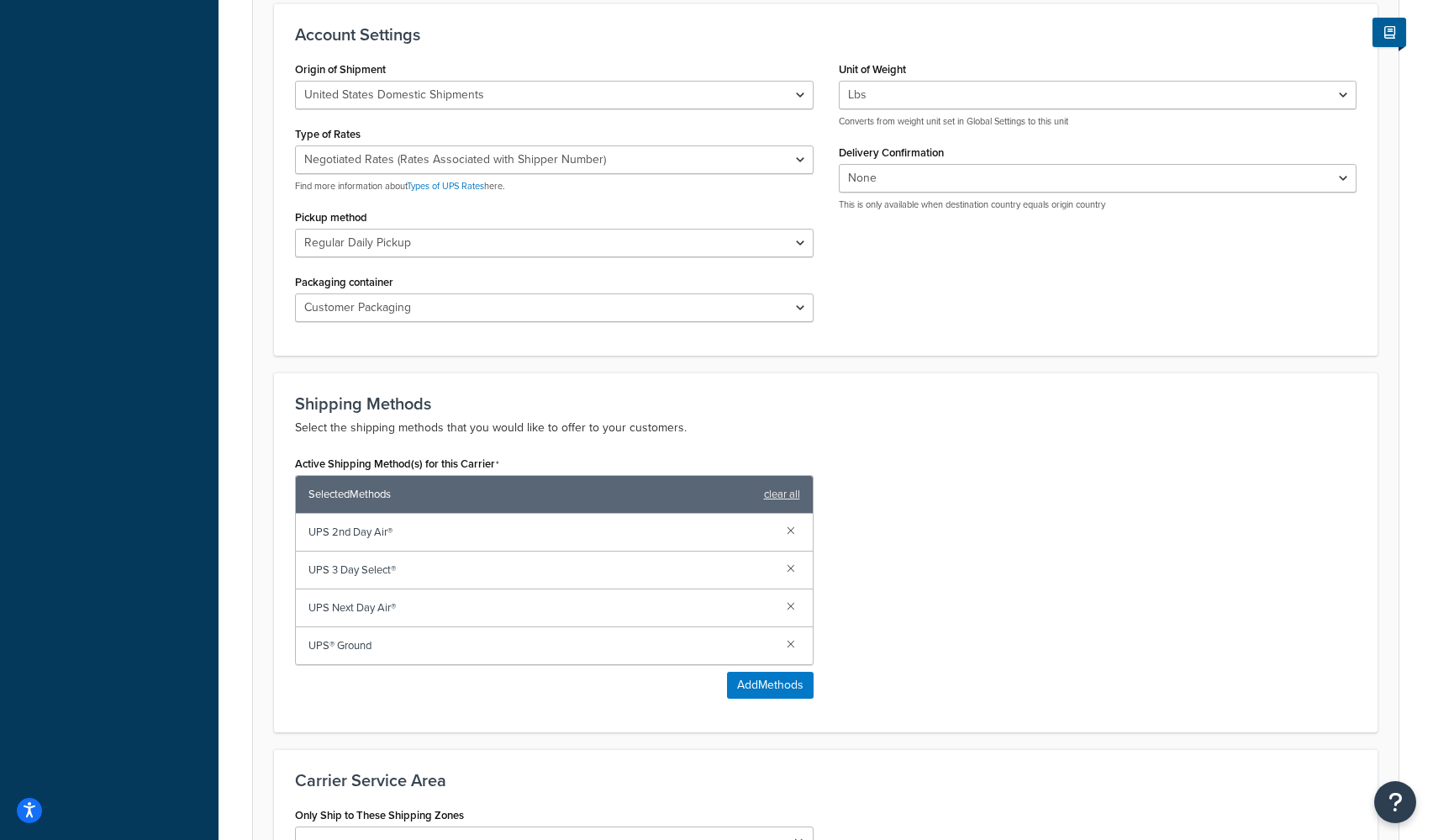
click at [339, 530] on span "UPS 2nd Day Air®" at bounding box center [540, 532] width 465 height 23
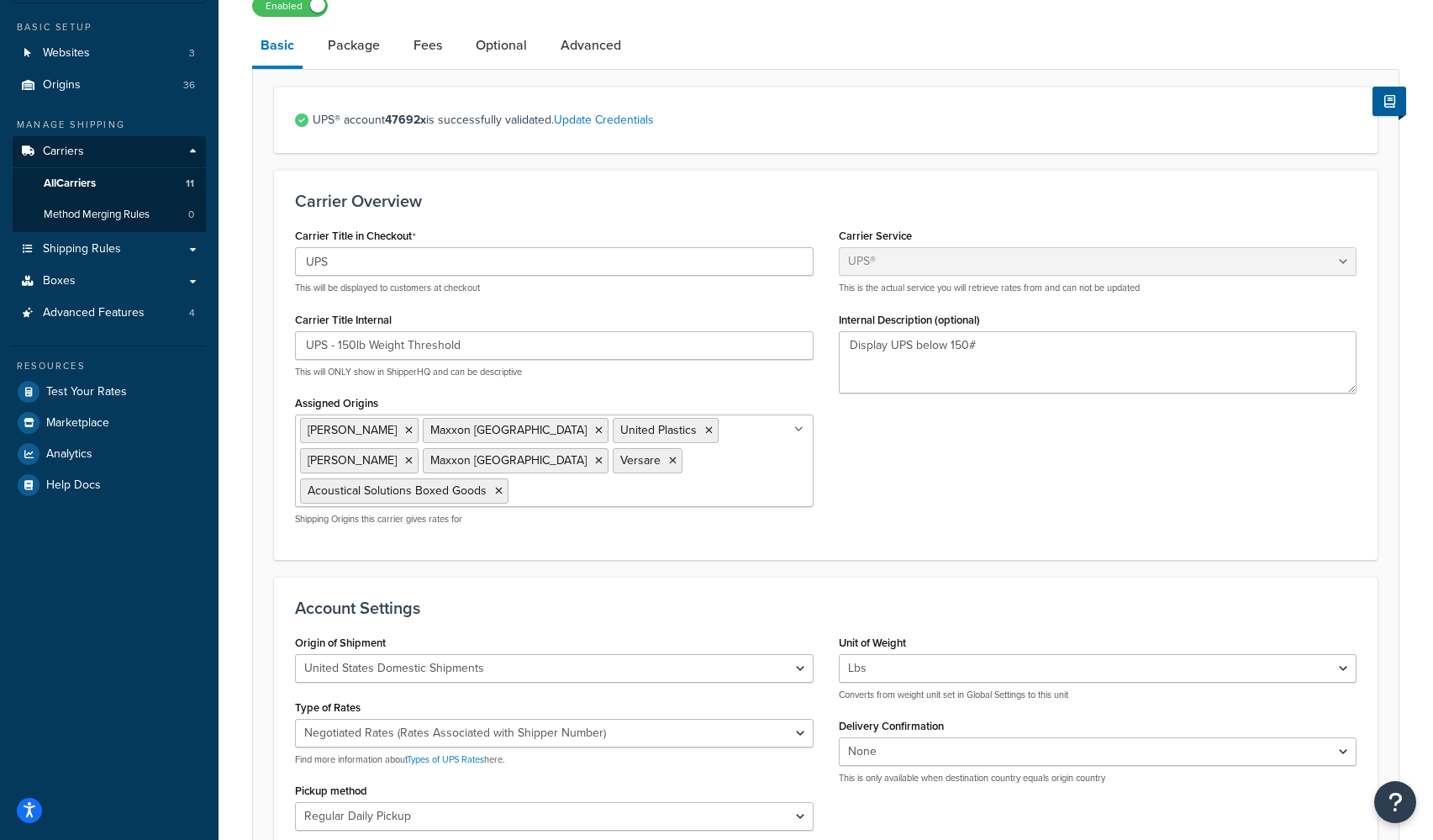
scroll to position [0, 0]
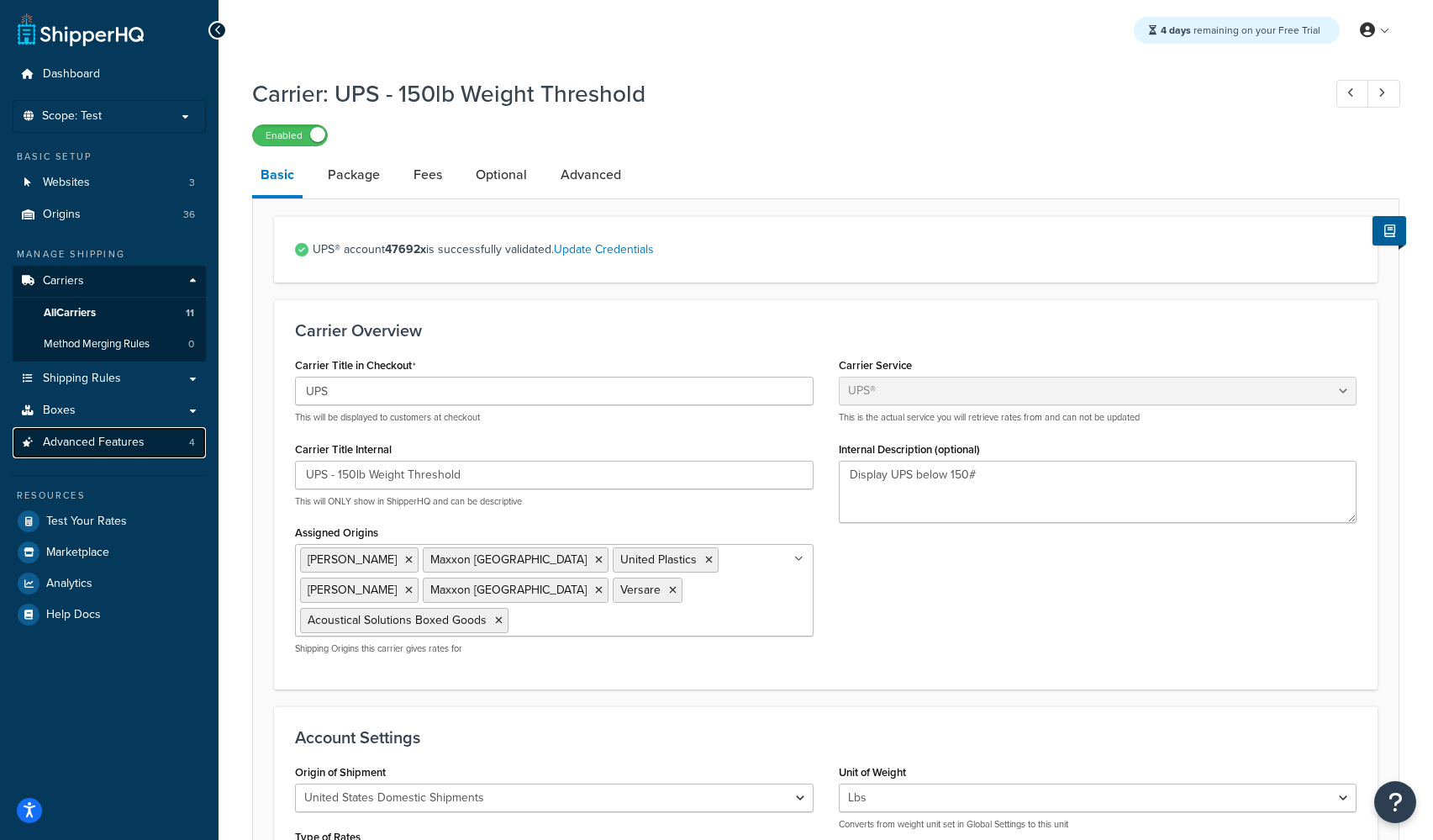
click at [102, 445] on span "Advanced Features" at bounding box center [93, 442] width 102 height 15
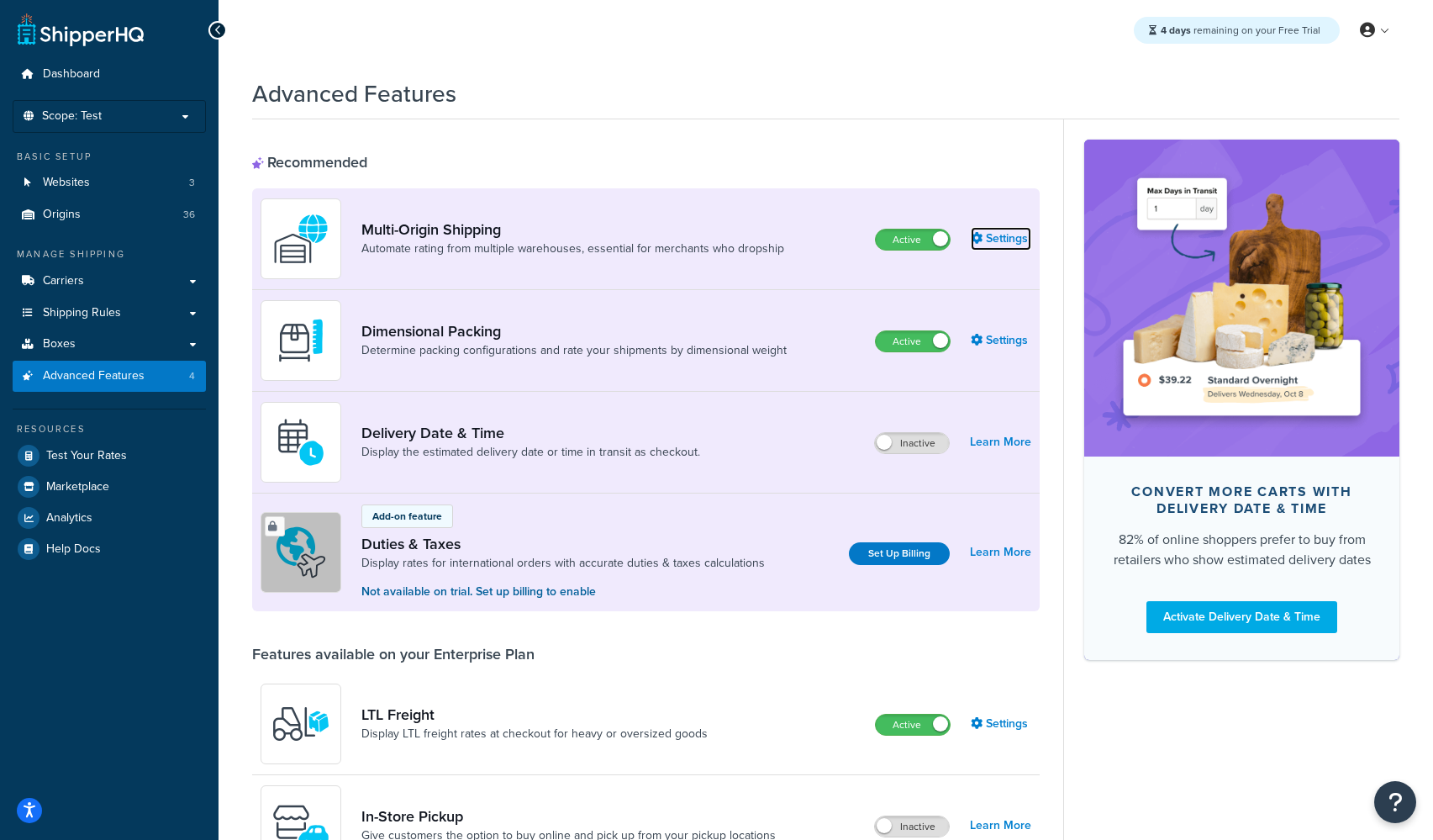
click at [1019, 245] on link "Settings" at bounding box center [1001, 239] width 60 height 23
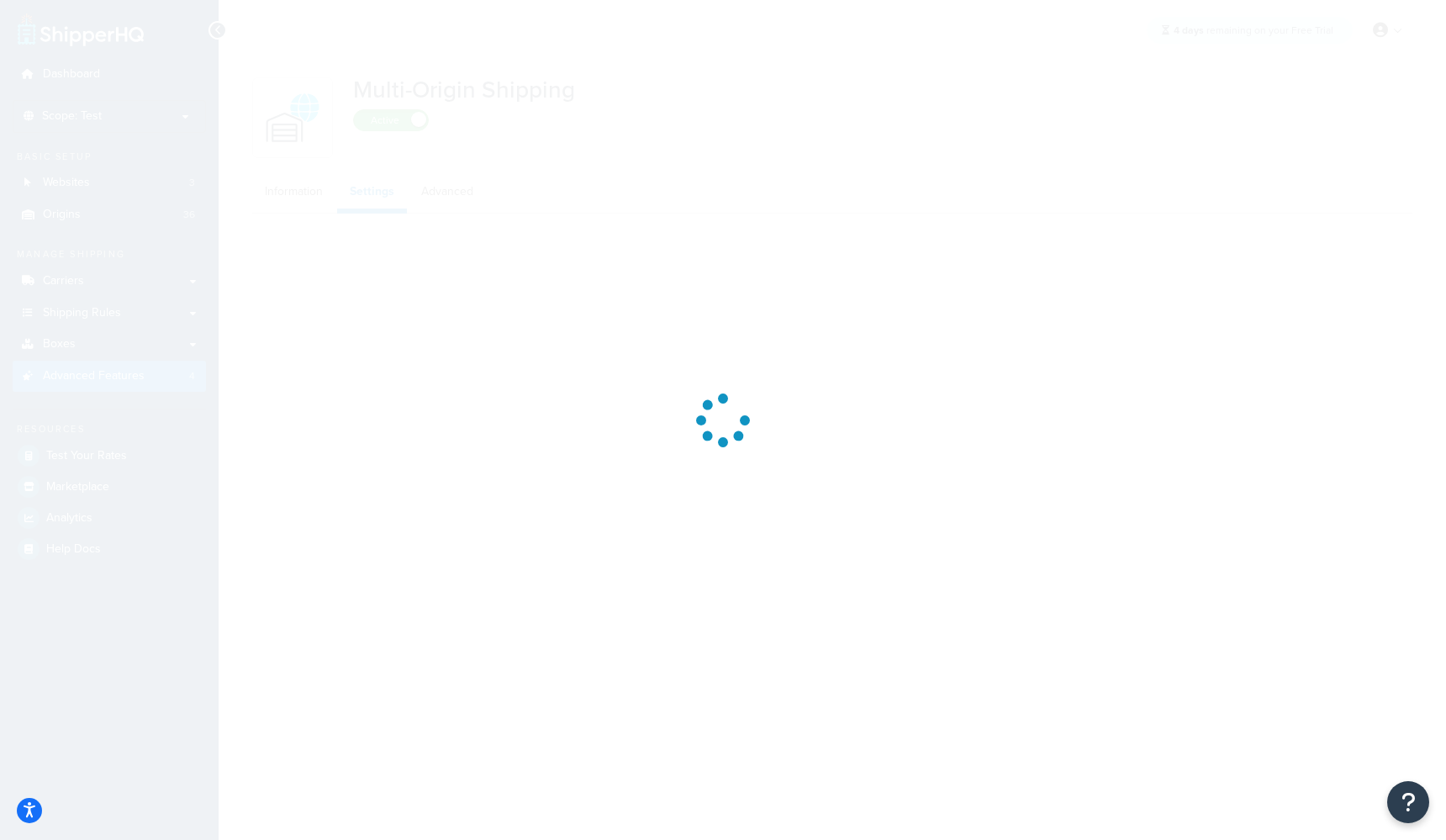
select select "false"
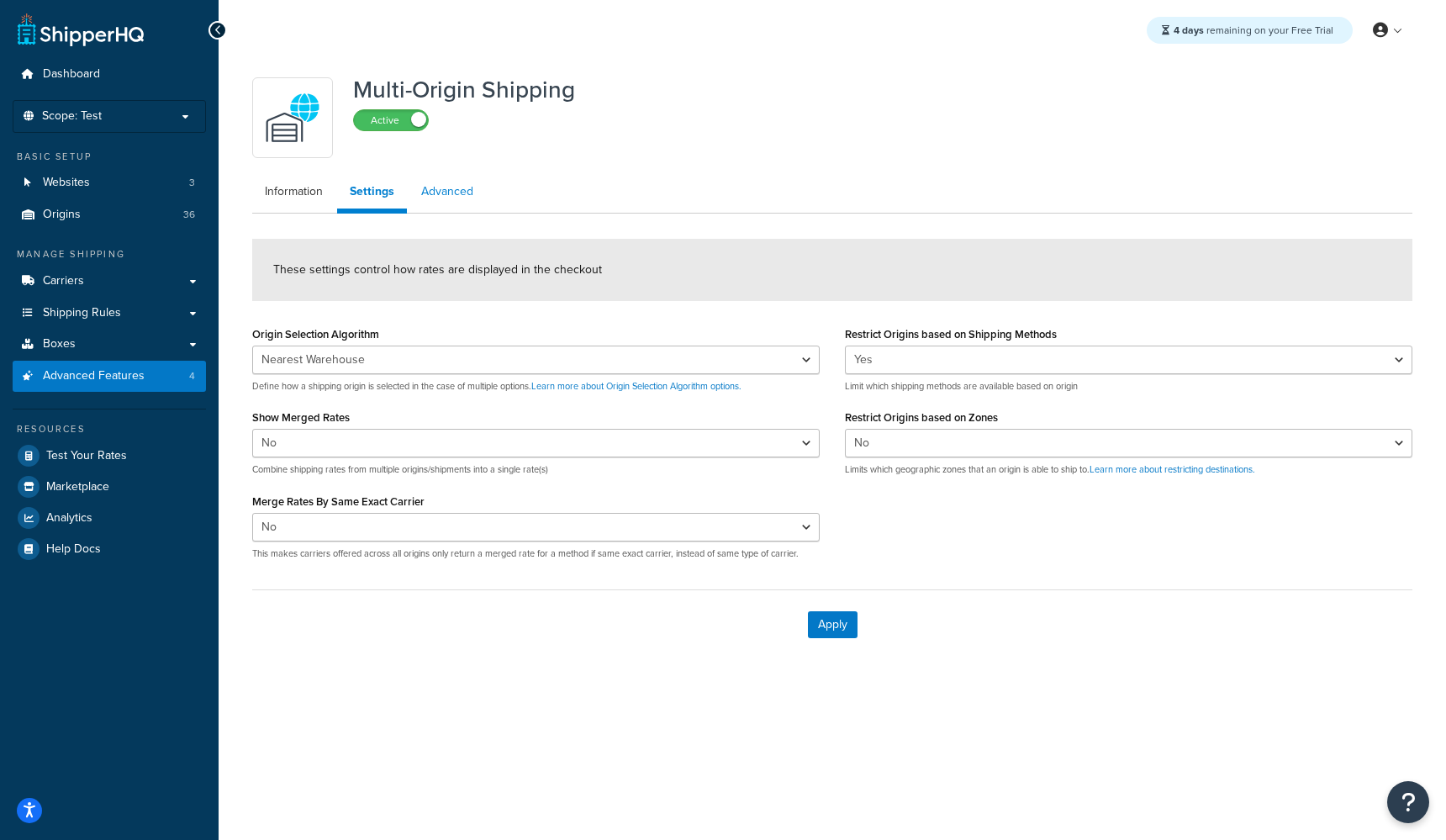
click at [444, 200] on link "Advanced" at bounding box center [447, 191] width 78 height 34
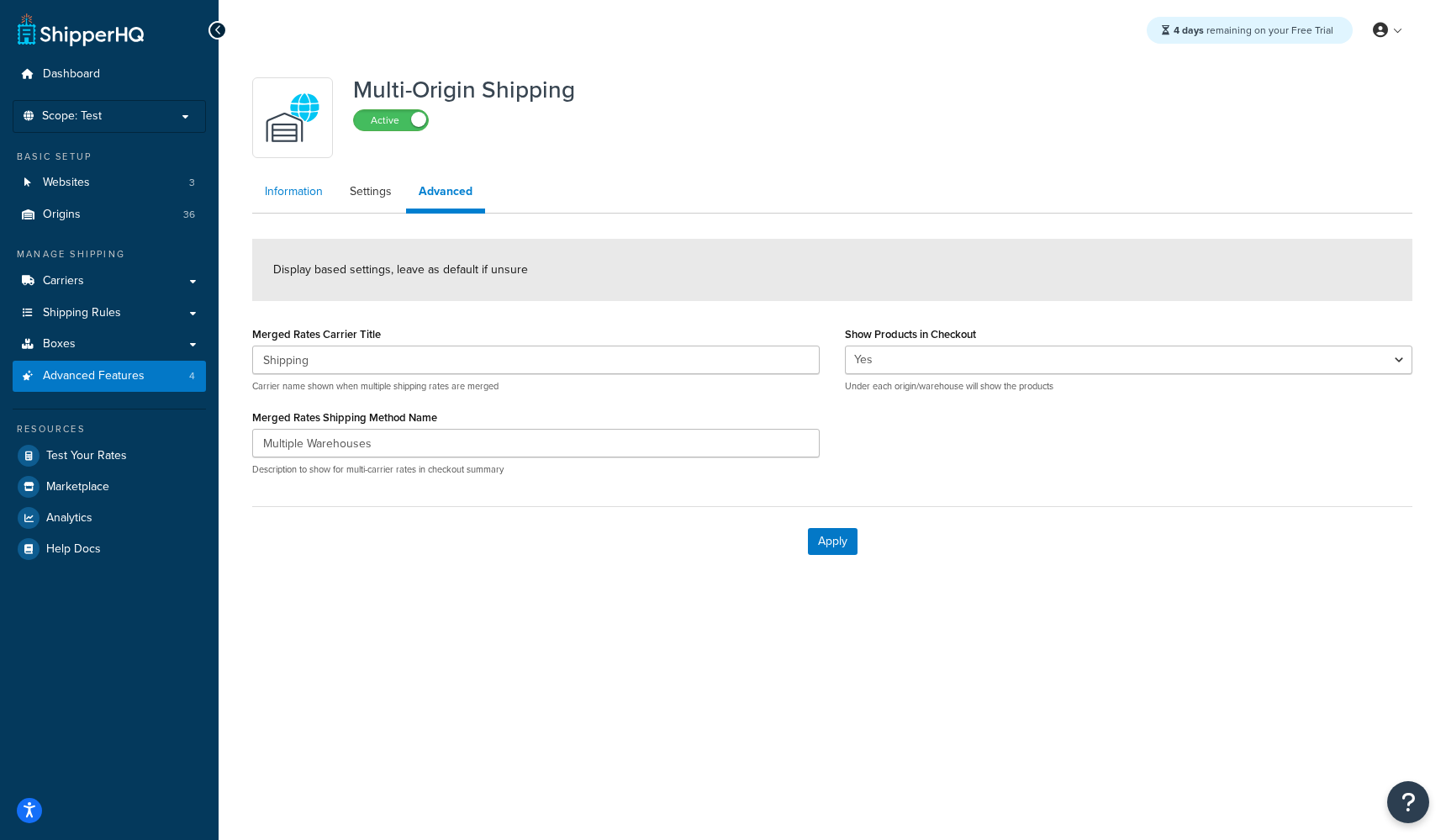
click at [296, 193] on link "Information" at bounding box center [294, 191] width 83 height 34
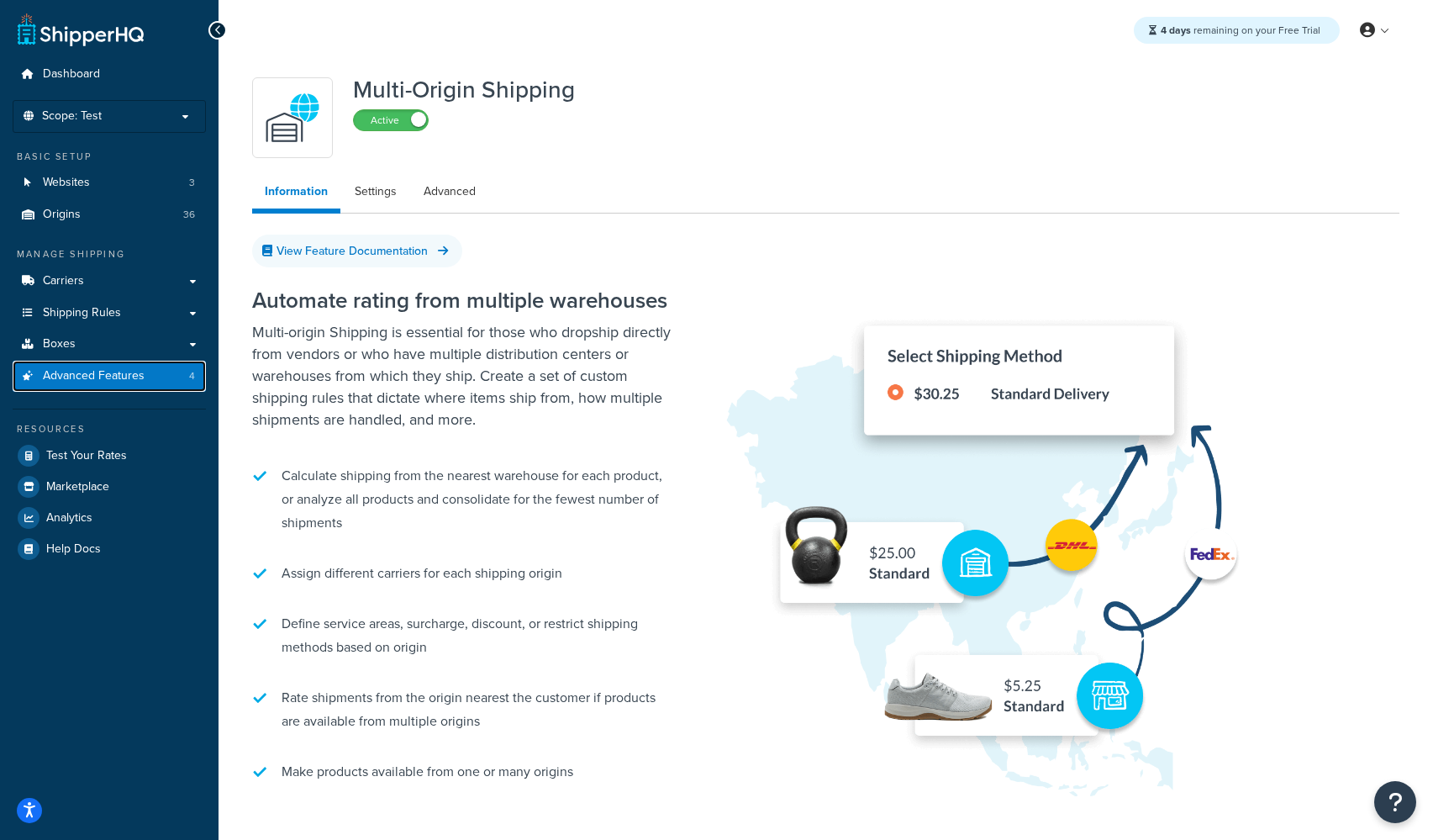
click at [117, 385] on link "Advanced Features 4" at bounding box center [109, 376] width 193 height 31
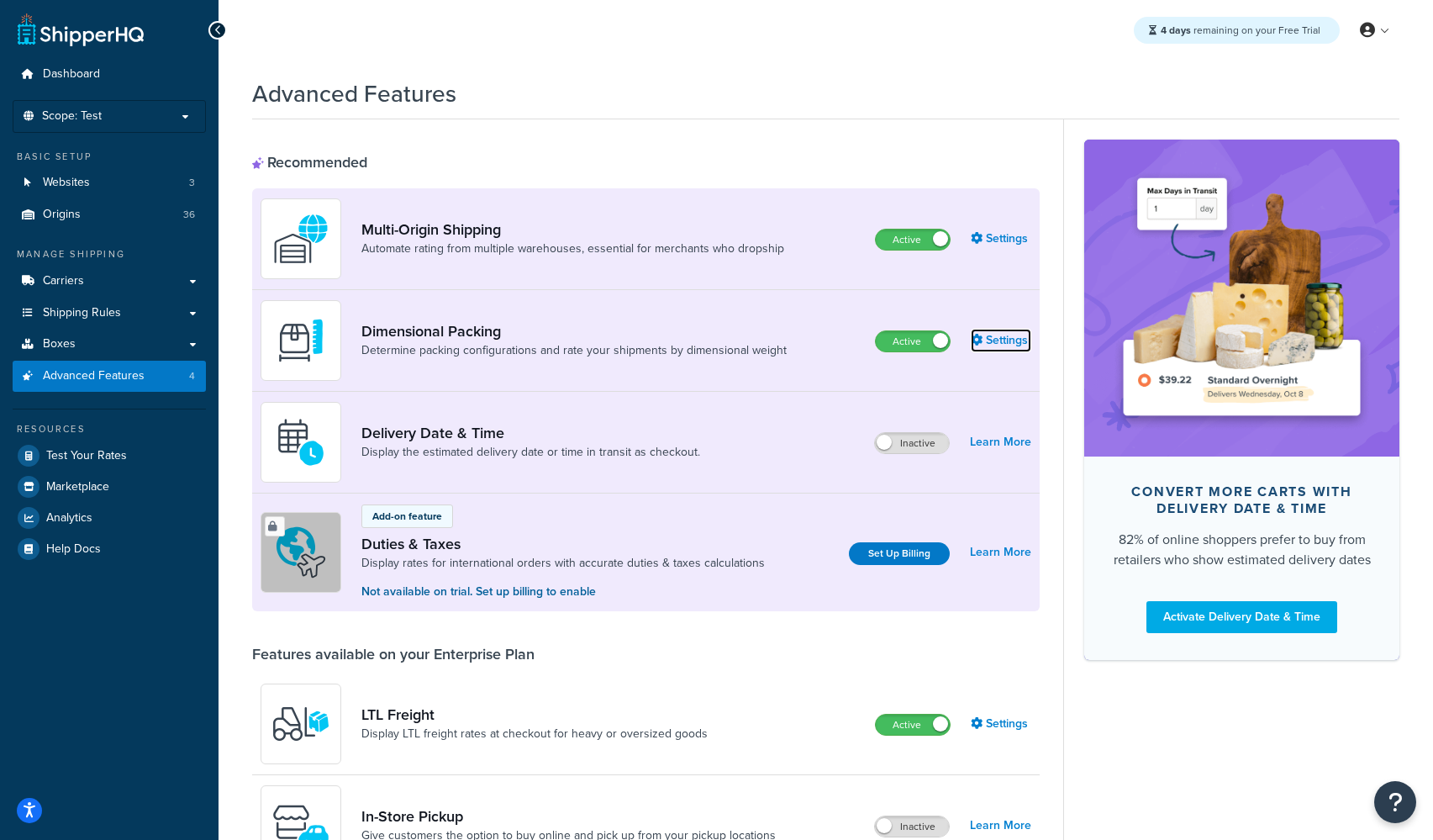
click at [1003, 341] on link "Settings" at bounding box center [1001, 340] width 60 height 23
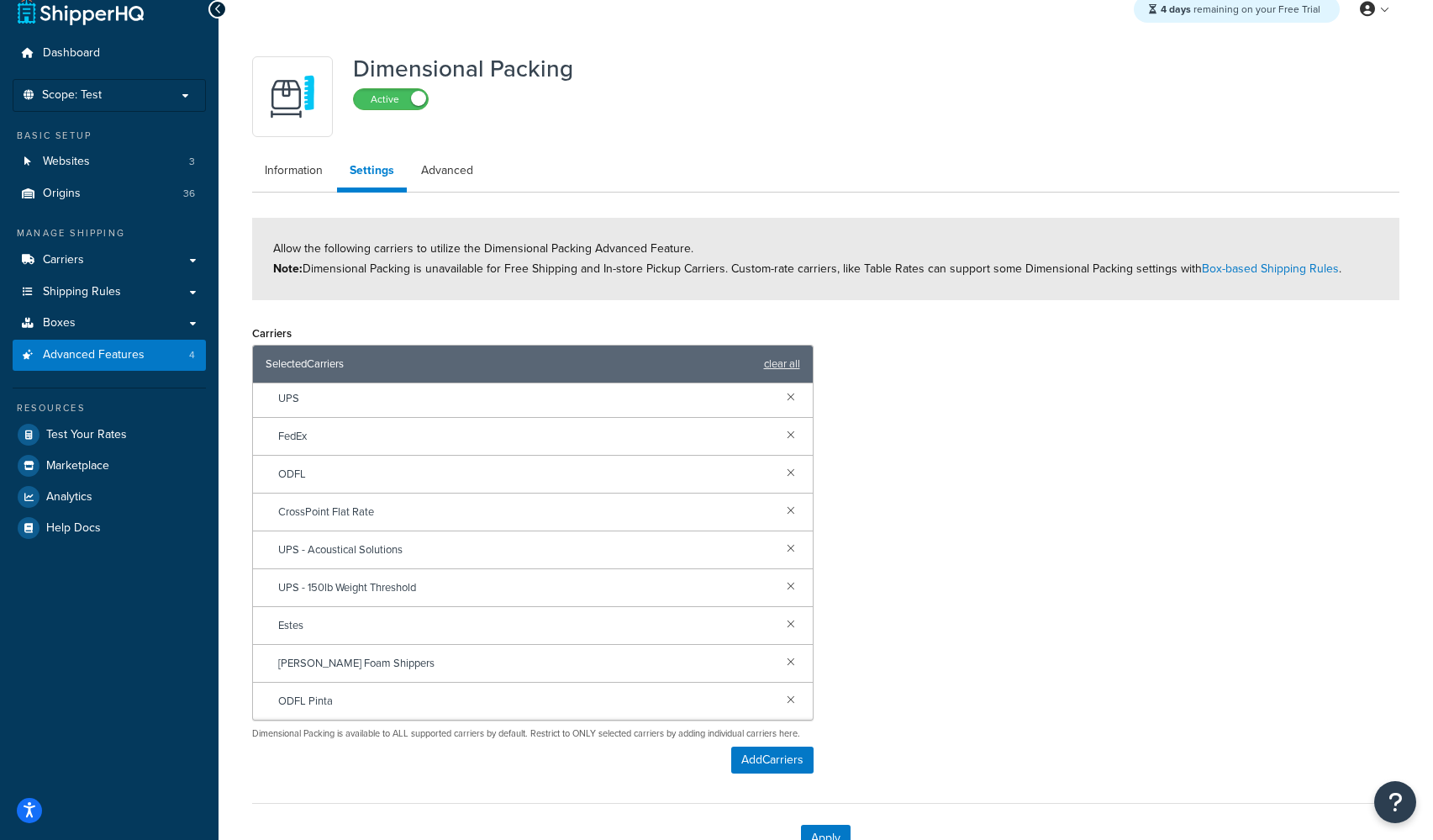
scroll to position [220, 0]
click at [441, 170] on link "Advanced" at bounding box center [447, 171] width 78 height 34
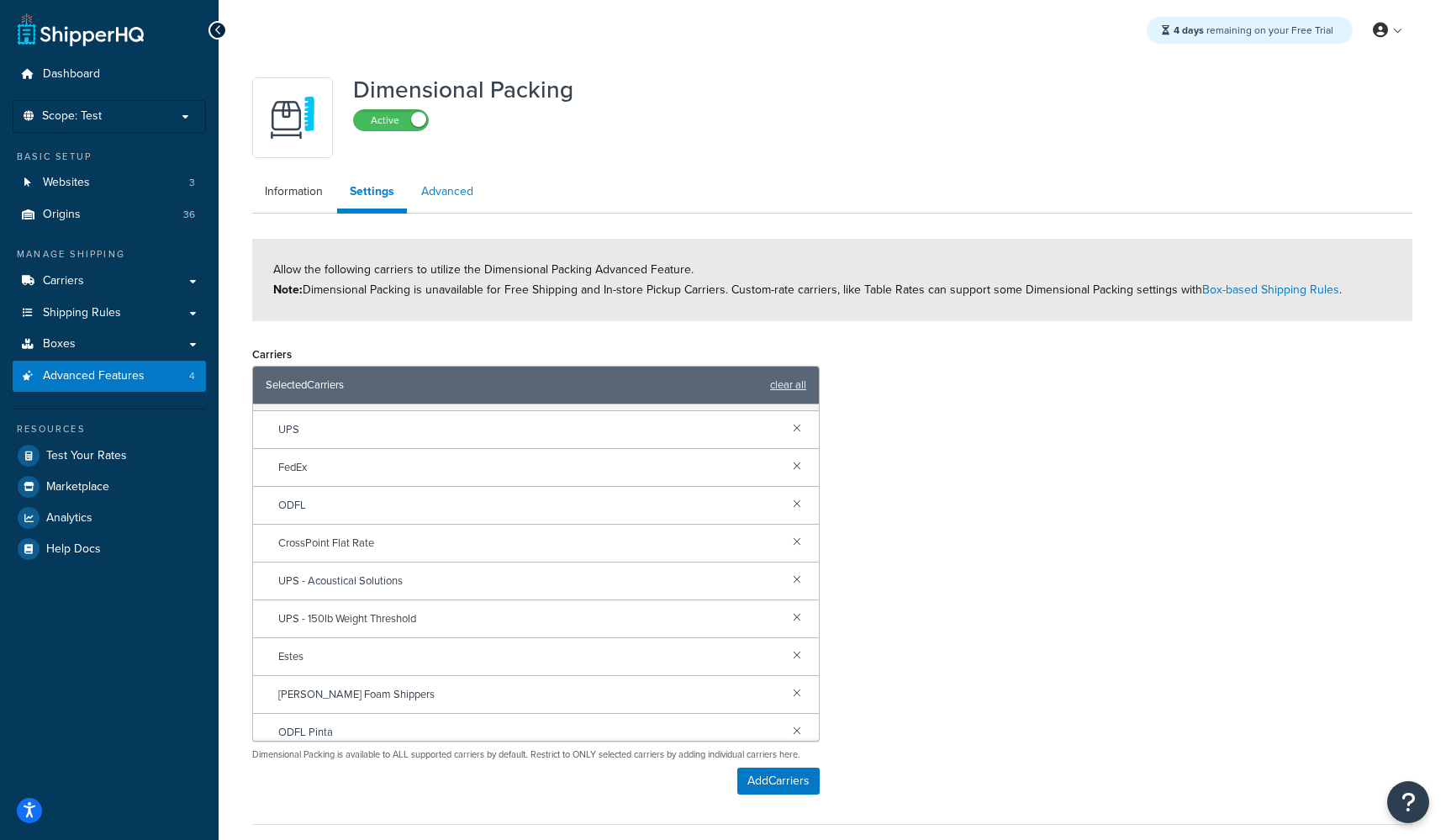
select select "false"
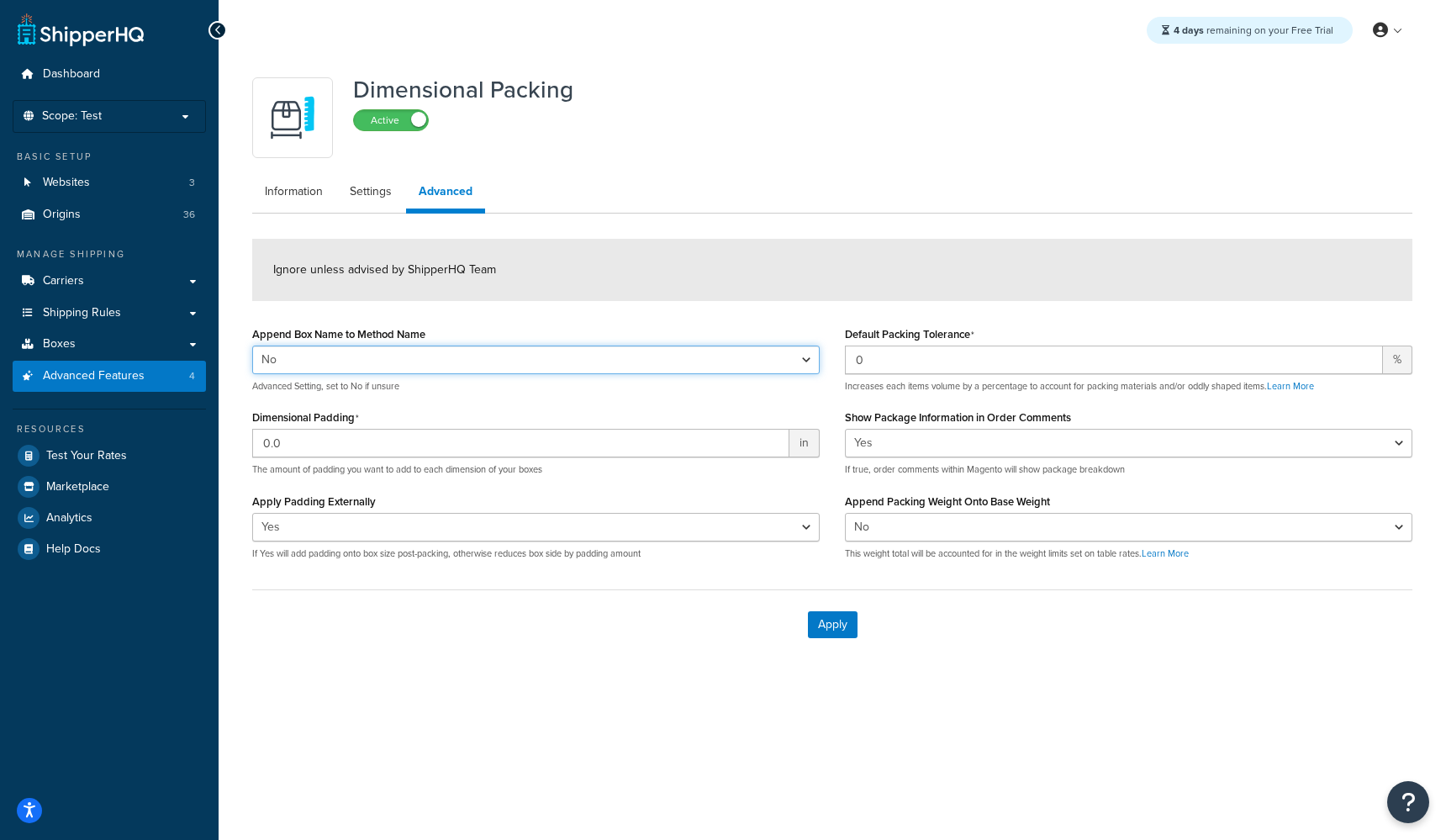
click at [464, 361] on select "Yes No" at bounding box center [536, 359] width 568 height 28
click at [252, 345] on select "Yes No" at bounding box center [536, 359] width 568 height 28
click at [729, 48] on div "4 days remaining on your Free Trial My Profile Billing Global Settings Contact …" at bounding box center [832, 30] width 1228 height 60
click at [1313, 197] on span "Logout" at bounding box center [1311, 199] width 33 height 16
